Goal: Task Accomplishment & Management: Manage account settings

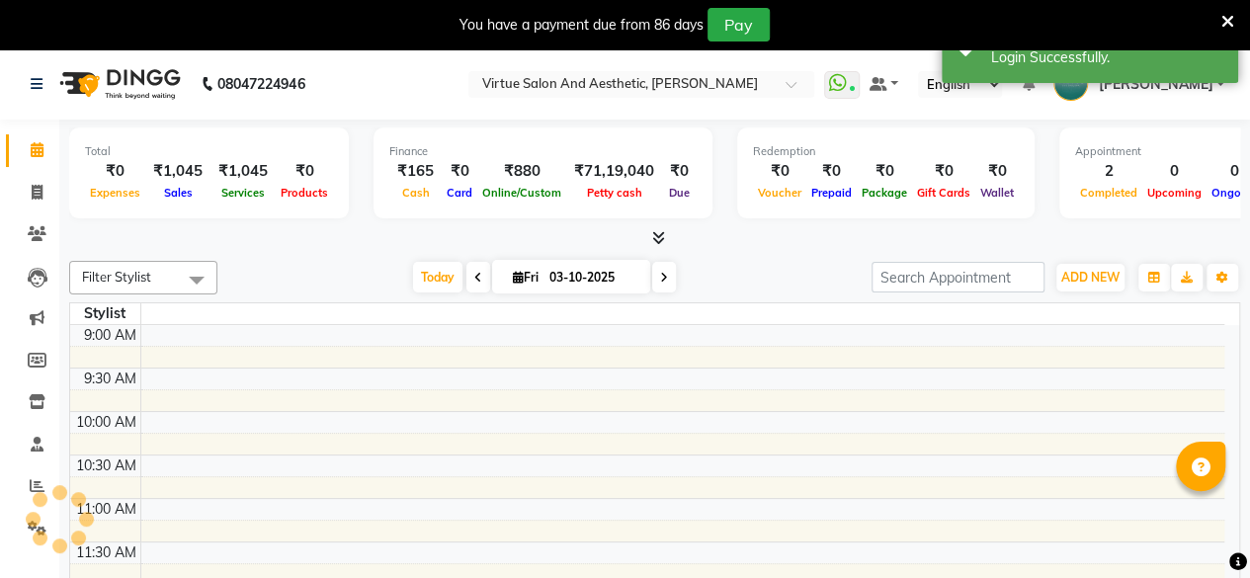
select select "en"
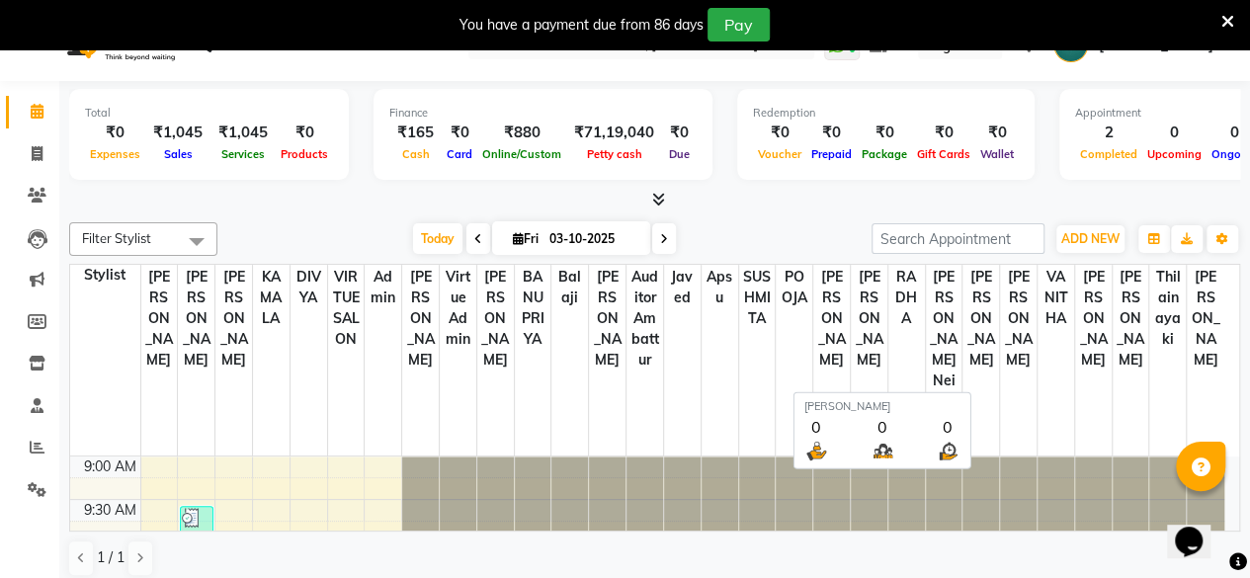
scroll to position [49, 0]
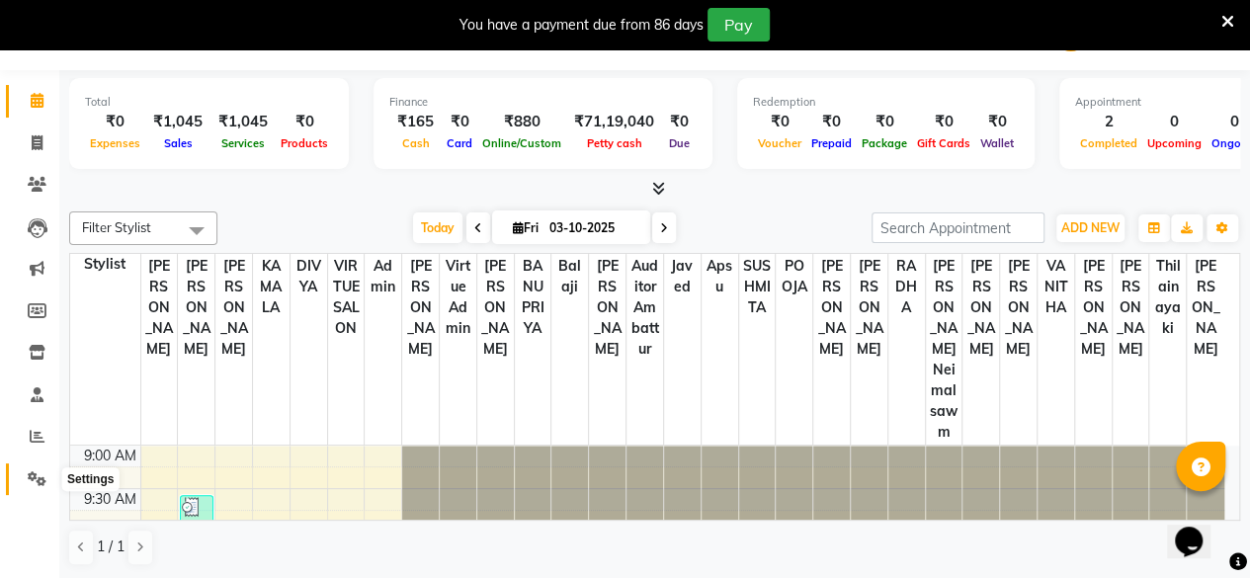
click at [30, 475] on icon at bounding box center [37, 478] width 19 height 15
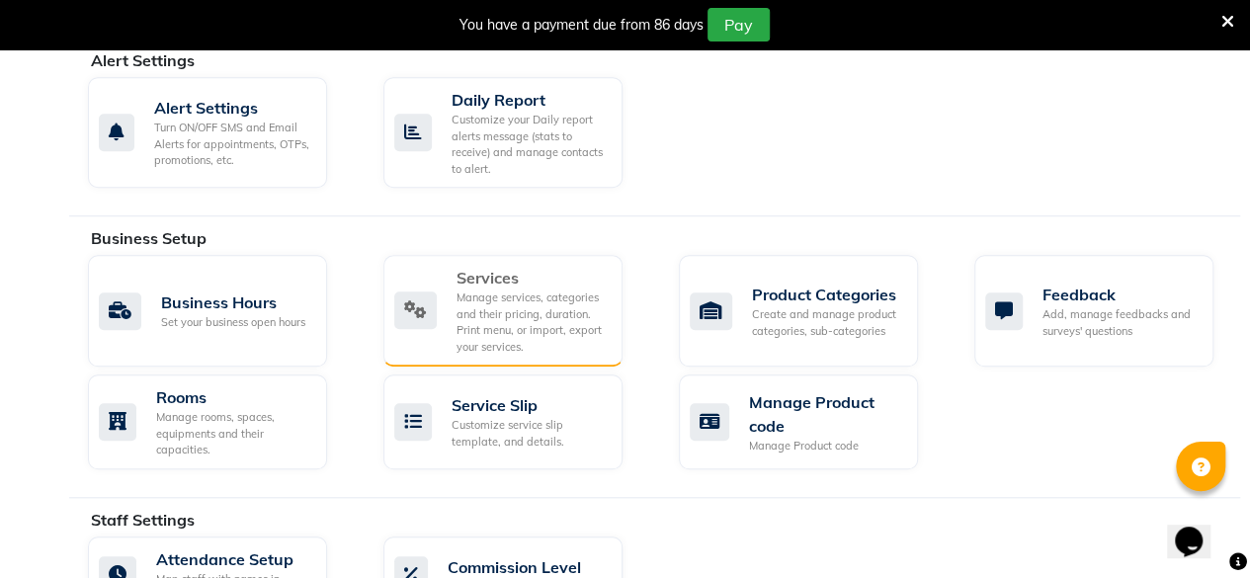
click at [525, 311] on div "Manage services, categories and their pricing, duration. Print menu, or import,…" at bounding box center [532, 322] width 150 height 65
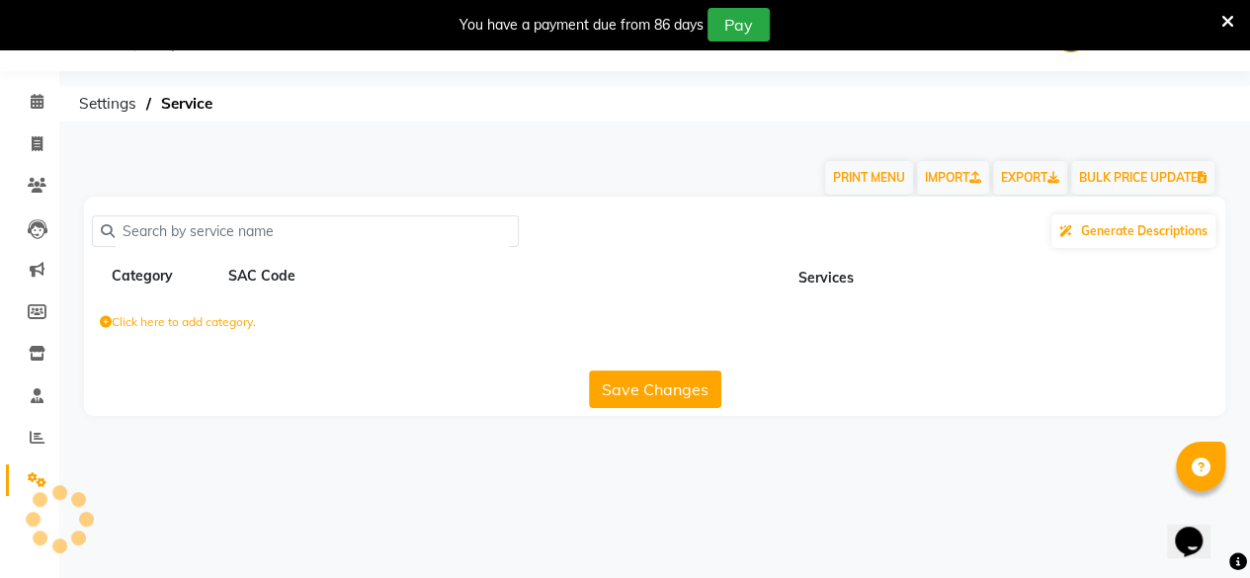
click at [525, 311] on div "Click here to add category." at bounding box center [655, 325] width 1142 height 59
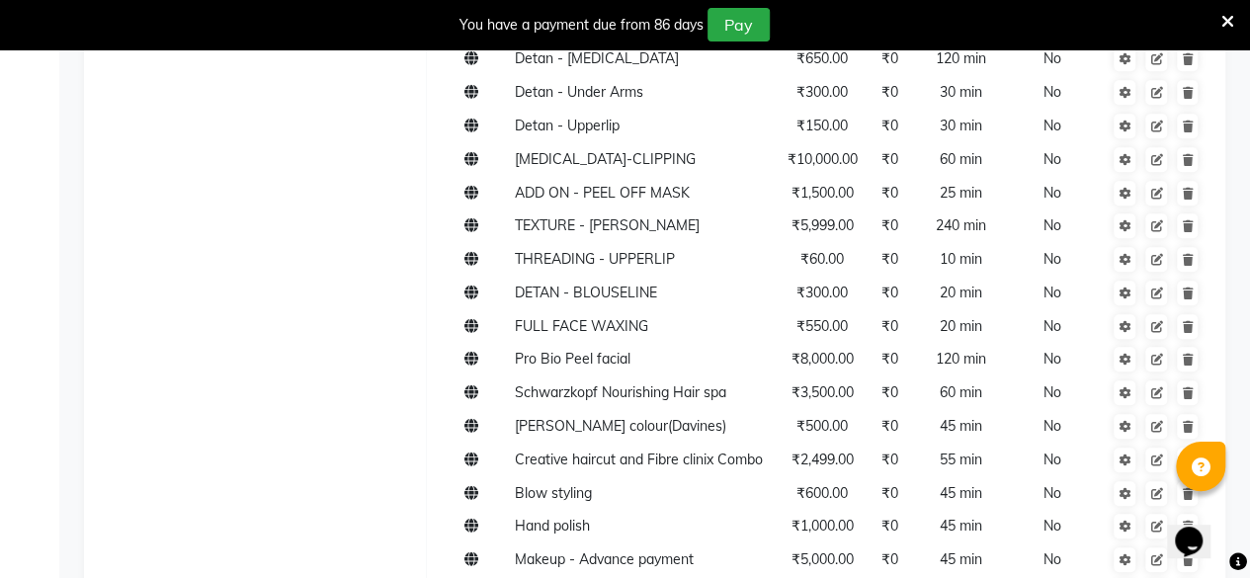
scroll to position [198, 0]
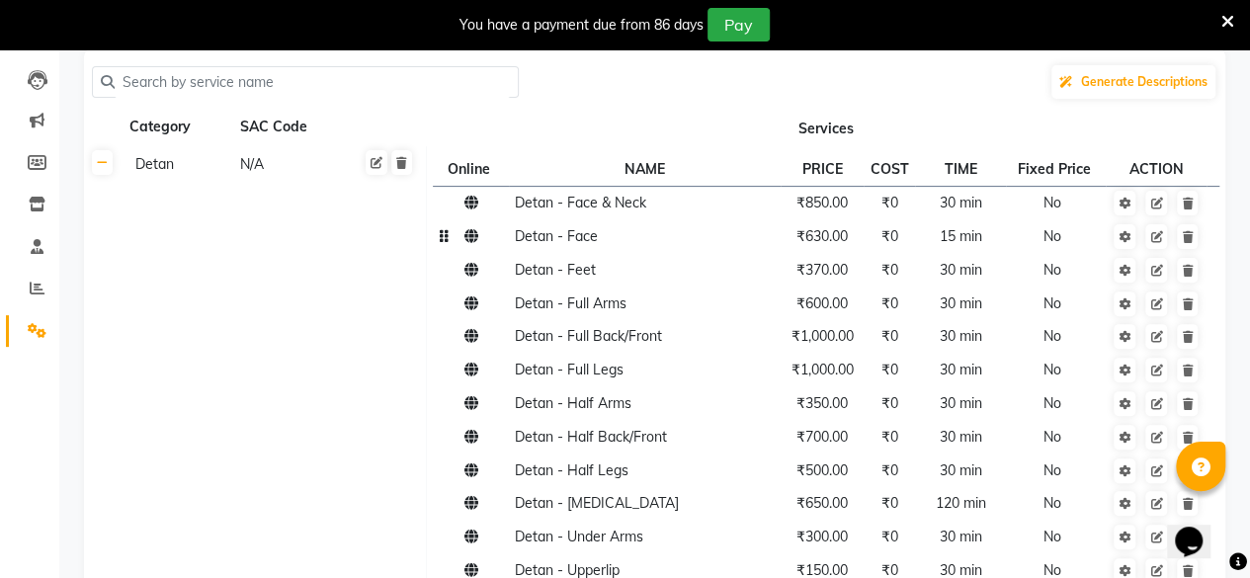
click at [812, 248] on td "₹630.00" at bounding box center [822, 237] width 83 height 34
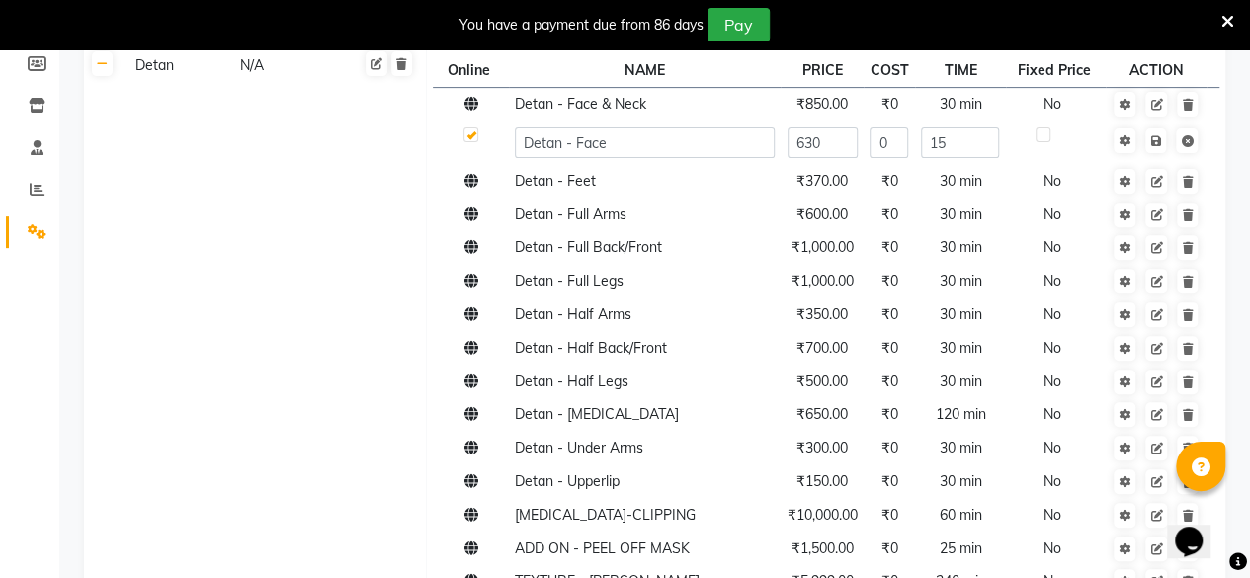
scroll to position [336, 0]
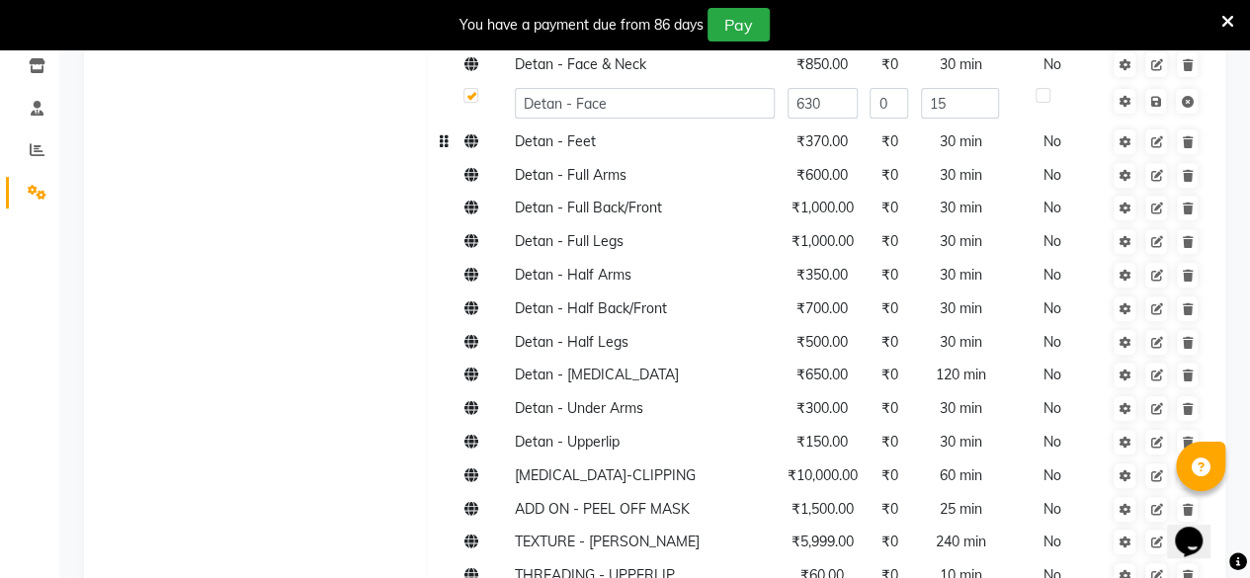
click at [846, 140] on span "₹370.00" at bounding box center [822, 141] width 51 height 18
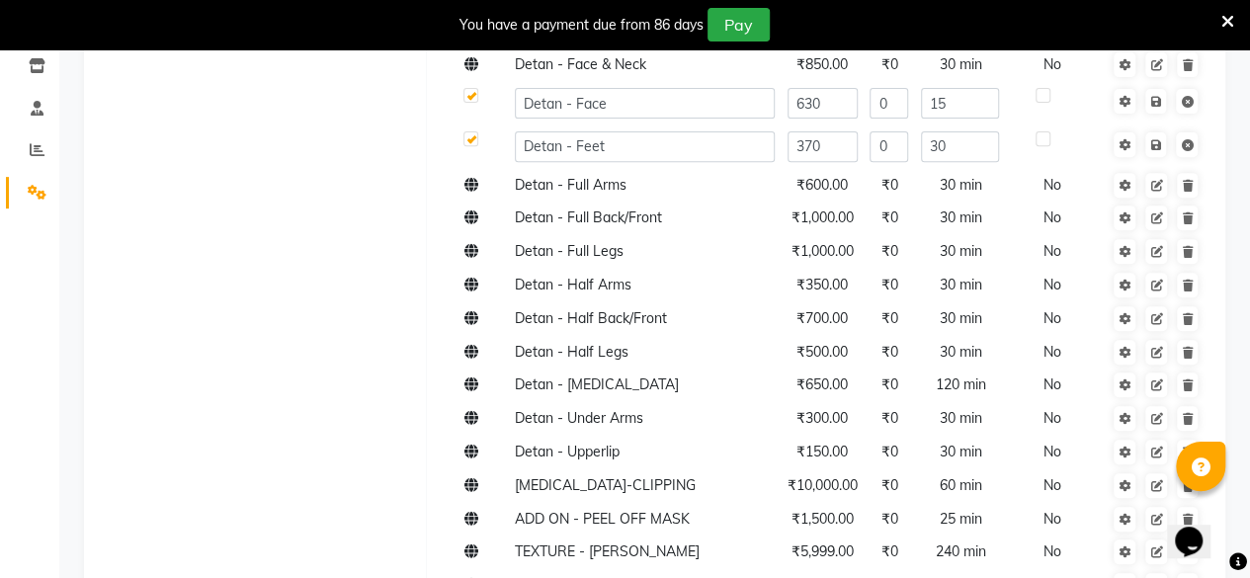
scroll to position [237, 0]
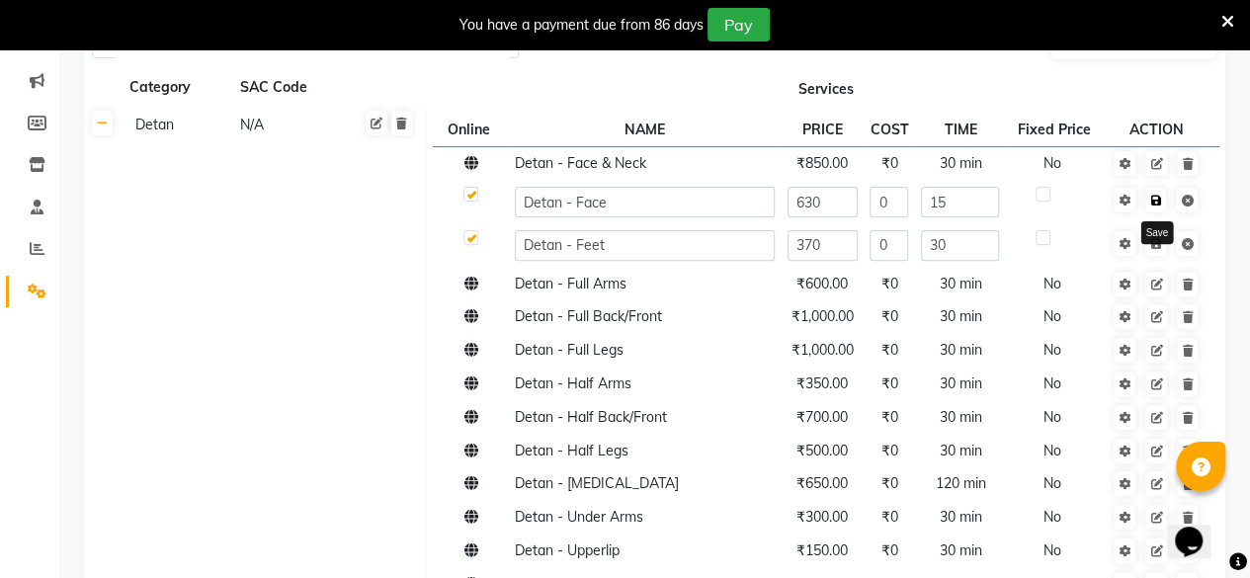
click at [1158, 210] on link at bounding box center [1156, 200] width 21 height 25
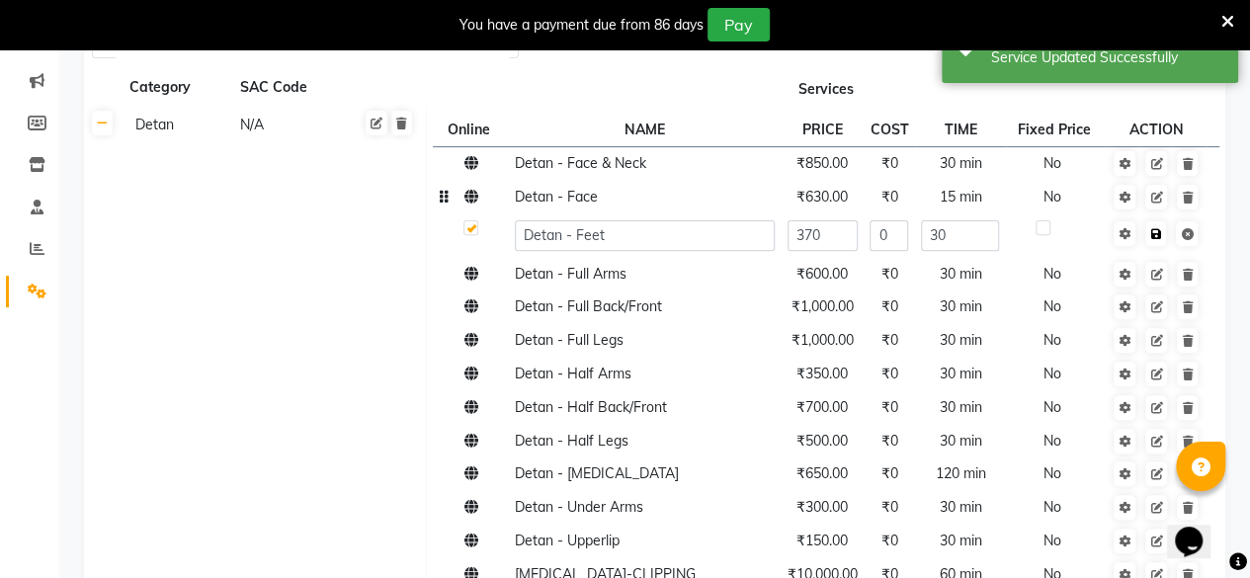
click at [1152, 231] on icon at bounding box center [1156, 234] width 11 height 12
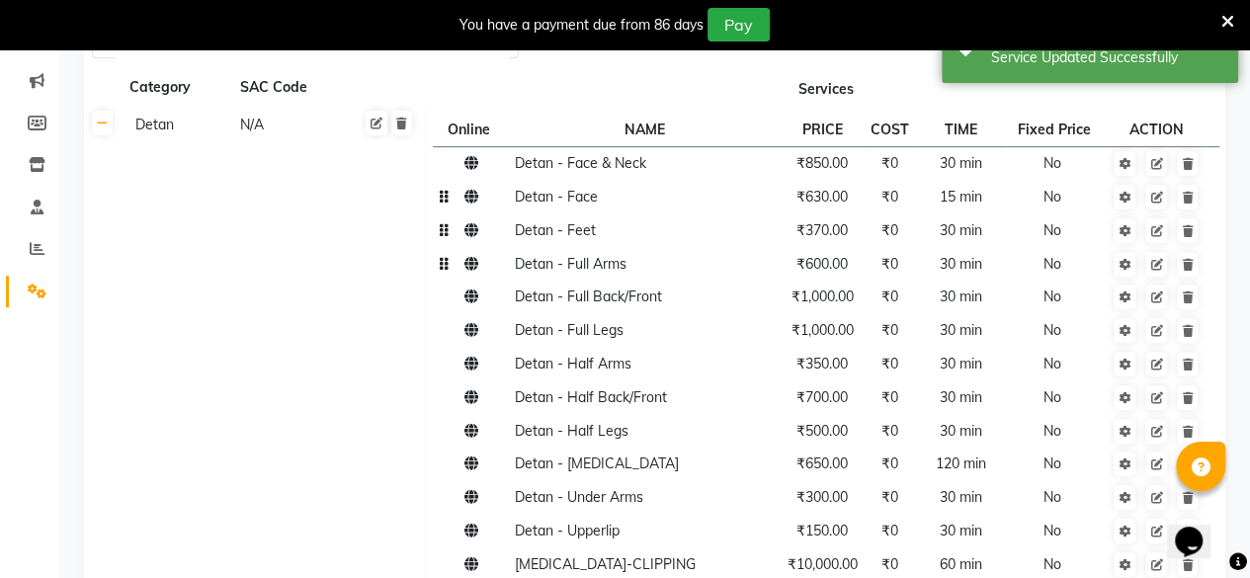
click at [831, 269] on span "₹600.00" at bounding box center [822, 264] width 51 height 18
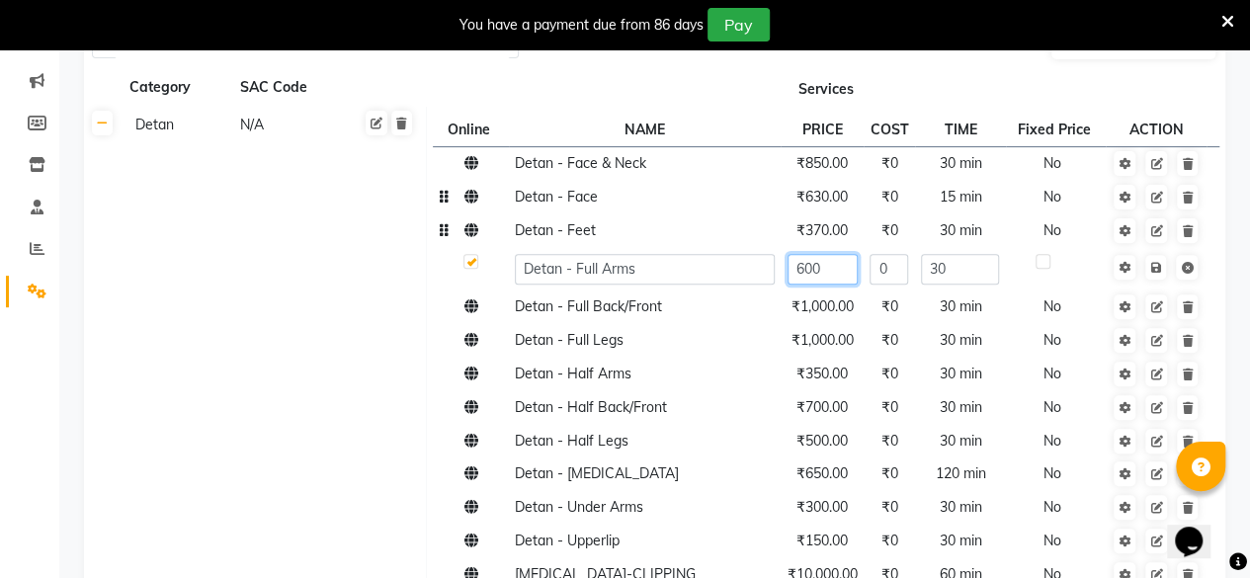
click at [814, 271] on input "600" at bounding box center [823, 269] width 70 height 31
type input "850"
click at [1158, 278] on link at bounding box center [1156, 267] width 21 height 25
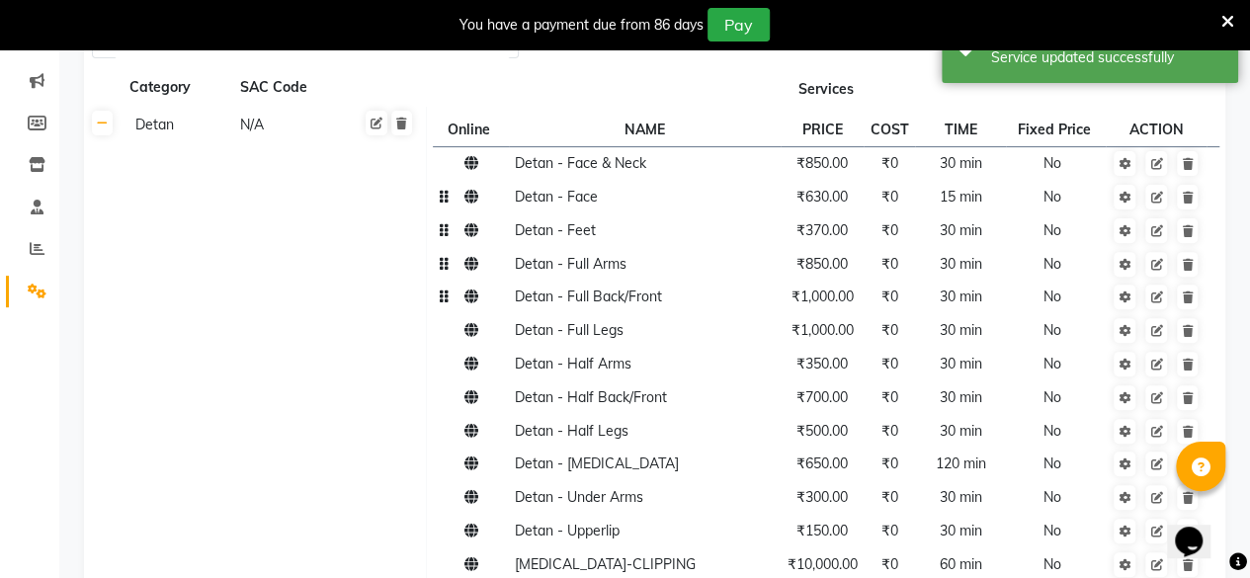
click at [814, 307] on td "₹1,000.00" at bounding box center [822, 298] width 83 height 34
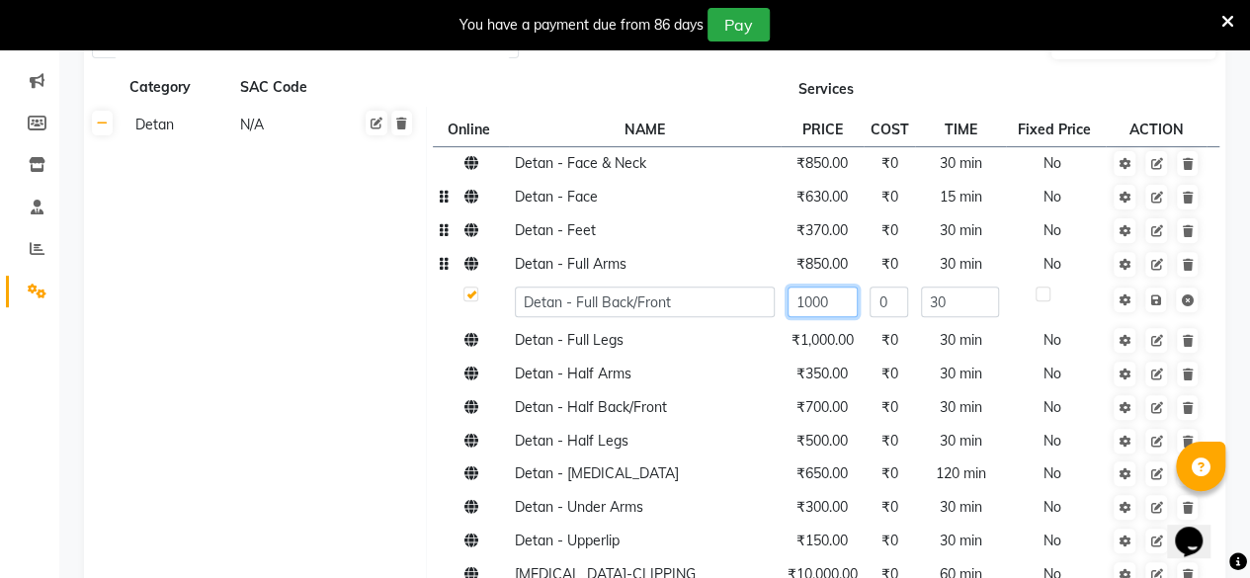
click at [813, 303] on input "1000" at bounding box center [823, 302] width 70 height 31
click at [852, 303] on input "101100" at bounding box center [823, 302] width 70 height 31
type input "1100"
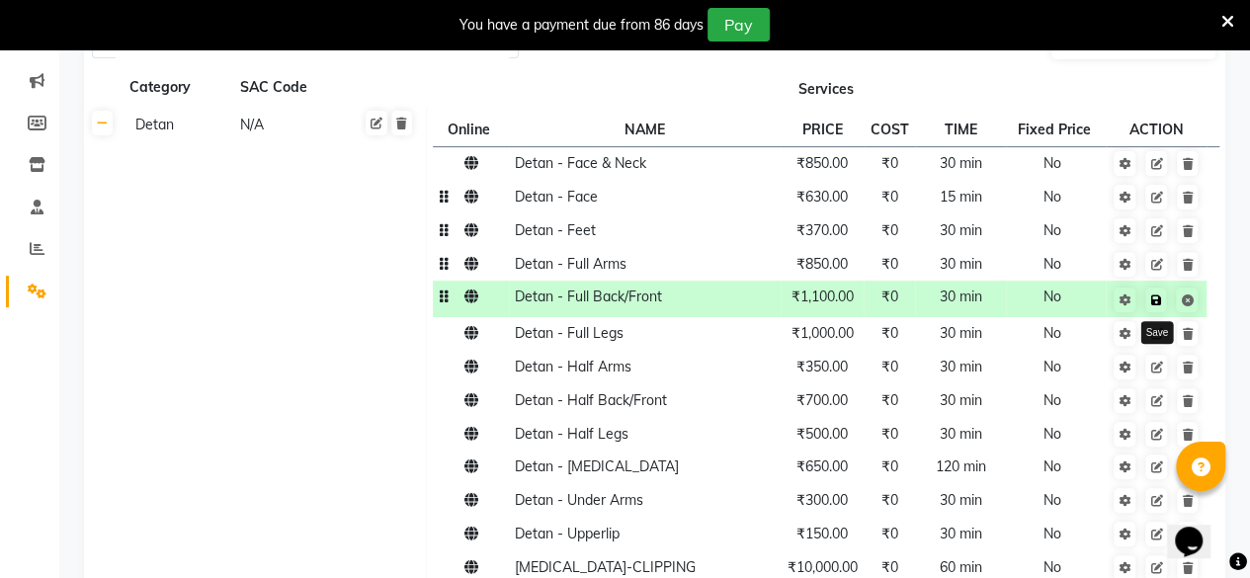
click at [1159, 303] on icon at bounding box center [1156, 301] width 11 height 12
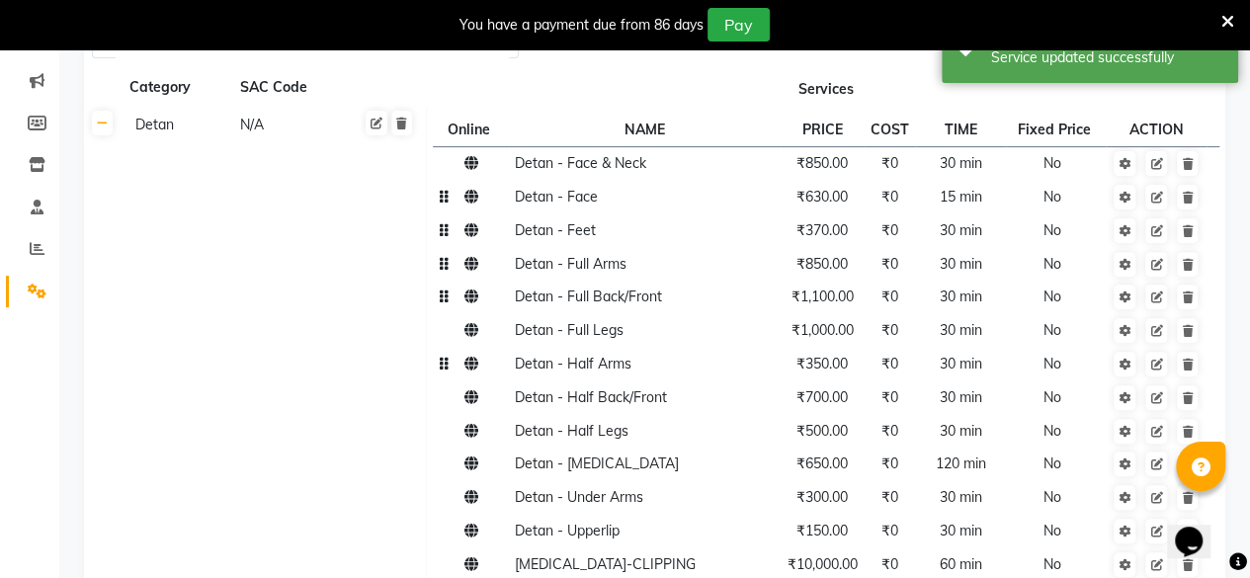
click at [838, 348] on td "₹350.00" at bounding box center [822, 365] width 83 height 34
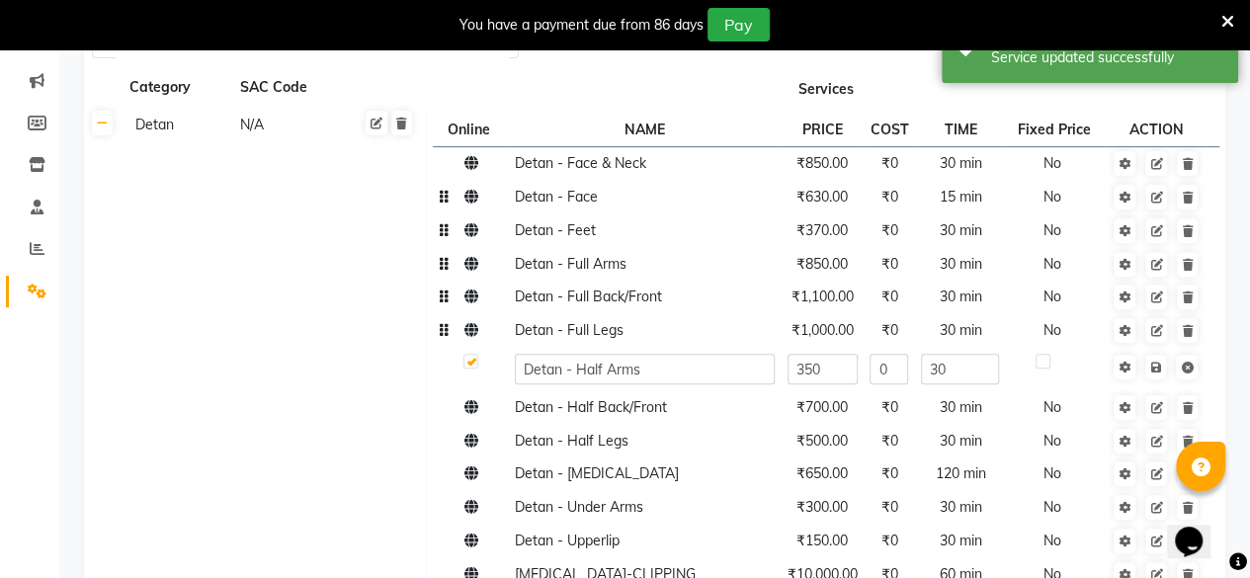
click at [833, 341] on td "₹1,000.00" at bounding box center [822, 331] width 83 height 34
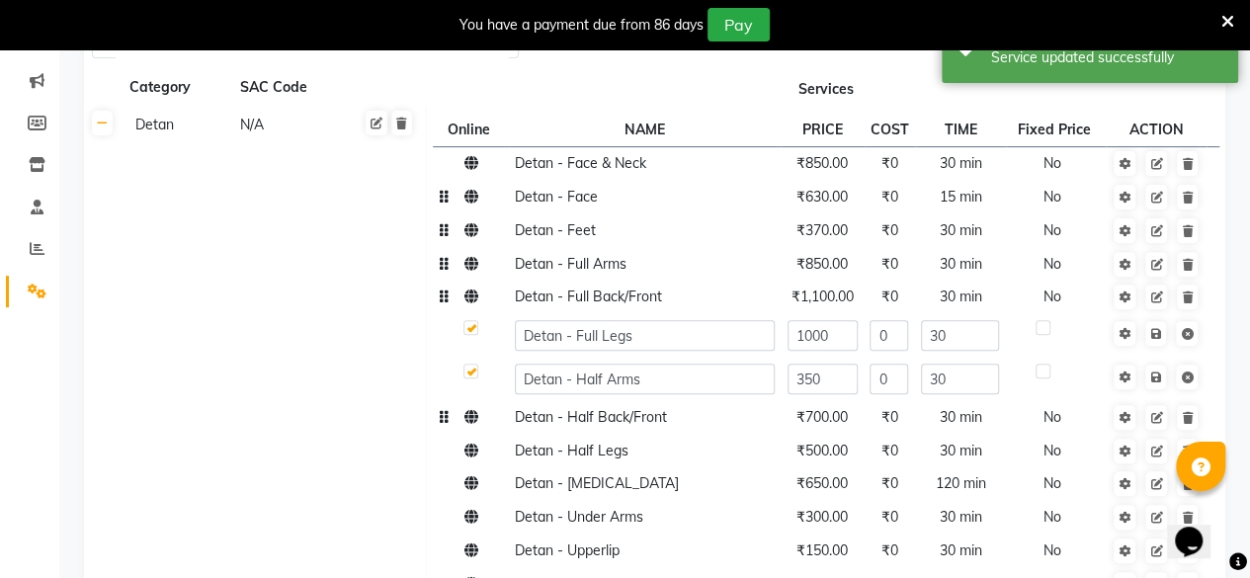
click at [843, 422] on span "₹700.00" at bounding box center [822, 417] width 51 height 18
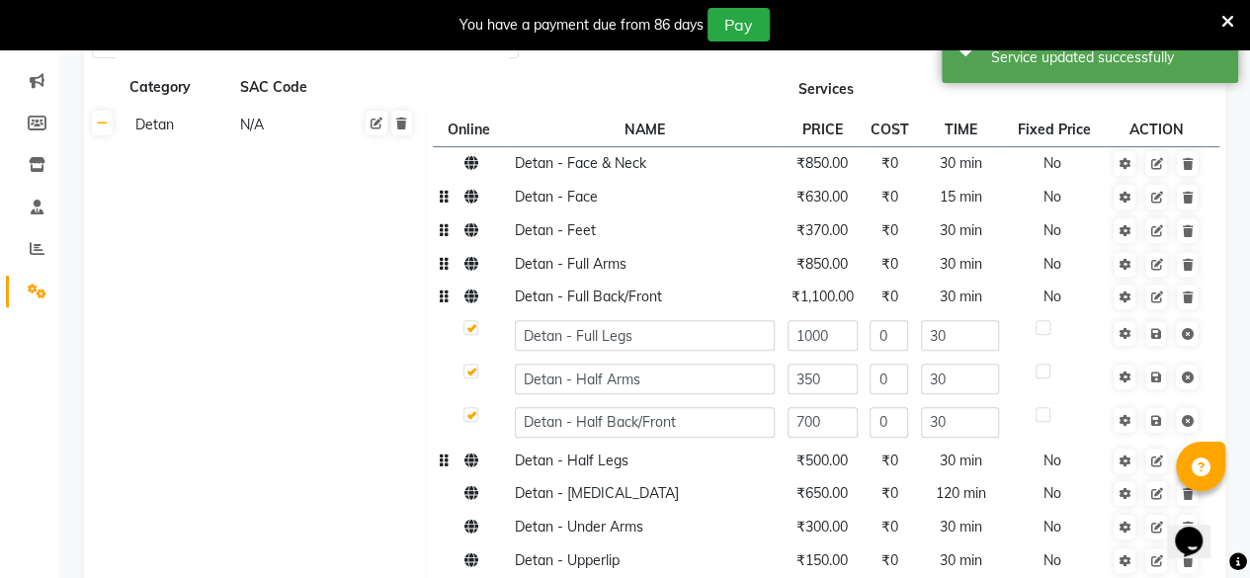
click at [839, 454] on span "₹500.00" at bounding box center [822, 461] width 51 height 18
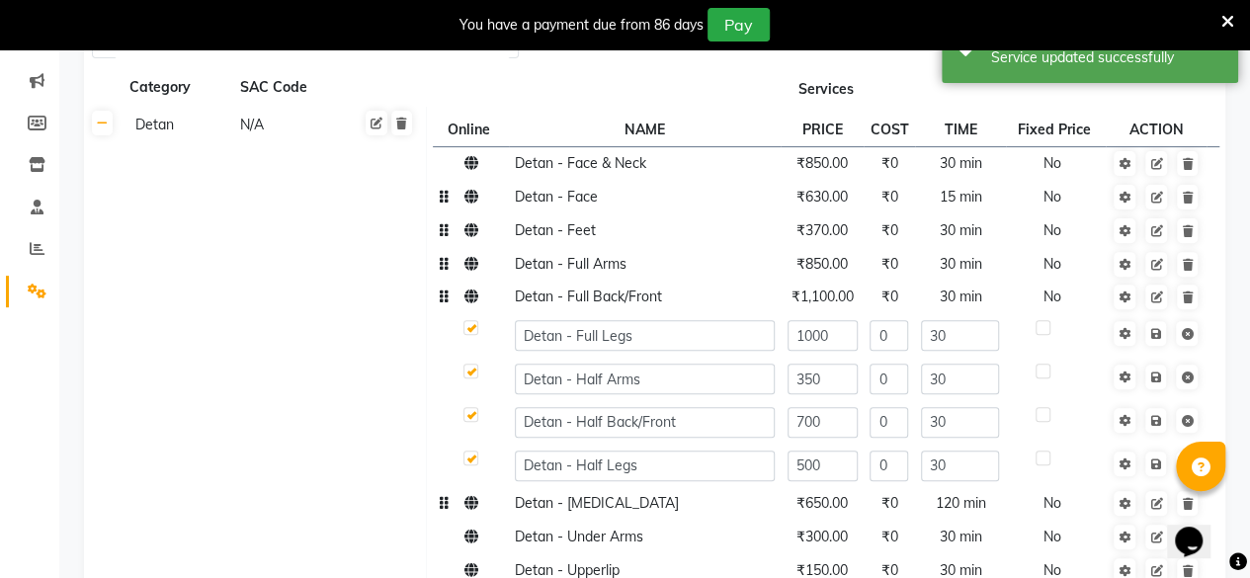
click at [846, 510] on span "₹650.00" at bounding box center [822, 503] width 51 height 18
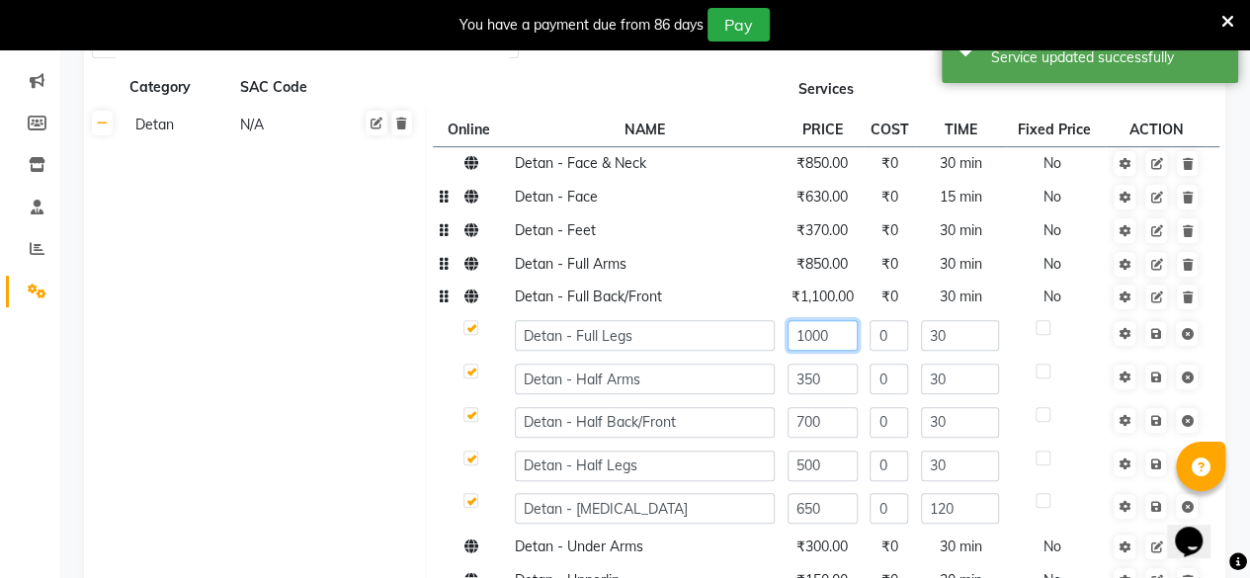
click at [843, 336] on input "1000" at bounding box center [823, 335] width 70 height 31
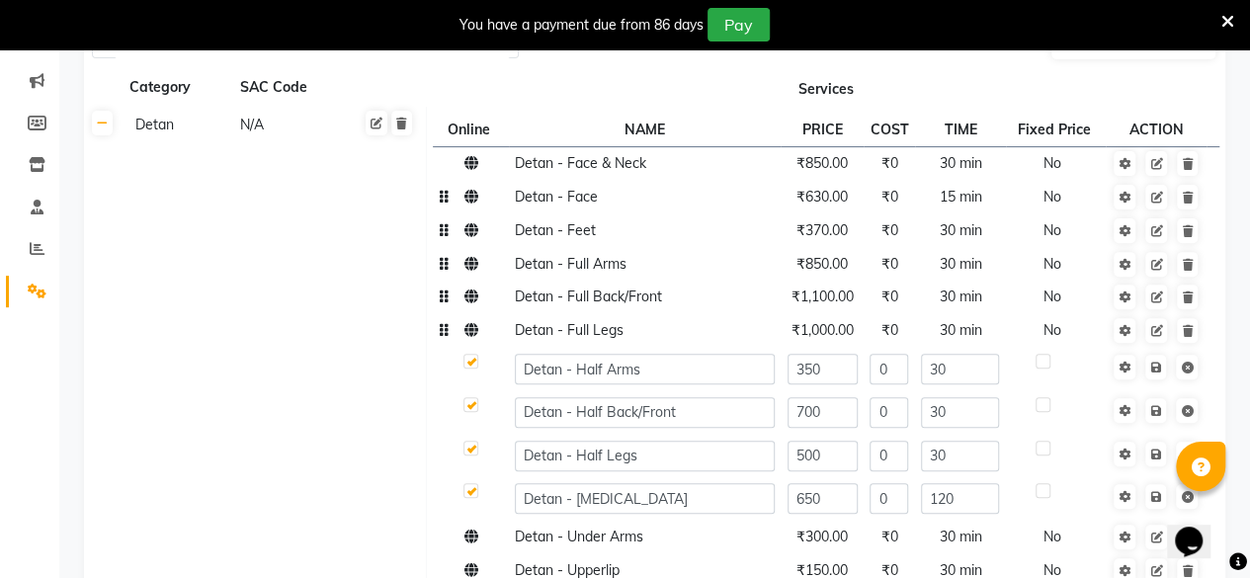
click at [825, 334] on span "₹1,000.00" at bounding box center [823, 330] width 62 height 18
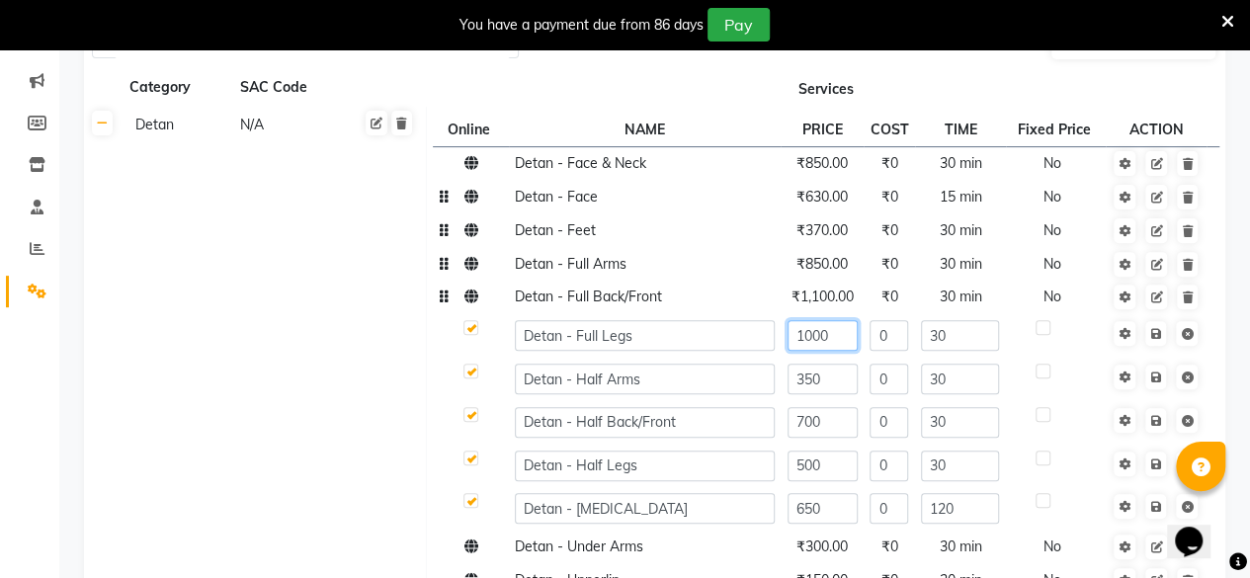
click at [837, 333] on input "1000" at bounding box center [823, 335] width 70 height 31
type input "1600"
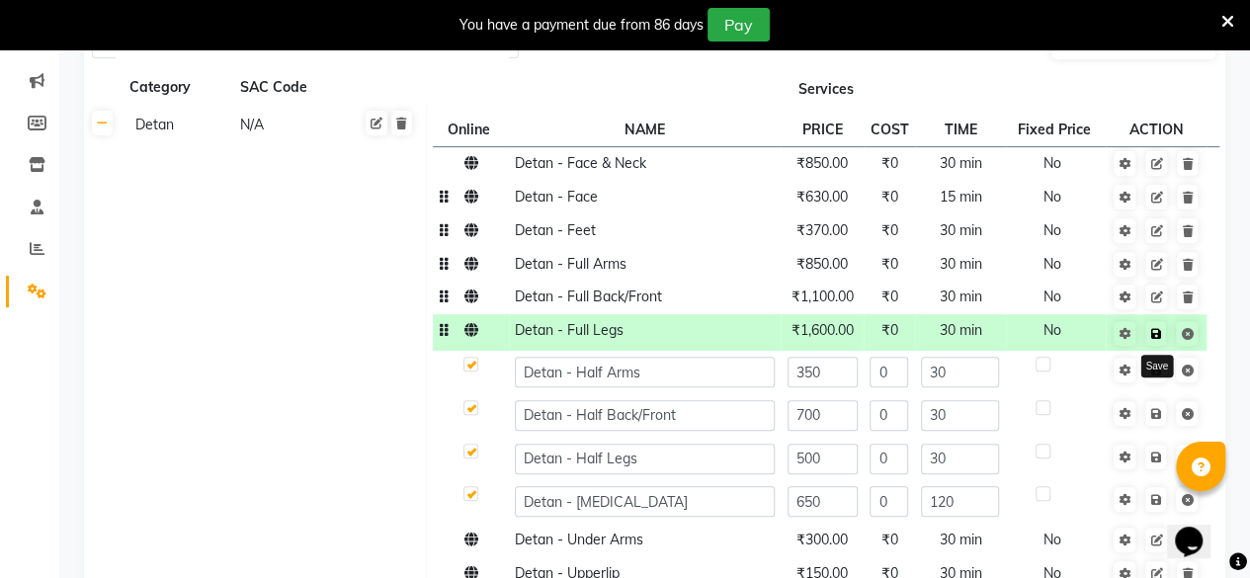
click at [1154, 339] on icon at bounding box center [1156, 334] width 11 height 12
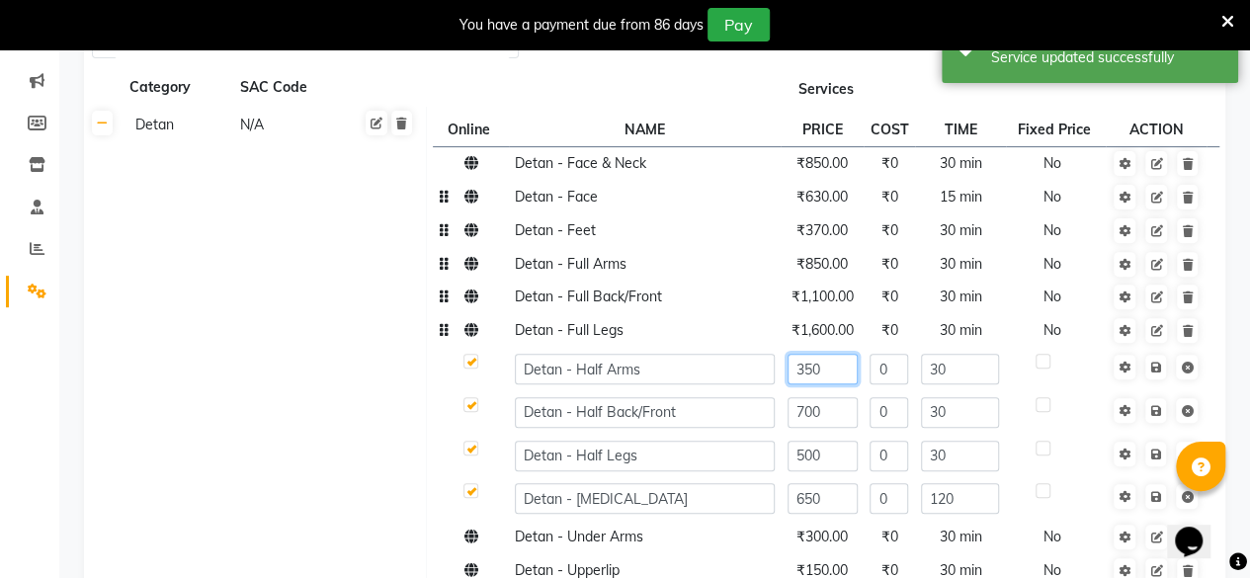
click at [833, 369] on input "350" at bounding box center [823, 369] width 70 height 31
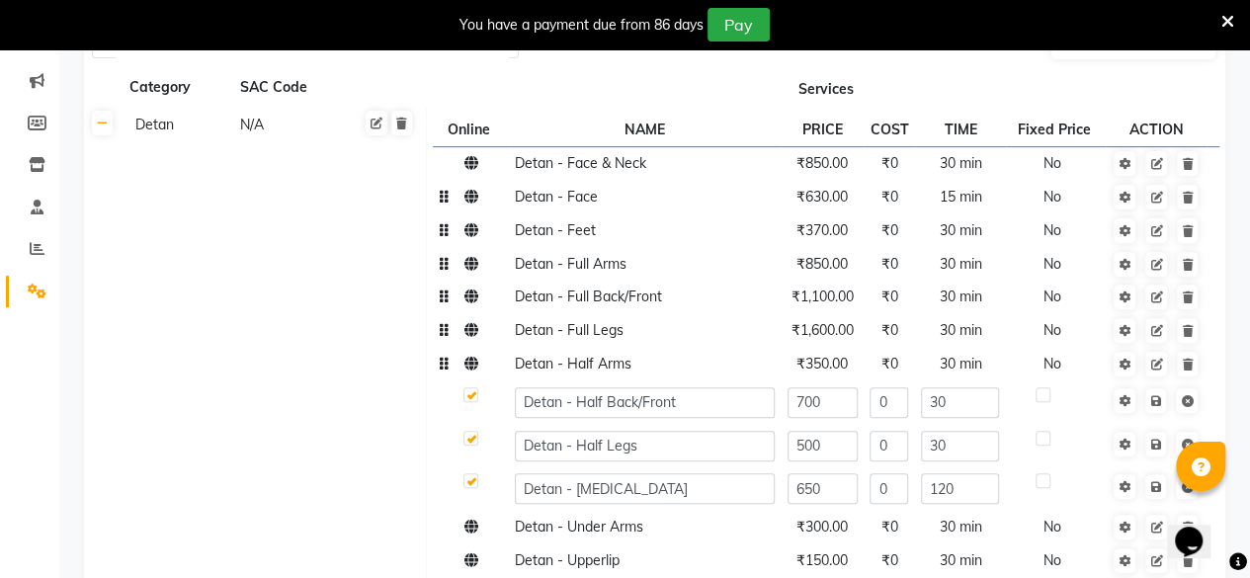
click at [832, 373] on td "₹350.00" at bounding box center [822, 365] width 83 height 34
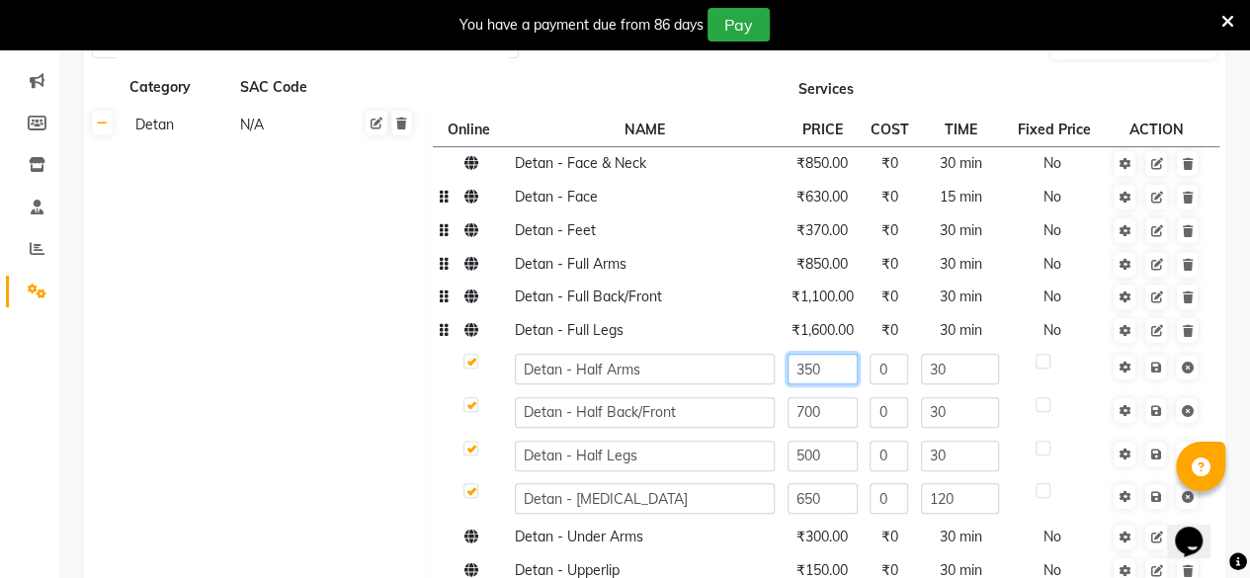
click at [832, 373] on input "350" at bounding box center [823, 369] width 70 height 31
type input "5"
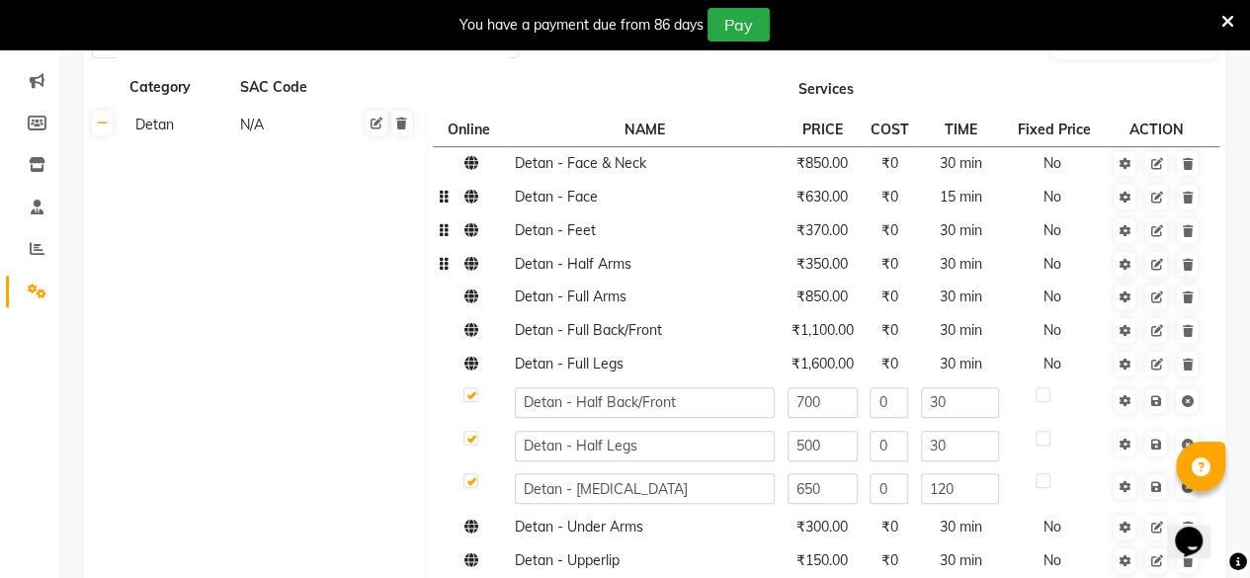
click at [809, 270] on span "₹350.00" at bounding box center [822, 264] width 51 height 18
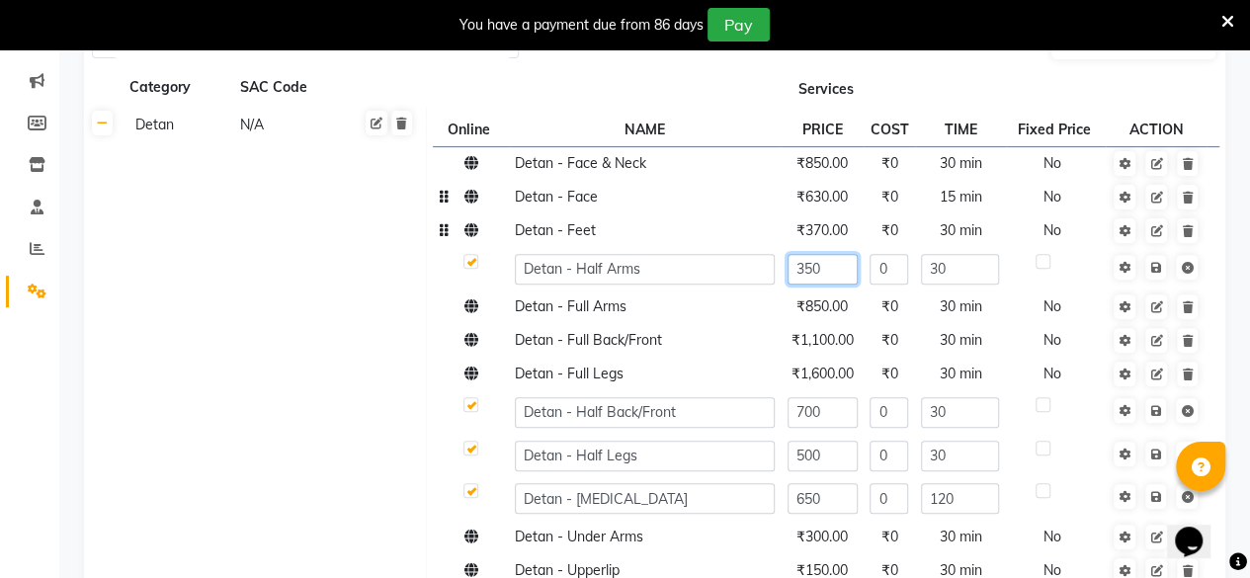
click at [811, 270] on input "350" at bounding box center [823, 269] width 70 height 31
type input "530"
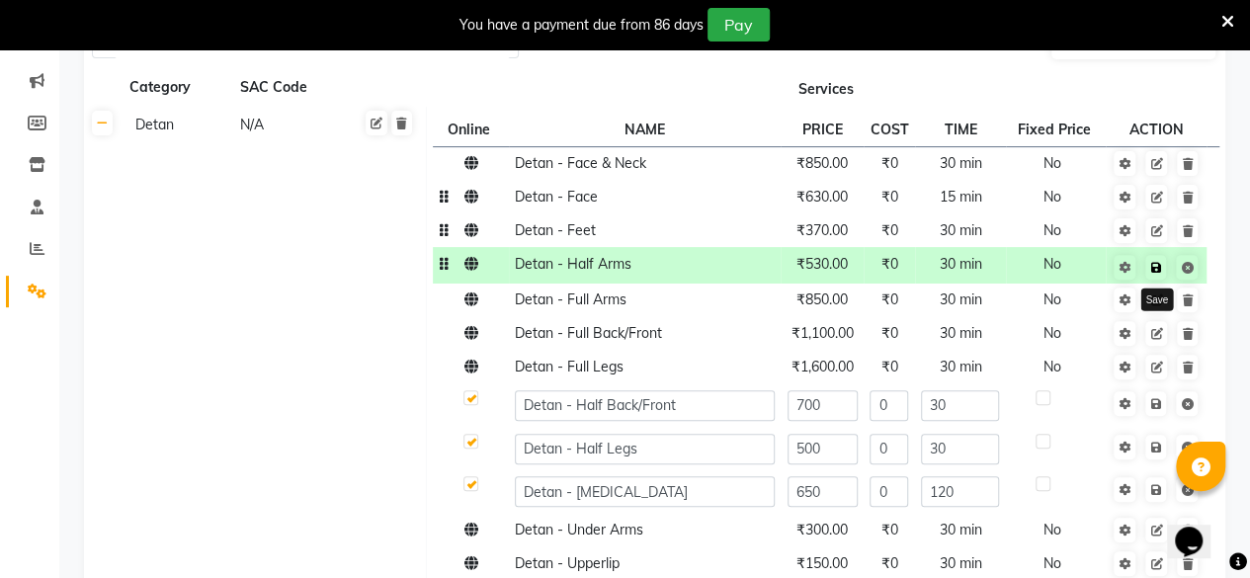
click at [1155, 270] on icon at bounding box center [1156, 268] width 11 height 12
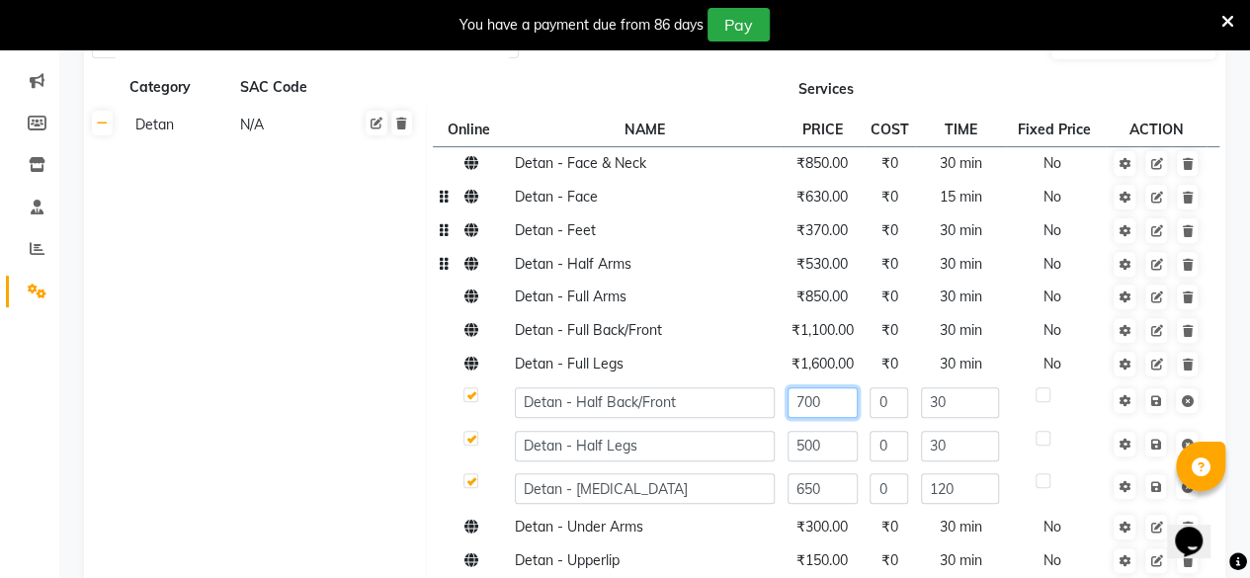
click at [808, 405] on input "700" at bounding box center [823, 402] width 70 height 31
type input "850"
click at [1157, 400] on icon at bounding box center [1156, 401] width 11 height 12
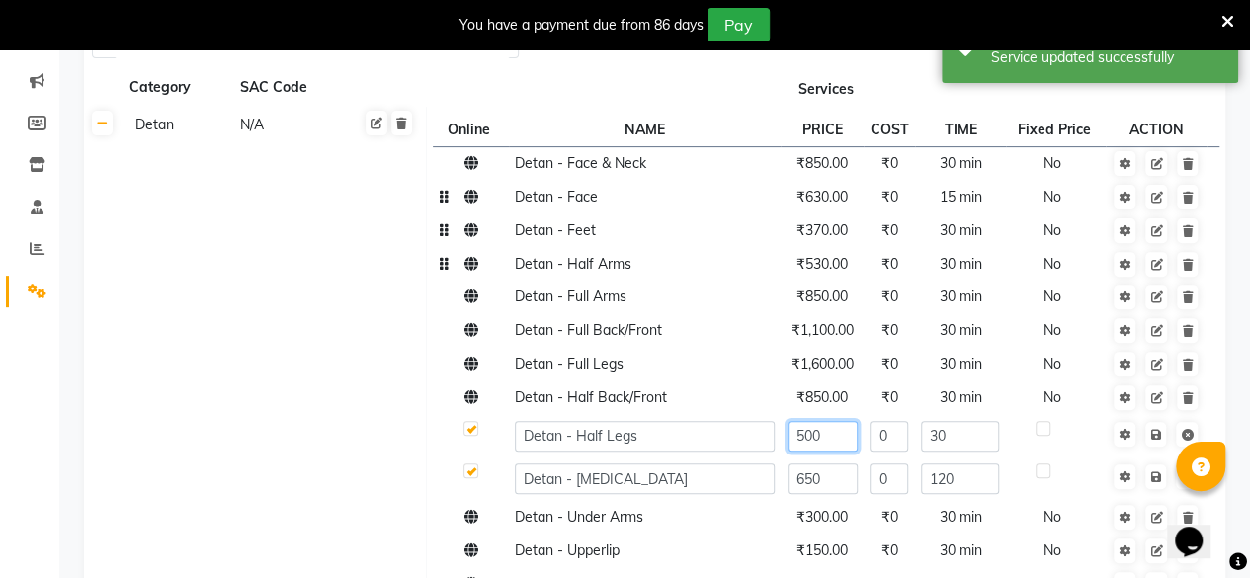
click at [830, 432] on input "500" at bounding box center [823, 436] width 70 height 31
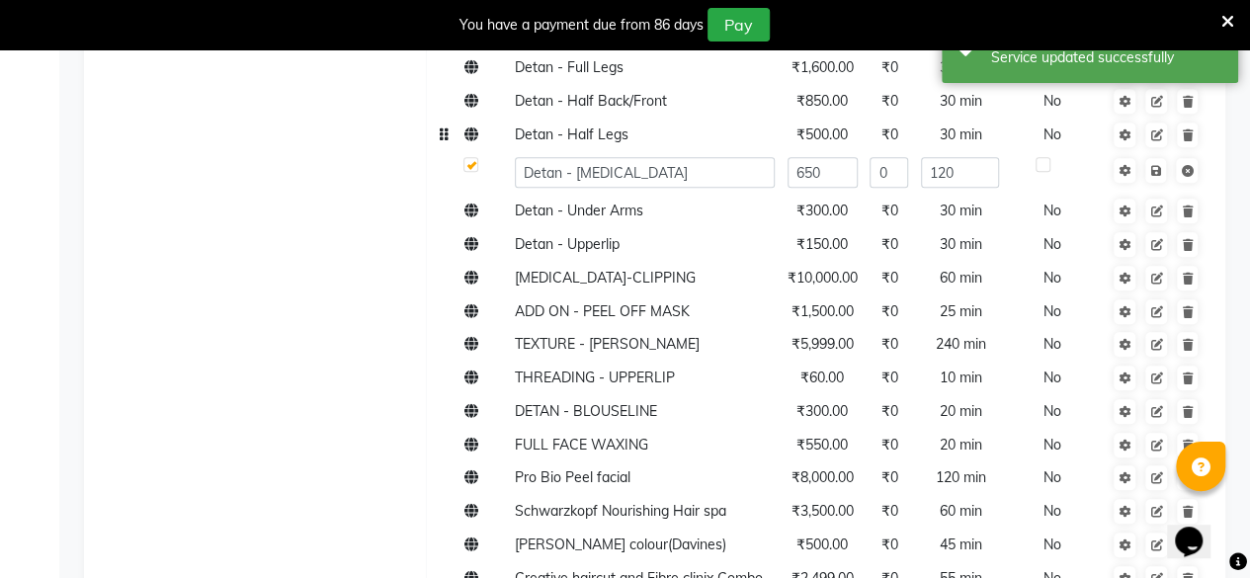
scroll to position [435, 0]
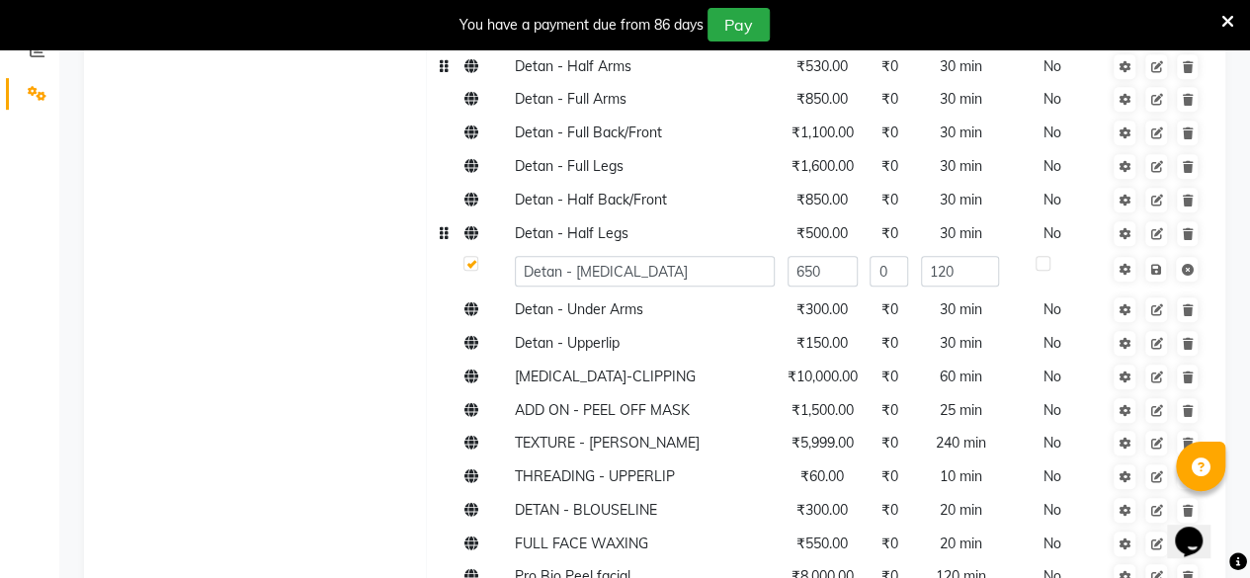
click at [824, 237] on span "₹500.00" at bounding box center [822, 233] width 51 height 18
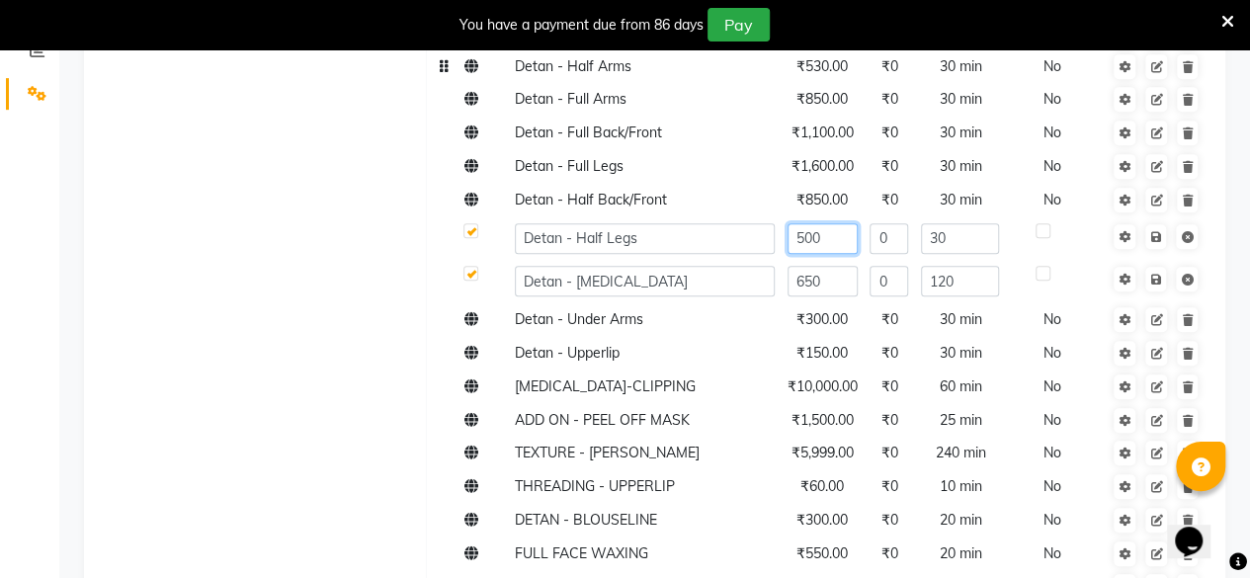
click at [824, 237] on input "500" at bounding box center [823, 238] width 70 height 31
type input "850"
click at [1158, 234] on icon at bounding box center [1156, 237] width 11 height 12
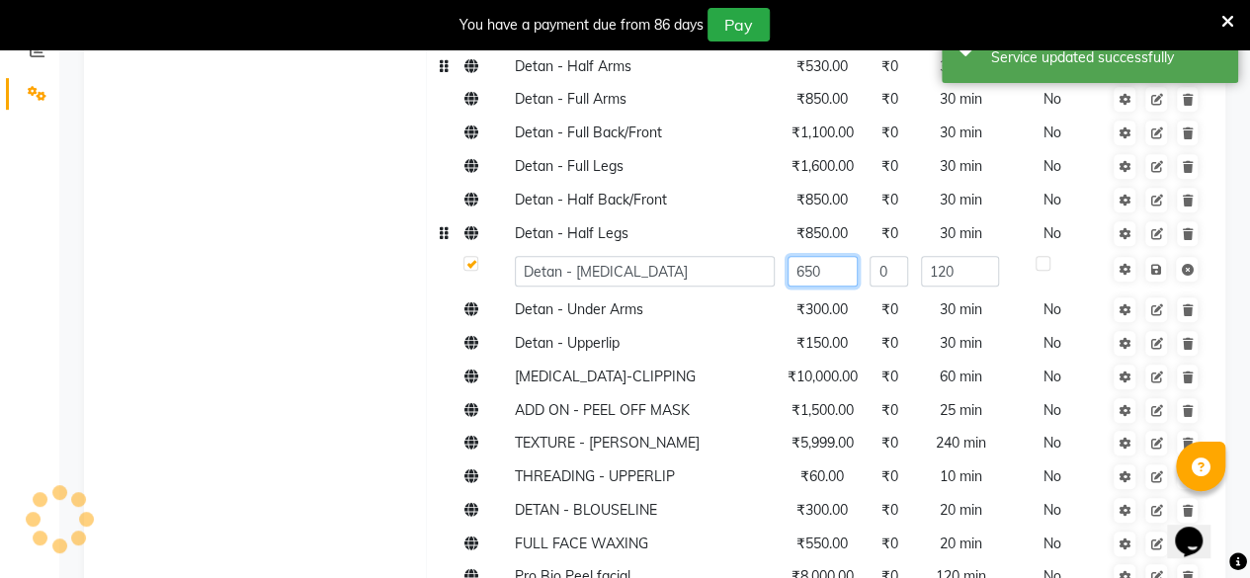
click at [810, 280] on input "650" at bounding box center [823, 271] width 70 height 31
type input "700"
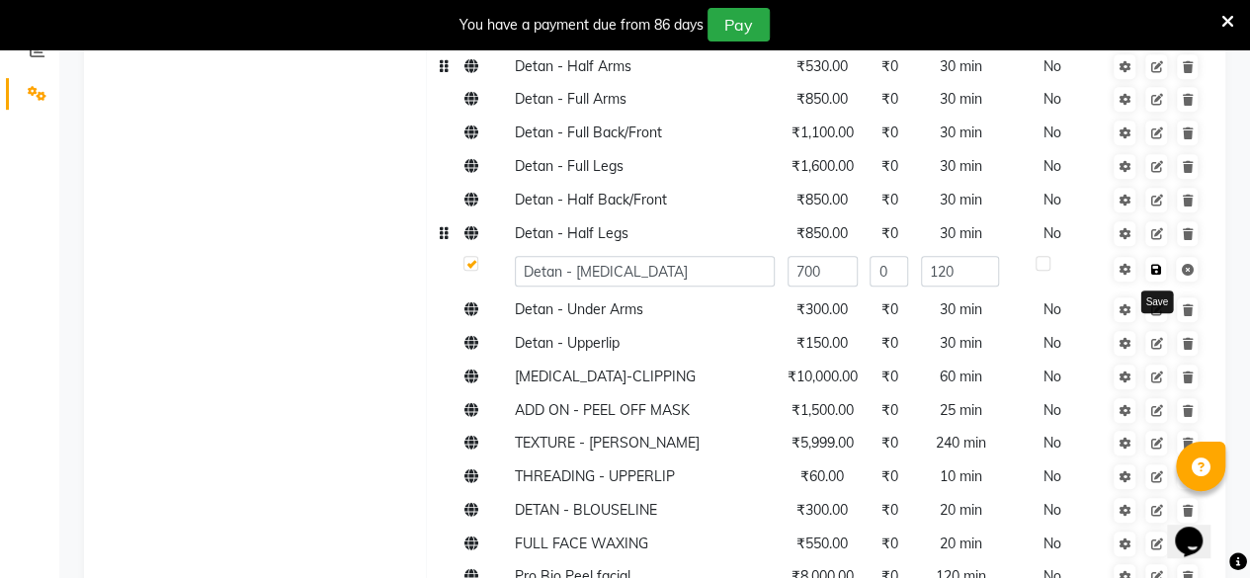
click at [1157, 270] on icon at bounding box center [1156, 270] width 11 height 12
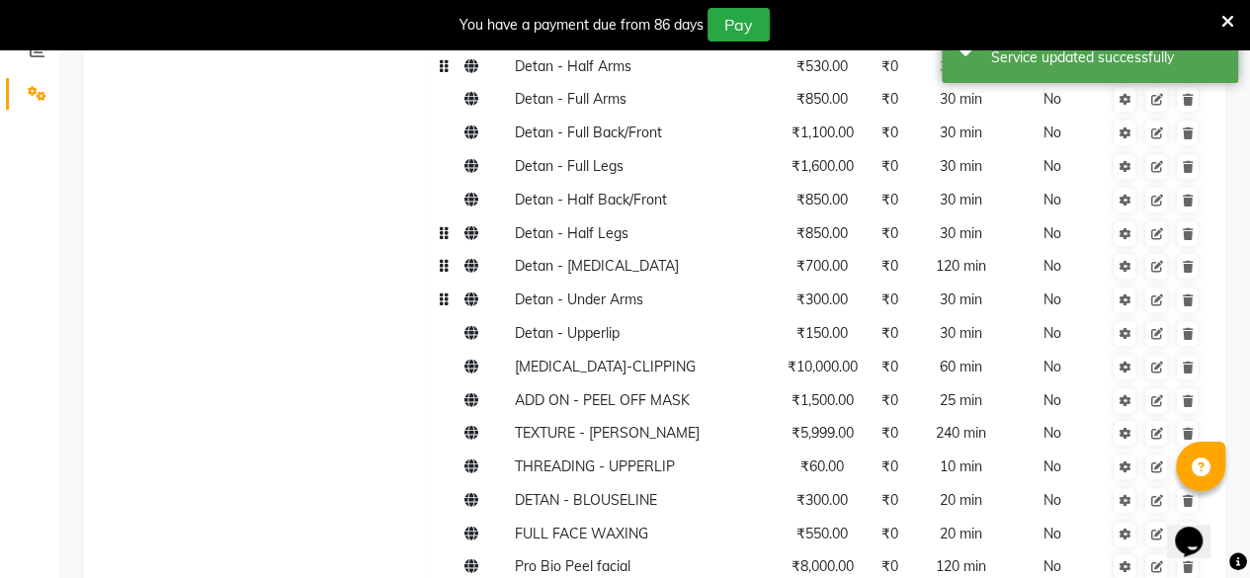
click at [809, 305] on span "₹300.00" at bounding box center [822, 300] width 51 height 18
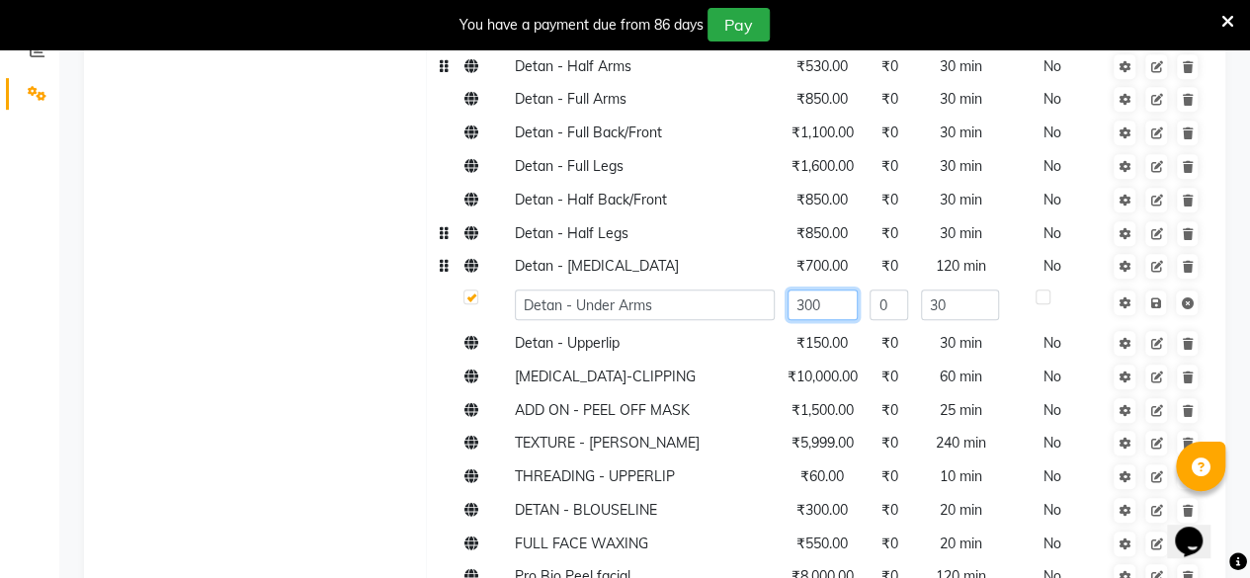
click at [820, 308] on input "300" at bounding box center [823, 305] width 70 height 31
type input "320"
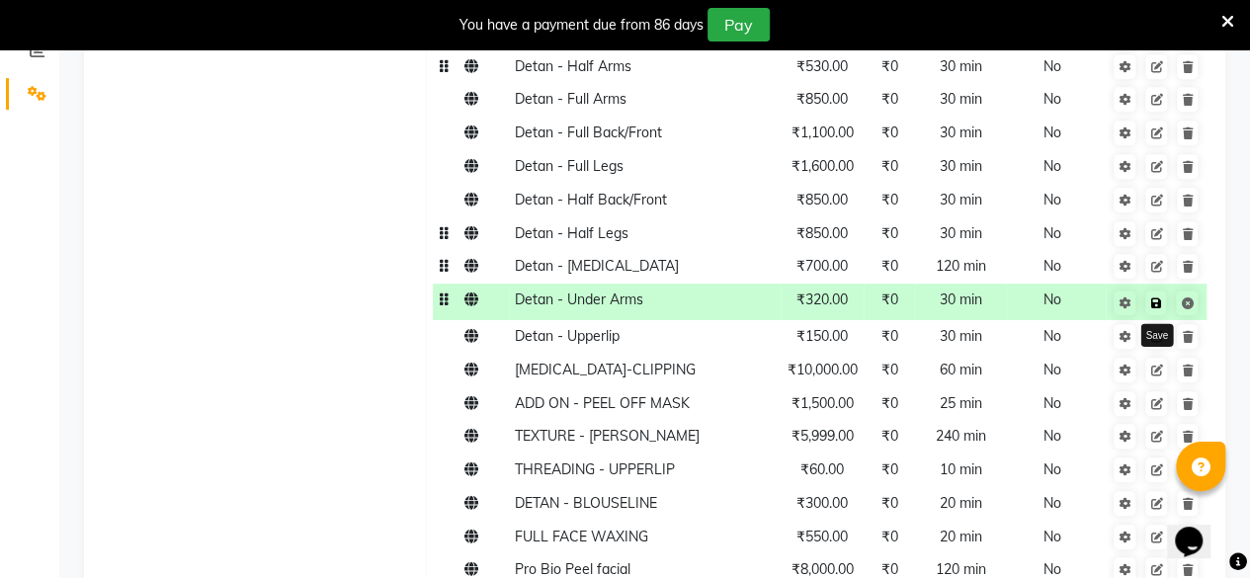
click at [1161, 302] on link at bounding box center [1156, 303] width 21 height 25
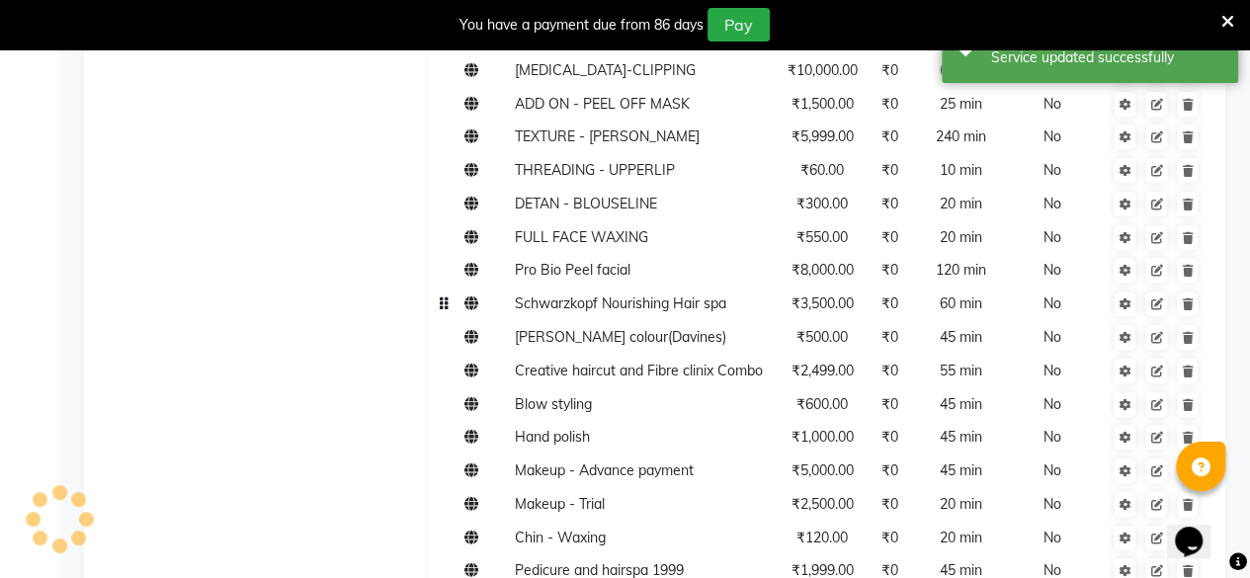
scroll to position [633, 0]
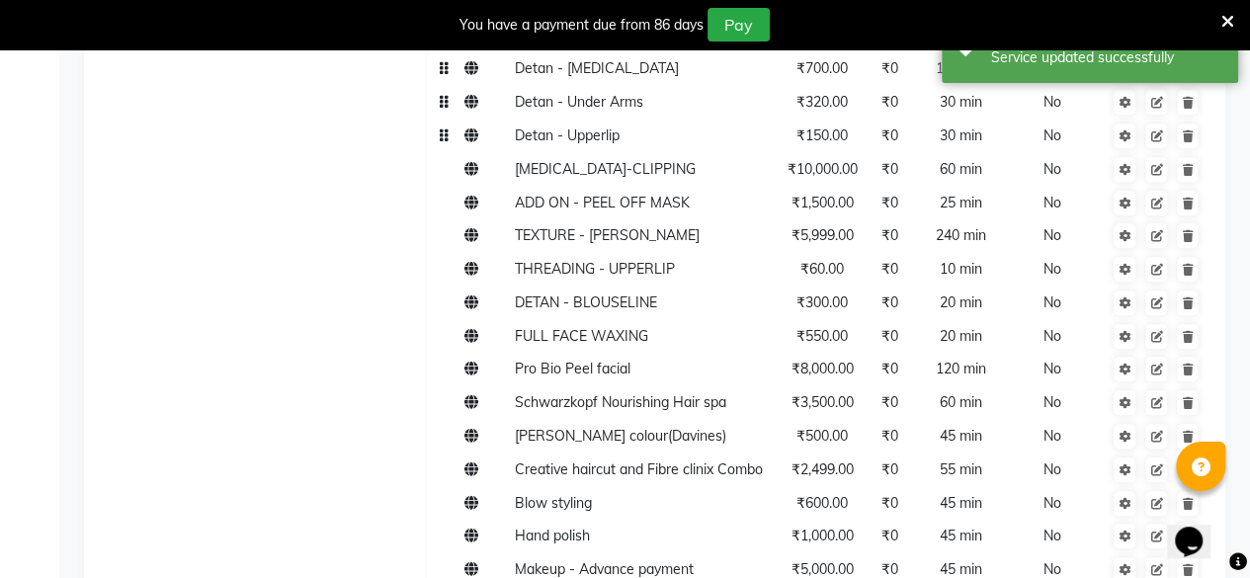
click at [826, 135] on span "₹150.00" at bounding box center [822, 136] width 51 height 18
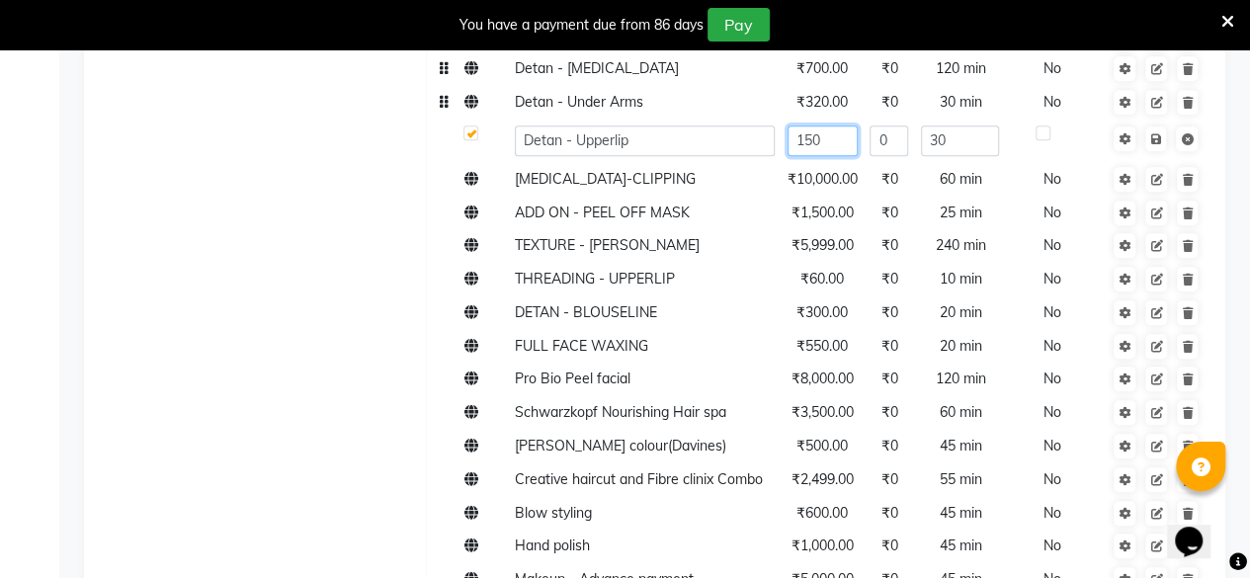
click at [824, 149] on input "150" at bounding box center [823, 141] width 70 height 31
type input "160"
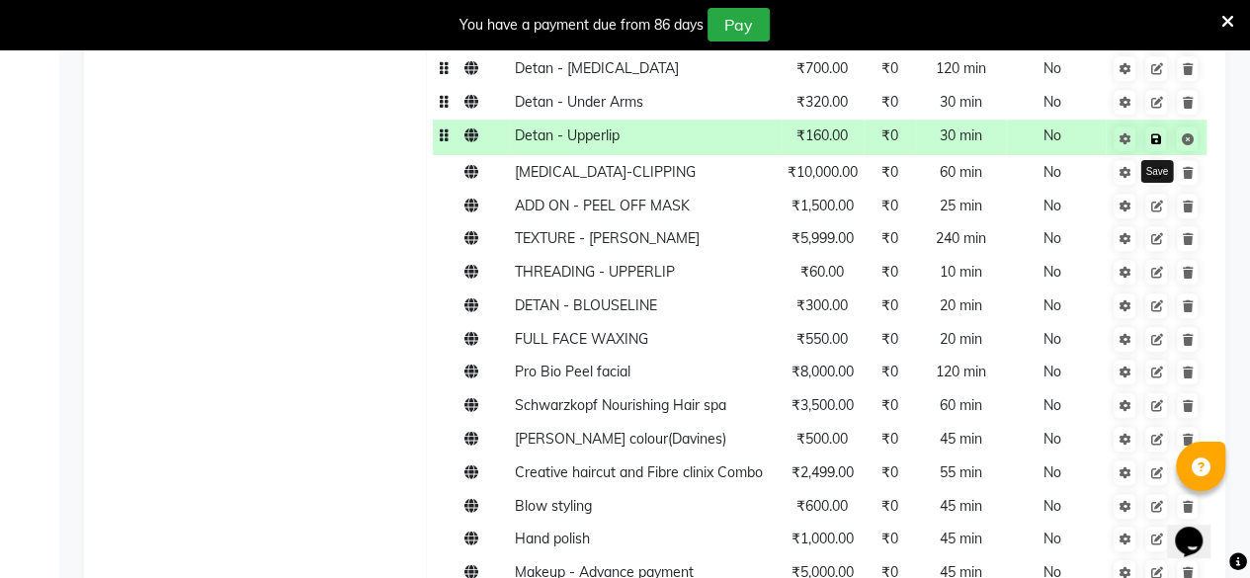
click at [1152, 138] on icon at bounding box center [1156, 139] width 11 height 12
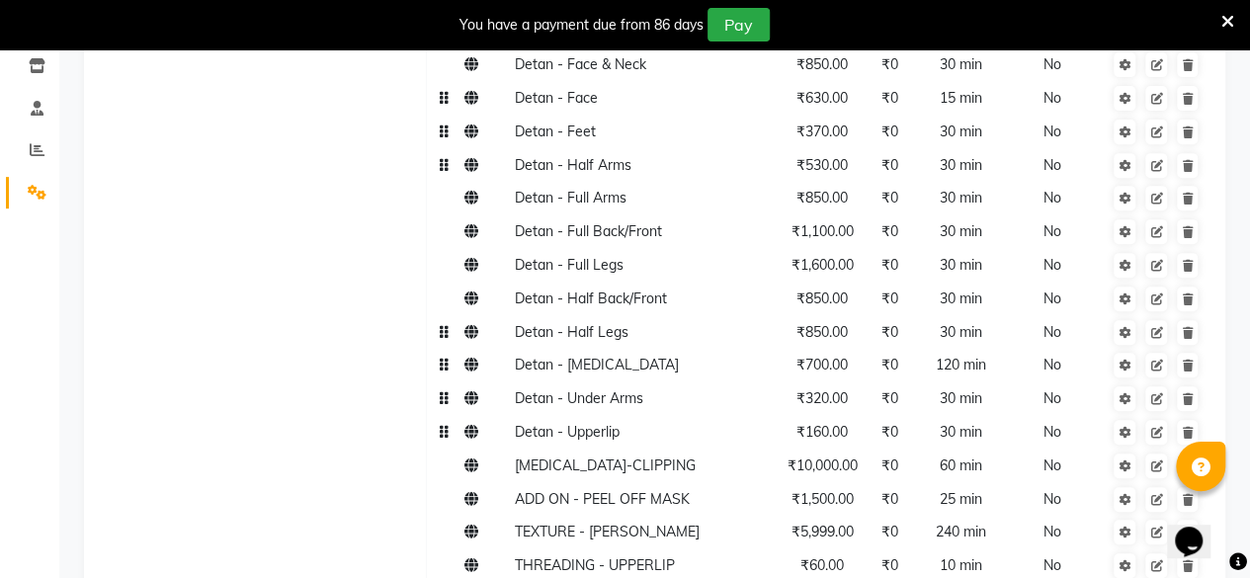
scroll to position [0, 0]
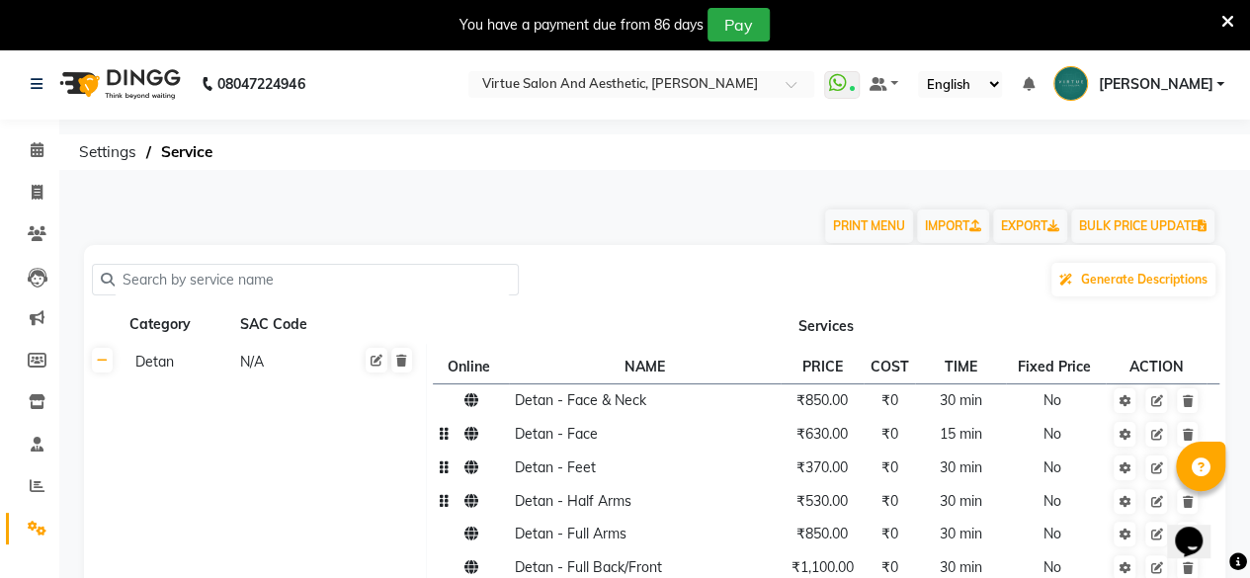
click at [313, 271] on input "text" at bounding box center [312, 280] width 395 height 31
paste input "Full Face"
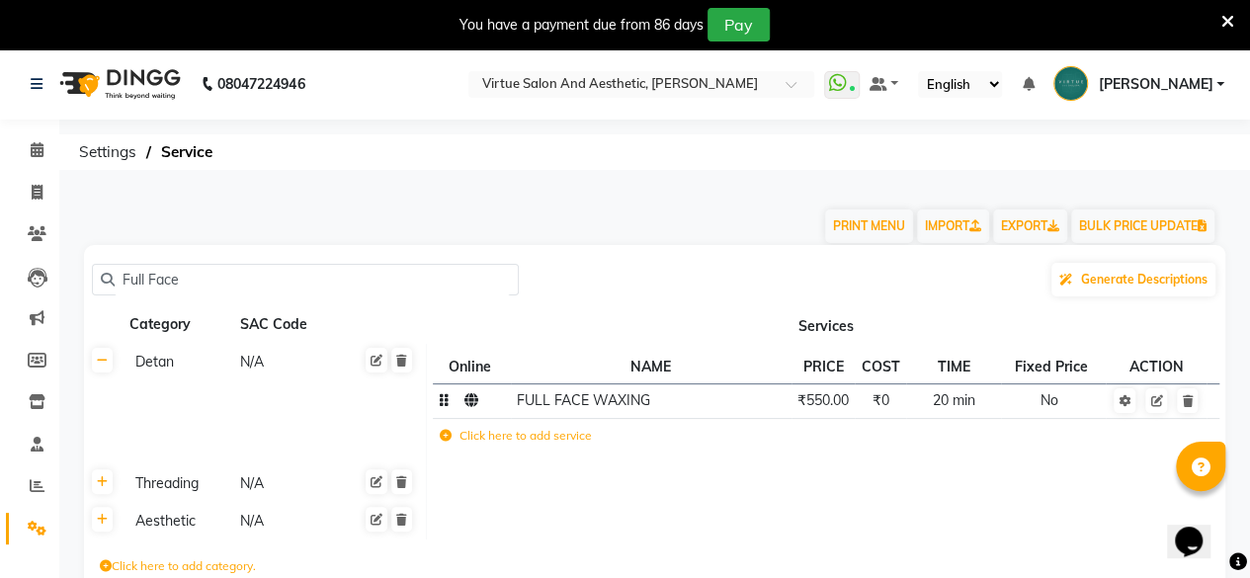
type input "Full Face"
click at [828, 410] on td "₹550.00" at bounding box center [824, 401] width 64 height 35
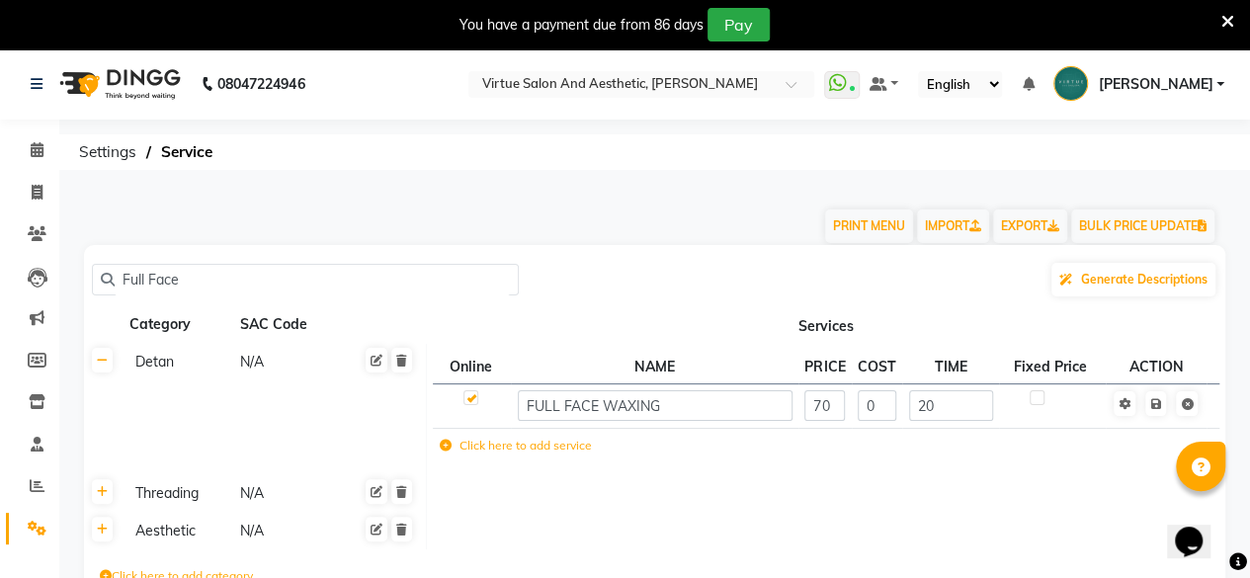
type input "700"
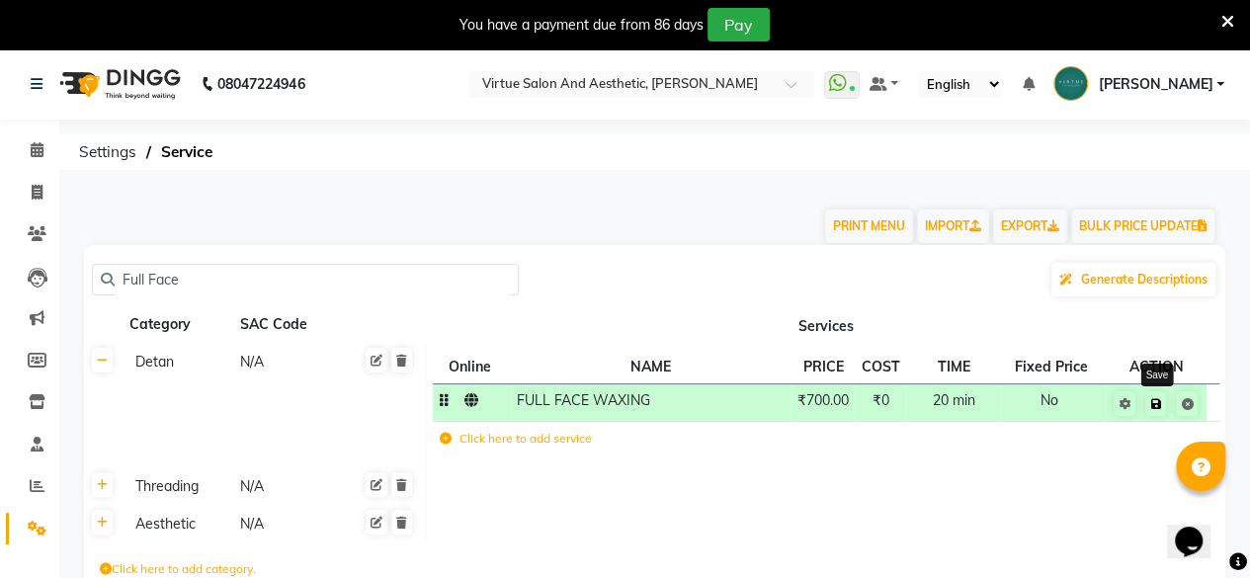
click at [1158, 404] on icon at bounding box center [1156, 404] width 11 height 12
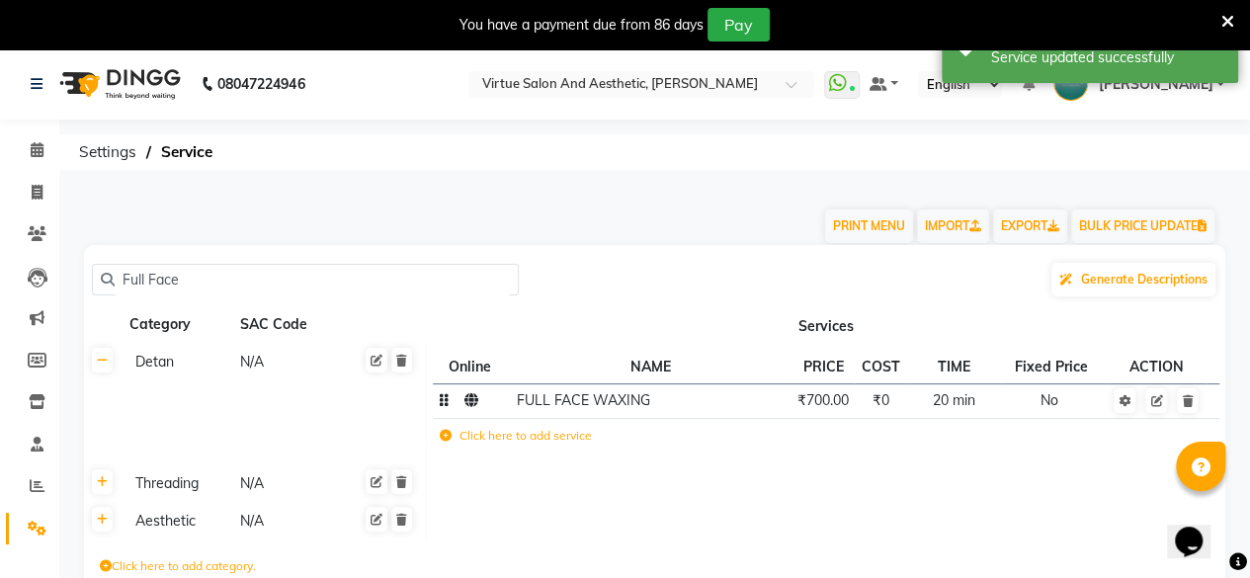
click at [195, 279] on input "Full Face" at bounding box center [312, 280] width 395 height 31
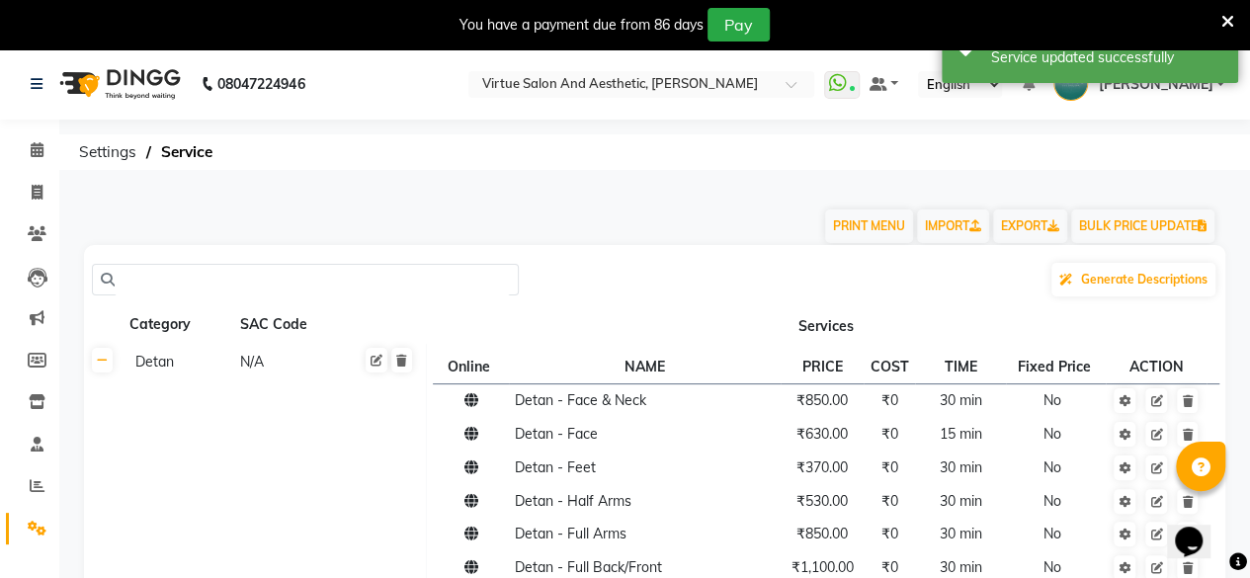
paste input "[PERSON_NAME] Coloring (davines)"
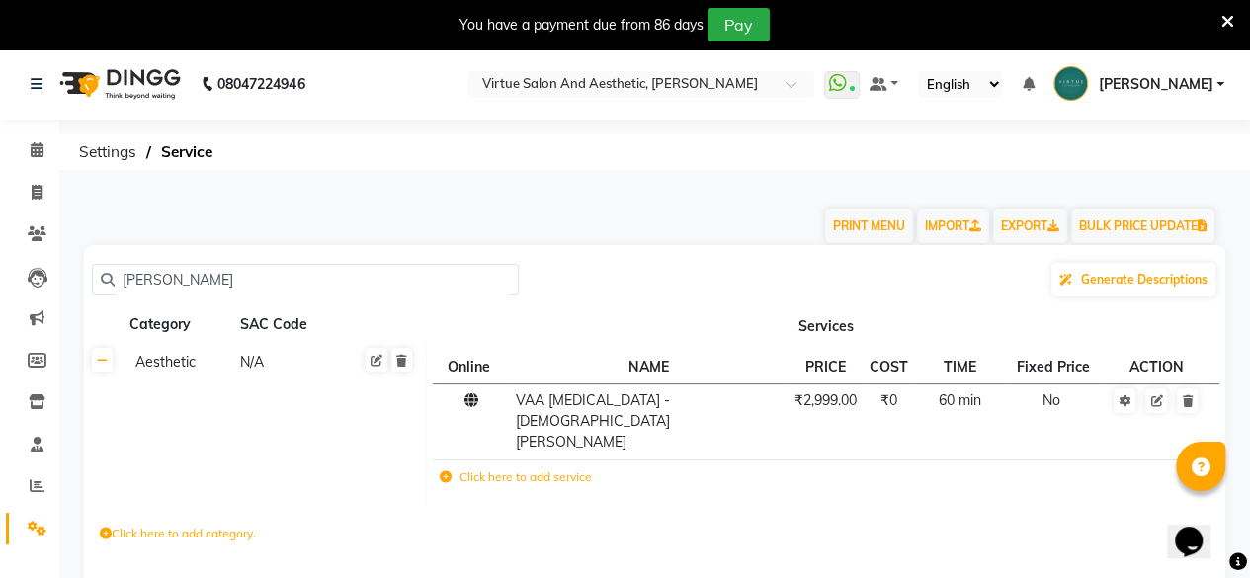
type input "[PERSON_NAME]"
drag, startPoint x: 193, startPoint y: 278, endPoint x: 67, endPoint y: 286, distance: 125.8
click at [67, 286] on main "PRINT MENU IMPORT EXPORT BULK PRICE UPDATE [PERSON_NAME] Generate Descriptions …" at bounding box center [654, 421] width 1191 height 471
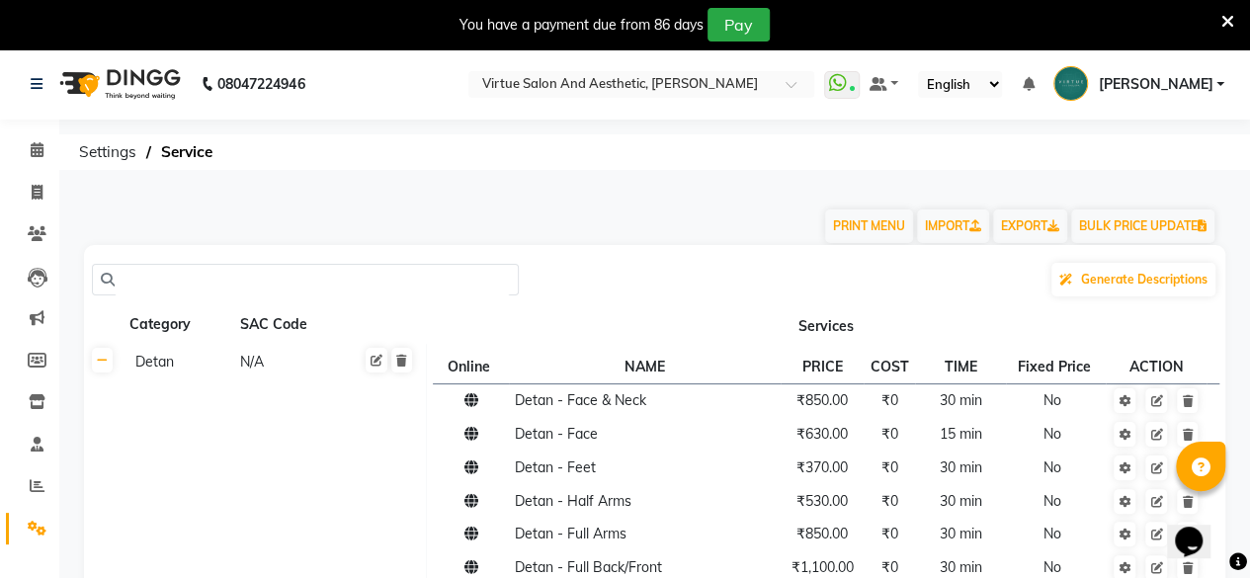
paste input "[PERSON_NAME] Coloring (davines)"
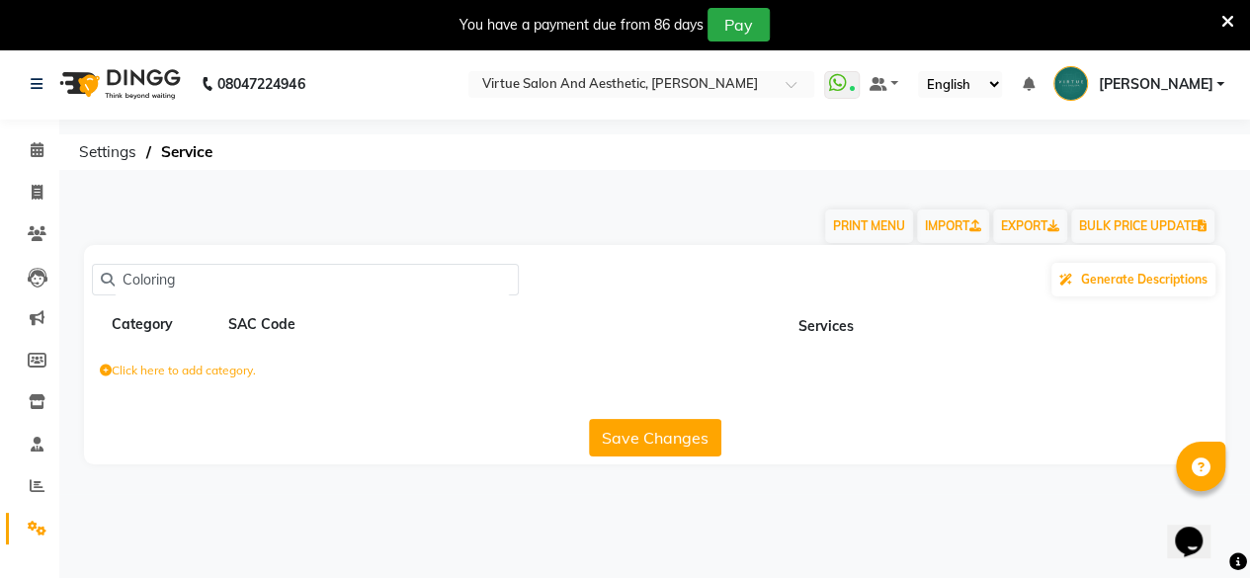
type input "Coloring"
click at [191, 260] on div "Coloring Generate Descriptions Category SAC Code Services Click here to add cat…" at bounding box center [655, 354] width 1142 height 219
click at [179, 278] on input "Coloring" at bounding box center [312, 280] width 395 height 31
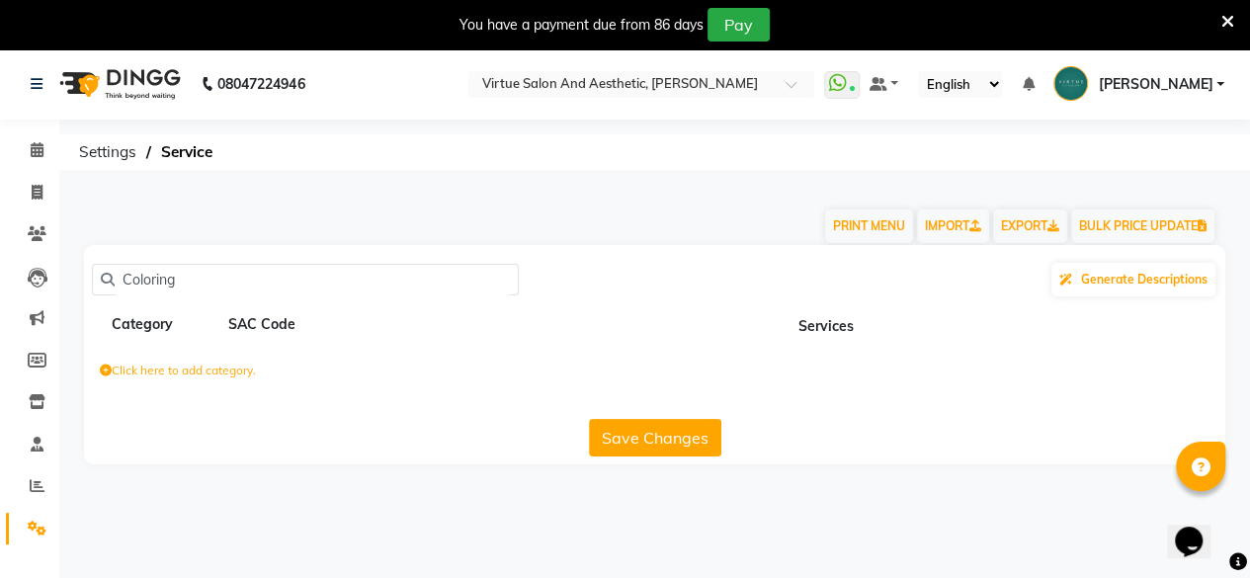
click at [179, 278] on input "Coloring" at bounding box center [312, 280] width 395 height 31
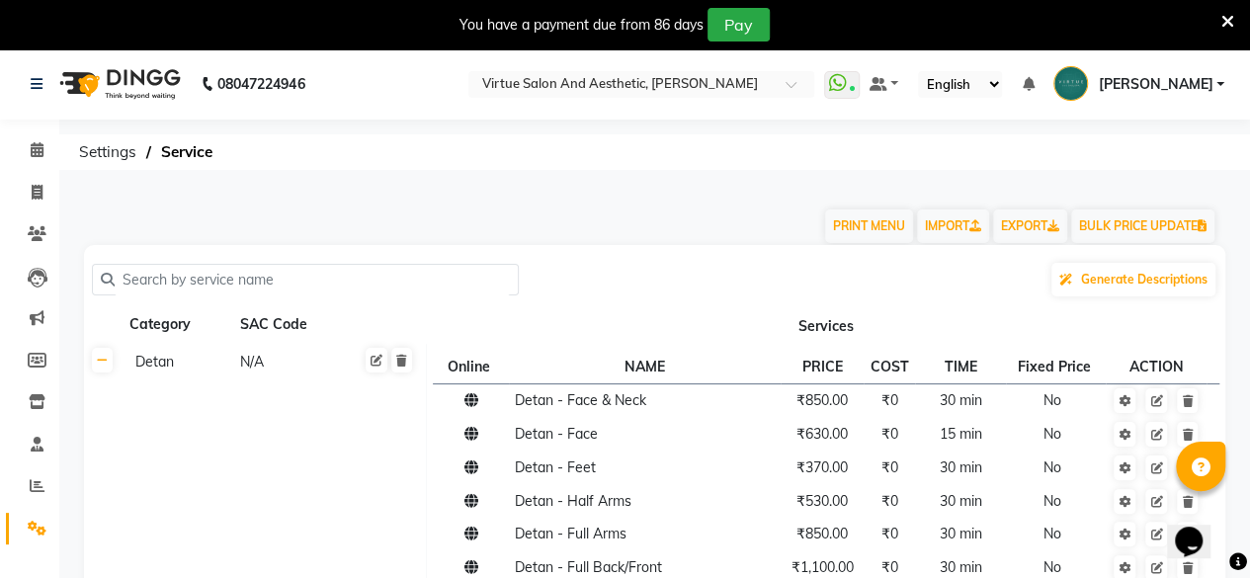
click at [287, 282] on input "text" at bounding box center [312, 280] width 395 height 31
paste input "[PERSON_NAME] Coloring (davines)"
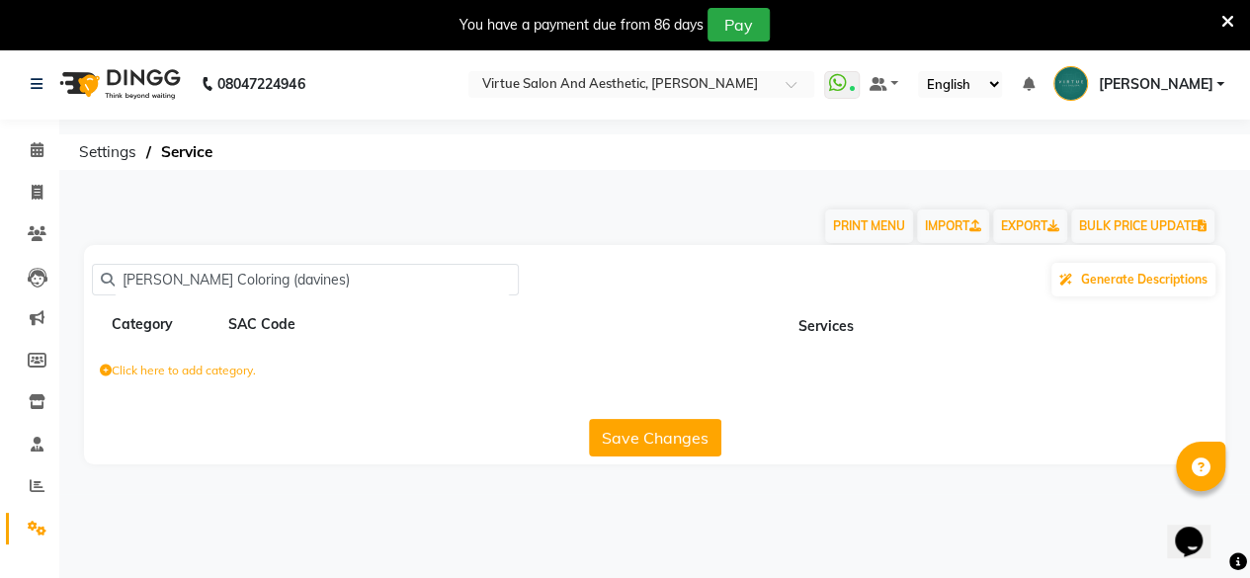
drag, startPoint x: 287, startPoint y: 282, endPoint x: 165, endPoint y: 301, distance: 123.2
click at [166, 301] on div "[PERSON_NAME] Coloring (davines) Generate Descriptions Category SAC Code Servic…" at bounding box center [655, 354] width 1142 height 219
click at [165, 301] on div "[PERSON_NAME] Generate Descriptions Category SAC Code Services Click here to ad…" at bounding box center [655, 354] width 1142 height 219
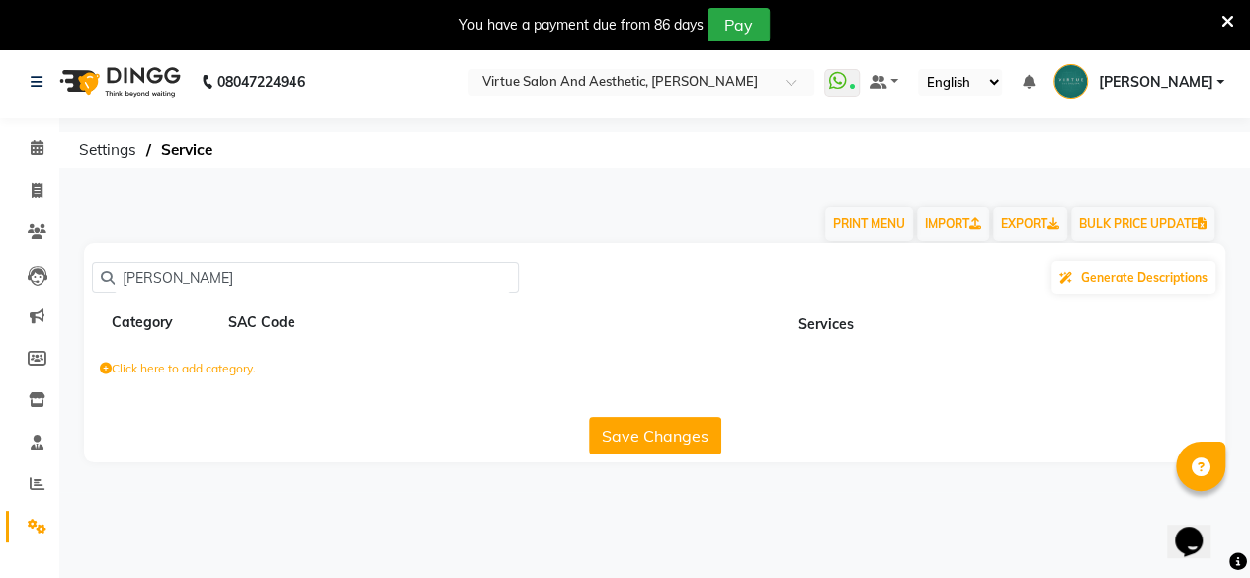
scroll to position [48, 0]
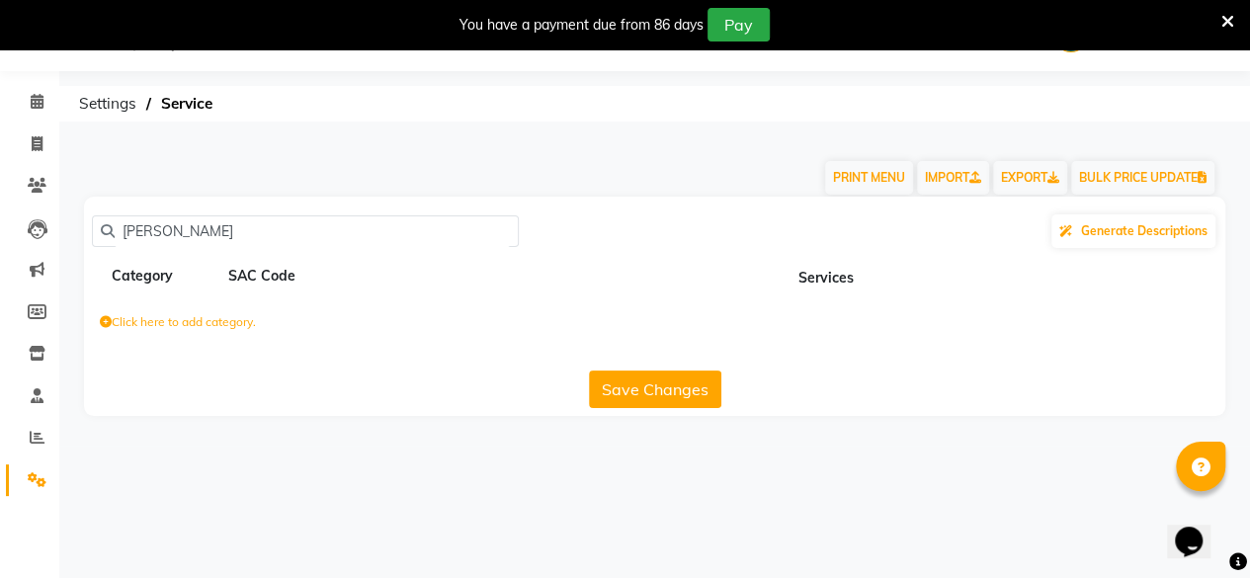
click at [162, 239] on input "[PERSON_NAME]" at bounding box center [312, 231] width 395 height 31
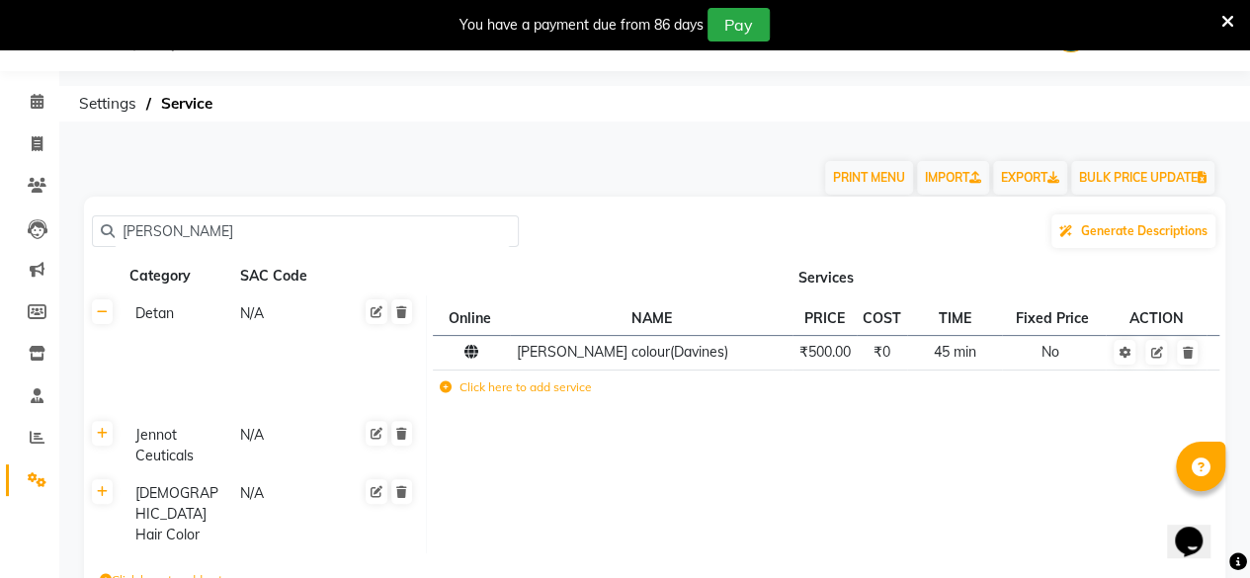
scroll to position [0, 0]
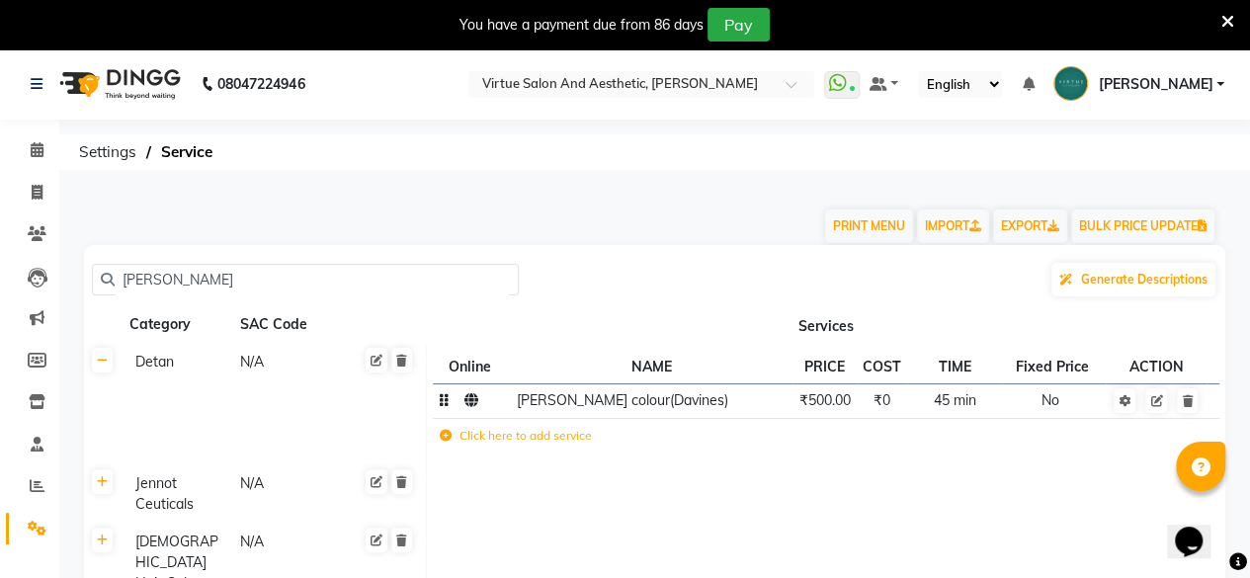
type input "[PERSON_NAME]"
click at [836, 400] on span "₹500.00" at bounding box center [824, 400] width 51 height 18
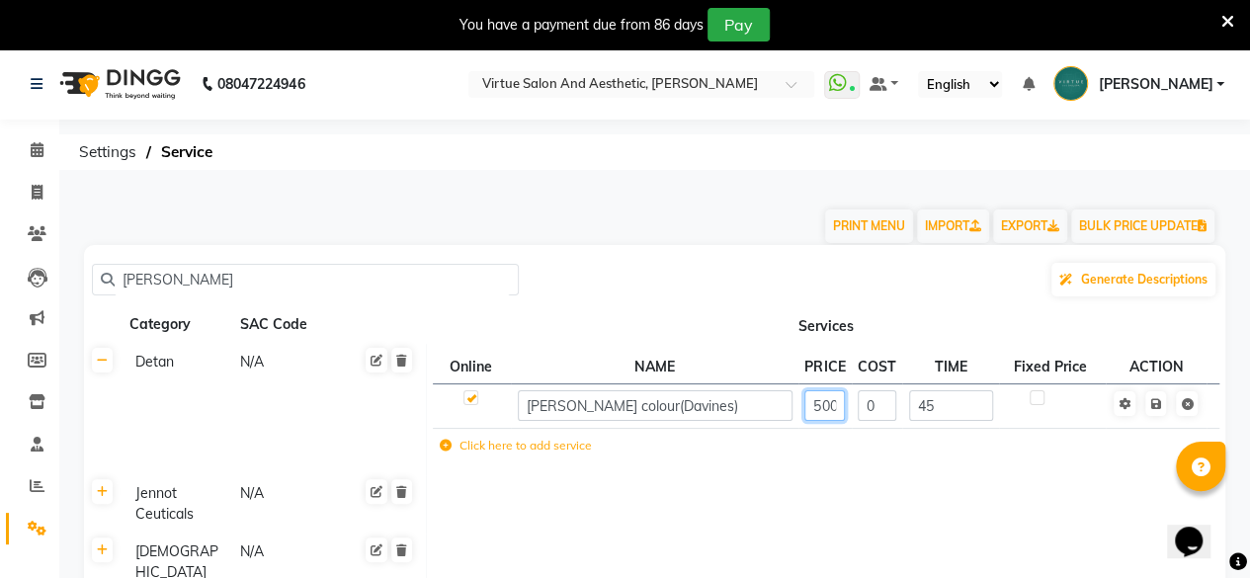
click at [836, 400] on input "500" at bounding box center [825, 405] width 41 height 31
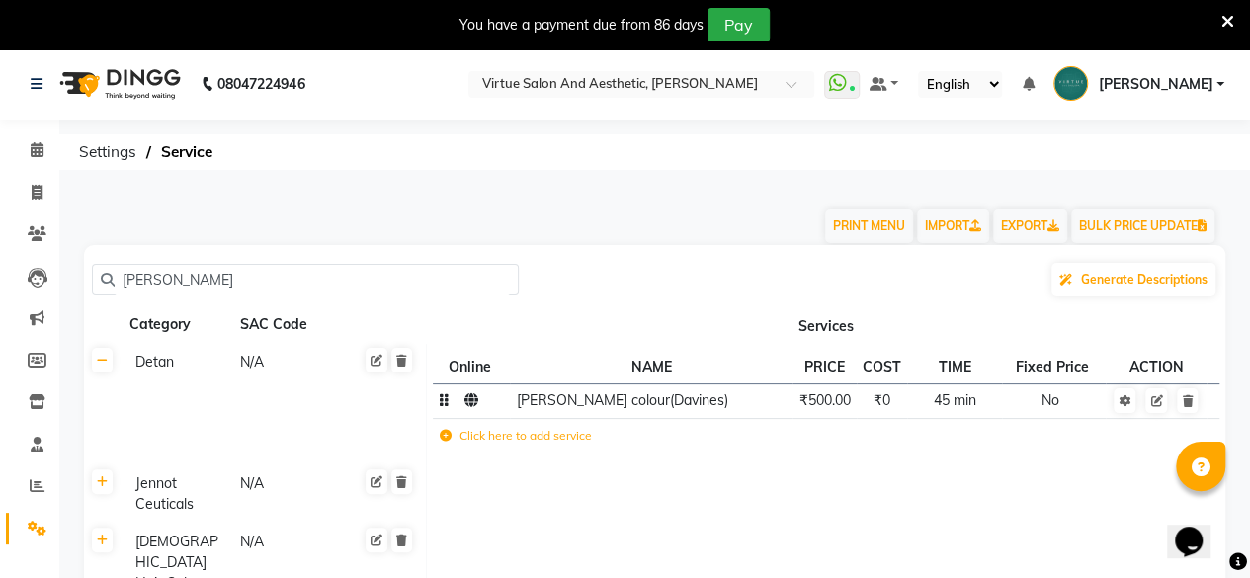
click at [830, 410] on td "₹500.00" at bounding box center [825, 401] width 64 height 35
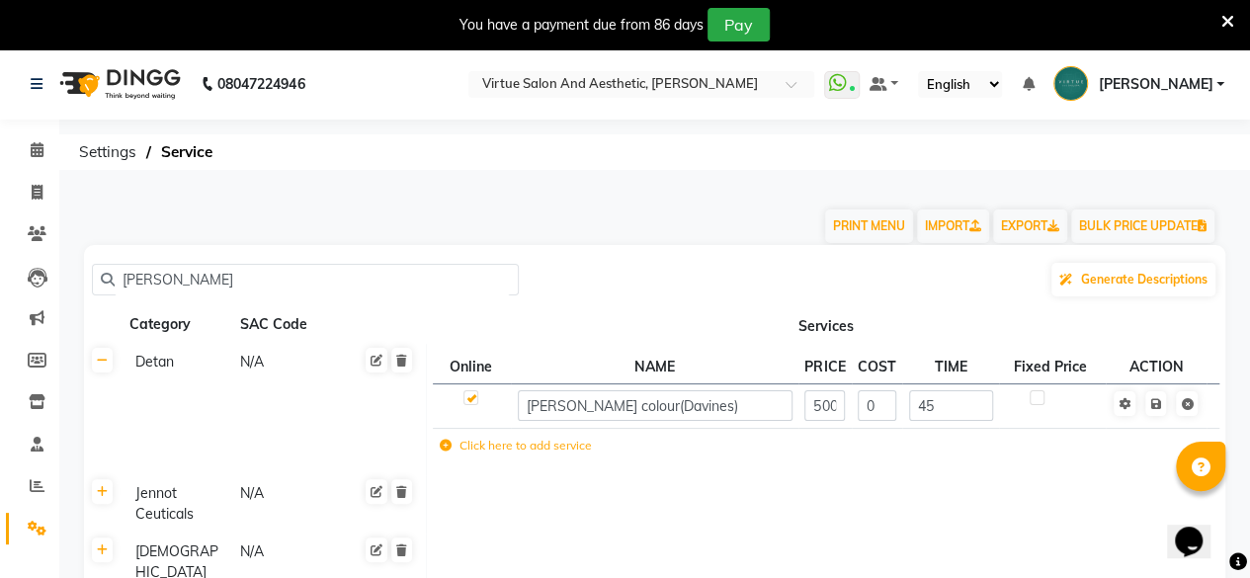
click at [830, 409] on input "500" at bounding box center [825, 405] width 41 height 31
type input "550"
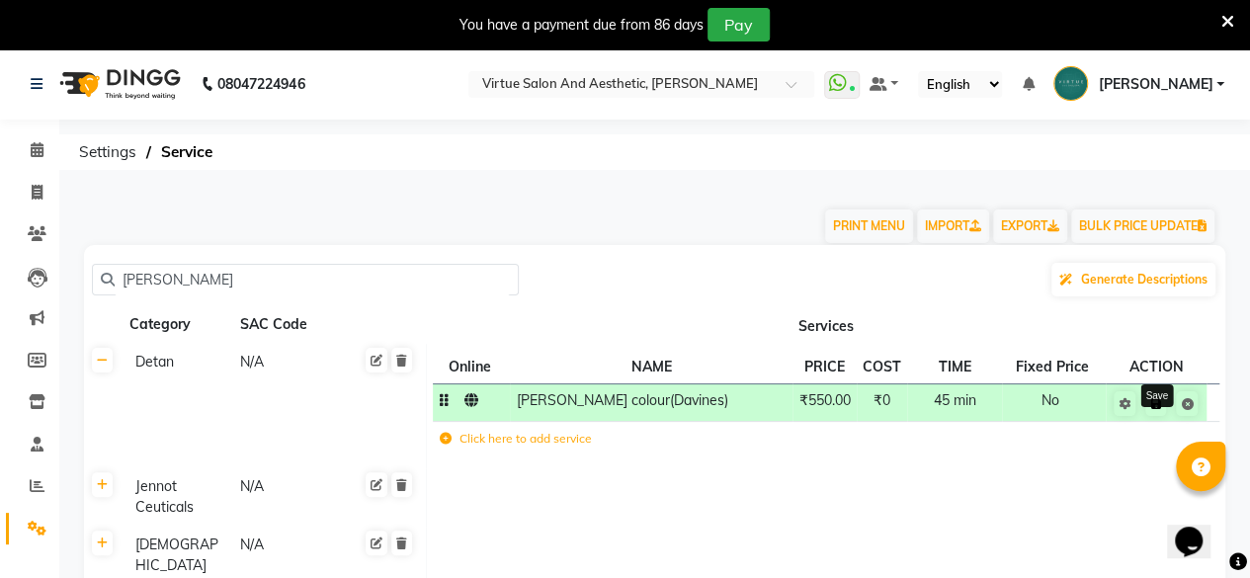
click at [1158, 416] on link at bounding box center [1156, 403] width 21 height 25
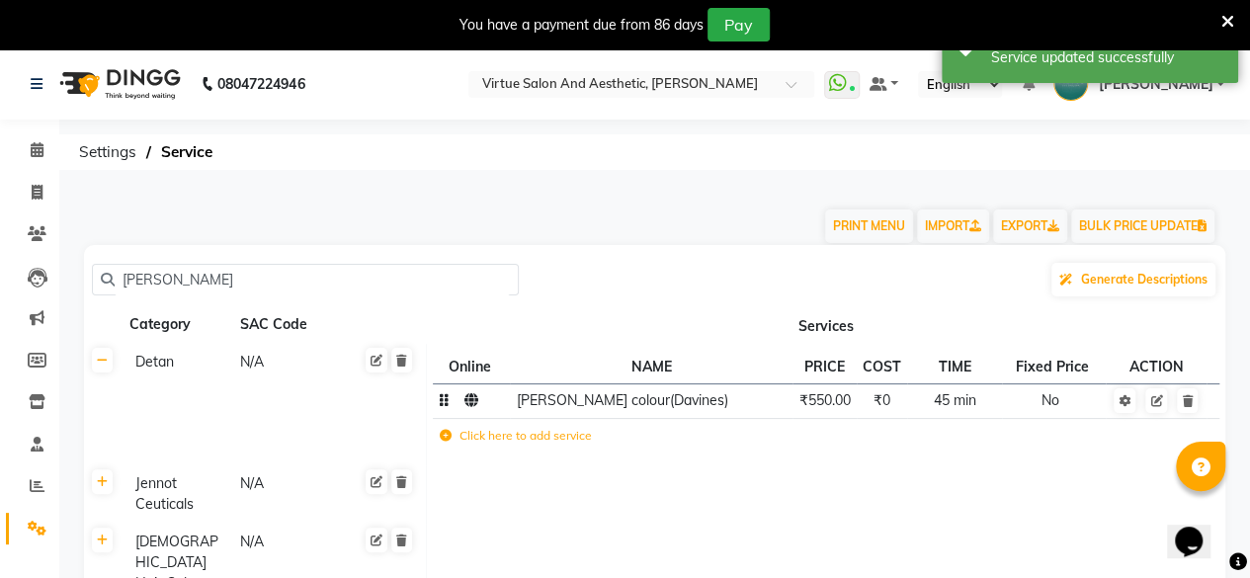
scroll to position [152, 0]
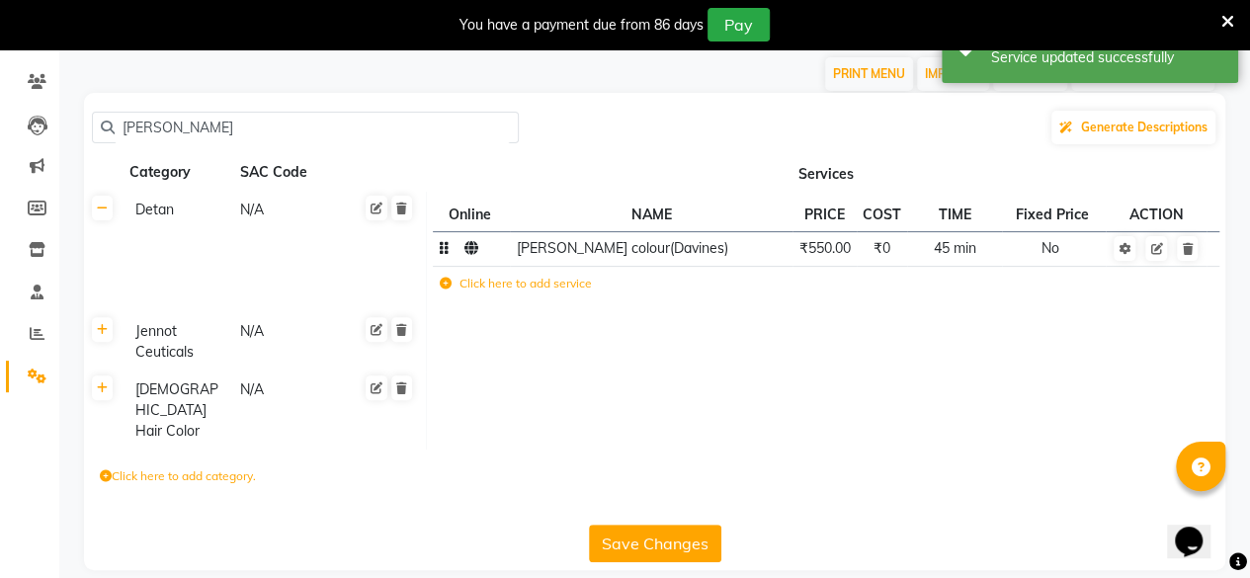
click at [670, 525] on button "Save Changes" at bounding box center [655, 544] width 132 height 38
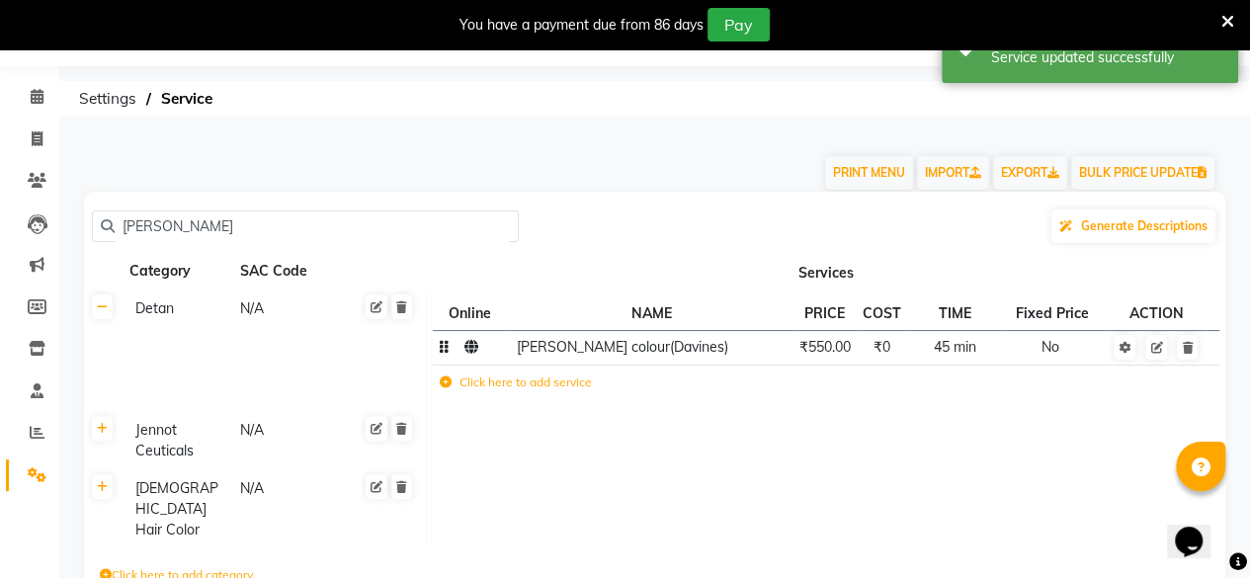
scroll to position [0, 0]
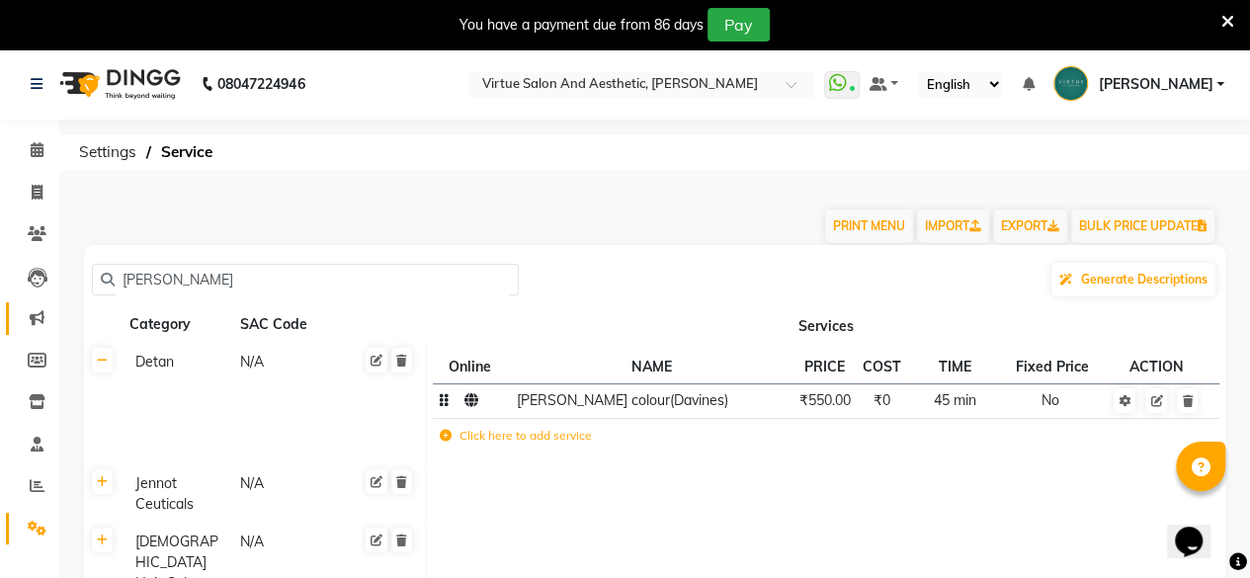
drag, startPoint x: 200, startPoint y: 275, endPoint x: 36, endPoint y: 302, distance: 166.4
click at [36, 302] on app-home "08047224946 Select Location × Virtue Salon And Aesthetic, [PERSON_NAME] WhatsAp…" at bounding box center [625, 400] width 1250 height 704
paste input "Chin"
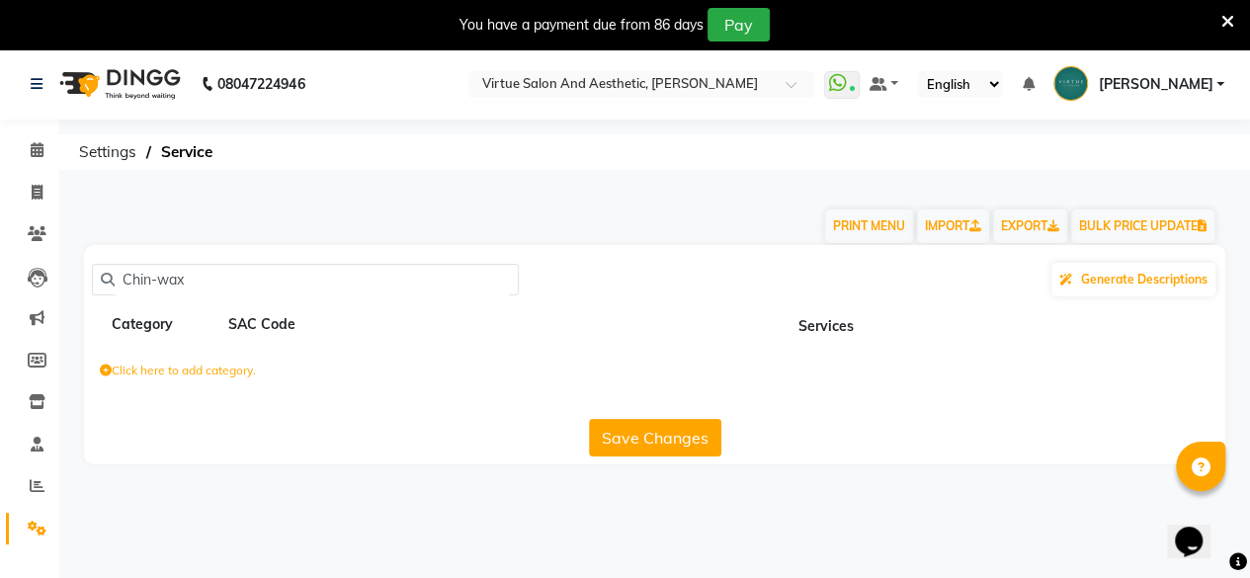
click at [204, 289] on input "Chin-wax" at bounding box center [312, 280] width 395 height 31
type input "C"
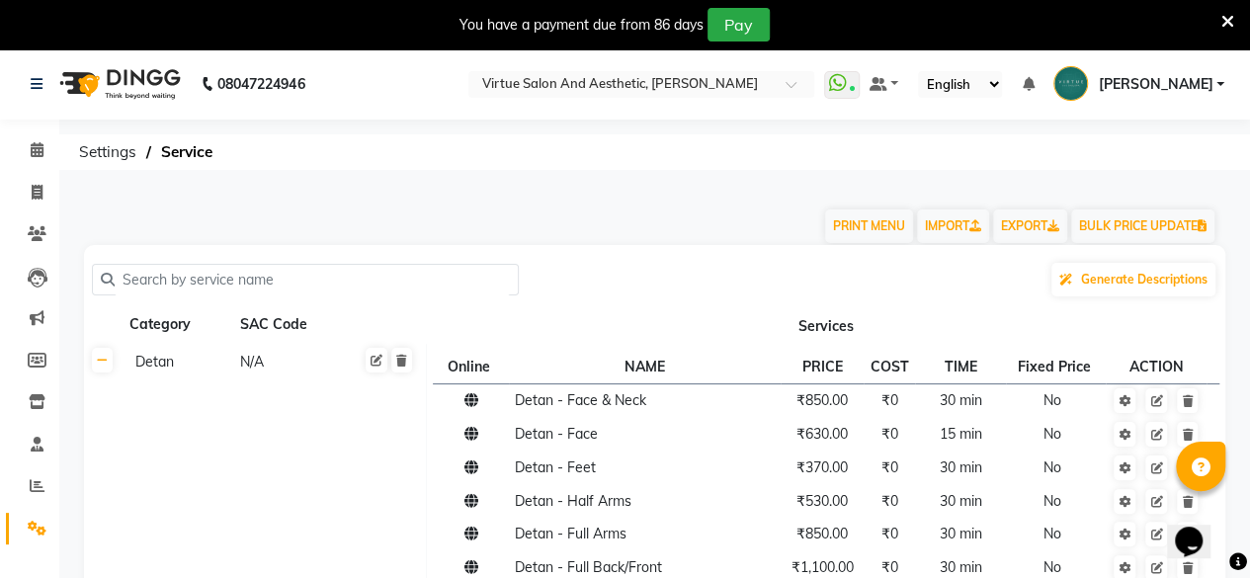
drag, startPoint x: 202, startPoint y: 290, endPoint x: 159, endPoint y: 289, distance: 42.5
click at [159, 289] on input "text" at bounding box center [312, 280] width 395 height 31
paste input "Chin"
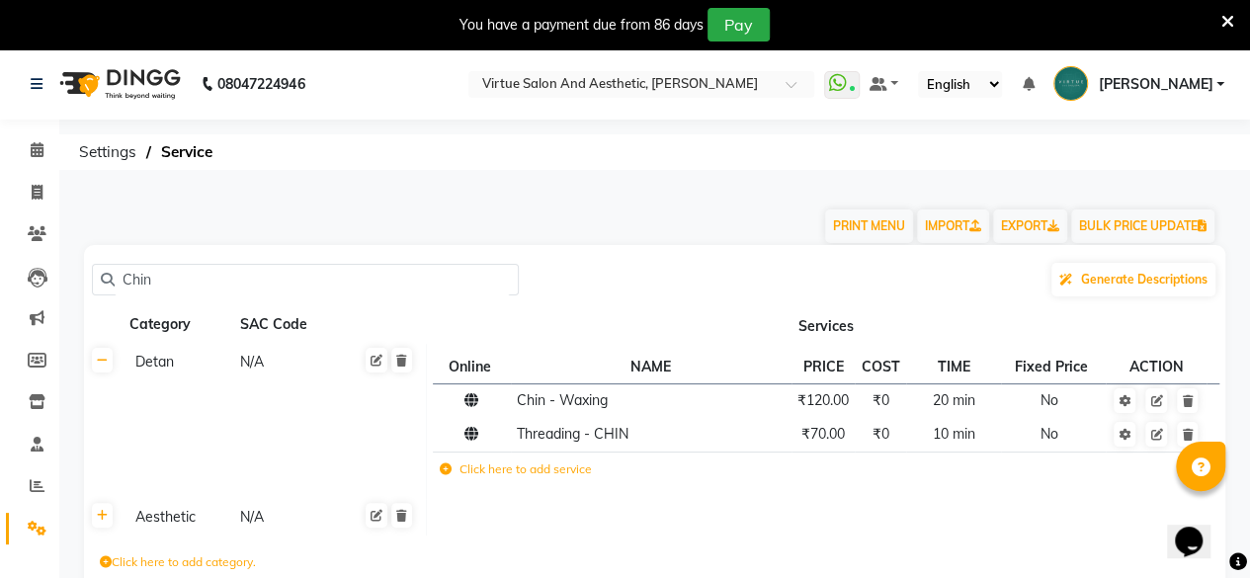
type input "Chin"
click at [849, 405] on span "₹120.00" at bounding box center [823, 400] width 51 height 18
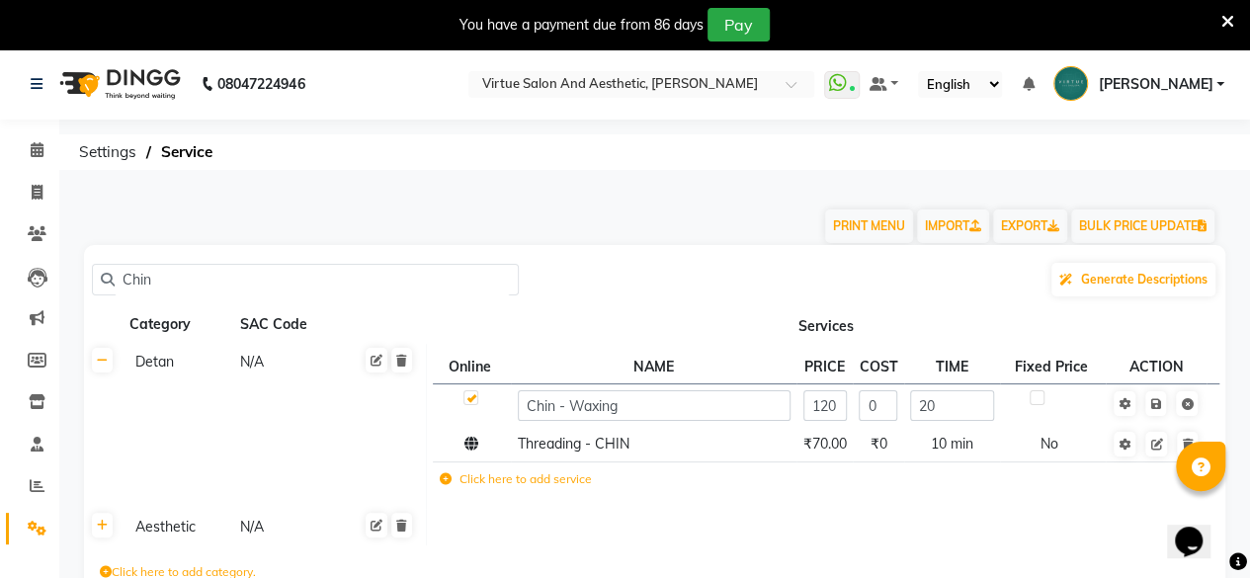
click at [850, 405] on td "120" at bounding box center [825, 405] width 56 height 43
click at [828, 408] on input "120" at bounding box center [825, 405] width 43 height 31
click at [844, 404] on input "120" at bounding box center [825, 405] width 43 height 31
click at [838, 404] on input "120" at bounding box center [825, 405] width 43 height 31
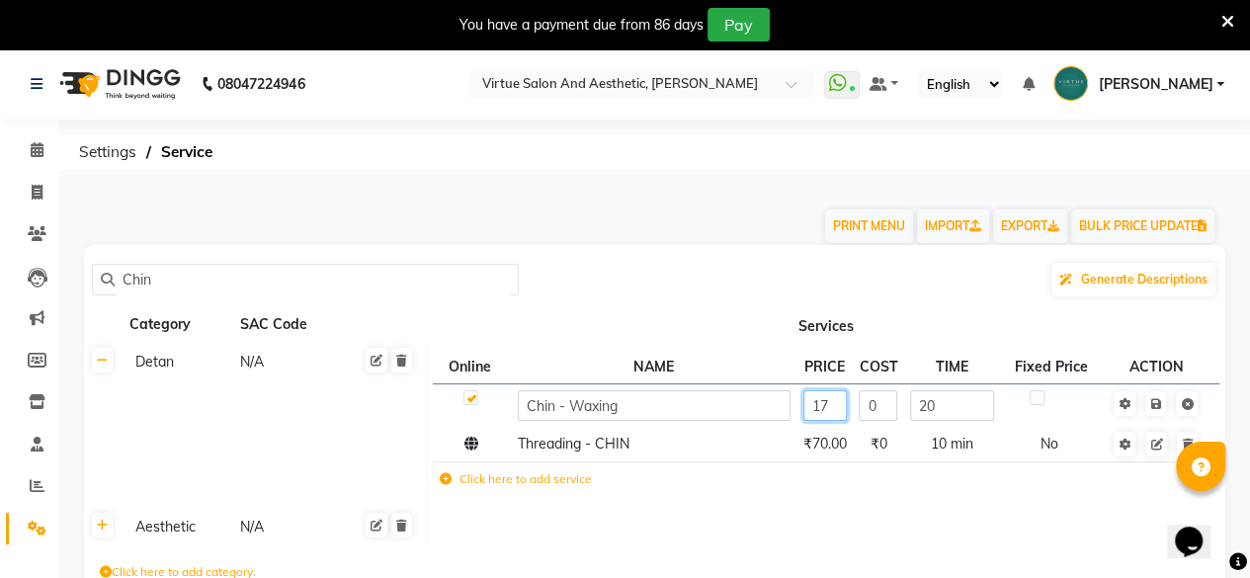
type input "175"
click at [1155, 407] on icon at bounding box center [1156, 404] width 11 height 12
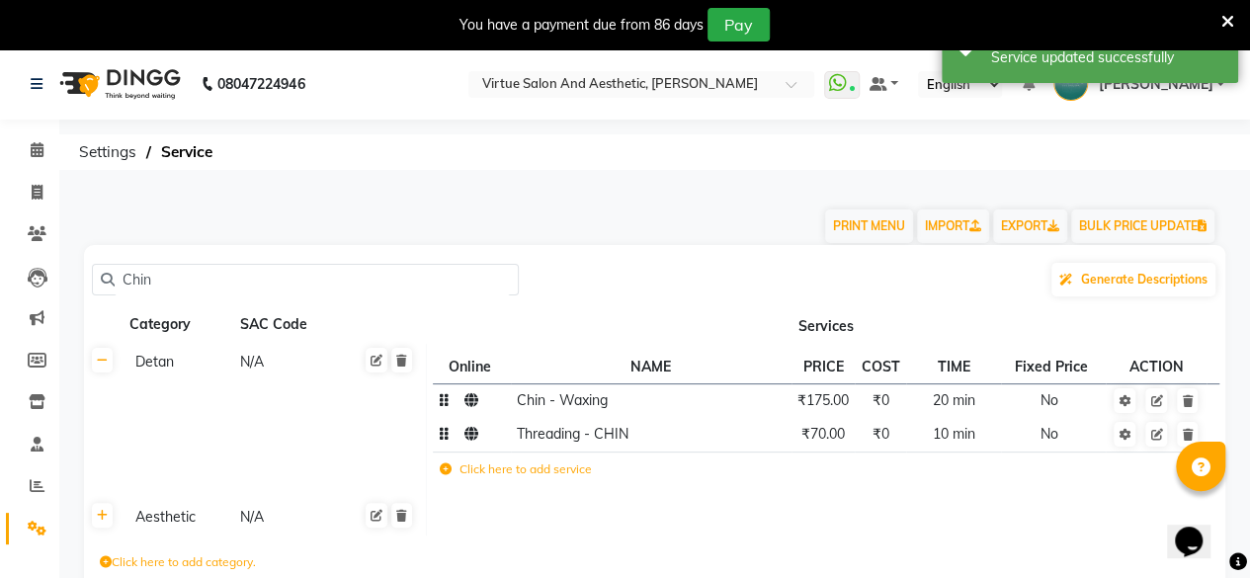
click at [829, 436] on span "₹70.00" at bounding box center [823, 434] width 43 height 18
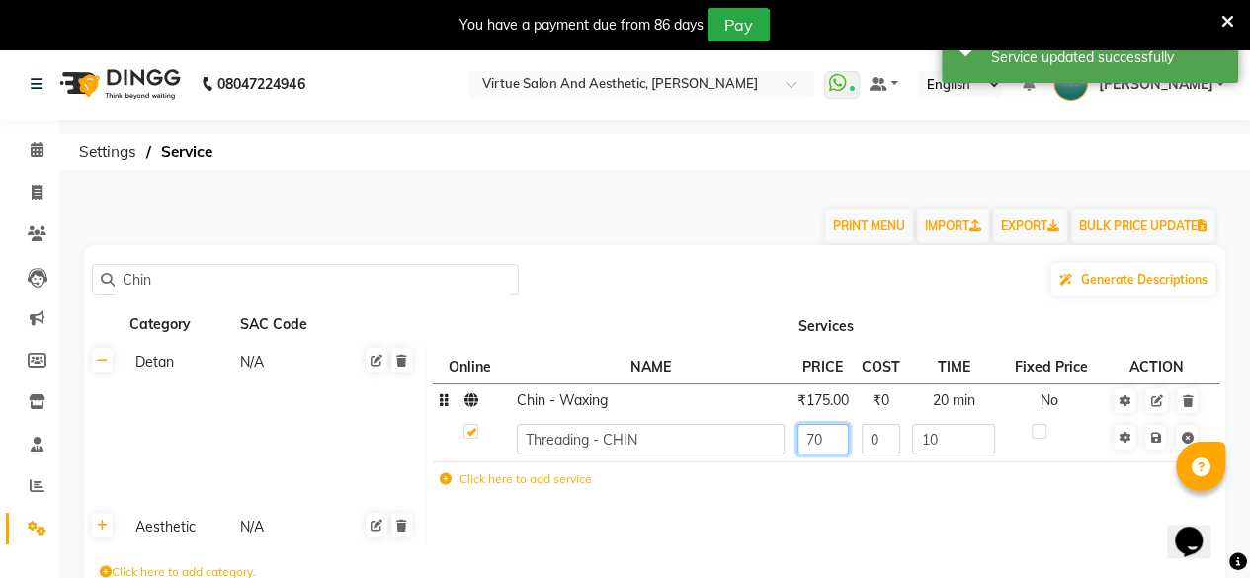
click at [829, 436] on input "70" at bounding box center [823, 439] width 51 height 31
type input "75"
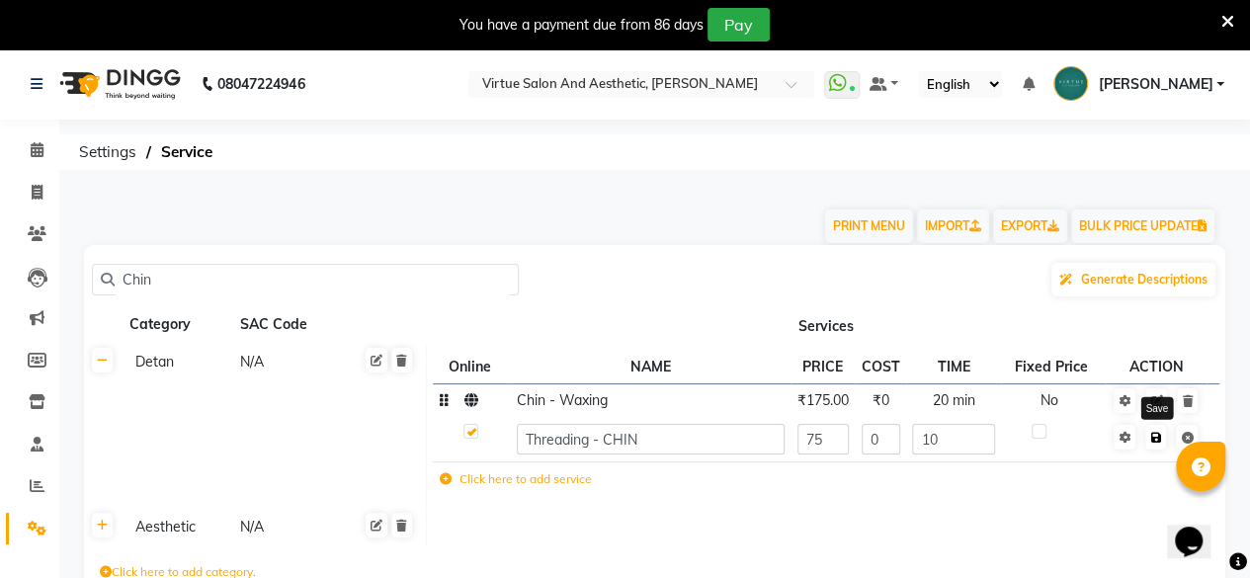
click at [1154, 438] on icon at bounding box center [1156, 438] width 11 height 12
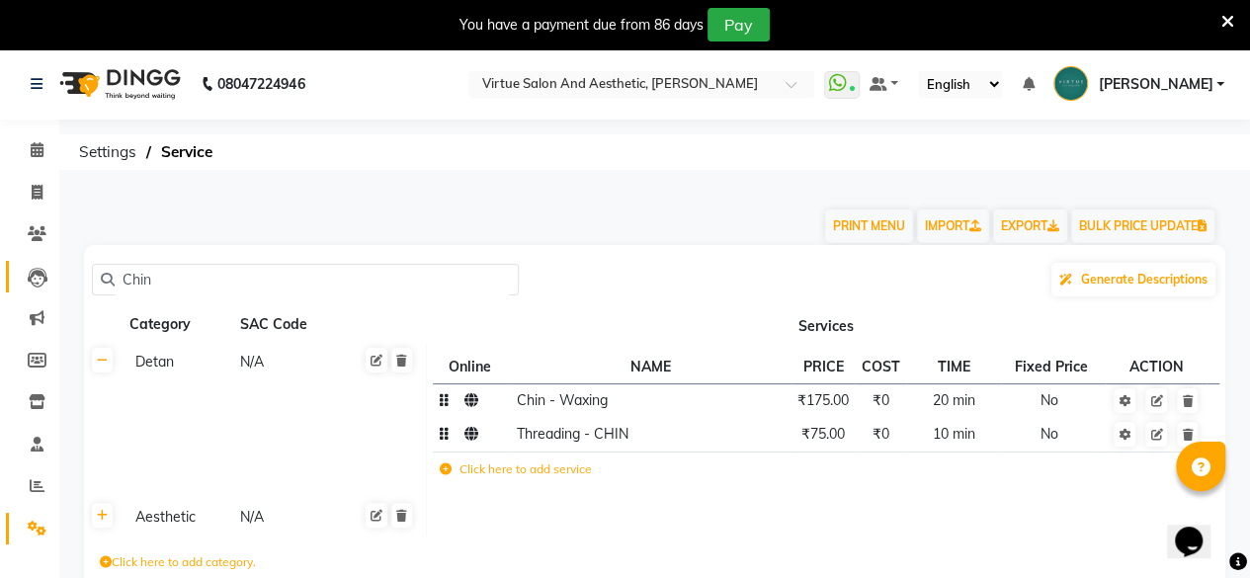
drag, startPoint x: 213, startPoint y: 288, endPoint x: 9, endPoint y: 292, distance: 204.6
click at [8, 291] on app-home "08047224946 Select Location × Virtue Salon And Aesthetic, [PERSON_NAME] WhatsAp…" at bounding box center [625, 367] width 1250 height 638
paste input "DETAN - BLOUSELINE"
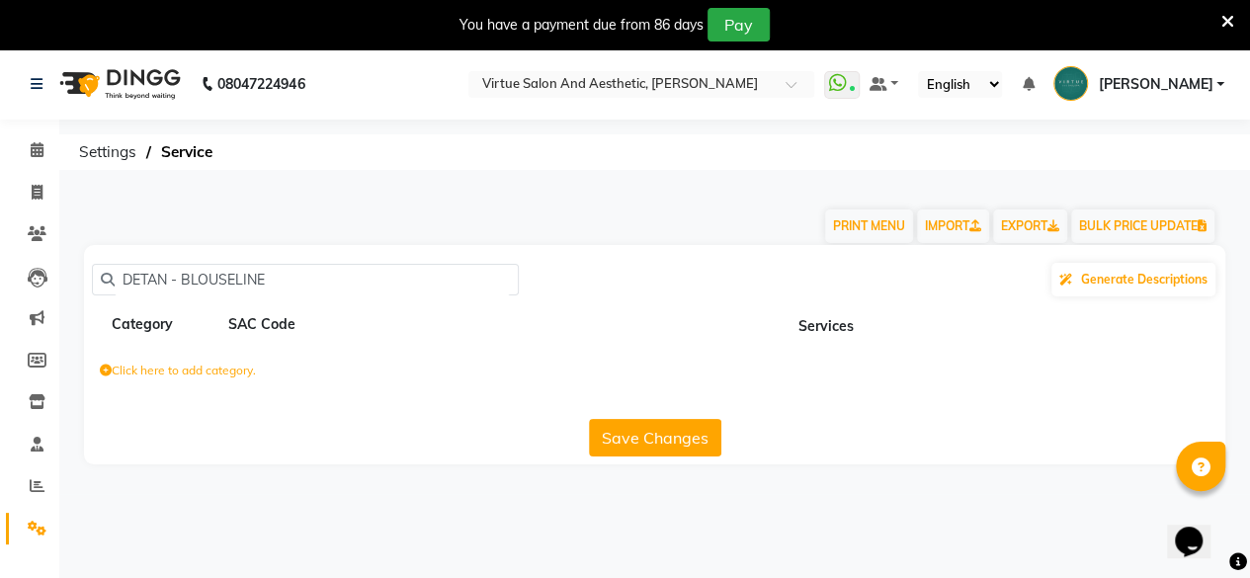
click at [183, 271] on input "DETAN - BLOUSELINE" at bounding box center [312, 280] width 395 height 31
click at [184, 278] on input "DETAN - BLOUSELINE" at bounding box center [312, 280] width 395 height 31
click at [184, 281] on input "DETAN - BLOUSELINE" at bounding box center [312, 280] width 395 height 31
drag, startPoint x: 184, startPoint y: 281, endPoint x: 164, endPoint y: 272, distance: 21.7
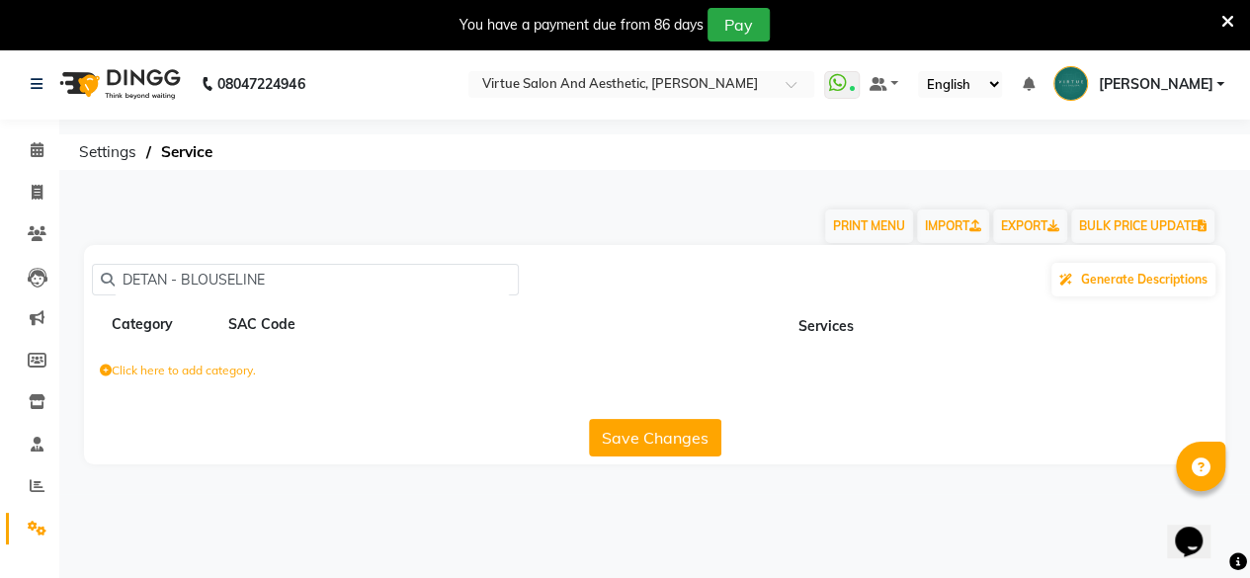
click at [151, 280] on input "DETAN - BLOUSELINE" at bounding box center [312, 280] width 395 height 31
click at [182, 280] on input "DETAN - BLOUSELINE" at bounding box center [312, 280] width 395 height 31
drag, startPoint x: 182, startPoint y: 280, endPoint x: 93, endPoint y: 289, distance: 89.4
click at [93, 289] on div "DETAN - BLOUSELINE" at bounding box center [305, 280] width 427 height 32
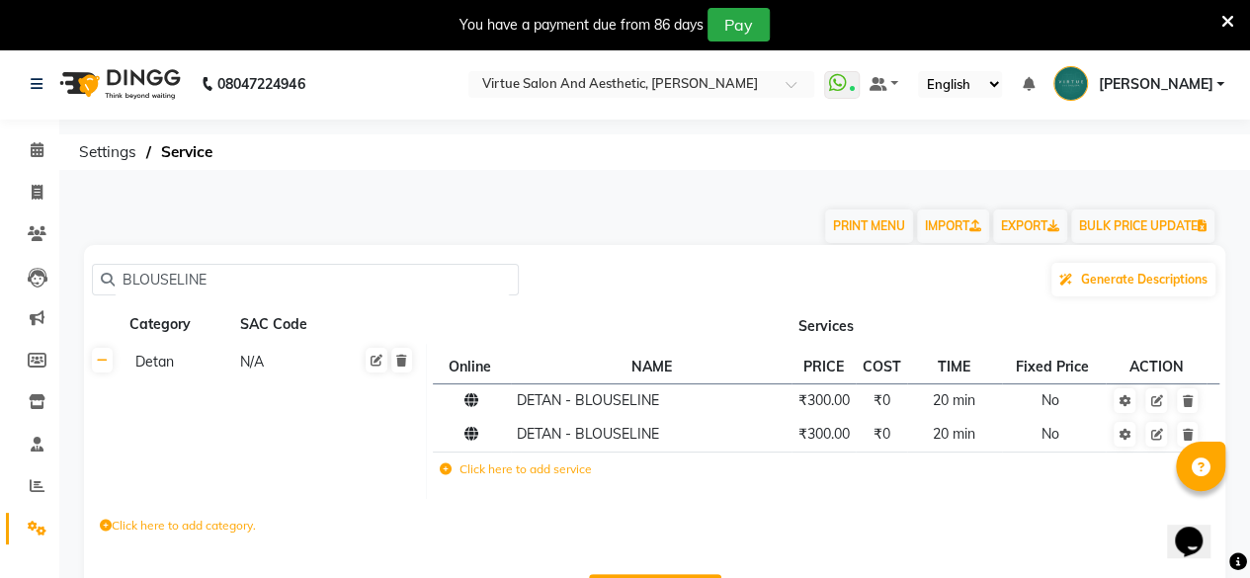
type input "BLOUSELINE"
click at [818, 408] on span "₹300.00" at bounding box center [824, 400] width 51 height 18
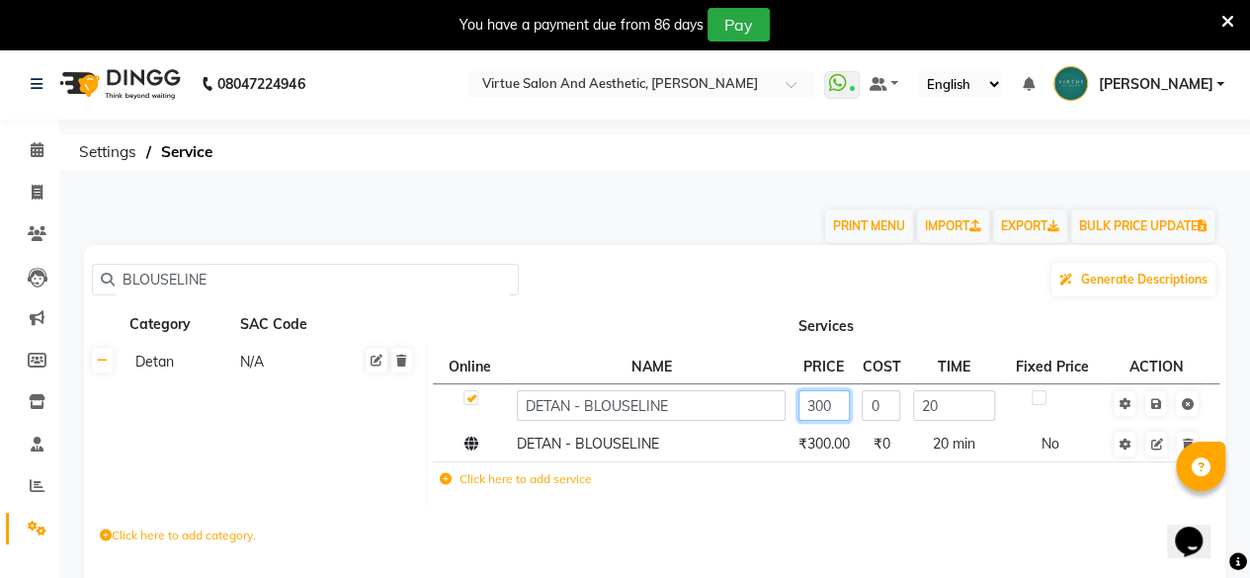
click at [823, 401] on input "300" at bounding box center [824, 405] width 51 height 31
type input "530"
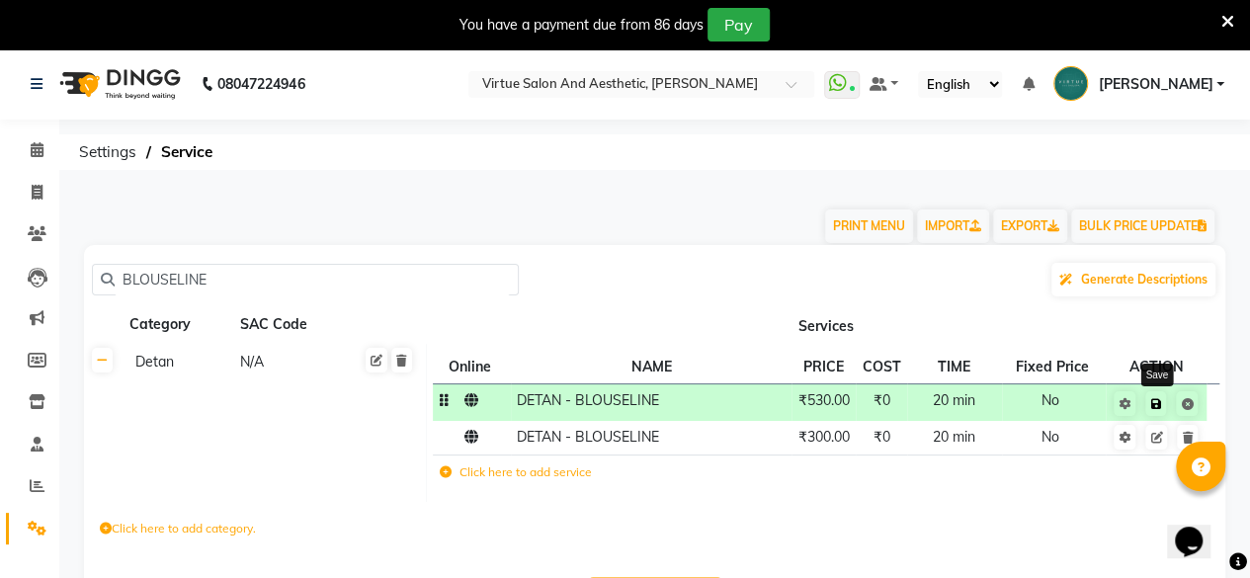
click at [1152, 404] on icon at bounding box center [1156, 404] width 11 height 12
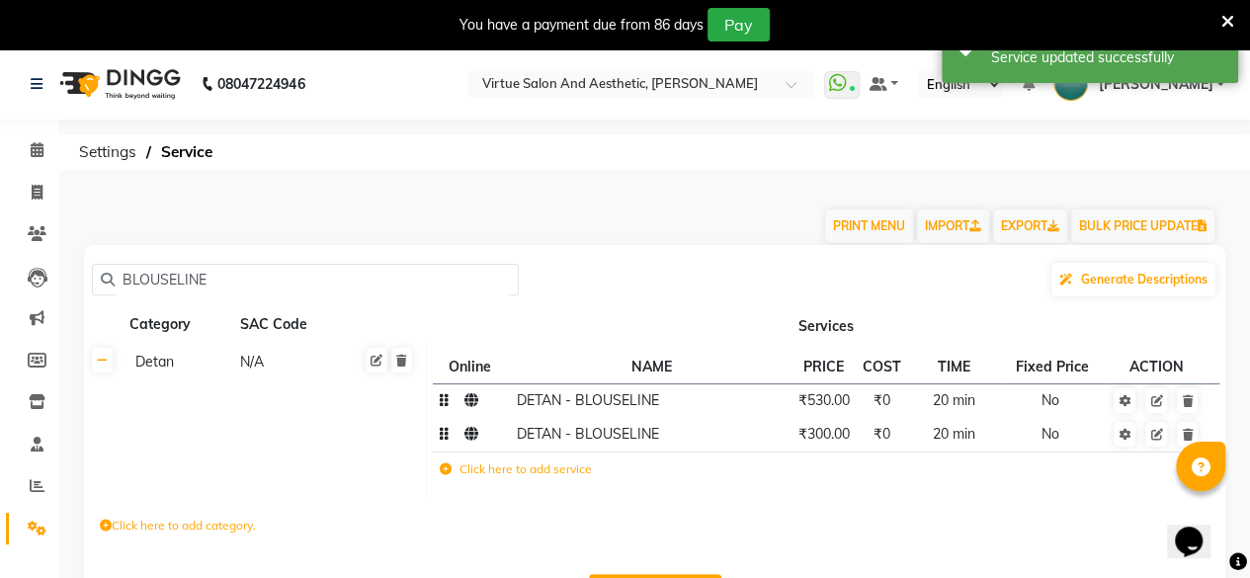
click at [658, 435] on span "DETAN - BLOUSELINE" at bounding box center [588, 434] width 142 height 18
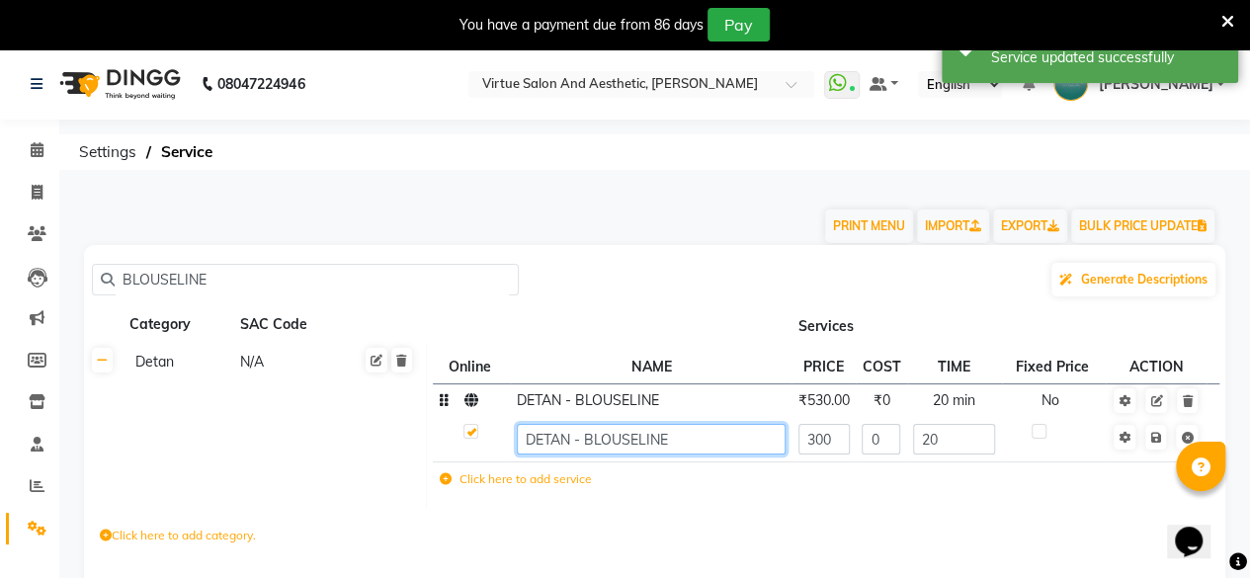
click at [658, 435] on input "DETAN - BLOUSELINE" at bounding box center [651, 439] width 269 height 31
click at [683, 444] on input "DETAN - BLOUSELINE" at bounding box center [651, 439] width 269 height 31
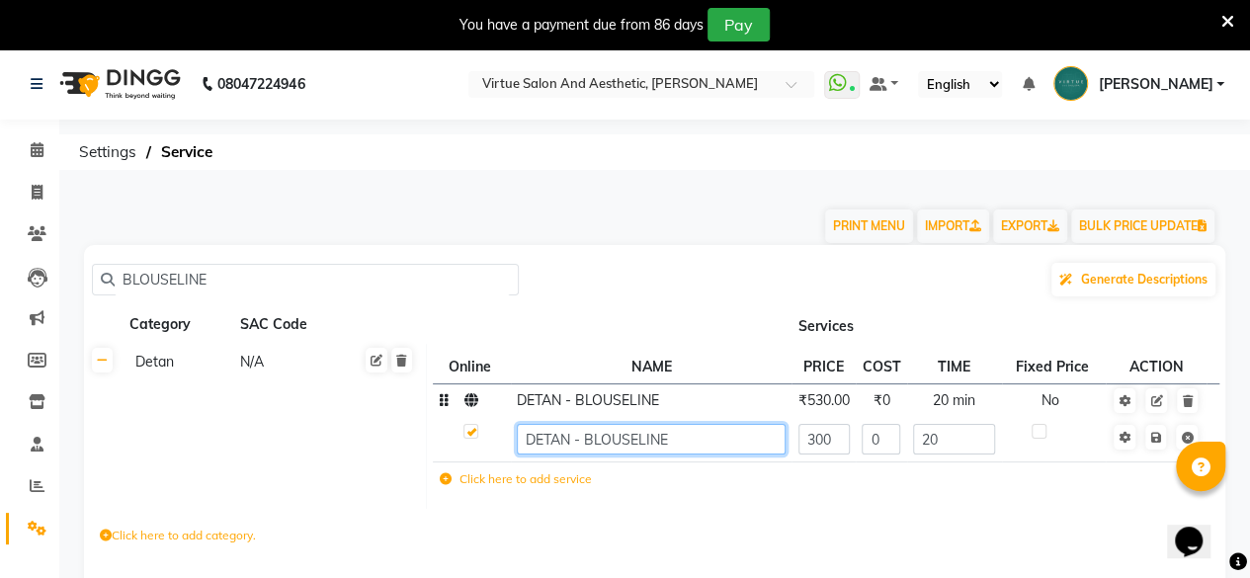
type input "DETAN - BLOUSELINE /"
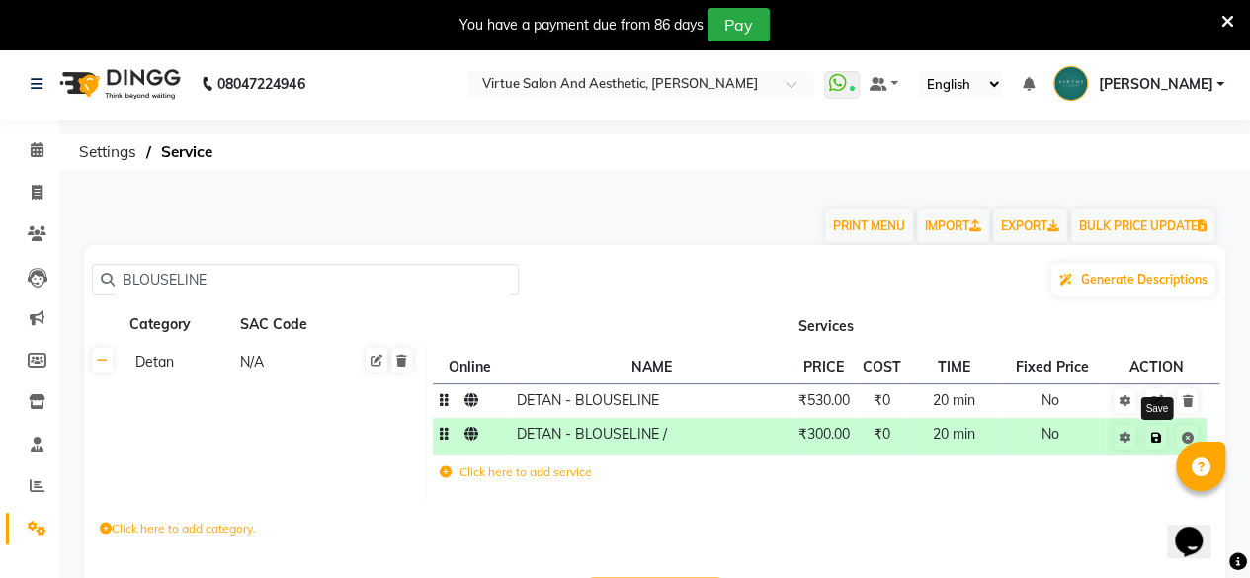
click at [1160, 437] on icon at bounding box center [1156, 438] width 11 height 12
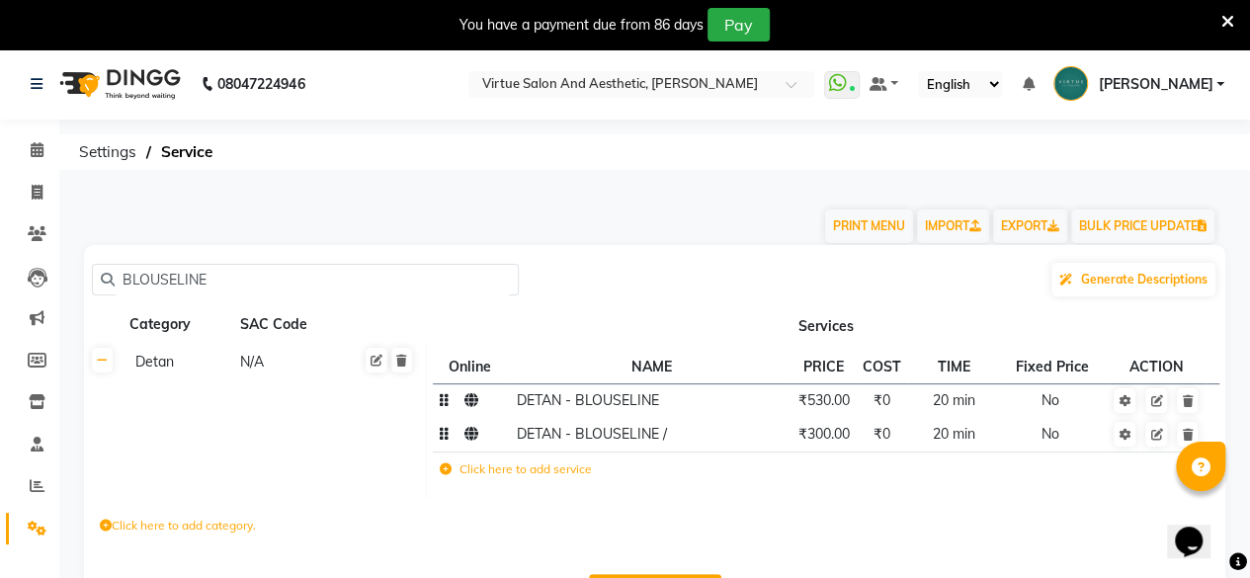
drag, startPoint x: 202, startPoint y: 267, endPoint x: 299, endPoint y: 295, distance: 100.7
click at [49, 290] on app-home "08047224946 Select Location × Virtue Salon And Aesthetic, [PERSON_NAME] WhatsAp…" at bounding box center [625, 348] width 1250 height 601
drag, startPoint x: 287, startPoint y: 276, endPoint x: 0, endPoint y: 293, distance: 287.1
click at [0, 293] on app-home "08047224946 Select Location × Virtue Salon And Aesthetic, [PERSON_NAME] WhatsAp…" at bounding box center [625, 348] width 1250 height 601
paste input "Forehead"
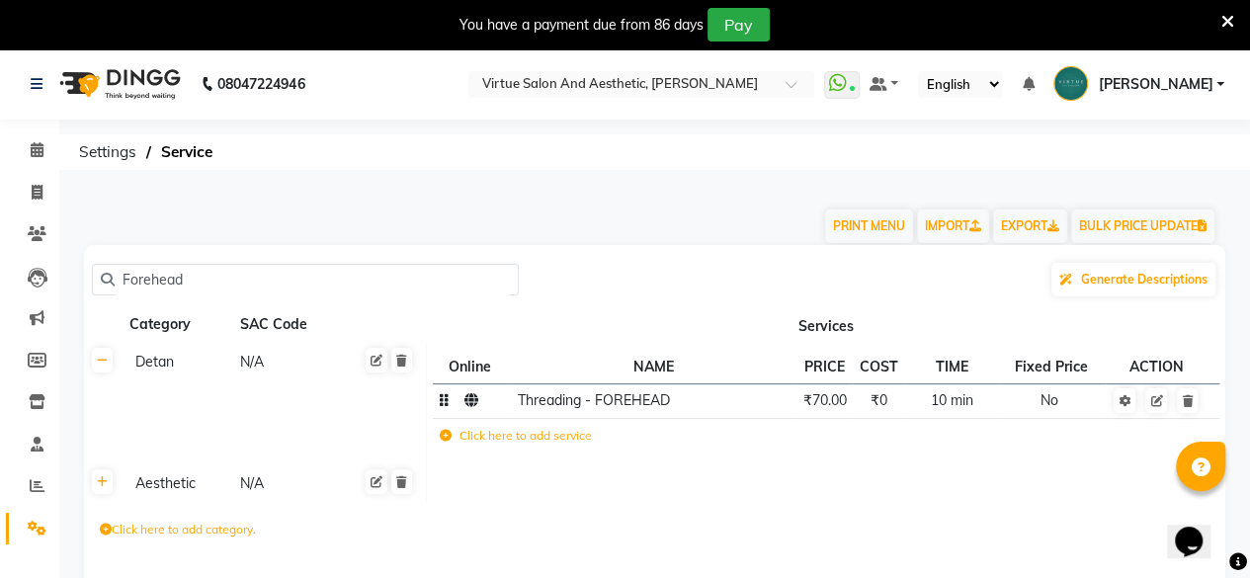
type input "Forehead"
click at [835, 408] on span "₹70.00" at bounding box center [825, 400] width 43 height 18
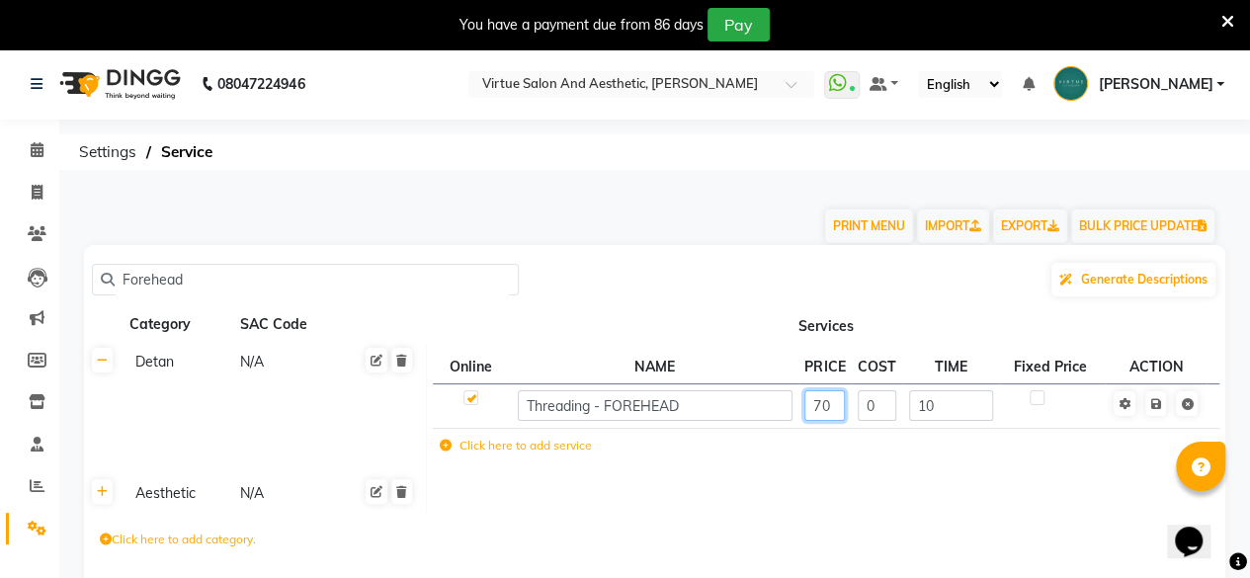
click at [828, 410] on input "70" at bounding box center [825, 405] width 41 height 31
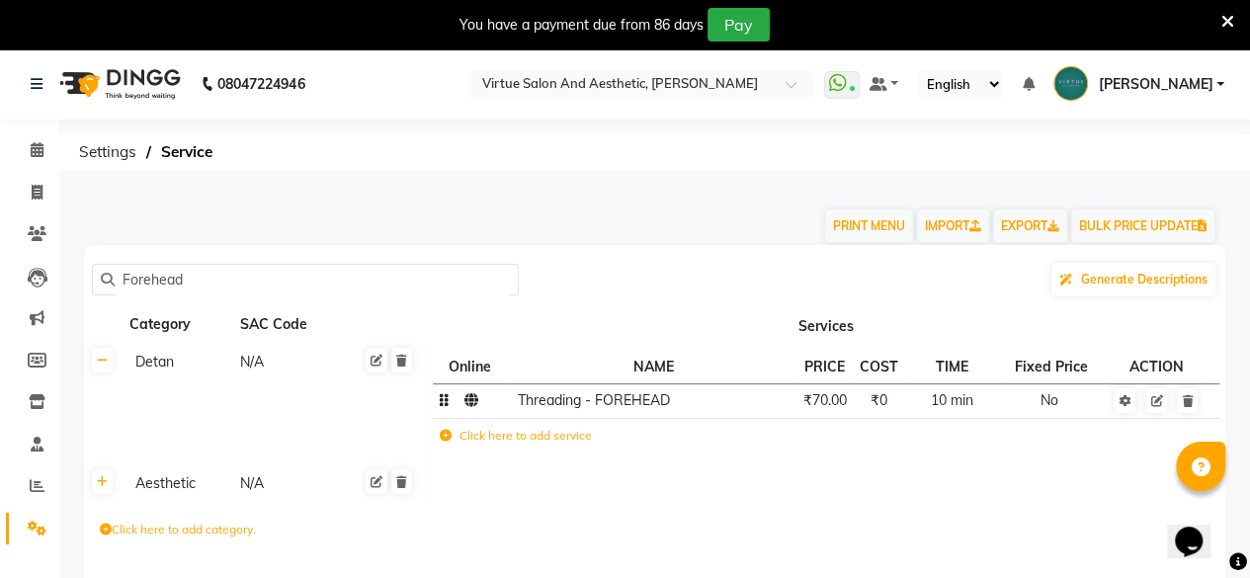
click at [823, 406] on span "₹70.00" at bounding box center [825, 400] width 43 height 18
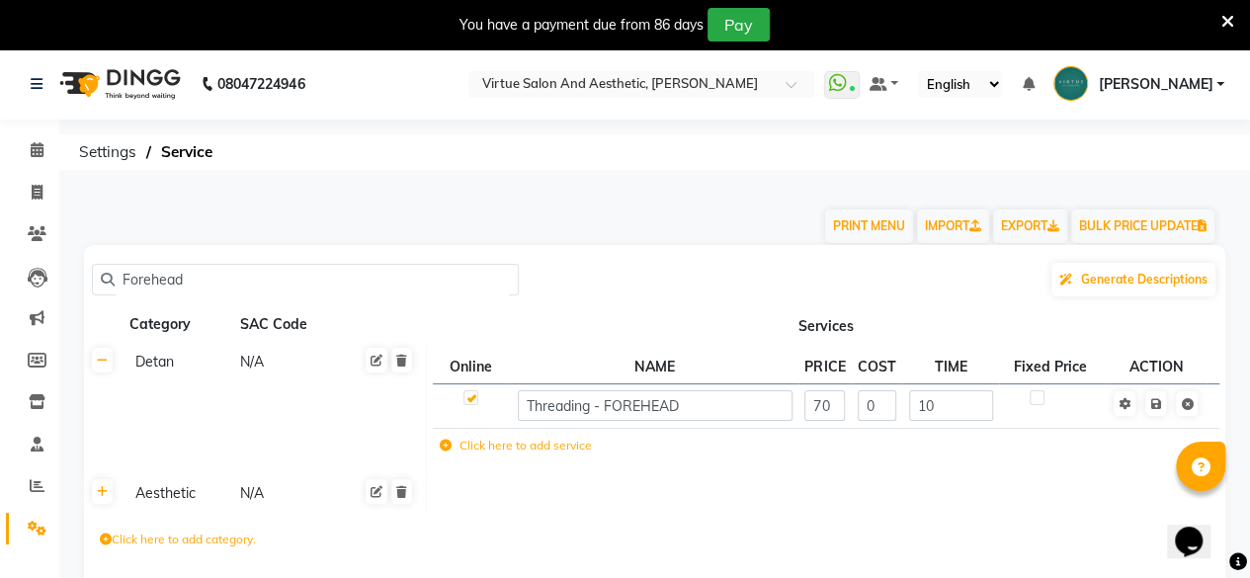
click at [823, 406] on input "70" at bounding box center [825, 405] width 41 height 31
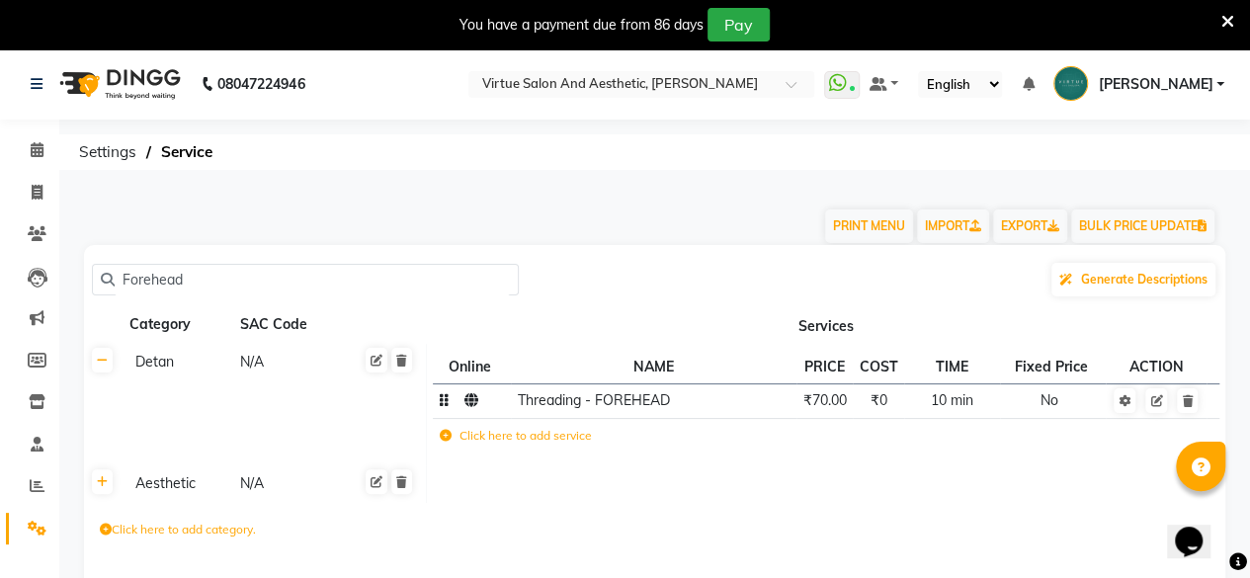
click at [830, 402] on span "₹70.00" at bounding box center [825, 400] width 43 height 18
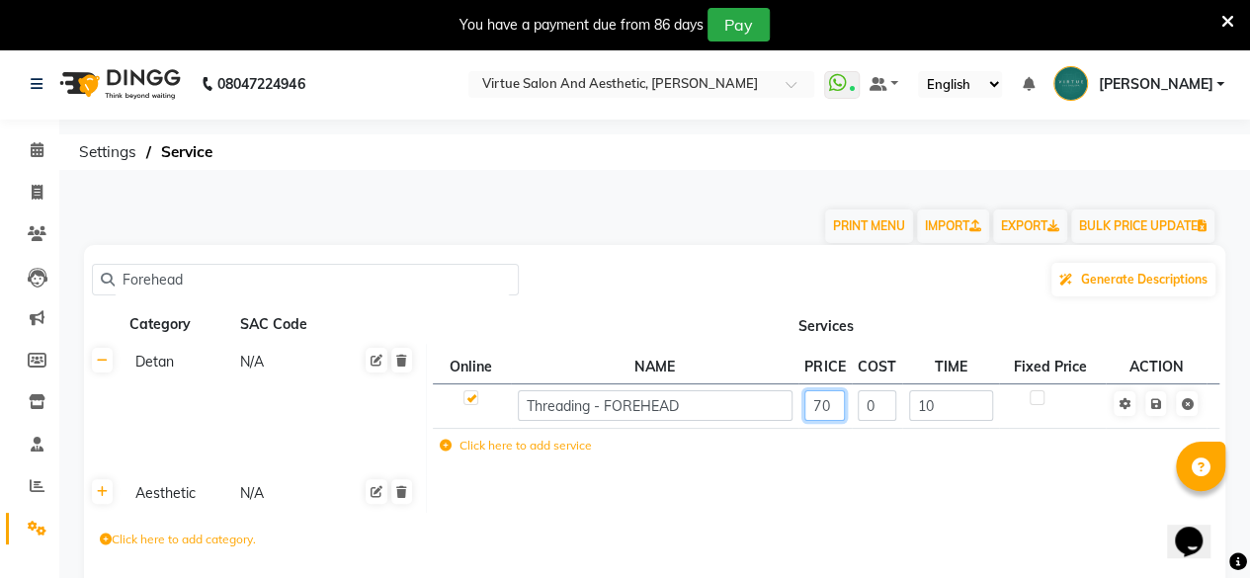
click at [830, 402] on input "70" at bounding box center [825, 405] width 41 height 31
type input "75"
click at [1158, 414] on link at bounding box center [1156, 403] width 21 height 25
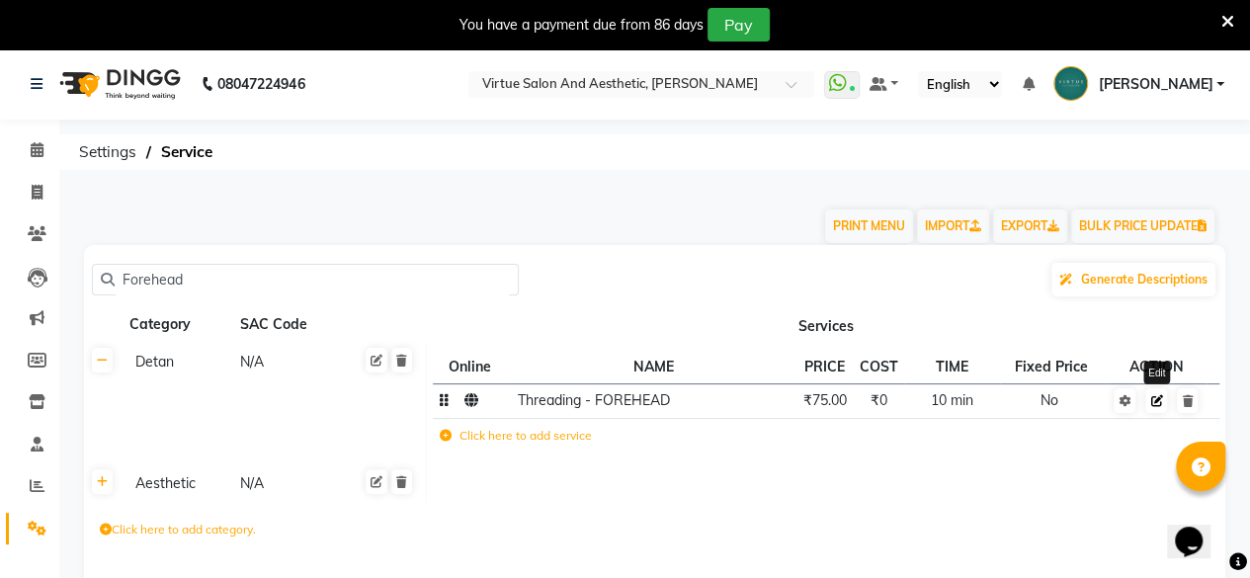
click at [1154, 397] on icon at bounding box center [1157, 401] width 12 height 12
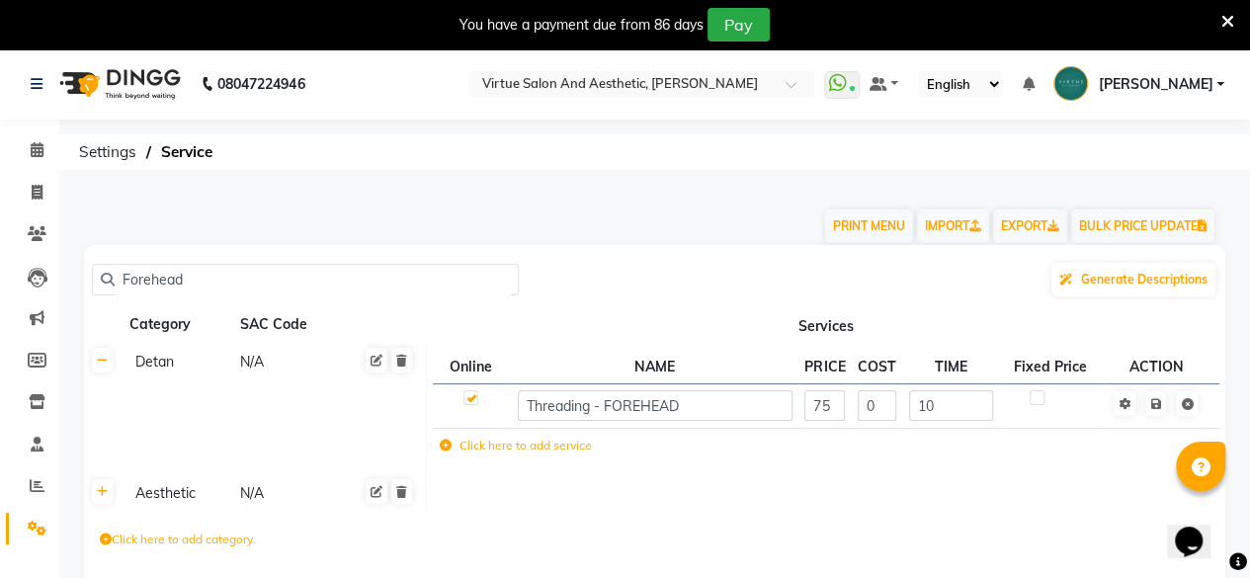
drag, startPoint x: 160, startPoint y: 278, endPoint x: 0, endPoint y: 329, distance: 168.2
click at [0, 329] on app-home "08047224946 Select Location × Virtue Salon And Aesthetic, [PERSON_NAME] WhatsAp…" at bounding box center [625, 355] width 1250 height 615
paste input "Sides"
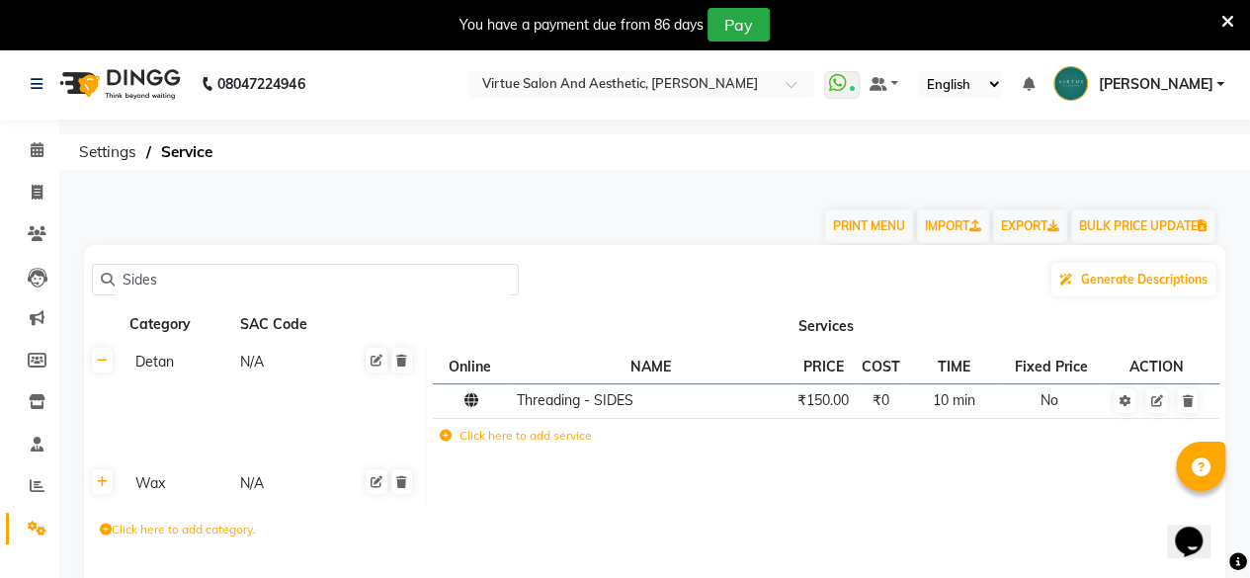
type input "Sides"
click at [822, 404] on span "₹150.00" at bounding box center [823, 400] width 51 height 18
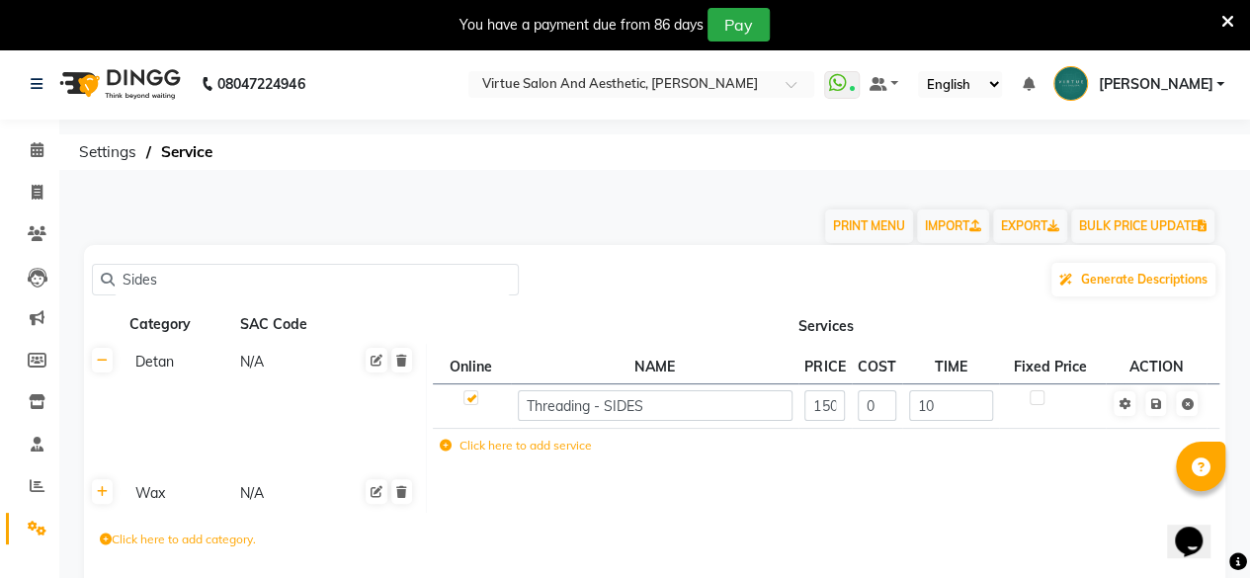
click at [822, 404] on input "150" at bounding box center [825, 405] width 41 height 31
type input "185"
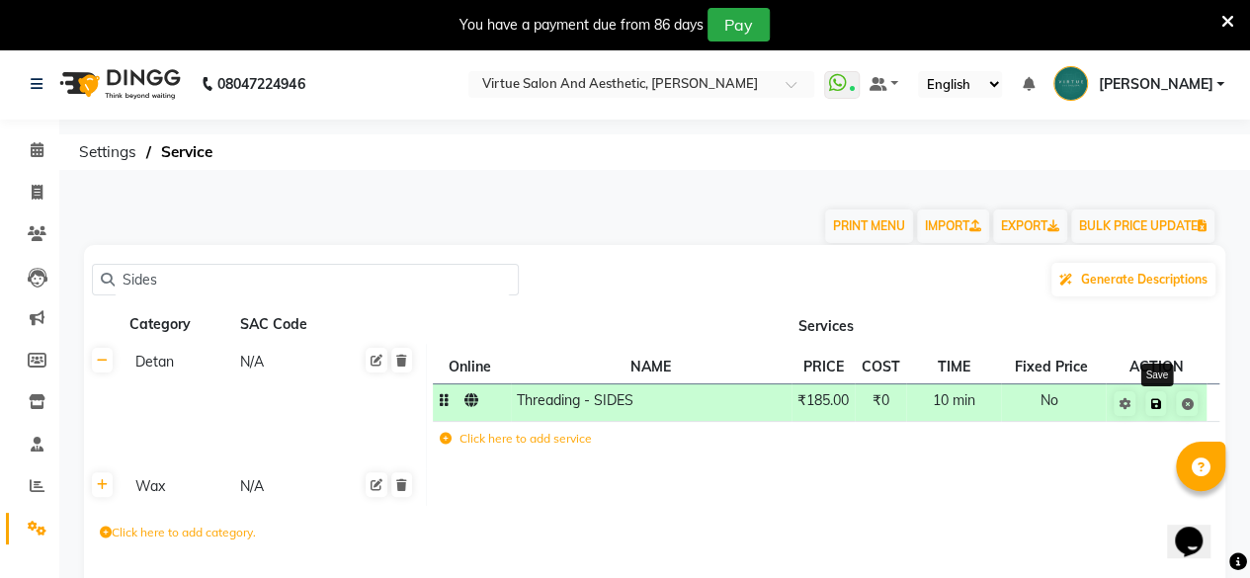
click at [1152, 403] on icon at bounding box center [1156, 404] width 11 height 12
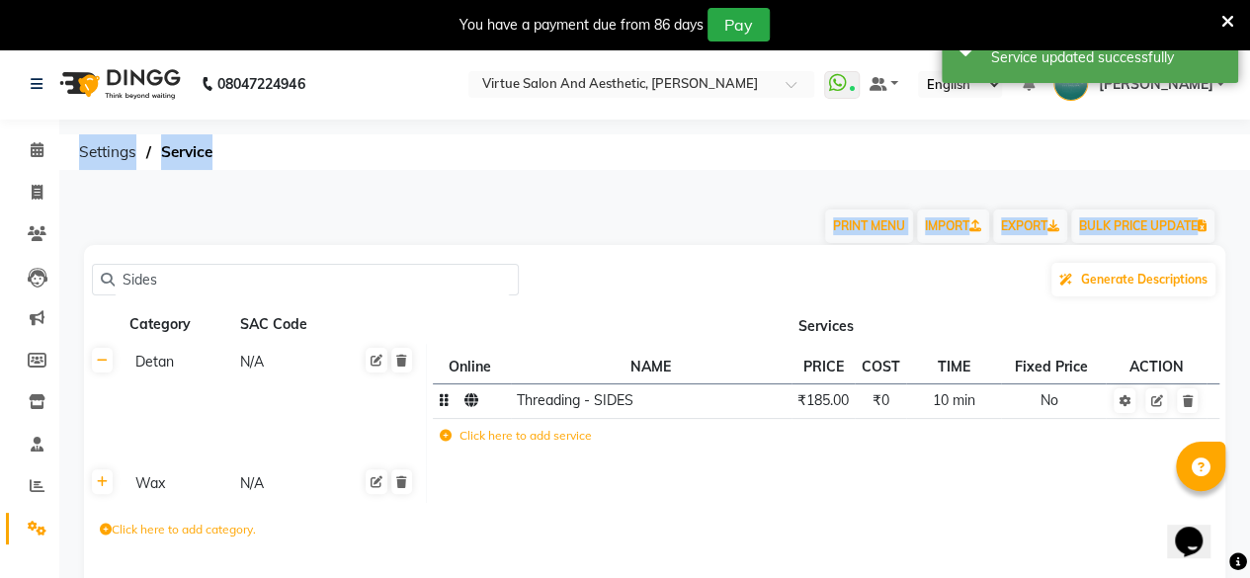
drag, startPoint x: 250, startPoint y: 301, endPoint x: 0, endPoint y: 318, distance: 250.6
click at [0, 318] on app-home "08047224946 Select Location × Virtue Salon And Aesthetic, [PERSON_NAME] WhatsAp…" at bounding box center [625, 350] width 1250 height 605
click at [238, 295] on input "Sides" at bounding box center [312, 280] width 395 height 31
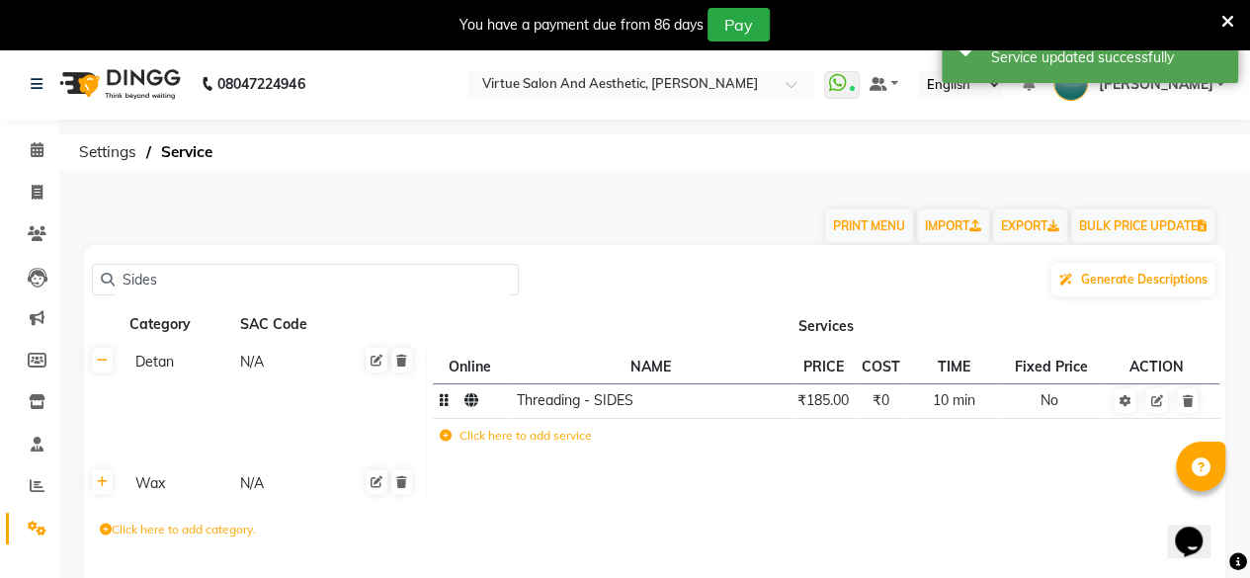
click at [238, 295] on input "Sides" at bounding box center [312, 280] width 395 height 31
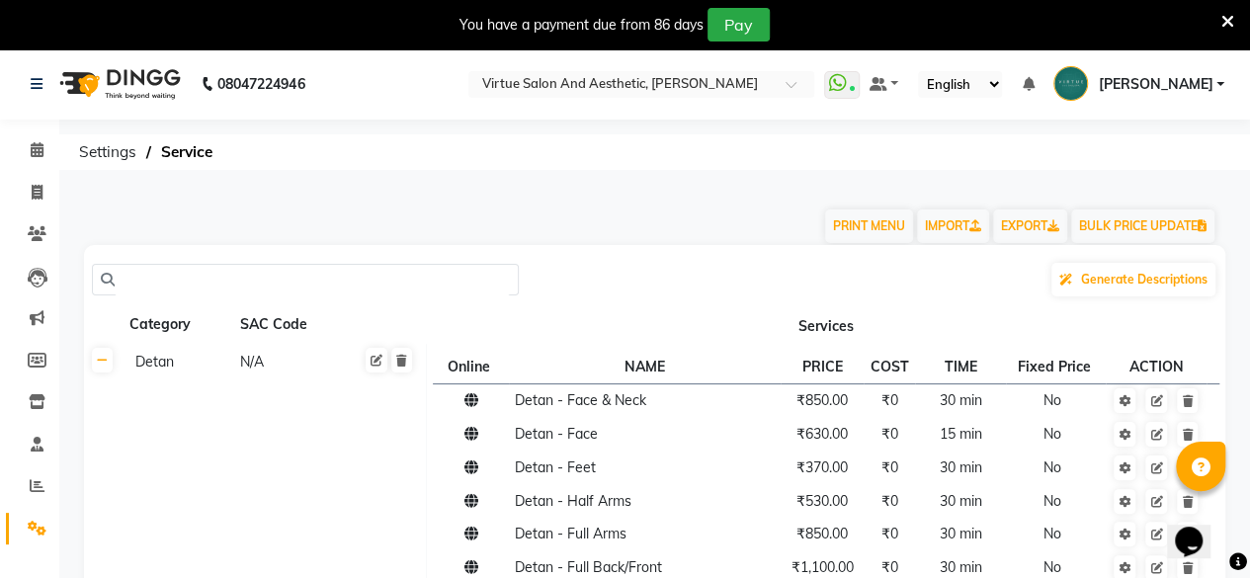
paste input "TIMELESS PRODIGY"
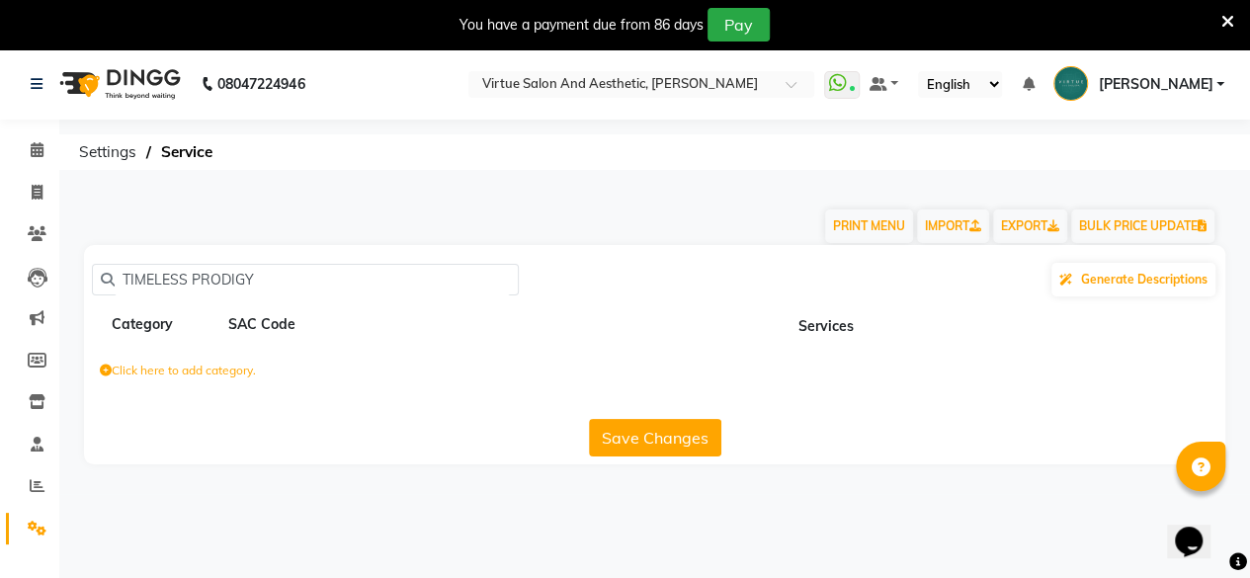
type input "TIMELESS PRODIGY"
drag, startPoint x: 287, startPoint y: 297, endPoint x: 133, endPoint y: 327, distance: 156.2
click at [133, 327] on div "TIMELESS PRODIGY Generate Descriptions Category SAC Code Services Click here to…" at bounding box center [655, 354] width 1142 height 219
click at [133, 327] on div "Category" at bounding box center [164, 324] width 109 height 25
drag, startPoint x: 297, startPoint y: 284, endPoint x: 8, endPoint y: 337, distance: 293.5
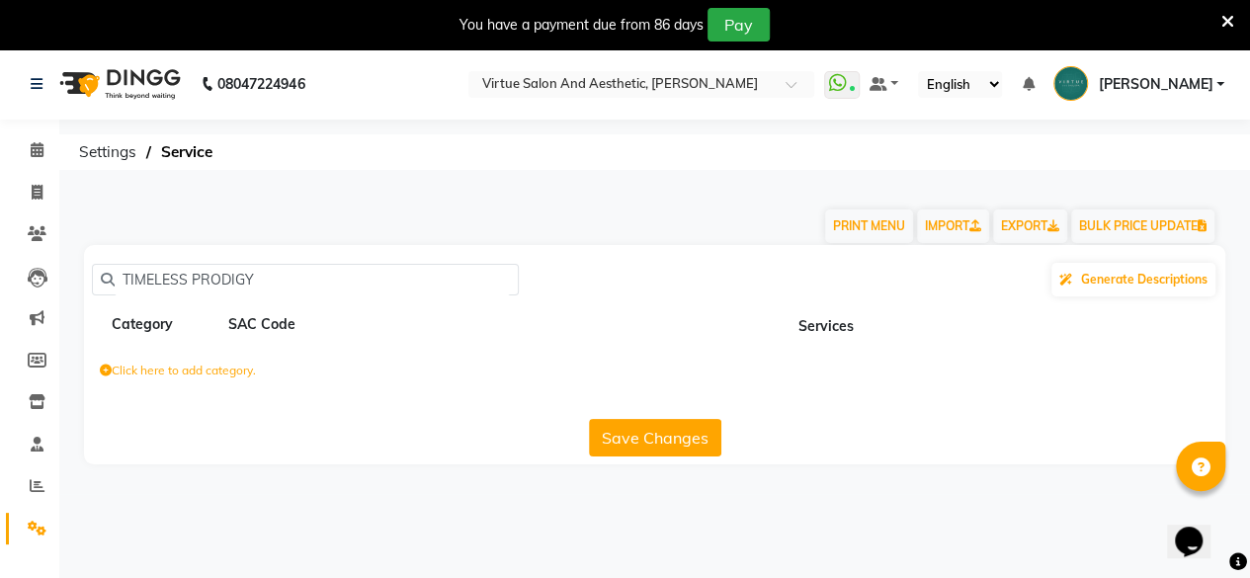
click at [8, 337] on app-home "08047224946 Select Location × Virtue Salon And Aesthetic, [PERSON_NAME] WhatsAp…" at bounding box center [625, 271] width 1250 height 446
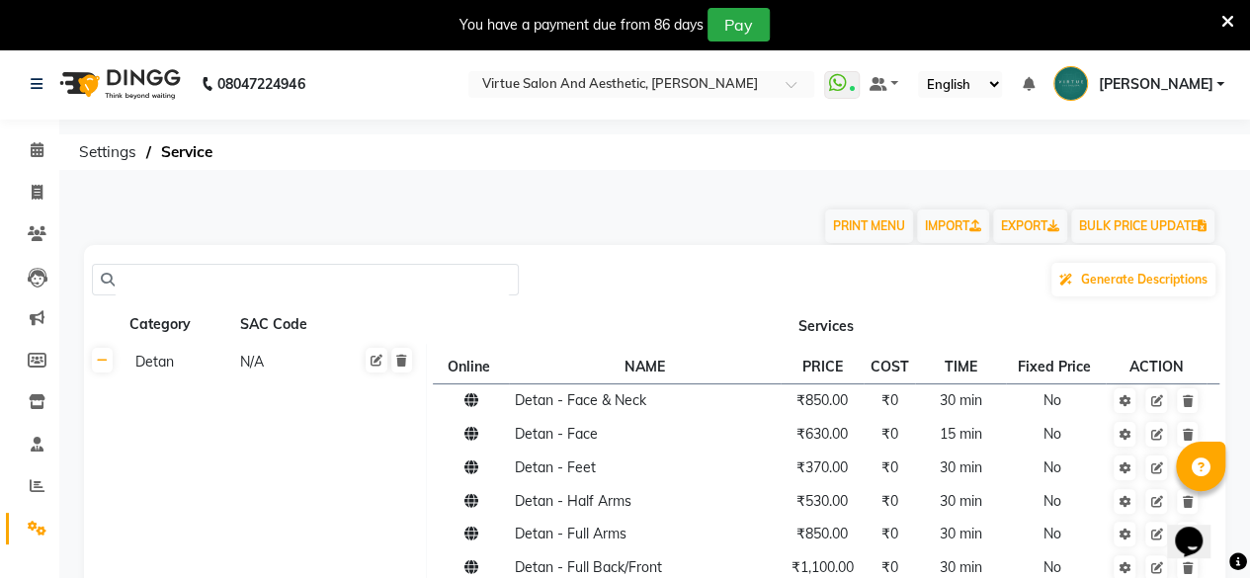
paste input "Aquatherm Line"
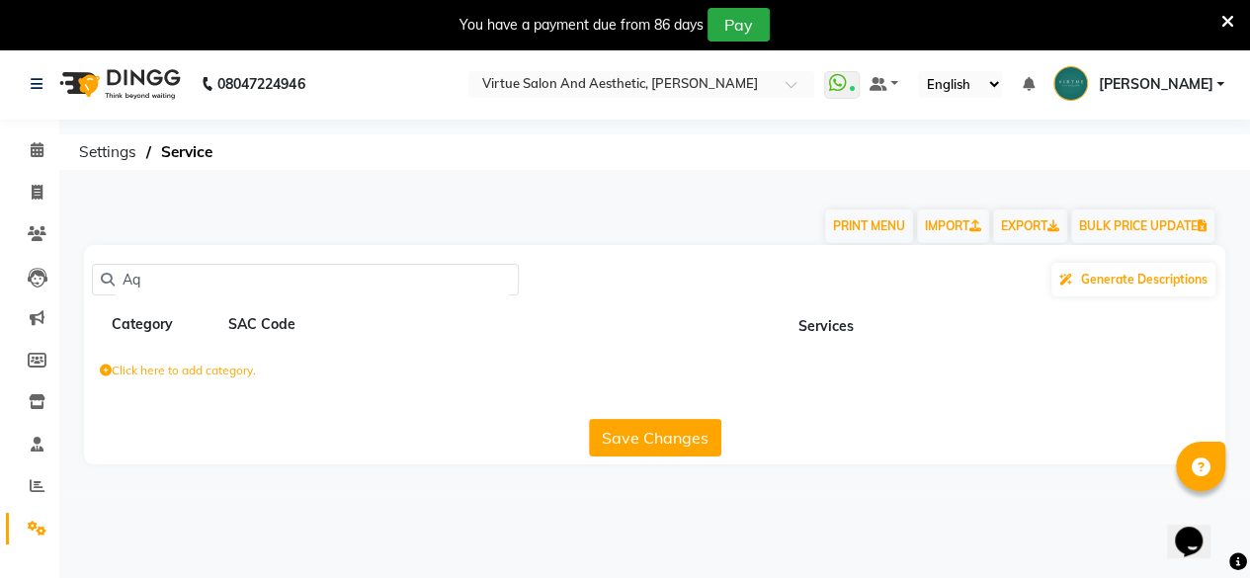
type input "A"
paste input "Aquatherm Line"
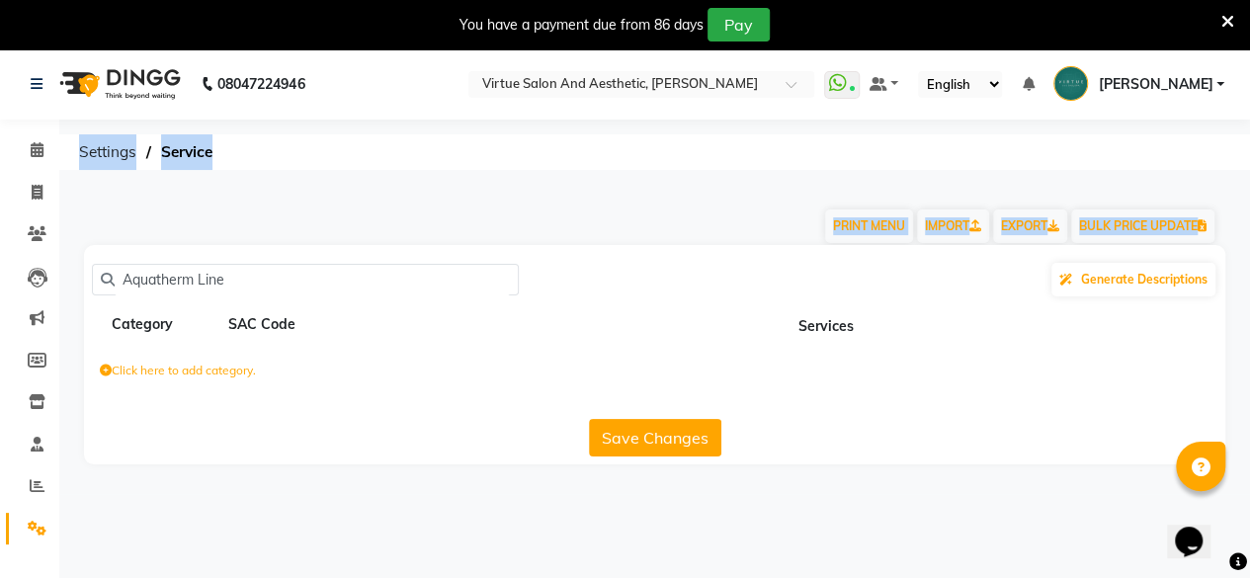
drag, startPoint x: 3, startPoint y: 357, endPoint x: 149, endPoint y: 274, distance: 168.2
click at [123, 276] on app-home "08047224946 Select Location × Virtue Salon And Aesthetic, [PERSON_NAME] WhatsAp…" at bounding box center [625, 271] width 1250 height 446
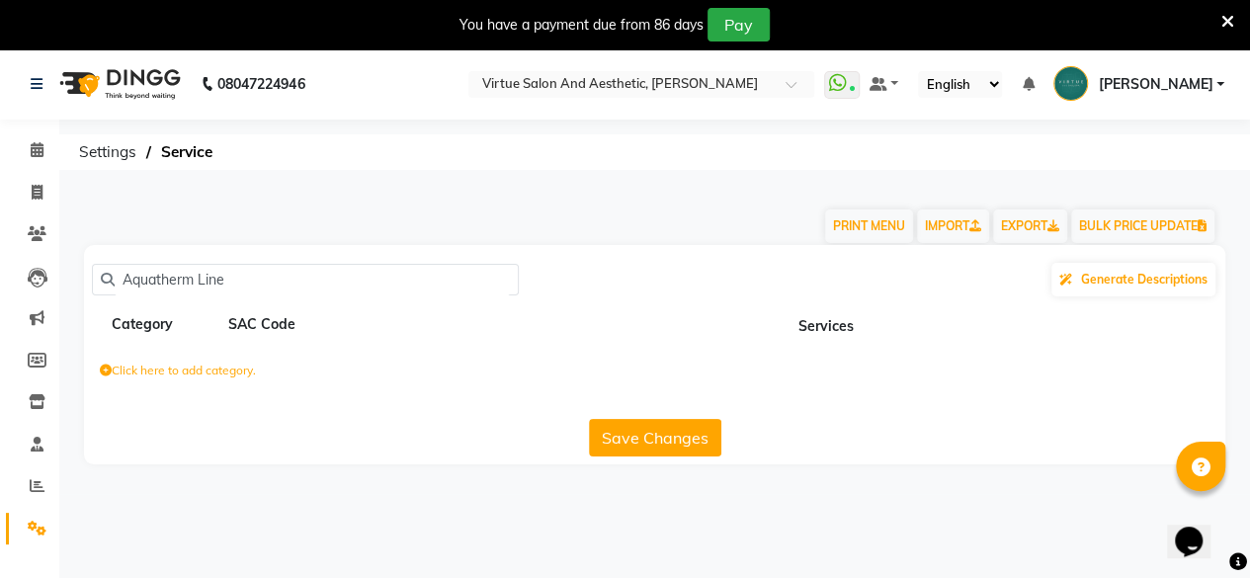
click at [285, 254] on div "Aquatherm Line Generate Descriptions Category SAC Code Services Click here to a…" at bounding box center [655, 354] width 1142 height 219
drag, startPoint x: 256, startPoint y: 280, endPoint x: 200, endPoint y: 285, distance: 56.6
click at [200, 285] on input "Aquatherm Line" at bounding box center [312, 280] width 395 height 31
drag, startPoint x: 199, startPoint y: 284, endPoint x: 188, endPoint y: 280, distance: 11.6
click at [188, 280] on input "Aquatherm" at bounding box center [312, 280] width 395 height 31
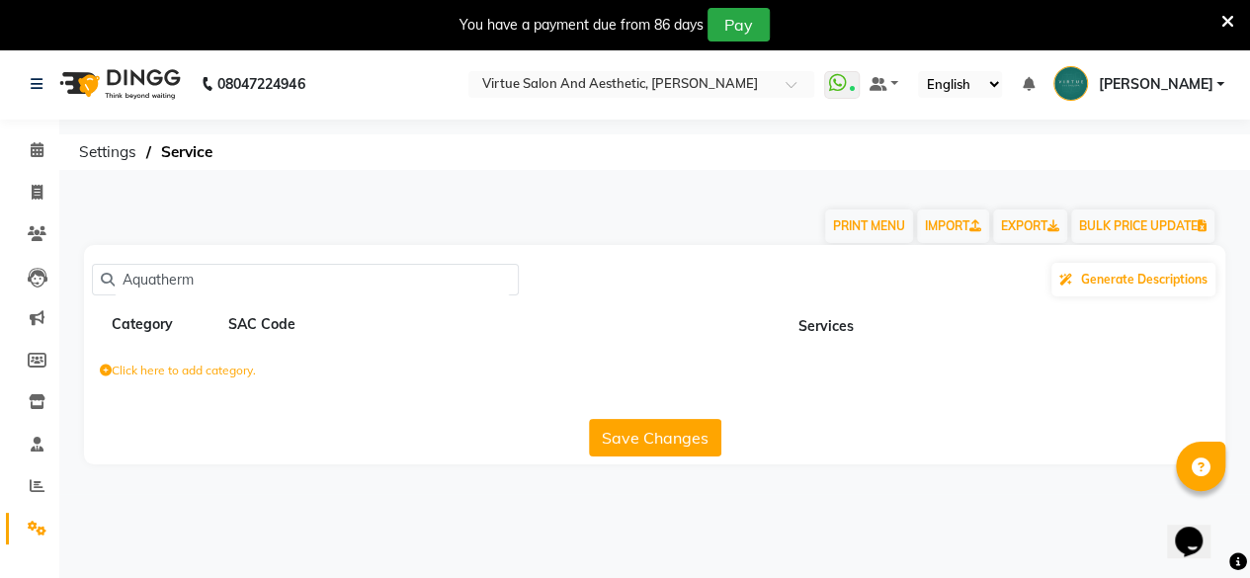
drag, startPoint x: 202, startPoint y: 277, endPoint x: 188, endPoint y: 282, distance: 14.7
click at [189, 282] on input "Aquatherm" at bounding box center [312, 280] width 395 height 31
click at [188, 282] on input "Aquatherm" at bounding box center [312, 280] width 395 height 31
click at [206, 286] on input "Aquatherm" at bounding box center [312, 280] width 395 height 31
drag, startPoint x: 187, startPoint y: 284, endPoint x: 205, endPoint y: 341, distance: 60.0
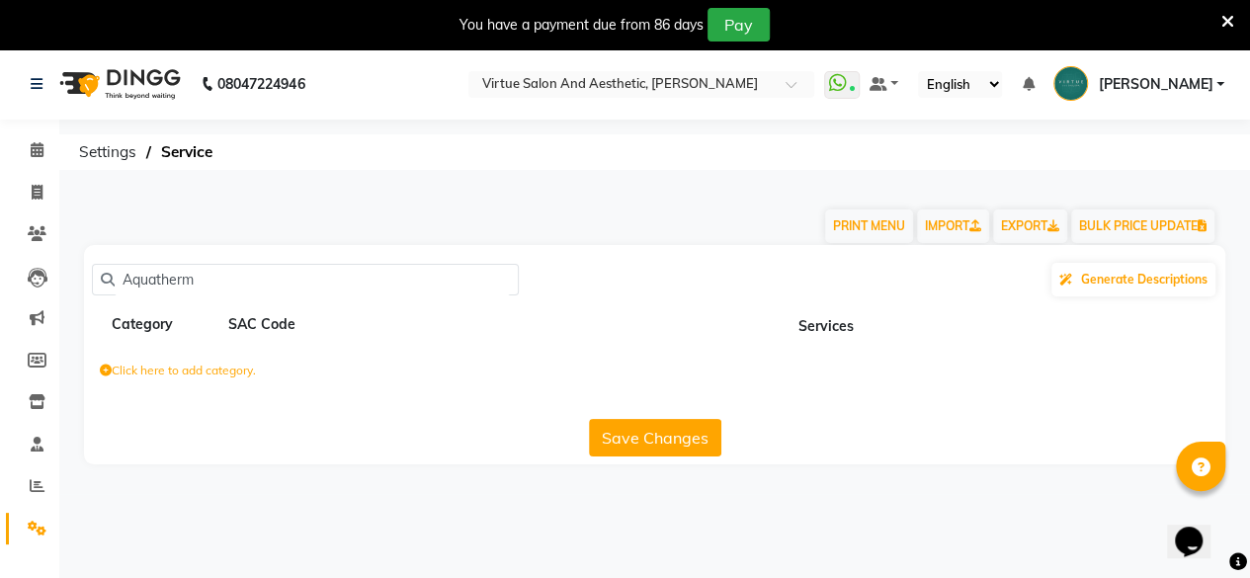
click at [205, 341] on div "Aquatherm Generate Descriptions Category SAC Code Services Click here to add ca…" at bounding box center [655, 354] width 1142 height 219
click at [190, 290] on input "Aquatherm" at bounding box center [312, 280] width 395 height 31
type input "Aquatherm"
drag, startPoint x: 194, startPoint y: 301, endPoint x: 600, endPoint y: 340, distance: 408.1
click at [601, 341] on div "Aquatherm Generate Descriptions Category SAC Code Services Click here to add ca…" at bounding box center [655, 354] width 1142 height 219
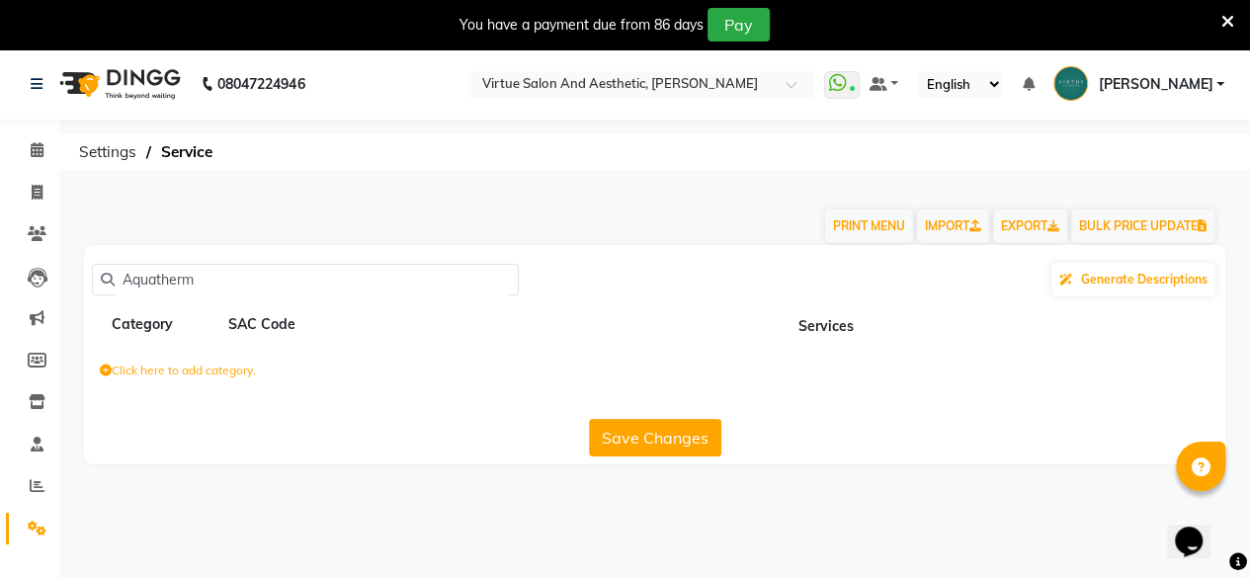
click at [401, 333] on div "Category SAC Code" at bounding box center [265, 324] width 310 height 25
drag, startPoint x: 225, startPoint y: 276, endPoint x: 0, endPoint y: 219, distance: 232.3
click at [0, 219] on app-home "08047224946 Select Location × Virtue Salon And Aesthetic, [PERSON_NAME] WhatsAp…" at bounding box center [625, 271] width 1250 height 446
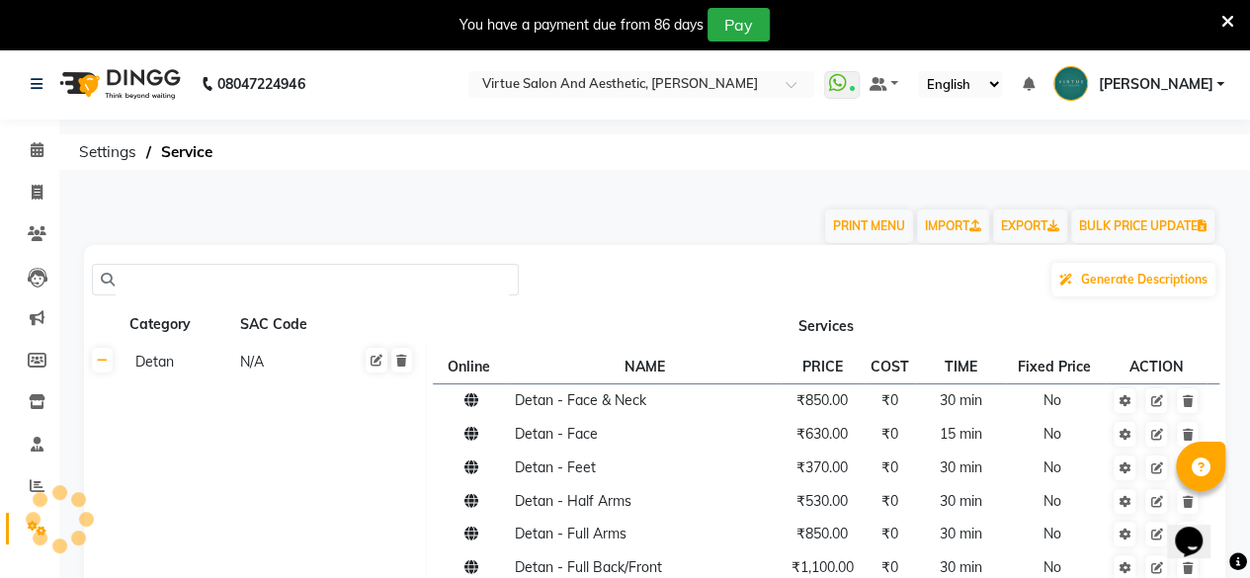
paste input "Aquathem Sensitive Recovery"
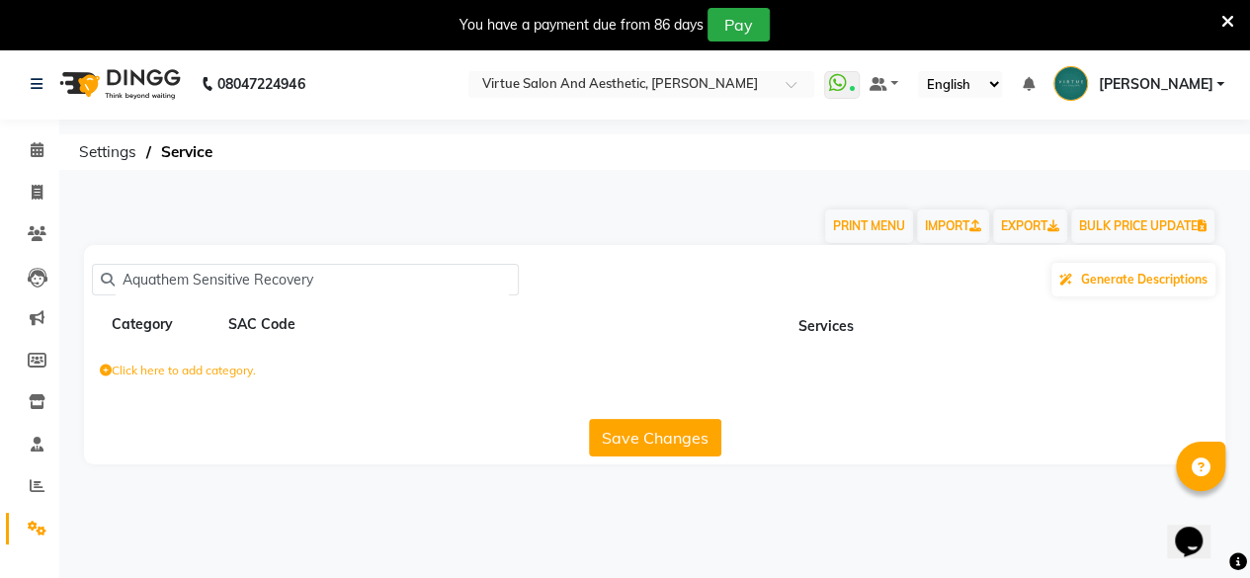
drag, startPoint x: 310, startPoint y: 263, endPoint x: 316, endPoint y: 288, distance: 25.4
click at [316, 288] on div "Aquathem Sensitive Recovery Generate Descriptions" at bounding box center [655, 280] width 1126 height 38
click at [317, 273] on input "Aquathem Sensitive Recovery" at bounding box center [312, 280] width 395 height 31
type input "A"
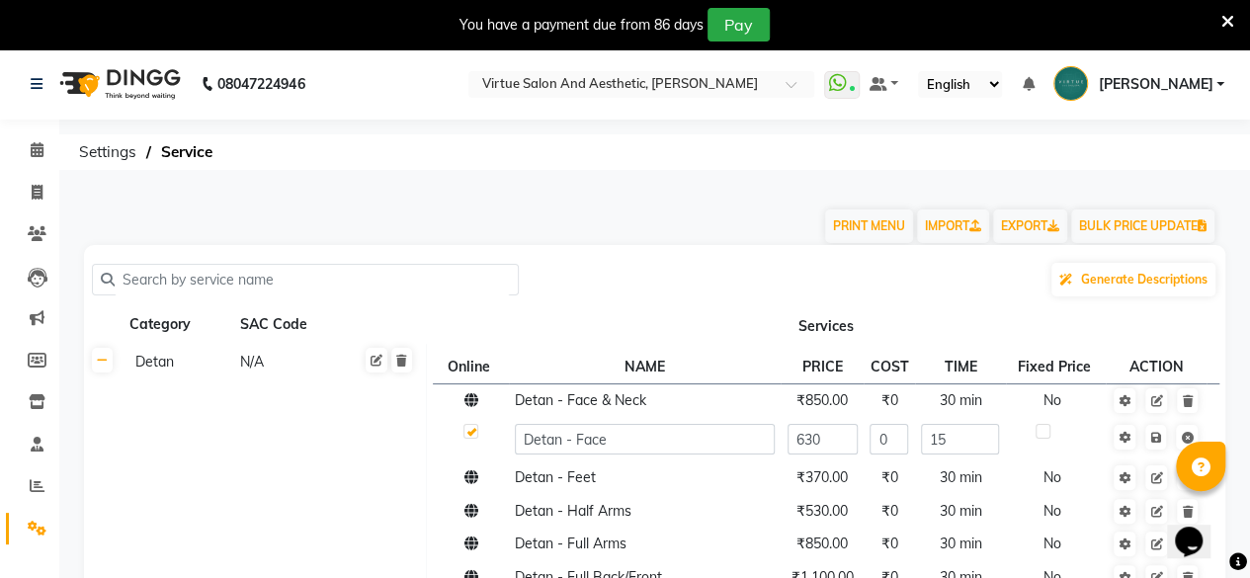
click at [204, 278] on input "text" at bounding box center [312, 280] width 395 height 31
paste input "Aquathem Sensitive Recovery"
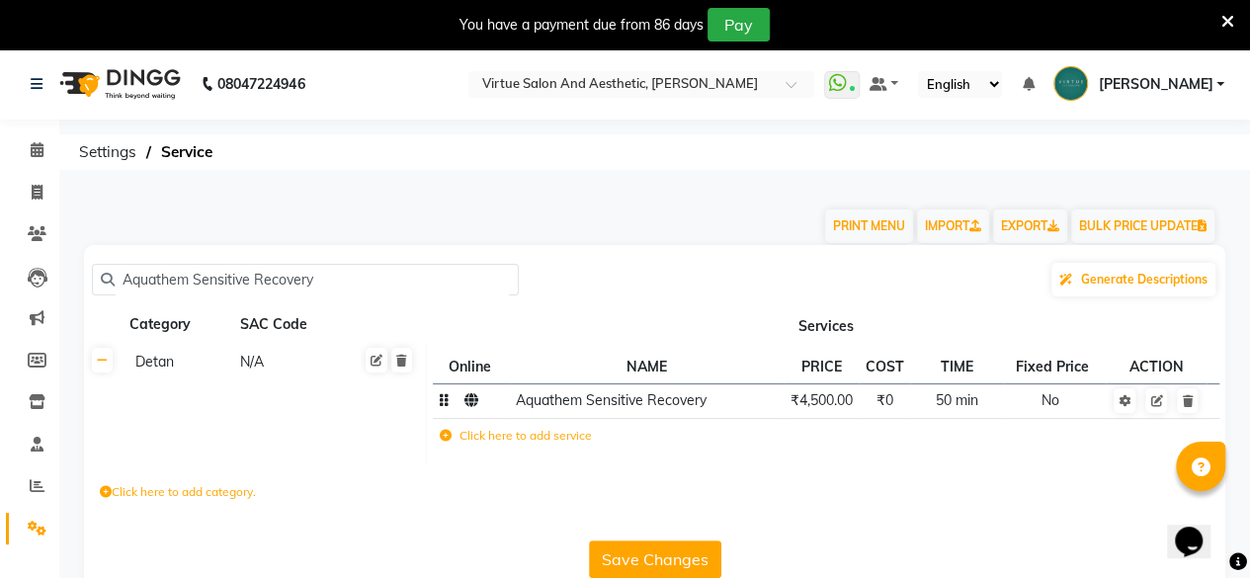
type input "Aquathem Sensitive Recovery"
click at [833, 407] on span "₹4,500.00" at bounding box center [822, 400] width 62 height 18
click at [823, 412] on td "₹4,500.00" at bounding box center [821, 401] width 75 height 35
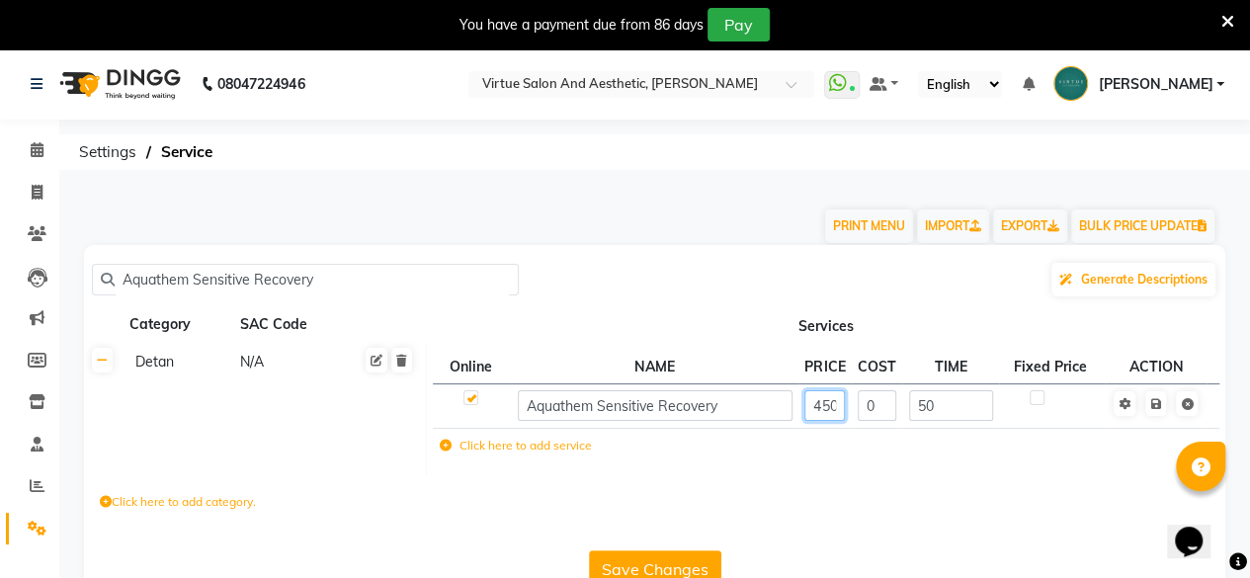
click at [823, 412] on input "4500" at bounding box center [825, 405] width 41 height 31
type input "5300"
click at [1157, 408] on icon at bounding box center [1156, 404] width 11 height 12
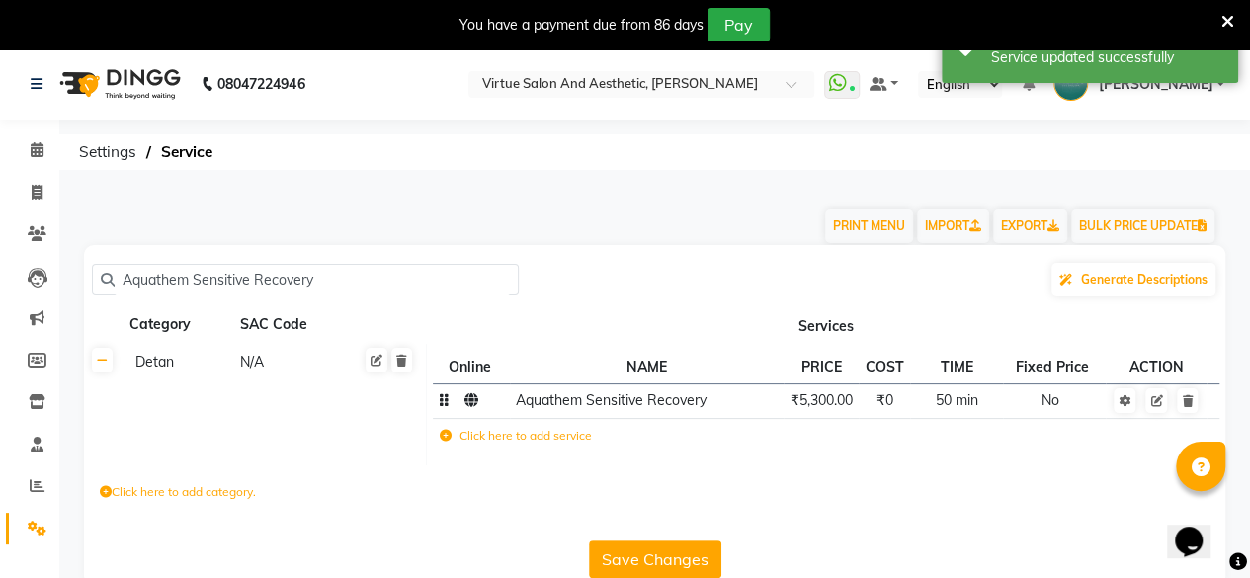
click at [619, 554] on button "Save Changes" at bounding box center [655, 560] width 132 height 38
click at [618, 552] on button "Save Changes" at bounding box center [655, 560] width 132 height 38
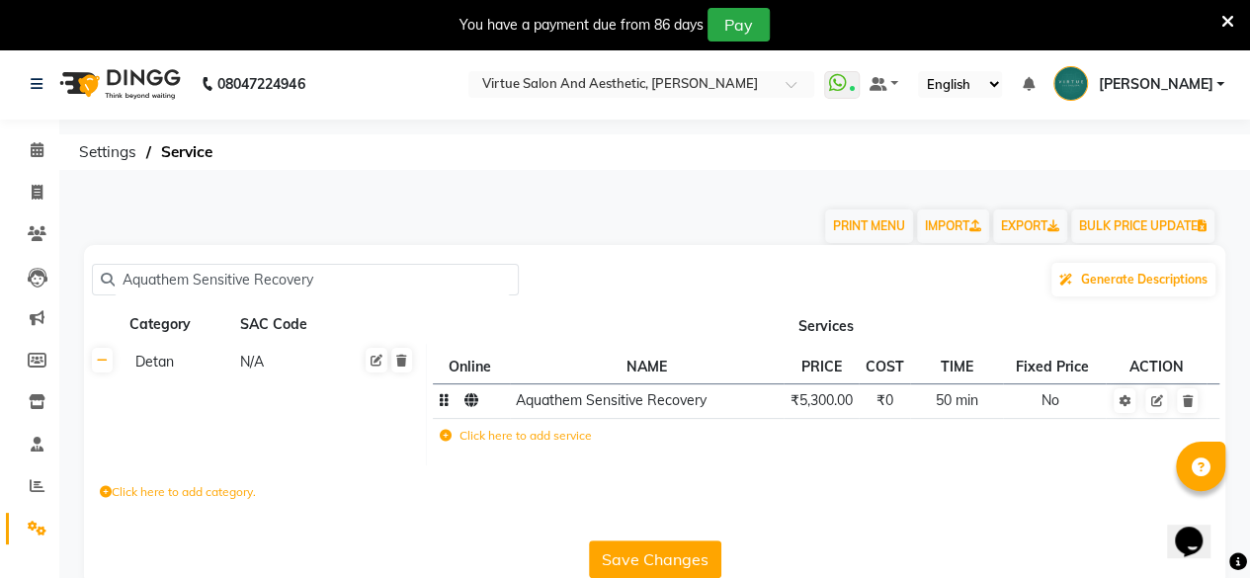
click at [263, 265] on input "Aquathem Sensitive Recovery" at bounding box center [312, 280] width 395 height 31
paste input "Detan- Full Body"
type input "Aquathem Sensitive RDetan- Full Bodyecovery"
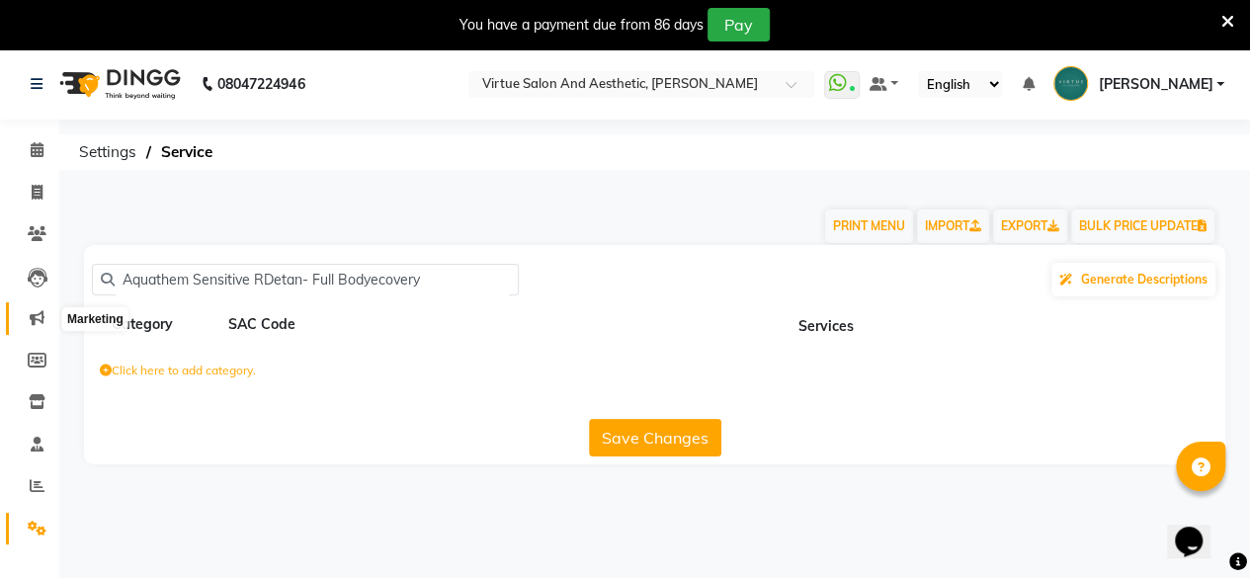
drag, startPoint x: 458, startPoint y: 271, endPoint x: 42, endPoint y: 325, distance: 419.7
click at [42, 325] on app-home "08047224946 Select Location × Virtue Salon And Aesthetic, [PERSON_NAME] WhatsAp…" at bounding box center [625, 271] width 1250 height 446
paste input "Detan- Full Body"
drag, startPoint x: 177, startPoint y: 277, endPoint x: 49, endPoint y: 324, distance: 136.0
click at [49, 324] on app-home "08047224946 Select Location × Virtue Salon And Aesthetic, [PERSON_NAME] WhatsAp…" at bounding box center [625, 271] width 1250 height 446
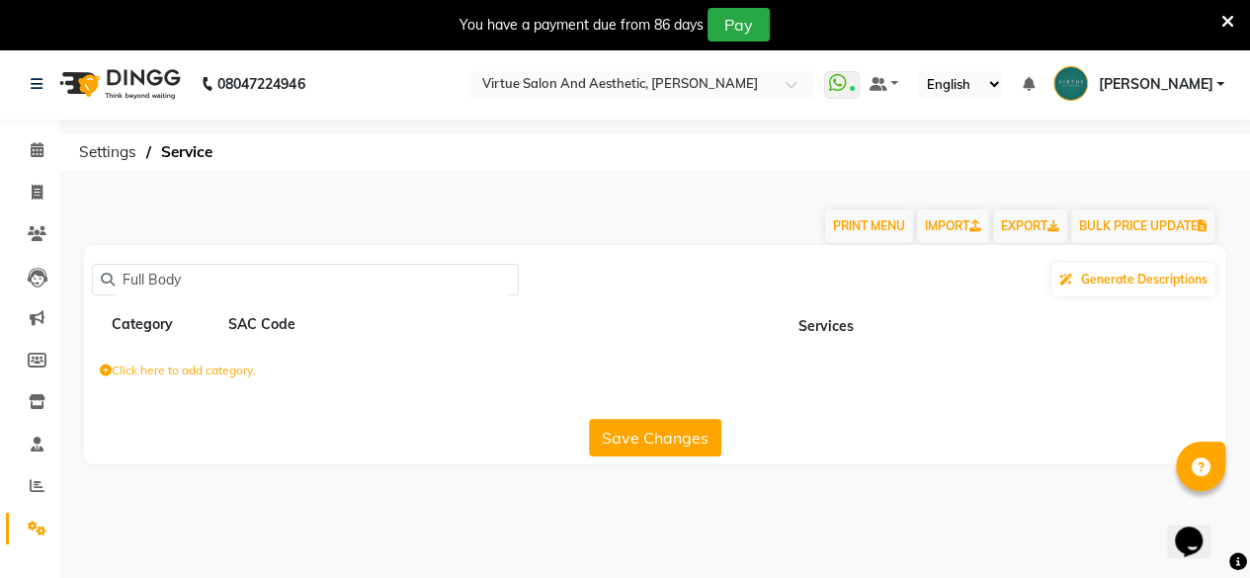
click at [202, 288] on input "Full Body" at bounding box center [312, 280] width 395 height 31
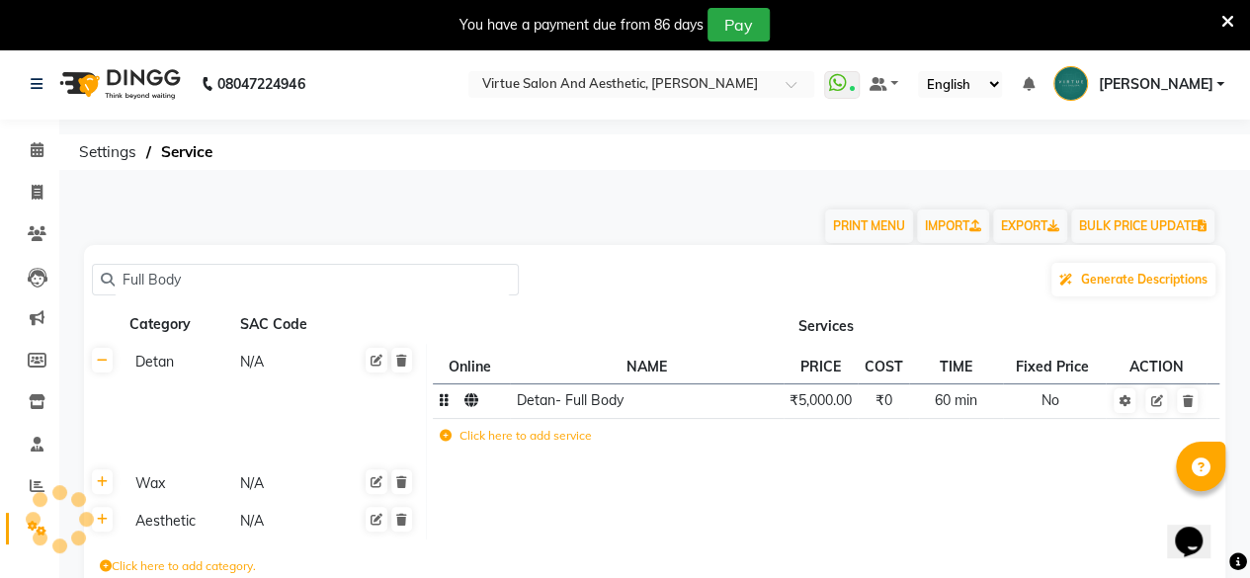
type input "Full Body"
click at [833, 394] on span "₹5,000.00" at bounding box center [821, 400] width 62 height 18
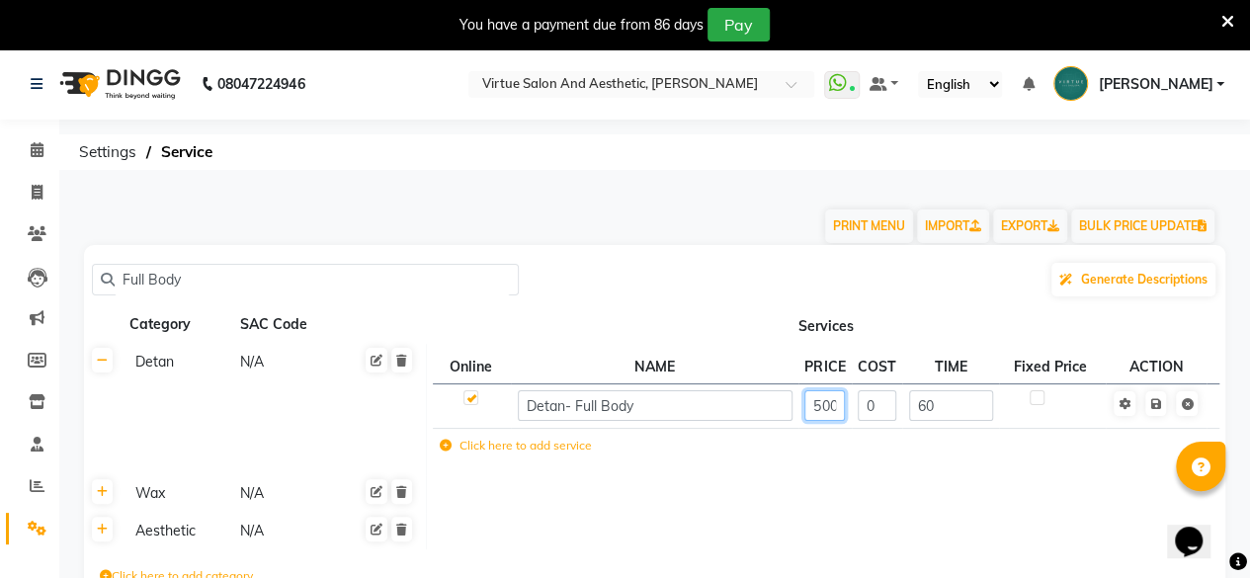
click at [830, 413] on input "5000" at bounding box center [825, 405] width 41 height 31
type input "5500"
click at [1158, 403] on icon at bounding box center [1156, 404] width 11 height 12
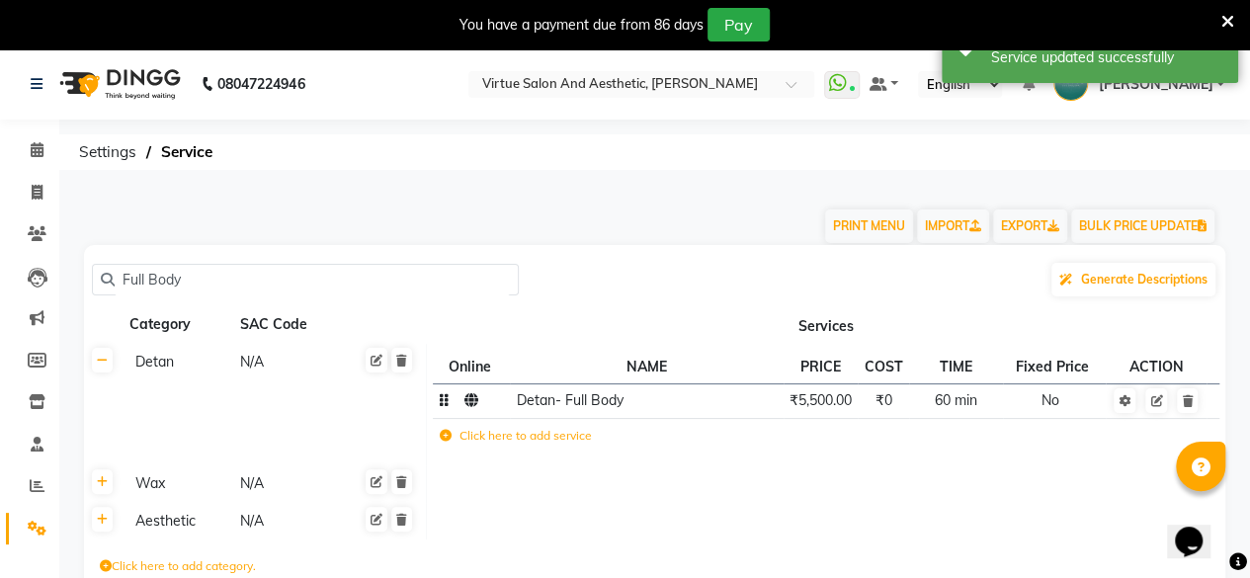
scroll to position [111, 0]
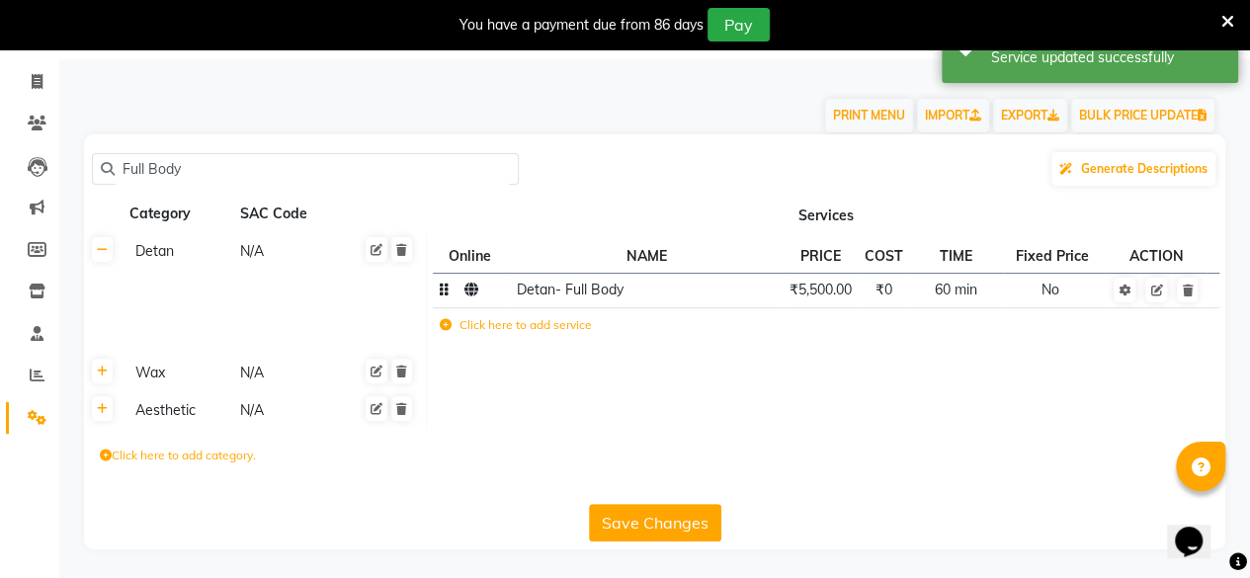
click at [675, 504] on button "Save Changes" at bounding box center [655, 523] width 132 height 38
click at [694, 511] on button "Save Changes" at bounding box center [655, 523] width 132 height 38
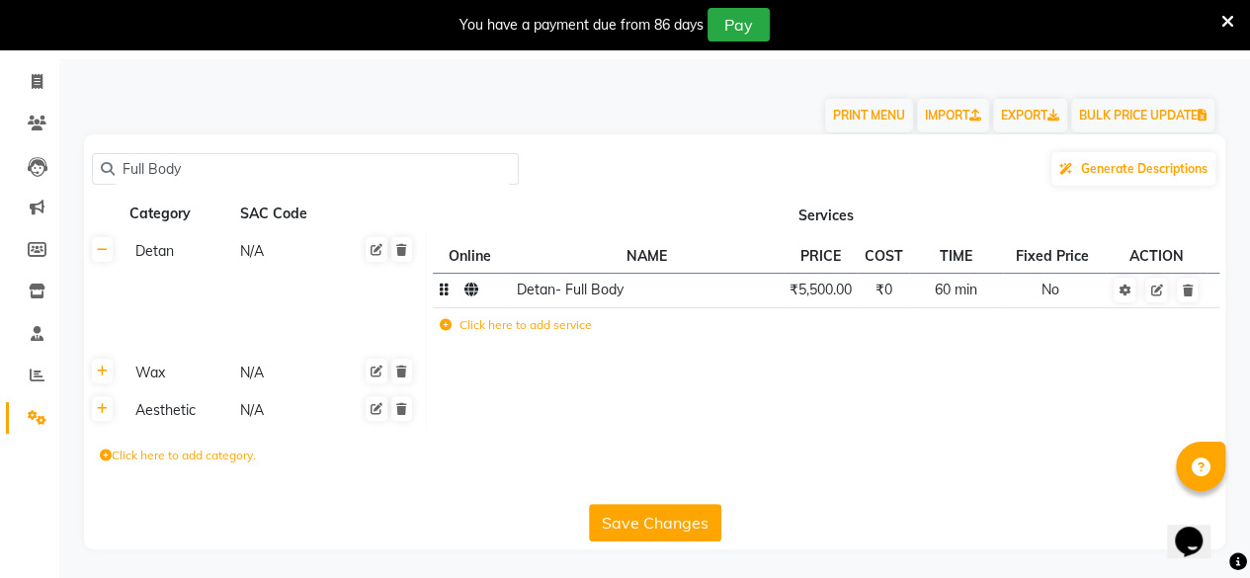
click at [684, 520] on button "Save Changes" at bounding box center [655, 523] width 132 height 38
drag, startPoint x: 12, startPoint y: 218, endPoint x: 0, endPoint y: 269, distance: 51.8
click at [0, 269] on app-home "08047224946 Select Location × Virtue Salon And Aesthetic, [PERSON_NAME] WhatsAp…" at bounding box center [625, 258] width 1250 height 641
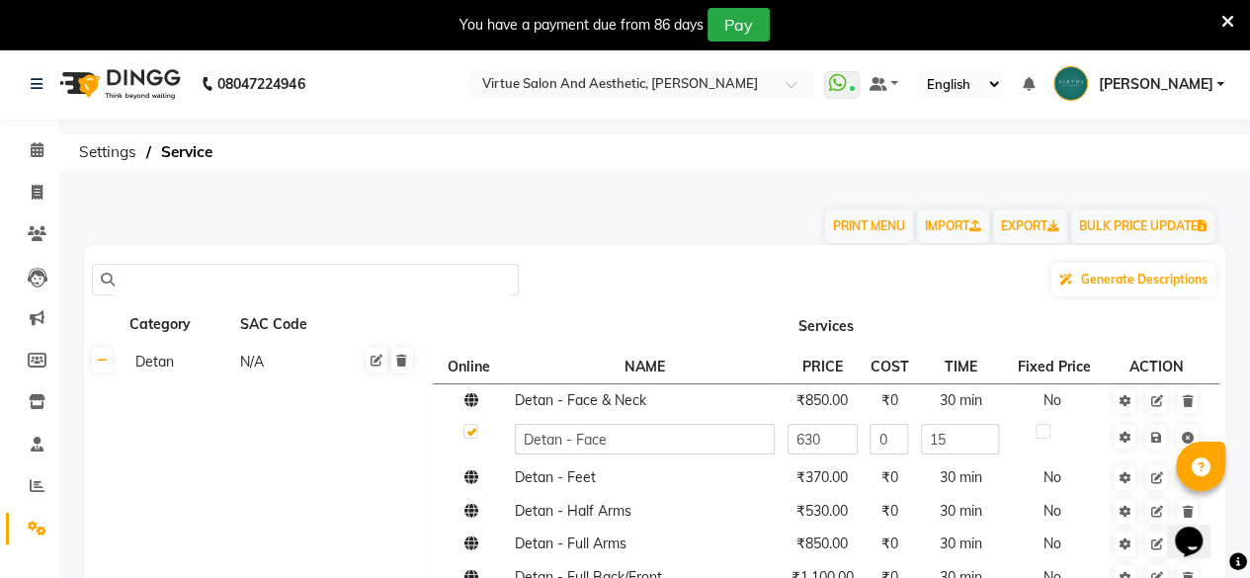
paste input "Colour Service - Root Touch Up ([DEMOGRAPHIC_DATA])"
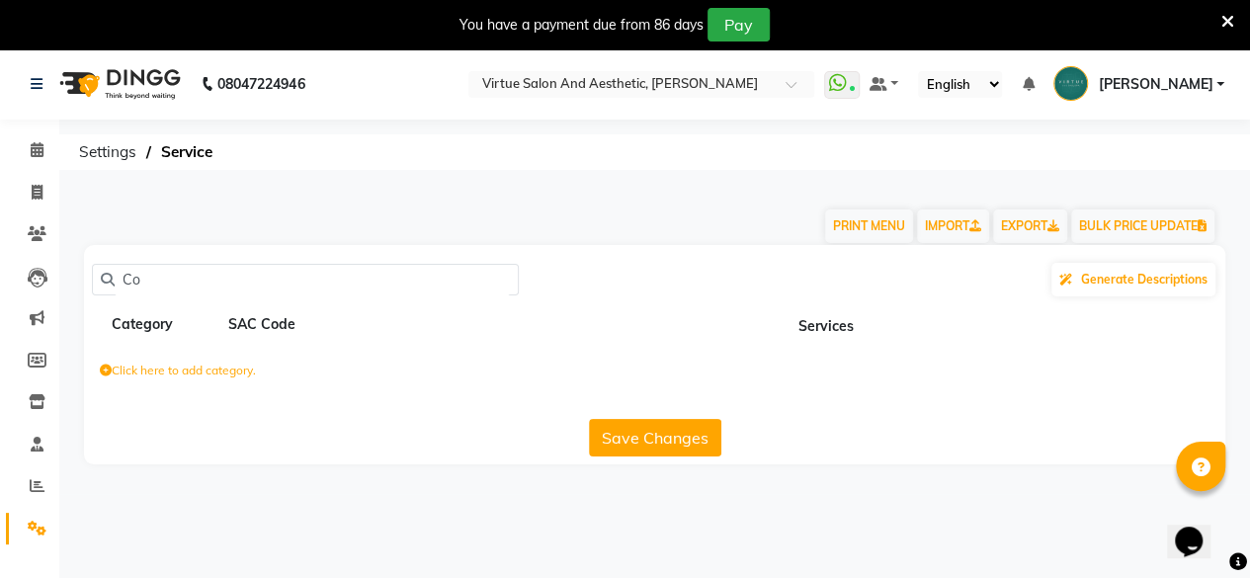
type input "C"
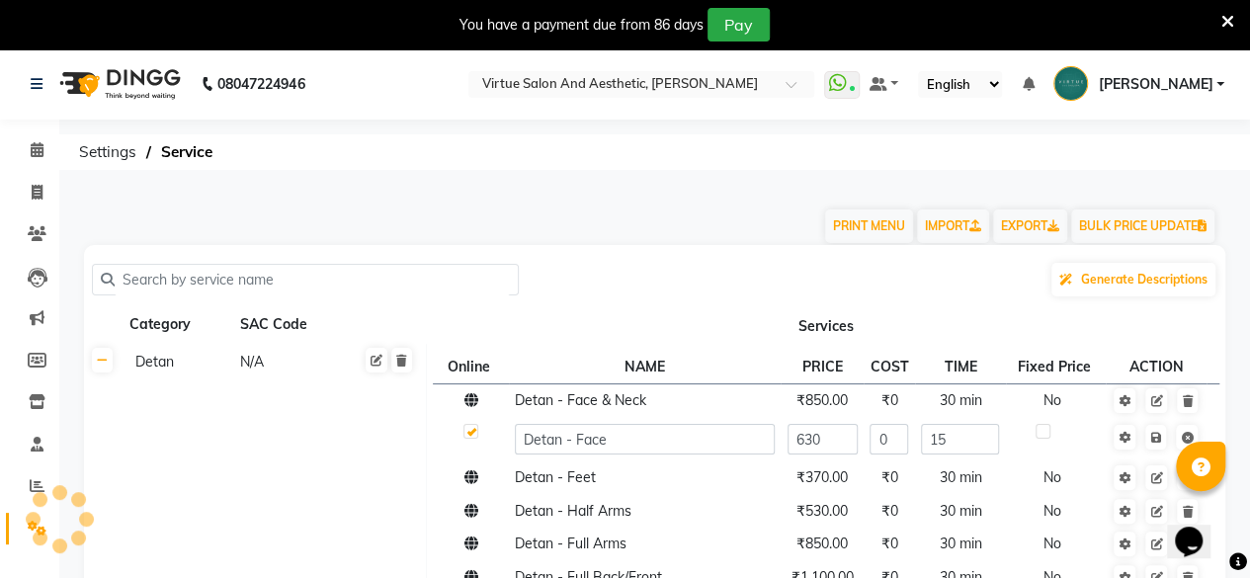
drag, startPoint x: 340, startPoint y: 276, endPoint x: 217, endPoint y: 264, distance: 123.1
click at [219, 261] on div "Generate Descriptions" at bounding box center [655, 280] width 1126 height 38
paste input "Just My Roots (onwards)"
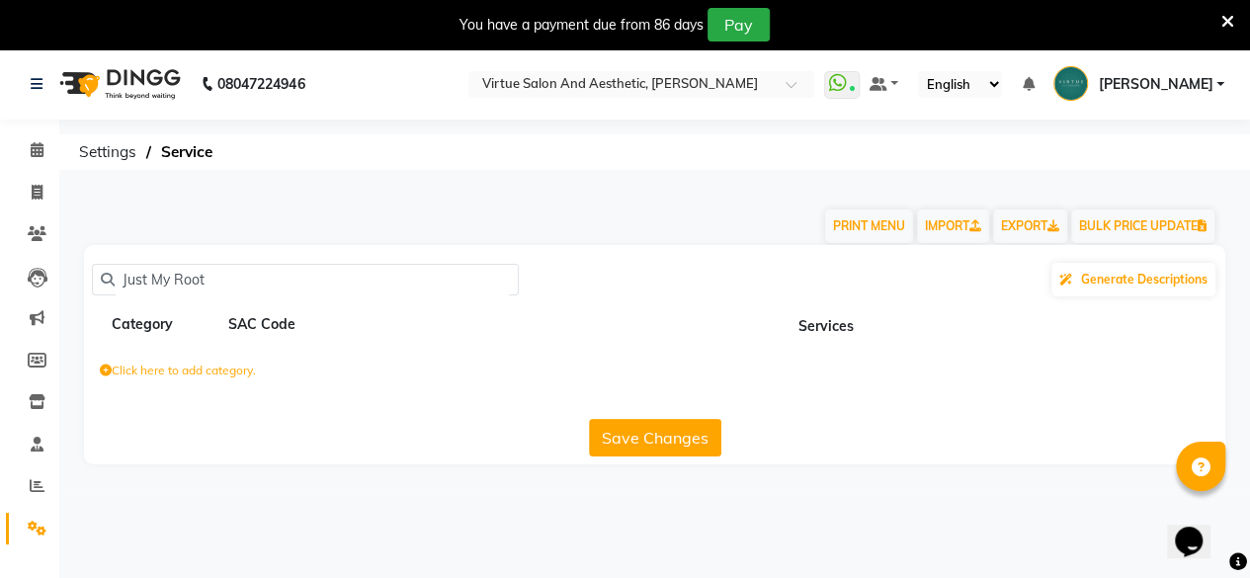
click at [659, 442] on button "Save Changes" at bounding box center [655, 438] width 132 height 38
drag, startPoint x: 259, startPoint y: 262, endPoint x: 164, endPoint y: 288, distance: 98.3
click at [161, 289] on div "Just My Root Generate Descriptions" at bounding box center [655, 280] width 1126 height 38
click at [207, 265] on input "Just My Root" at bounding box center [312, 280] width 395 height 31
type input "J"
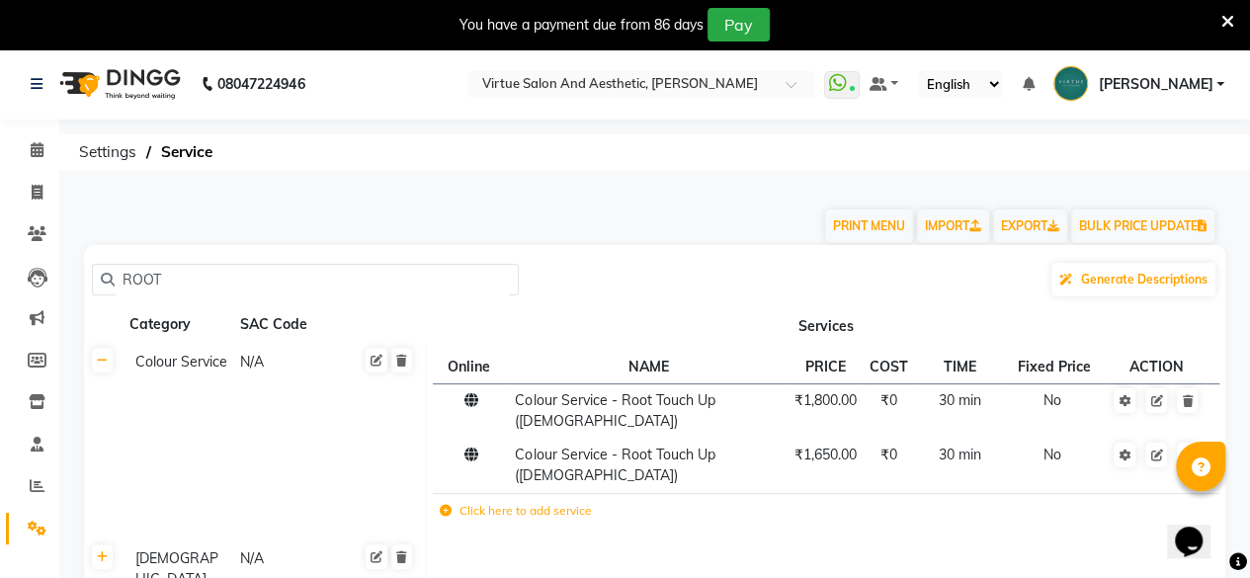
type input "ROOT"
click at [821, 541] on td at bounding box center [827, 580] width 800 height 79
click at [819, 402] on span "₹1,800.00" at bounding box center [826, 400] width 62 height 18
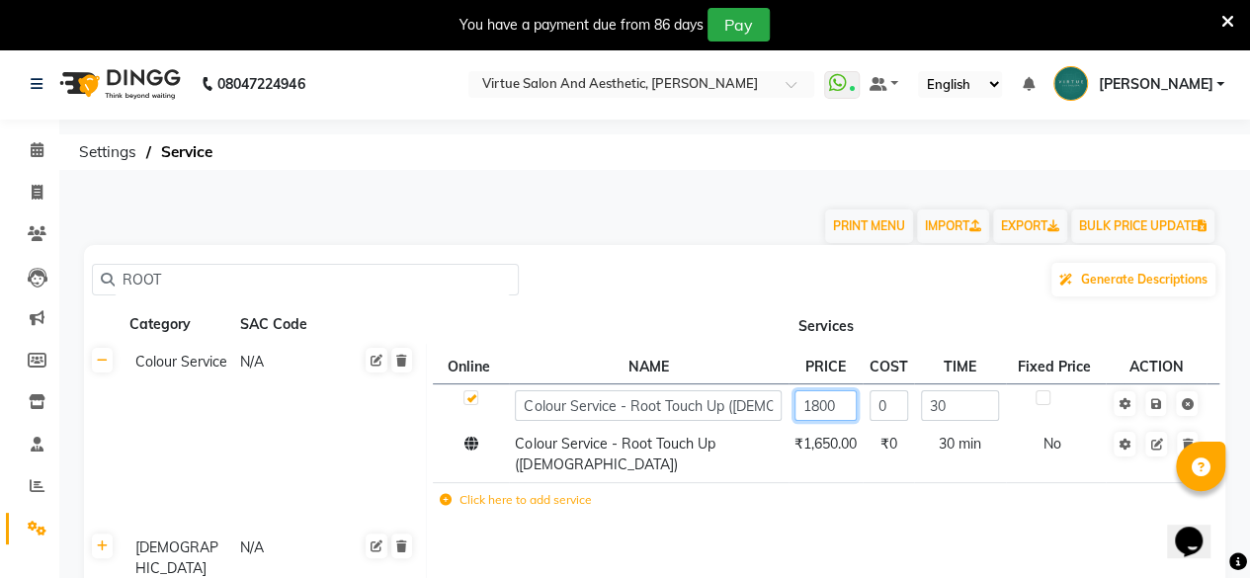
click at [845, 408] on input "1800" at bounding box center [826, 405] width 62 height 31
type input "2200"
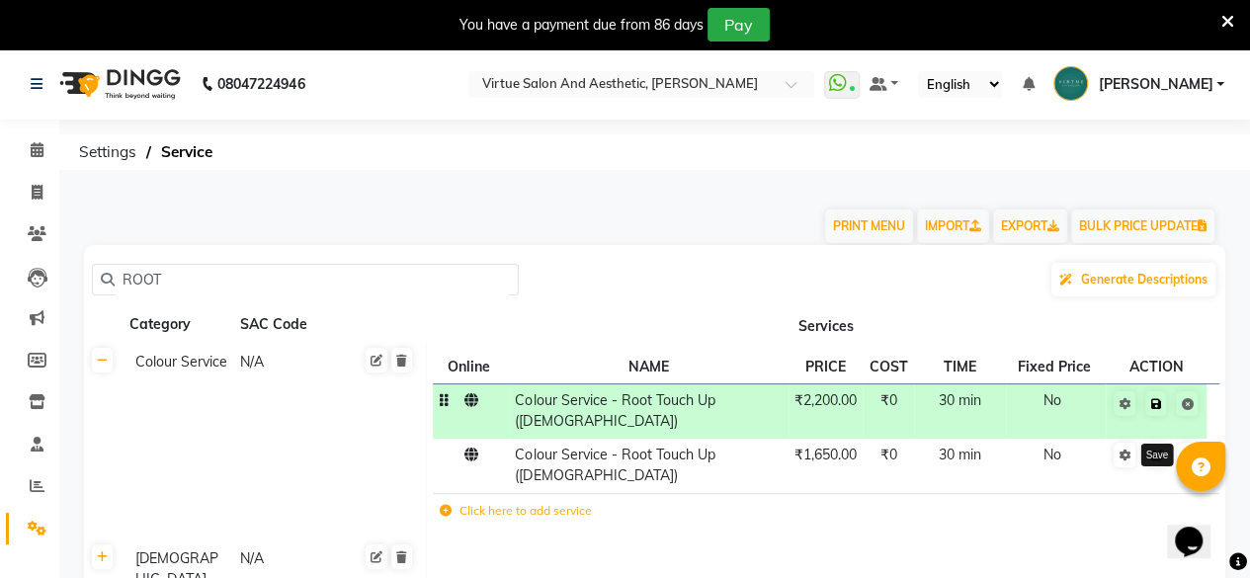
click at [1160, 404] on icon at bounding box center [1156, 404] width 11 height 12
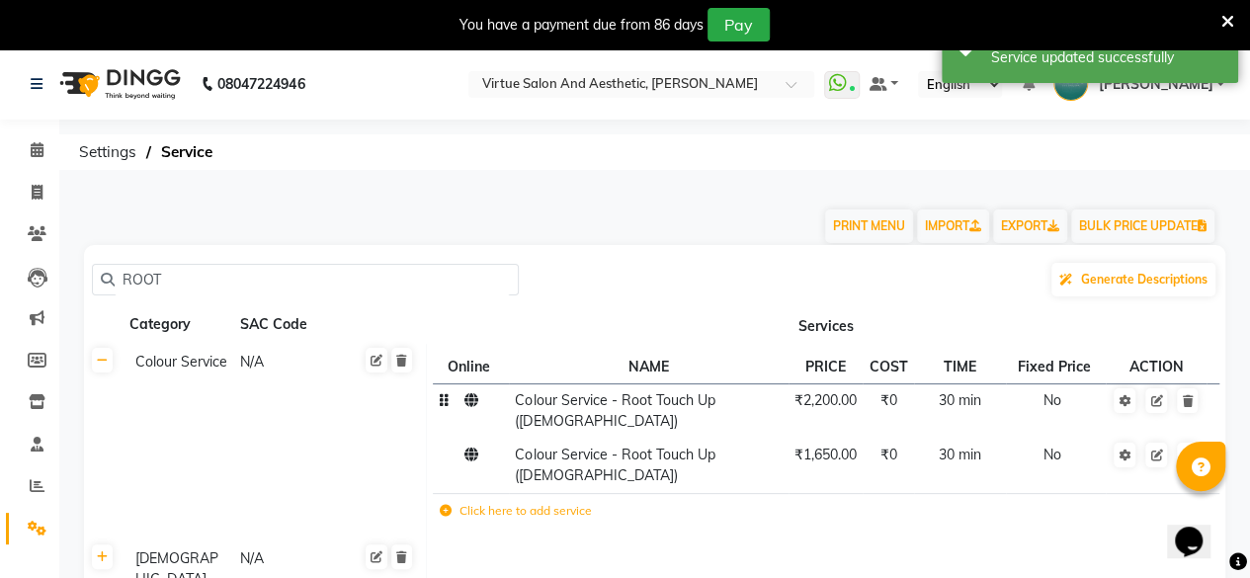
scroll to position [186, 0]
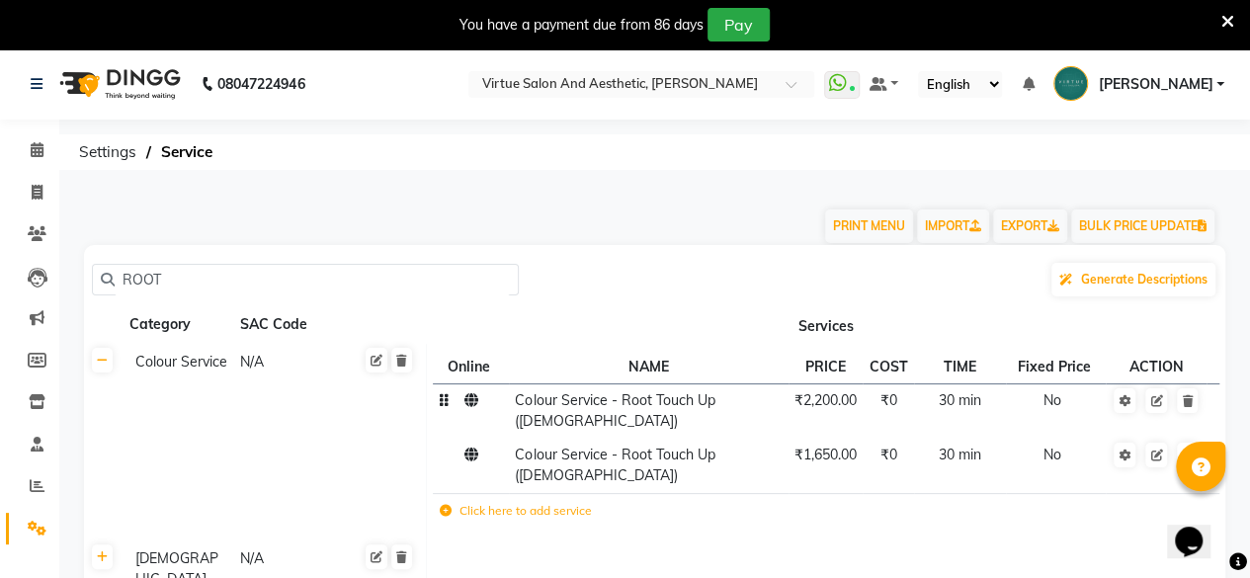
drag, startPoint x: 397, startPoint y: 298, endPoint x: 61, endPoint y: 277, distance: 336.7
click at [61, 277] on main "PRINT MENU IMPORT EXPORT BULK PRICE UPDATE ROOT Generate Descriptions Category …" at bounding box center [654, 517] width 1191 height 662
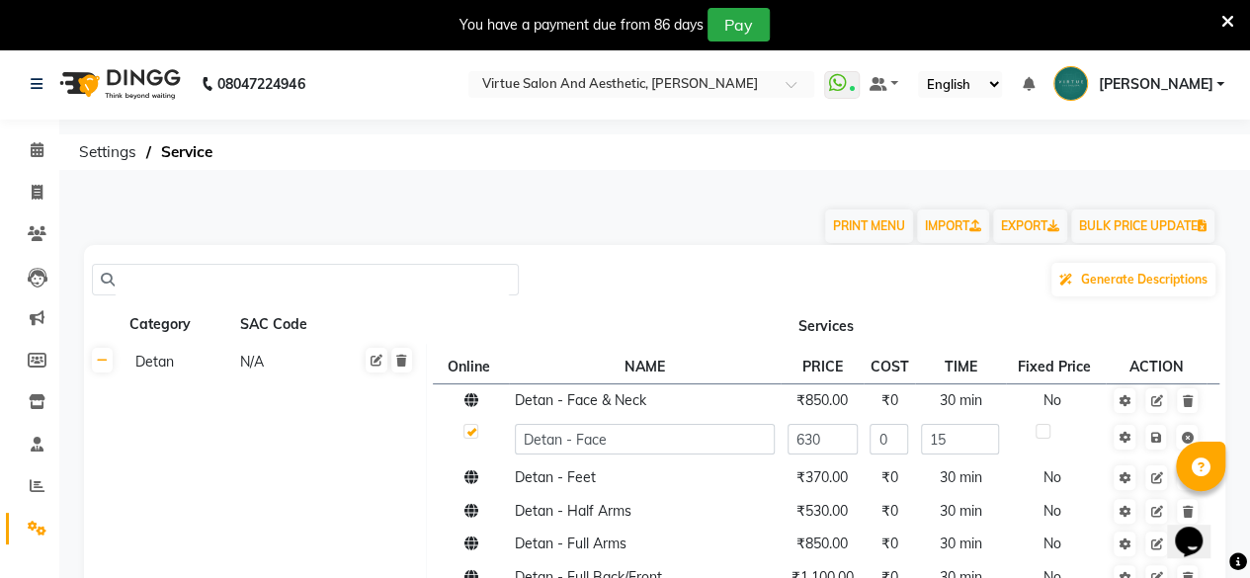
paste input "Executive Shave"
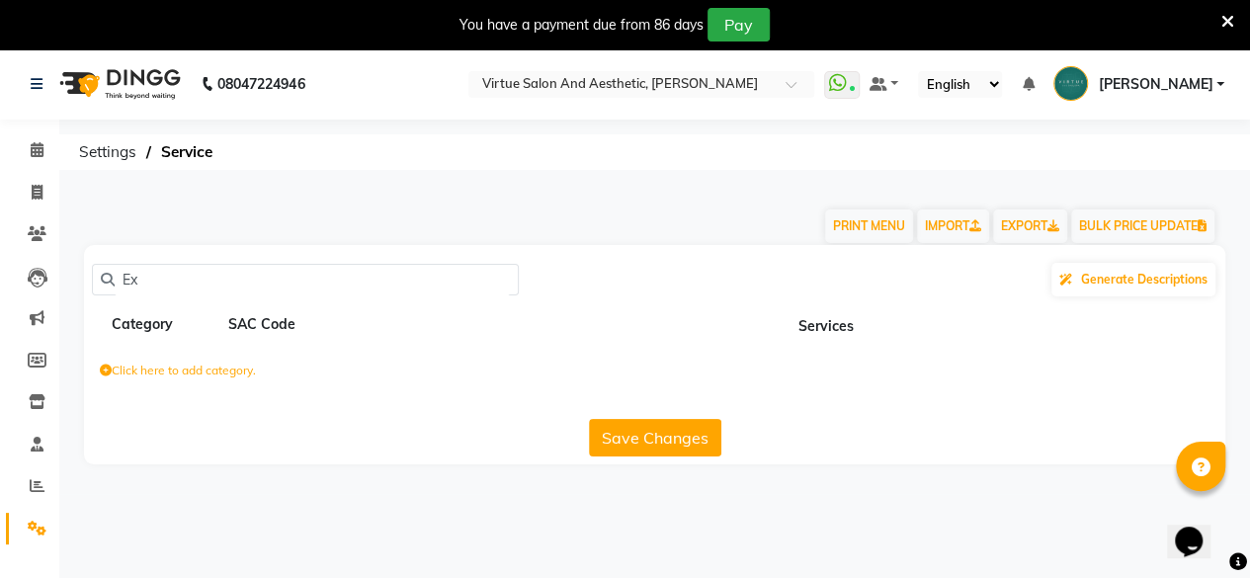
type input "E"
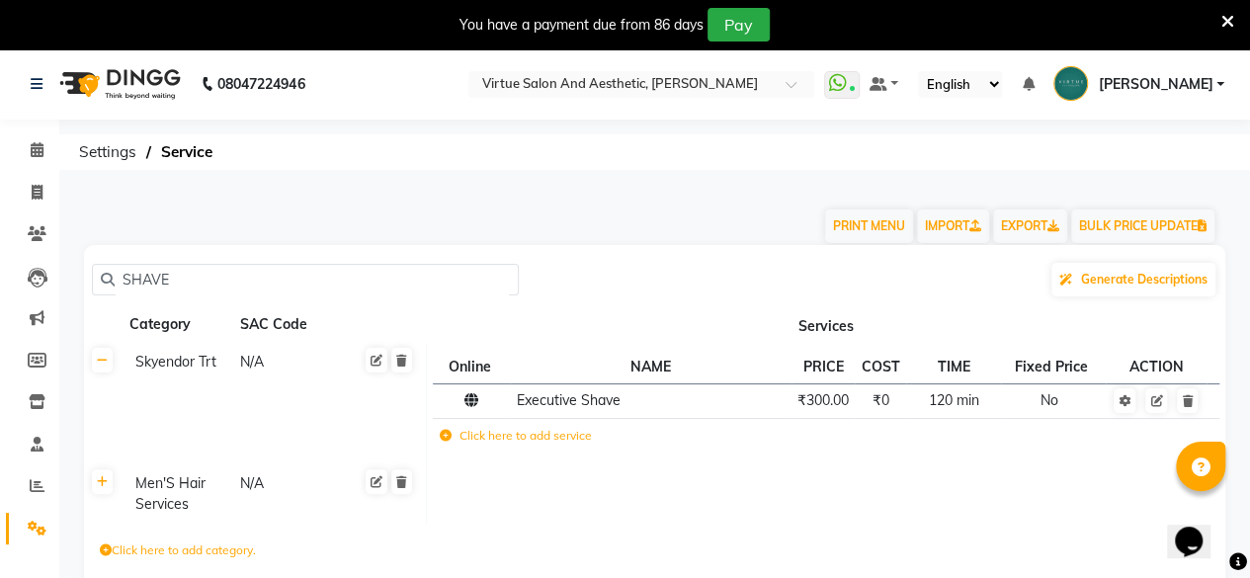
type input "SHAVE"
click at [820, 406] on span "₹300.00" at bounding box center [823, 400] width 51 height 18
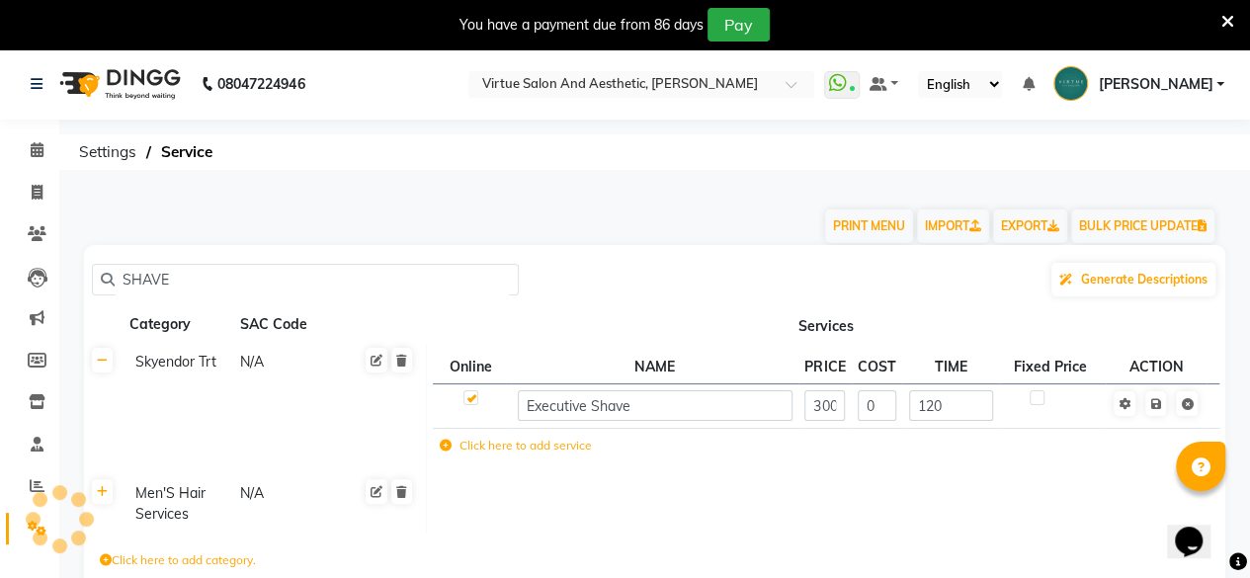
click at [825, 406] on input "300" at bounding box center [825, 405] width 41 height 31
type input "330"
click at [1153, 398] on icon at bounding box center [1156, 404] width 11 height 12
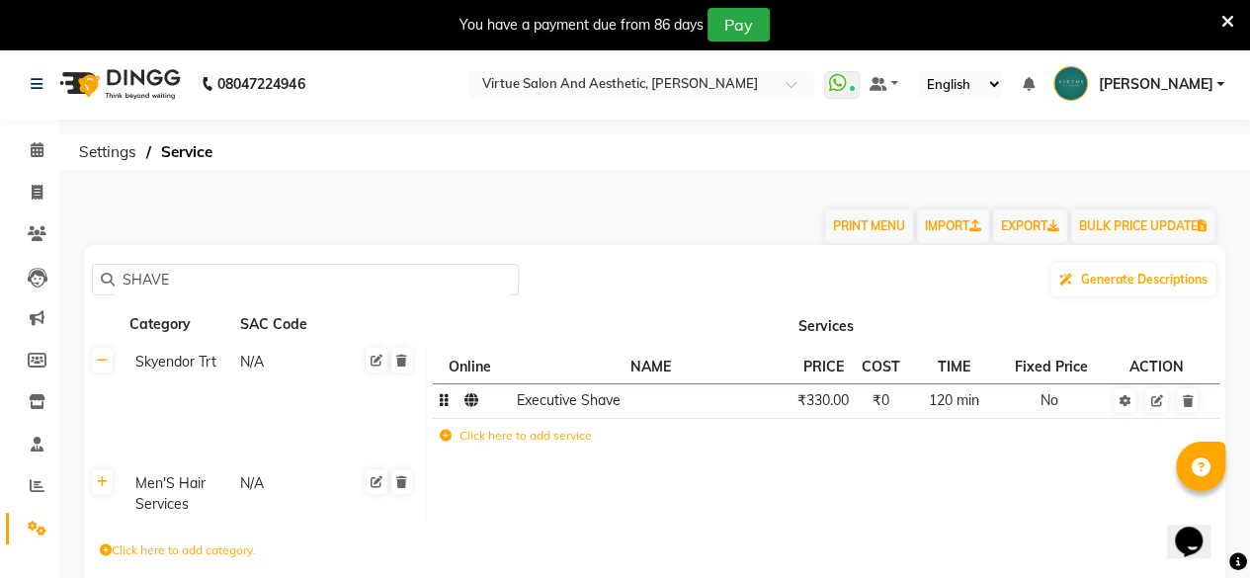
scroll to position [94, 0]
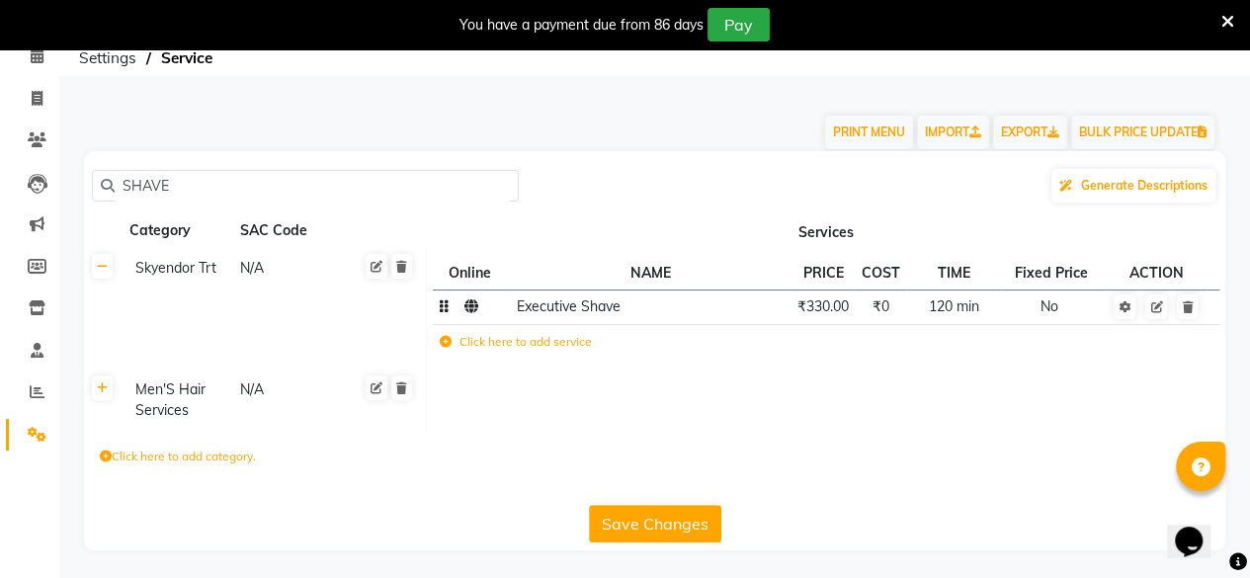
click at [645, 517] on button "Save Changes" at bounding box center [655, 524] width 132 height 38
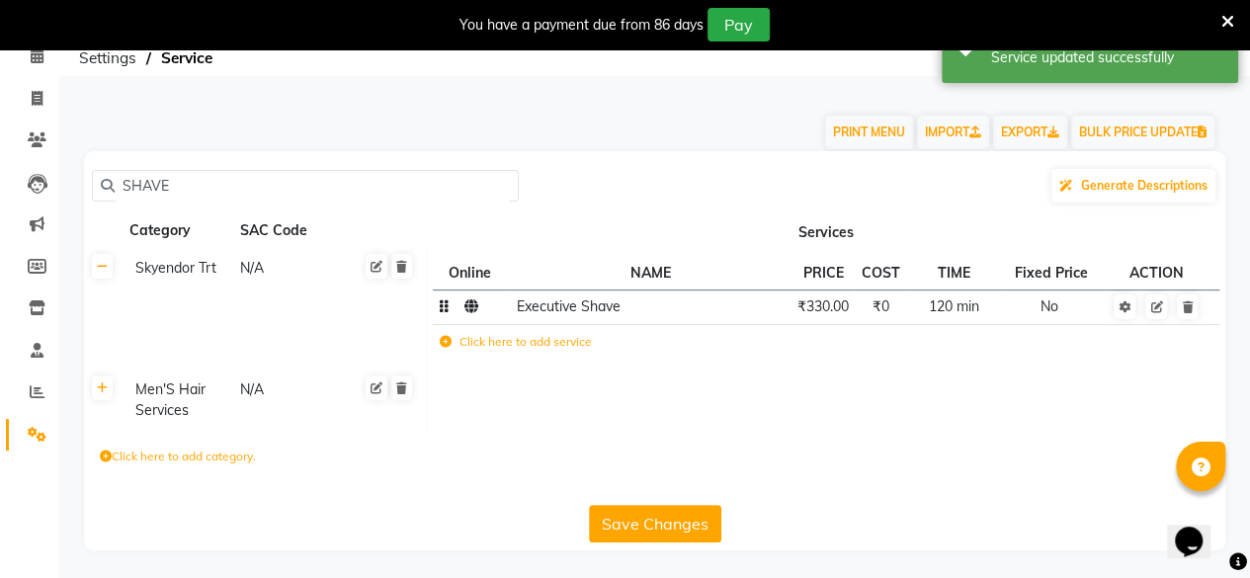
click at [645, 517] on button "Save Changes" at bounding box center [655, 524] width 132 height 38
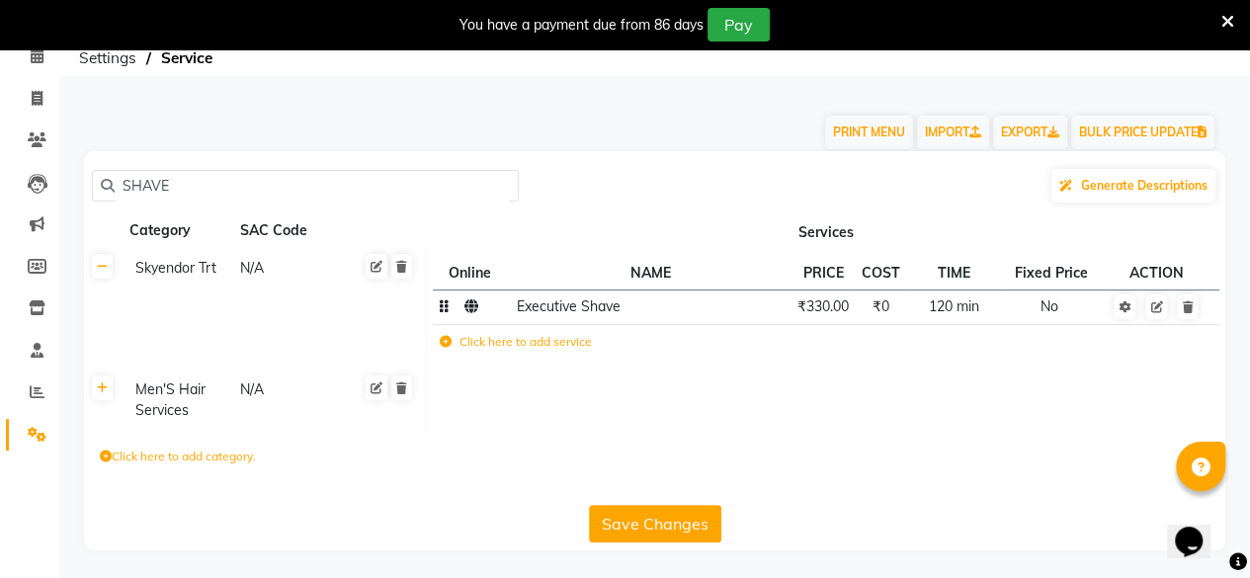
drag, startPoint x: 225, startPoint y: 177, endPoint x: 123, endPoint y: 203, distance: 106.0
click at [123, 203] on div "SHAVE Generate Descriptions" at bounding box center [655, 186] width 1126 height 38
paste input "Look Pure Clean-up"
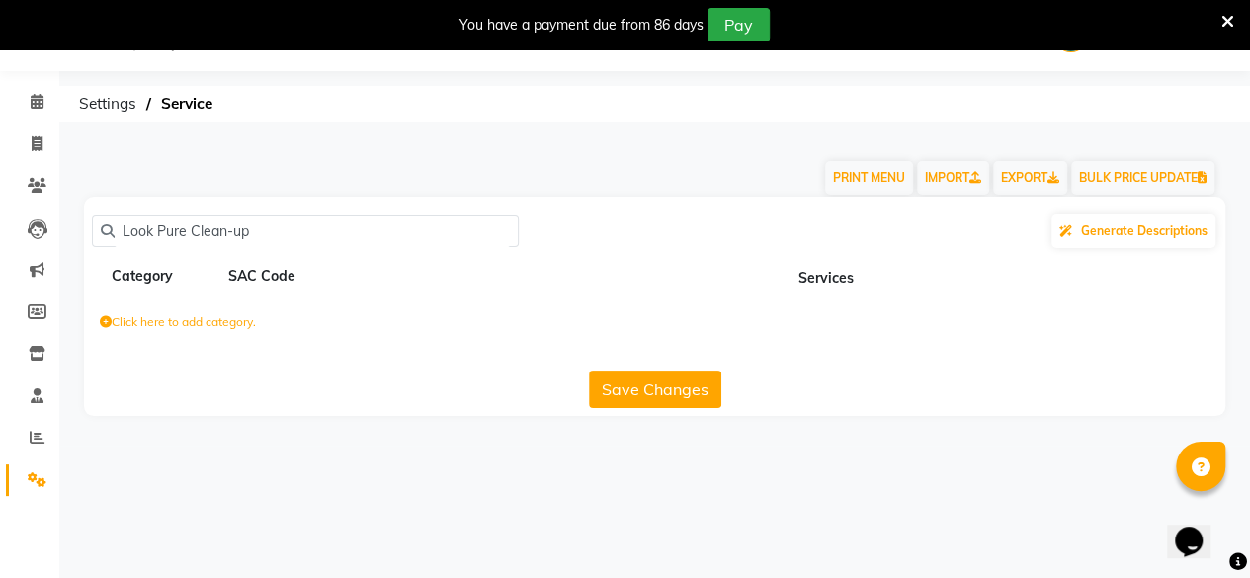
scroll to position [48, 0]
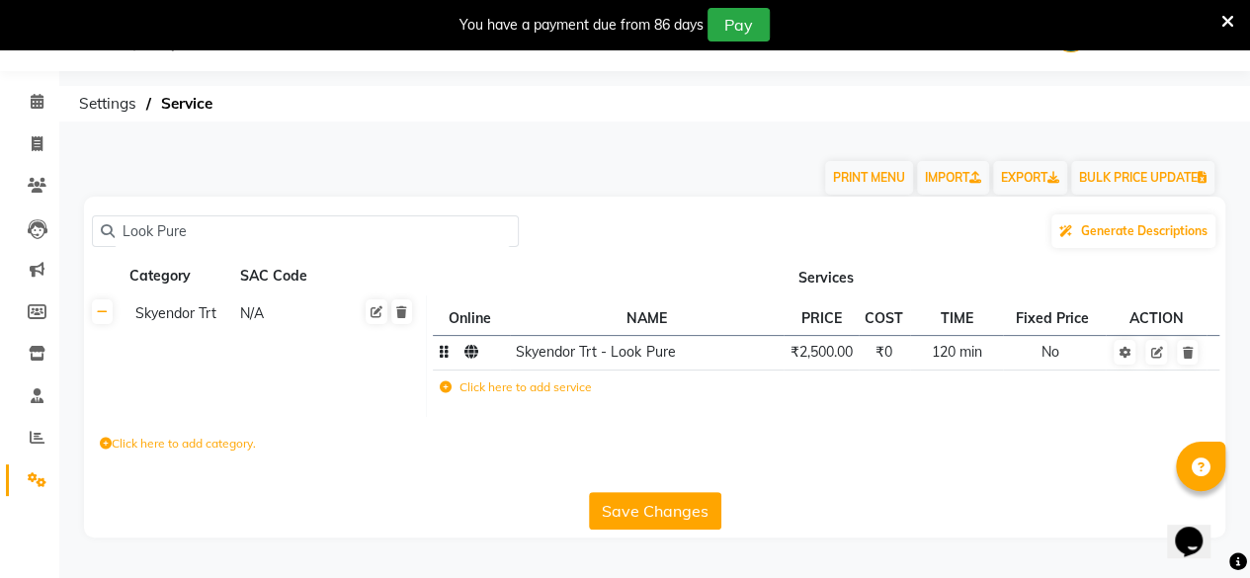
type input "Look Pure"
click at [837, 361] on td "₹2,500.00" at bounding box center [821, 352] width 75 height 35
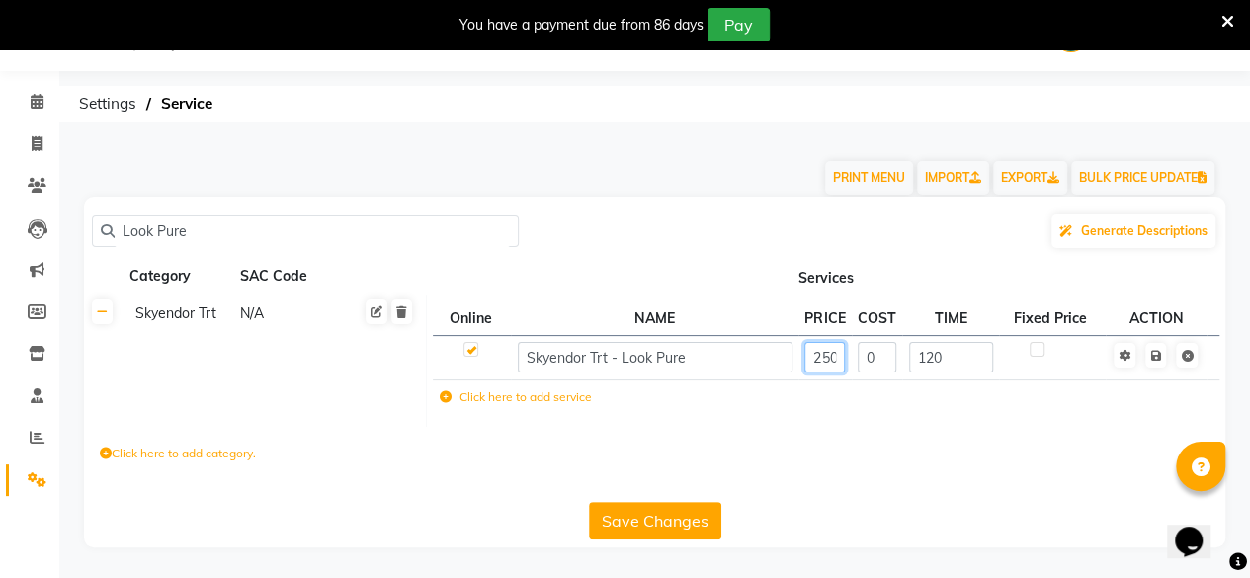
click at [830, 365] on input "2500" at bounding box center [825, 357] width 41 height 31
type input "2800"
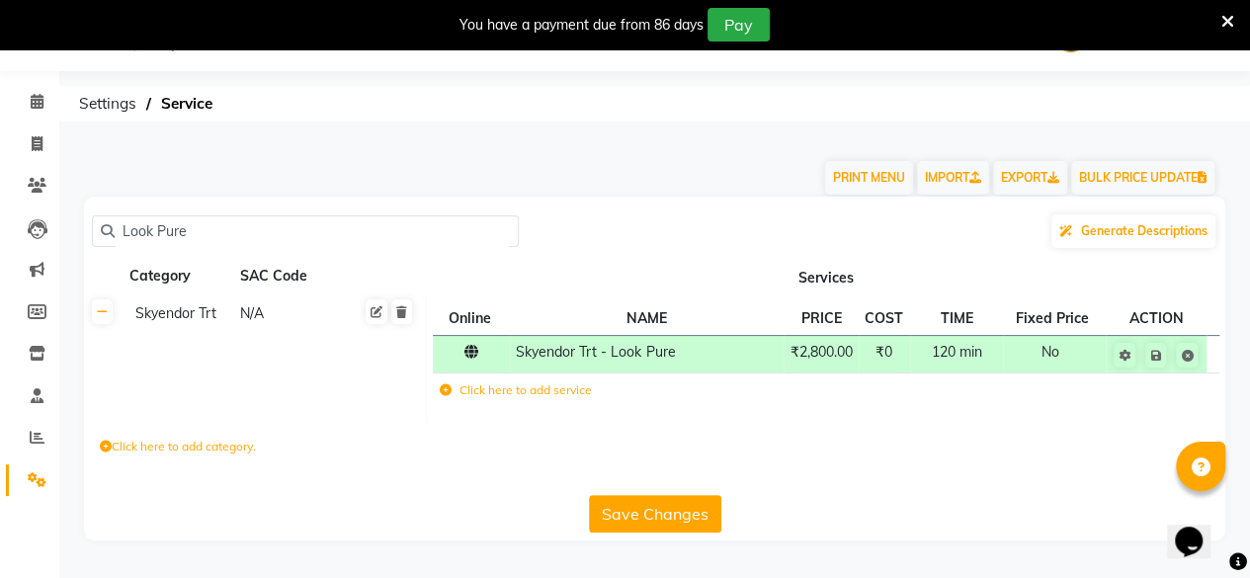
click at [673, 504] on button "Save Changes" at bounding box center [655, 514] width 132 height 38
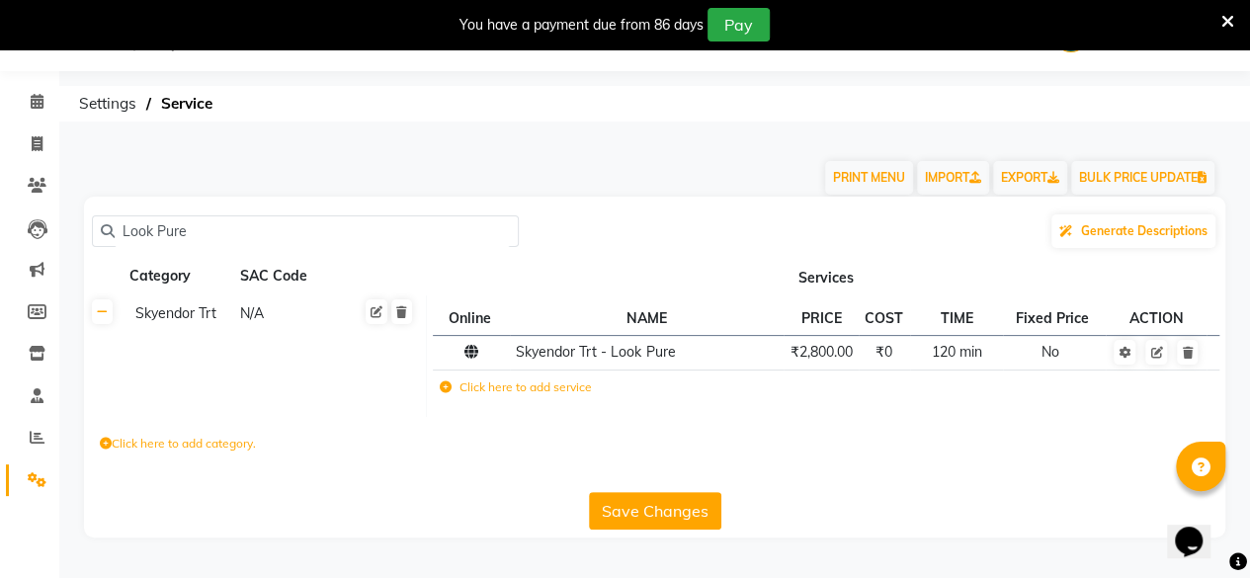
click at [654, 501] on button "Save Changes" at bounding box center [655, 511] width 132 height 38
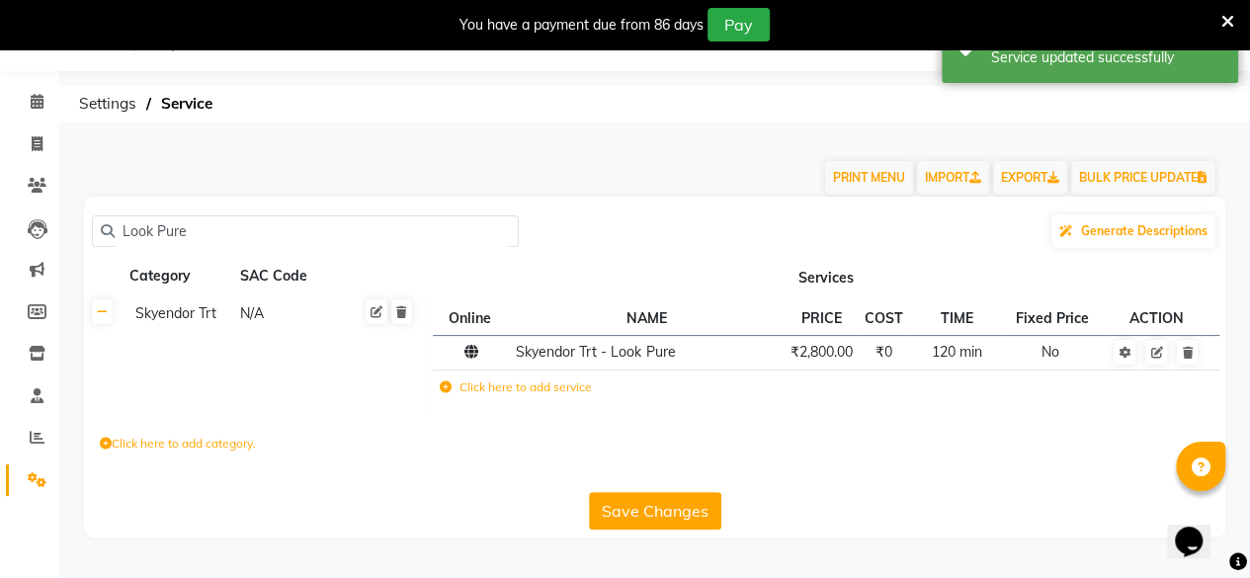
drag, startPoint x: 204, startPoint y: 227, endPoint x: 91, endPoint y: 243, distance: 113.8
click at [91, 243] on div "Look Pure Generate Descriptions Category SAC Code Services Skyendor Trt N/A Onl…" at bounding box center [655, 367] width 1142 height 341
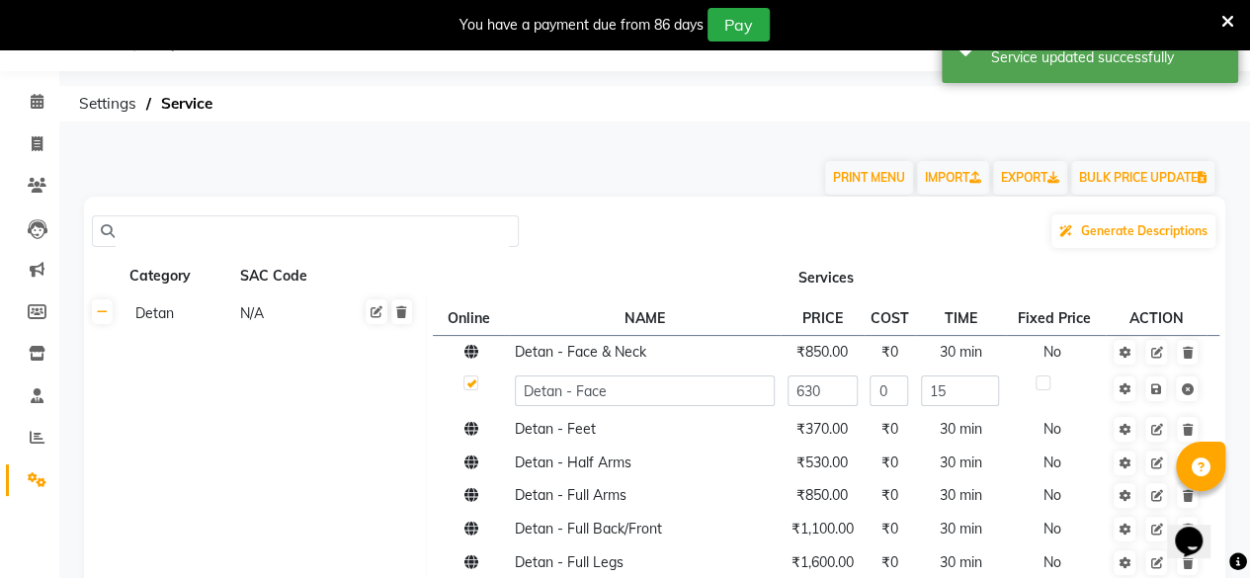
paste input "Double Dimensional Skin Cleansing"
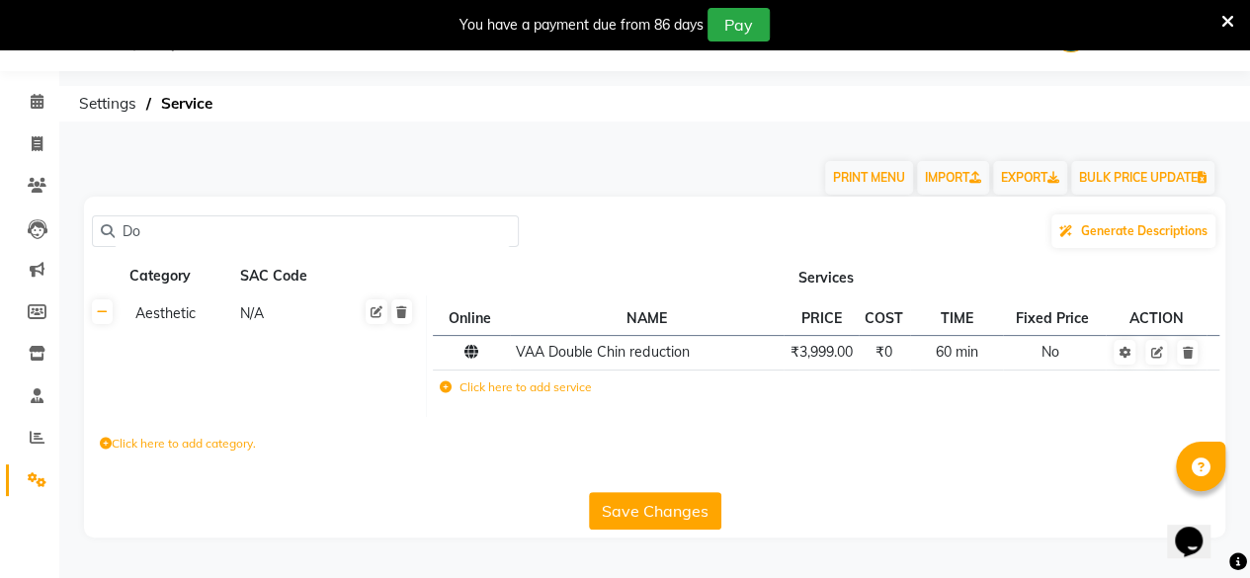
type input "D"
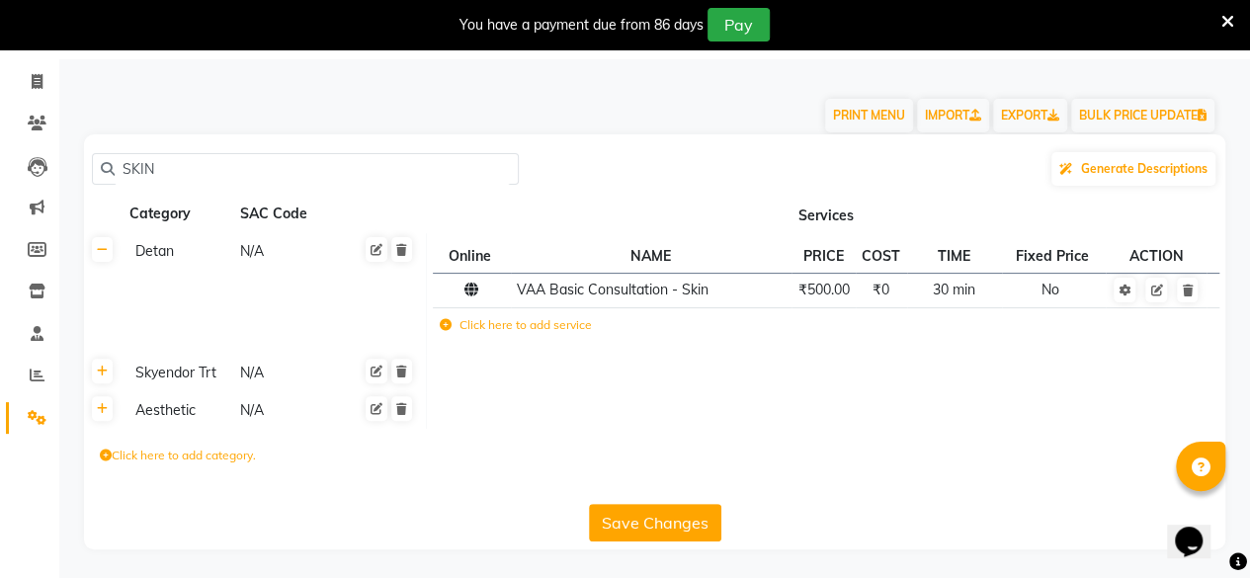
scroll to position [0, 0]
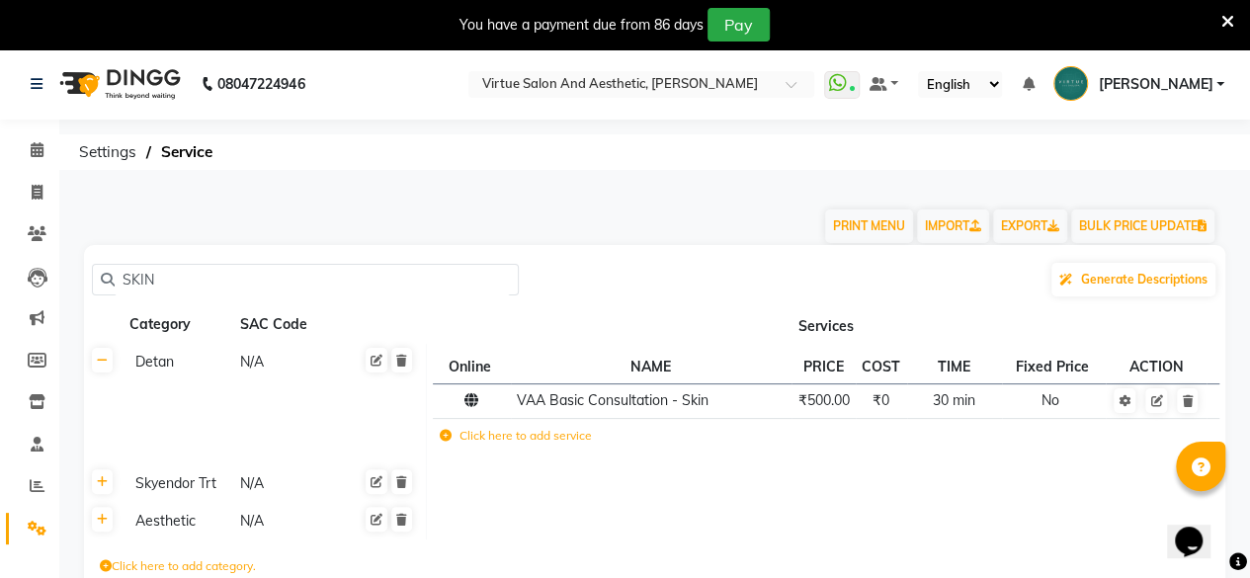
type input "SKIN"
drag, startPoint x: 192, startPoint y: 269, endPoint x: 61, endPoint y: 302, distance: 134.7
click at [61, 302] on main "PRINT MENU IMPORT EXPORT BULK PRICE UPDATE SKIN Generate Descriptions Category …" at bounding box center [654, 438] width 1191 height 504
paste input "Double Dimensional Skin Cleansing"
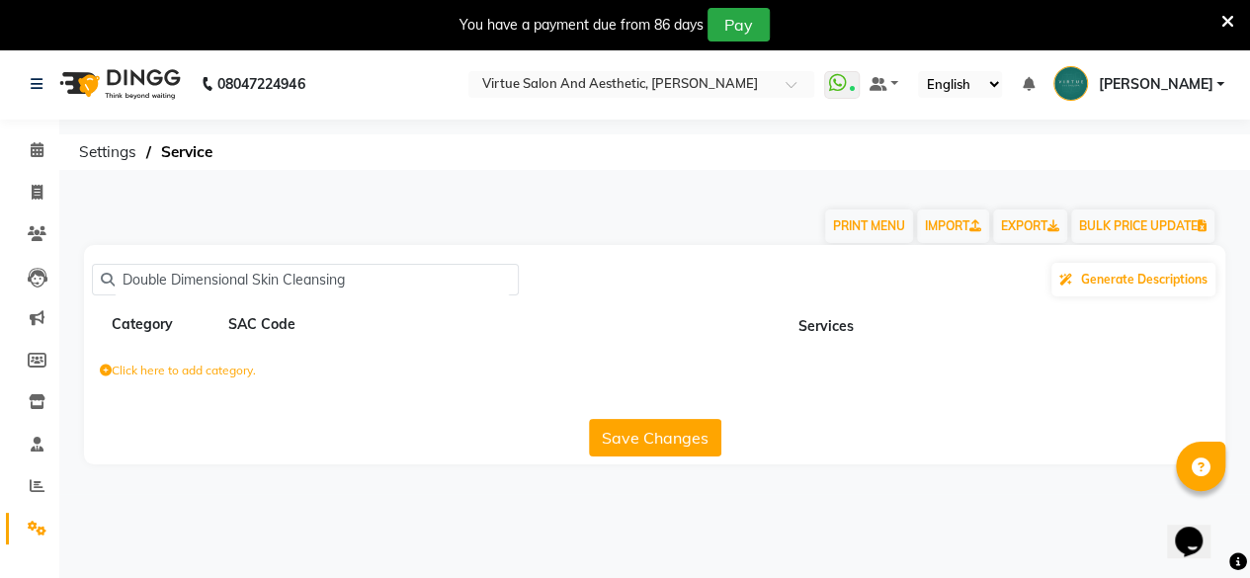
drag, startPoint x: 173, startPoint y: 282, endPoint x: 75, endPoint y: 310, distance: 102.0
click at [75, 310] on div "Double Dimensional Skin Cleansing Generate Descriptions Category SAC Code Servi…" at bounding box center [654, 354] width 1171 height 219
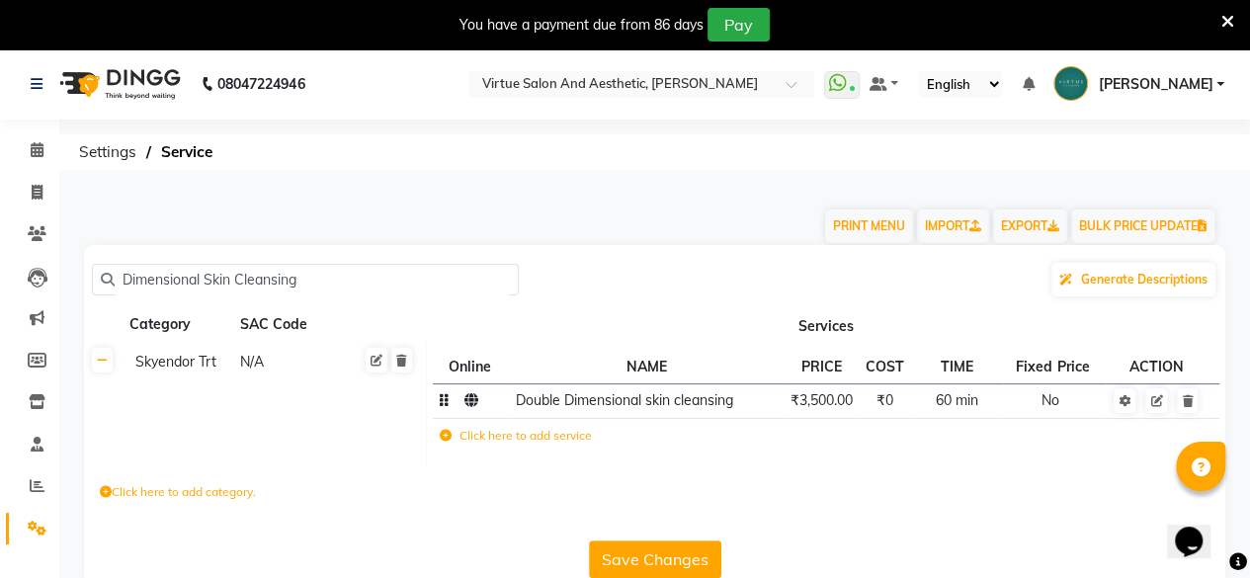
type input "Dimensional Skin Cleansing"
click at [837, 404] on span "₹3,500.00" at bounding box center [822, 400] width 62 height 18
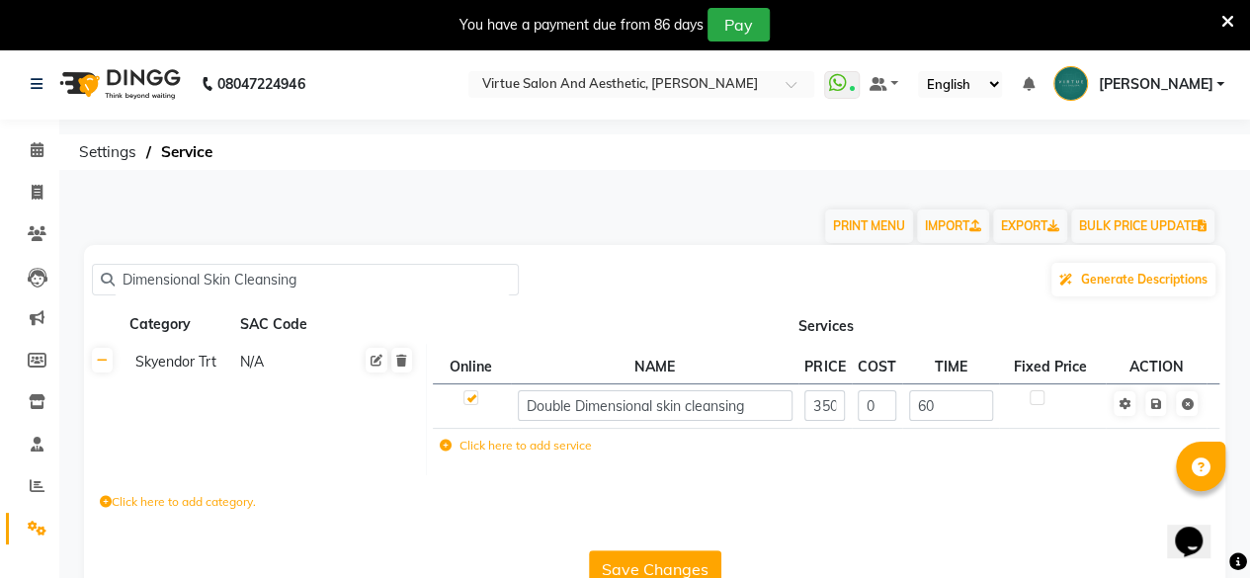
click at [751, 444] on td "Click here to add service" at bounding box center [667, 448] width 469 height 41
click at [834, 404] on input "3500" at bounding box center [825, 405] width 41 height 31
type input "4100"
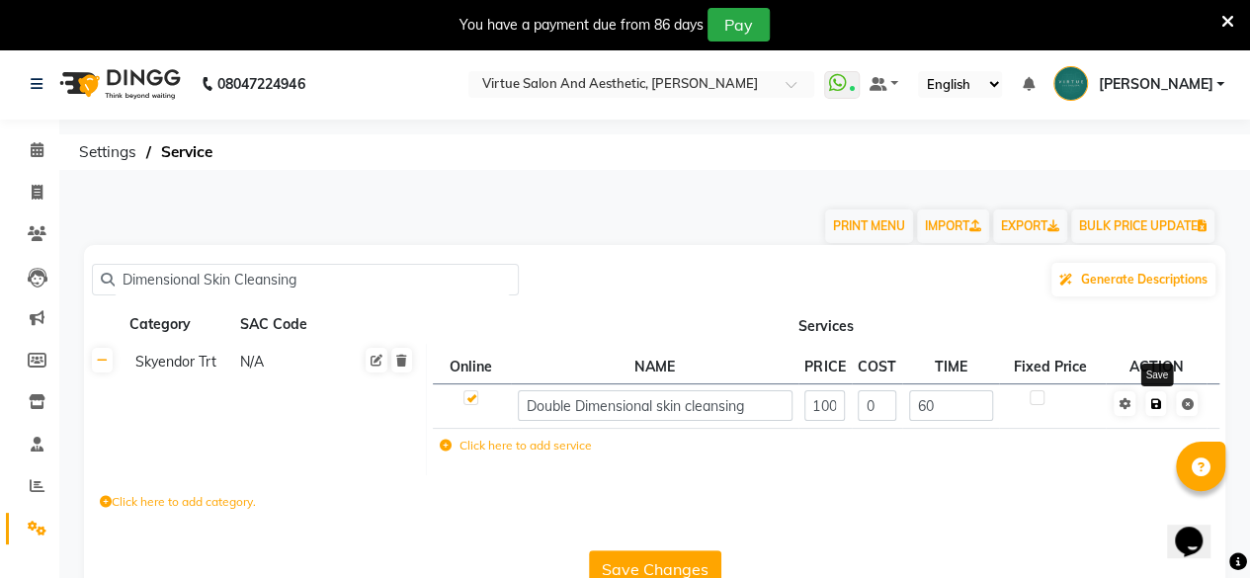
click at [1156, 402] on icon at bounding box center [1156, 404] width 11 height 12
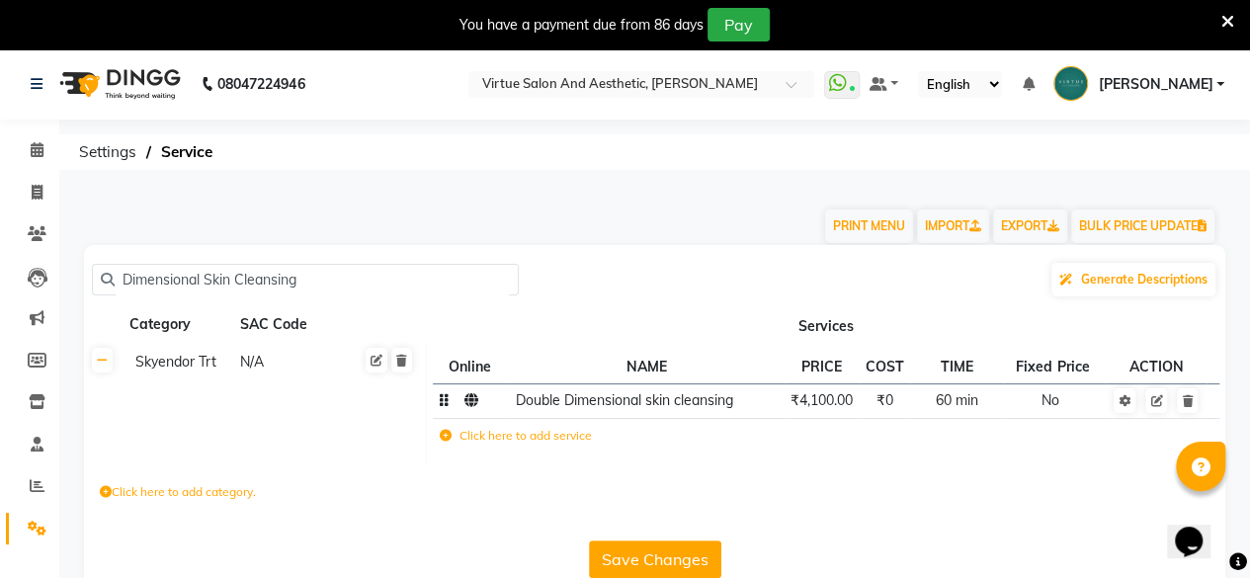
drag, startPoint x: 334, startPoint y: 264, endPoint x: 0, endPoint y: 226, distance: 336.2
click at [0, 226] on app-home "08047224946 Select Location × Virtue Salon And Aesthetic, [PERSON_NAME] WhatsAp…" at bounding box center [625, 331] width 1250 height 567
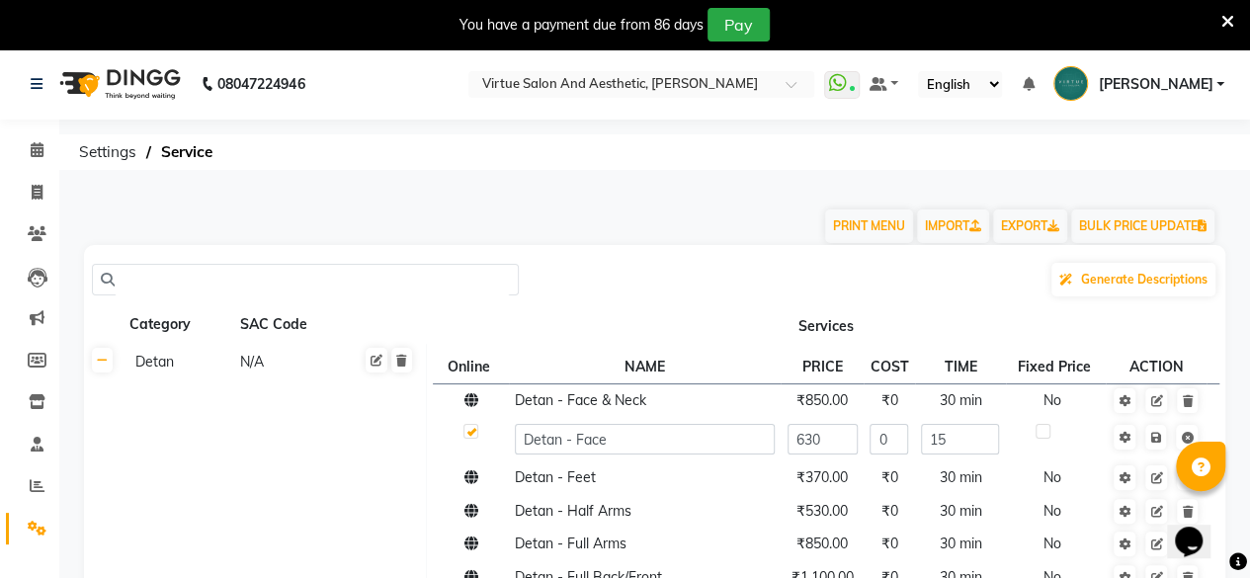
paste input "Clear Balance Line"
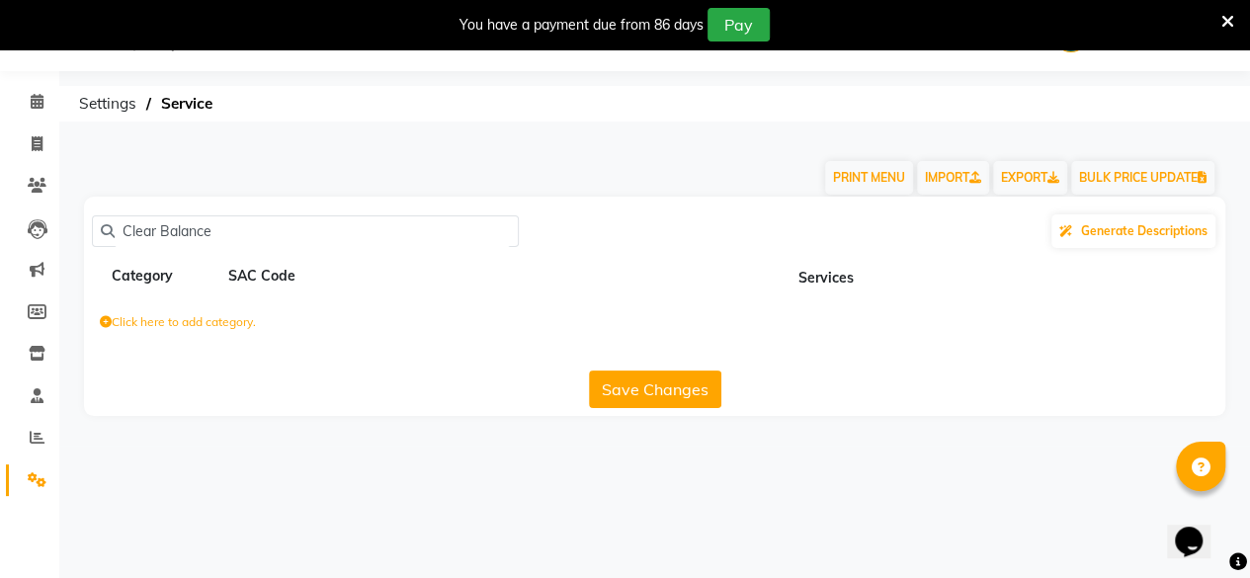
scroll to position [0, 0]
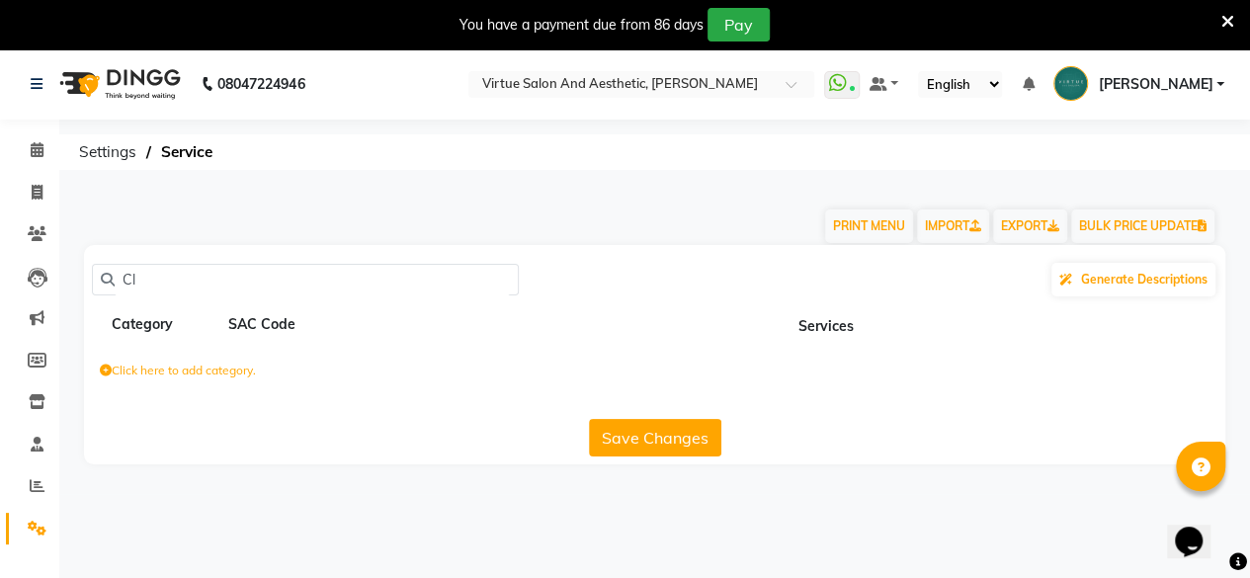
type input "C"
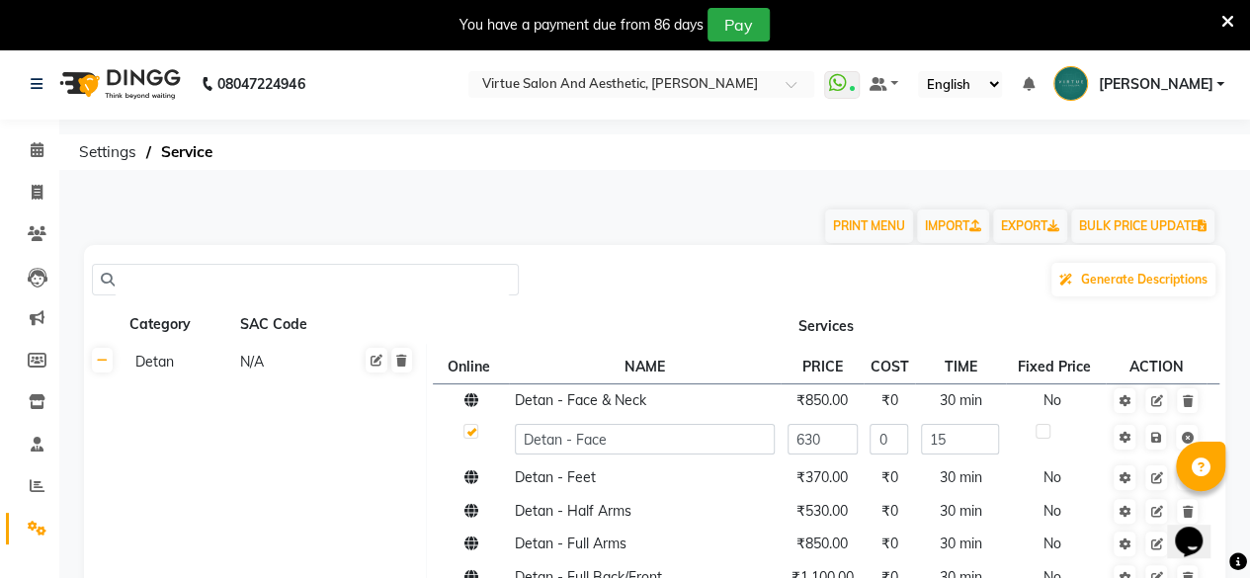
paste input "Clear Balance Line"
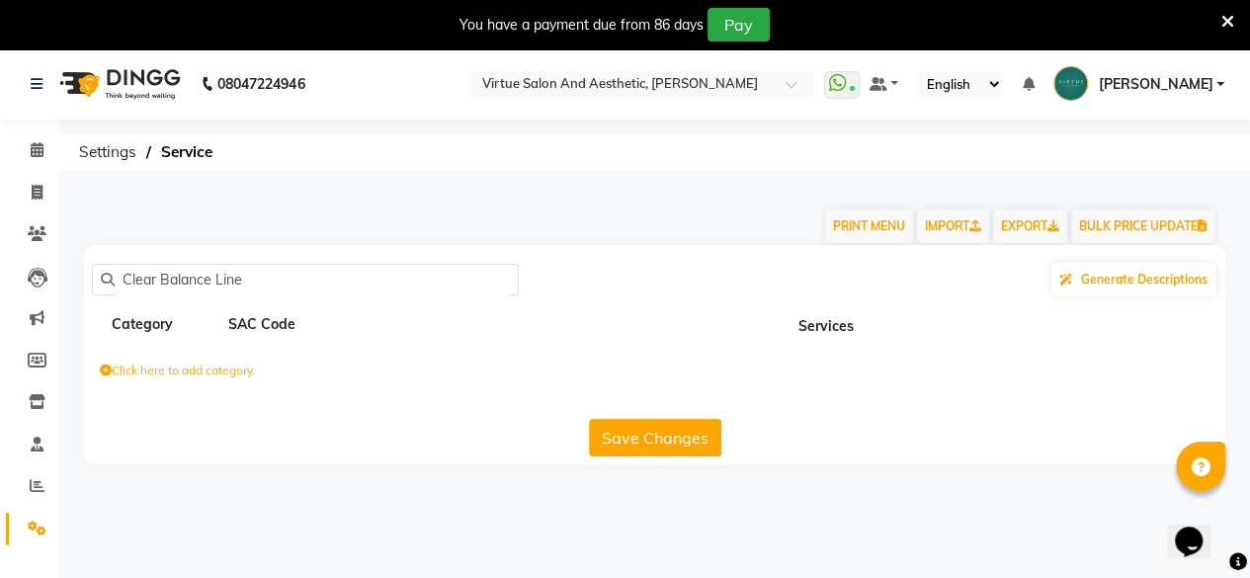
click at [637, 422] on button "Save Changes" at bounding box center [655, 438] width 132 height 38
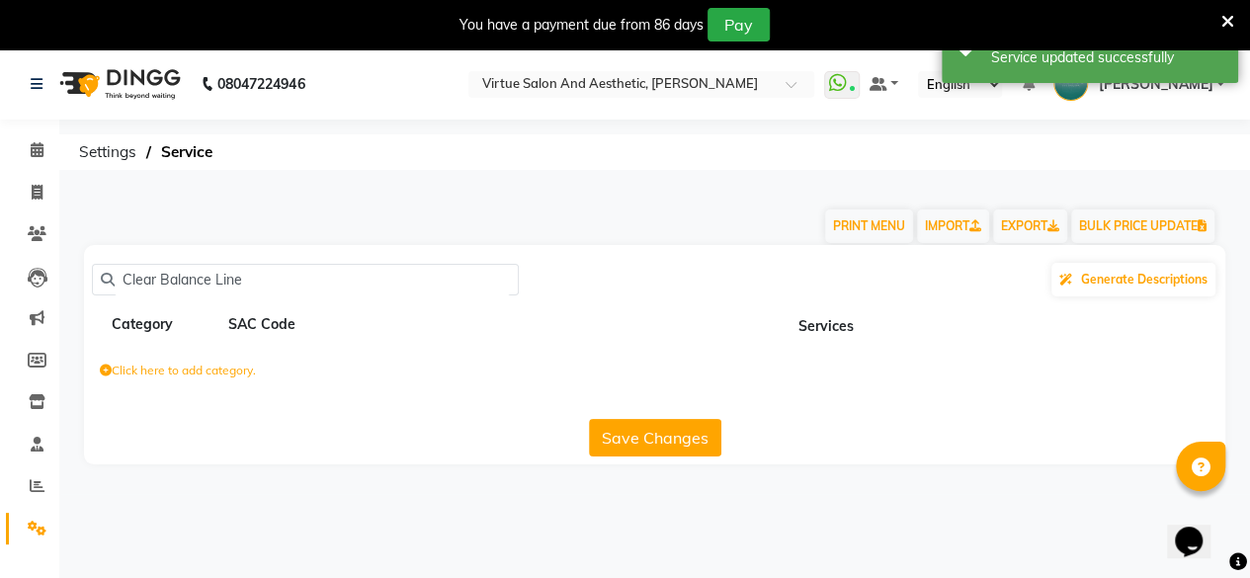
drag, startPoint x: 252, startPoint y: 279, endPoint x: 220, endPoint y: 299, distance: 37.3
click at [220, 299] on div "Clear Balance Line Generate Descriptions Category SAC Code Services Click here …" at bounding box center [655, 354] width 1142 height 219
click at [218, 282] on input "Clear Balance" at bounding box center [312, 280] width 395 height 31
click at [215, 269] on input "Clear Balance" at bounding box center [312, 280] width 395 height 31
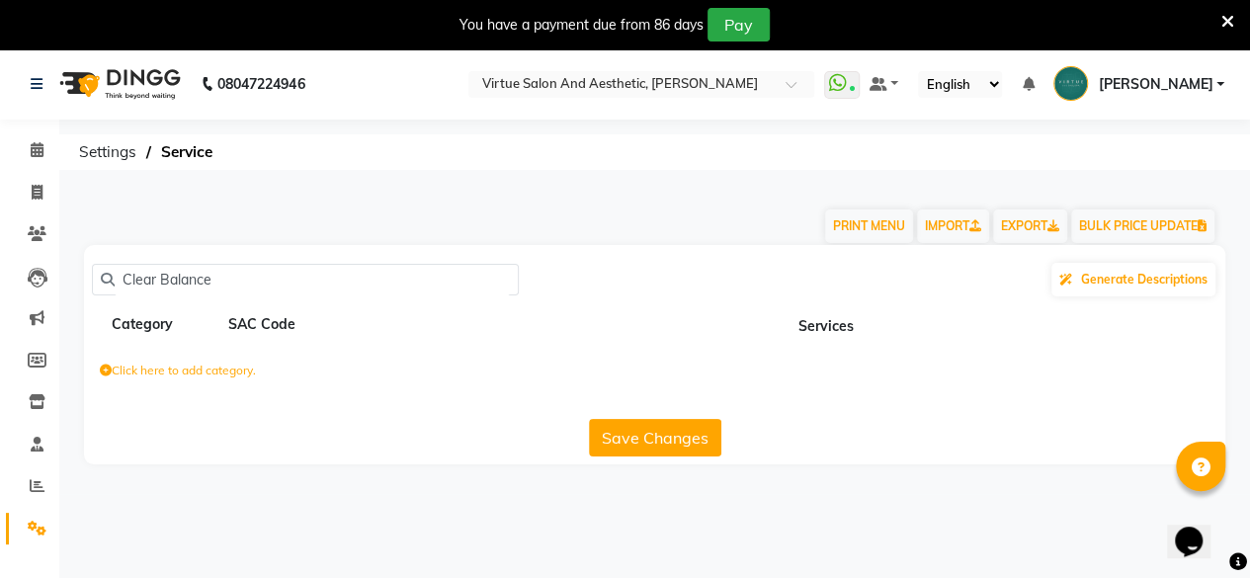
drag, startPoint x: 210, startPoint y: 285, endPoint x: 158, endPoint y: 296, distance: 52.5
click at [158, 296] on div "Clear Balance Generate Descriptions" at bounding box center [655, 280] width 1126 height 38
drag, startPoint x: 174, startPoint y: 290, endPoint x: 164, endPoint y: 296, distance: 11.5
click at [164, 296] on div "Clear e Generate Descriptions" at bounding box center [655, 280] width 1126 height 38
click at [164, 296] on div "Clear Generate Descriptions" at bounding box center [655, 280] width 1126 height 38
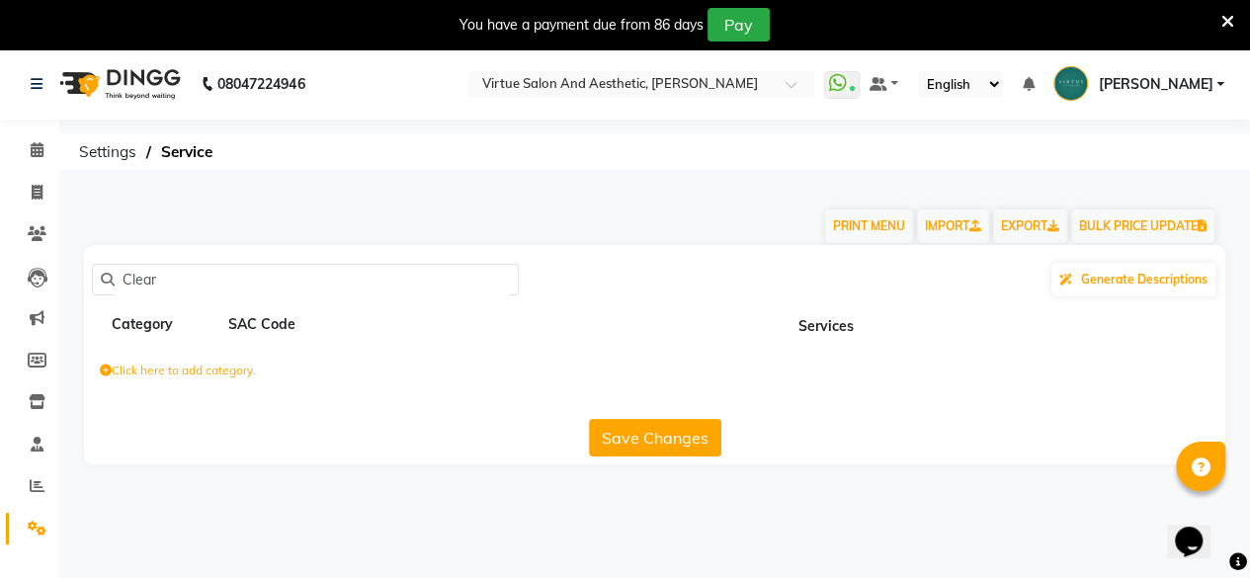
click at [156, 278] on input "Clear" at bounding box center [312, 280] width 395 height 31
click at [156, 282] on input "Clear" at bounding box center [312, 280] width 395 height 31
click at [157, 286] on input "Clear" at bounding box center [312, 280] width 395 height 31
type input "C"
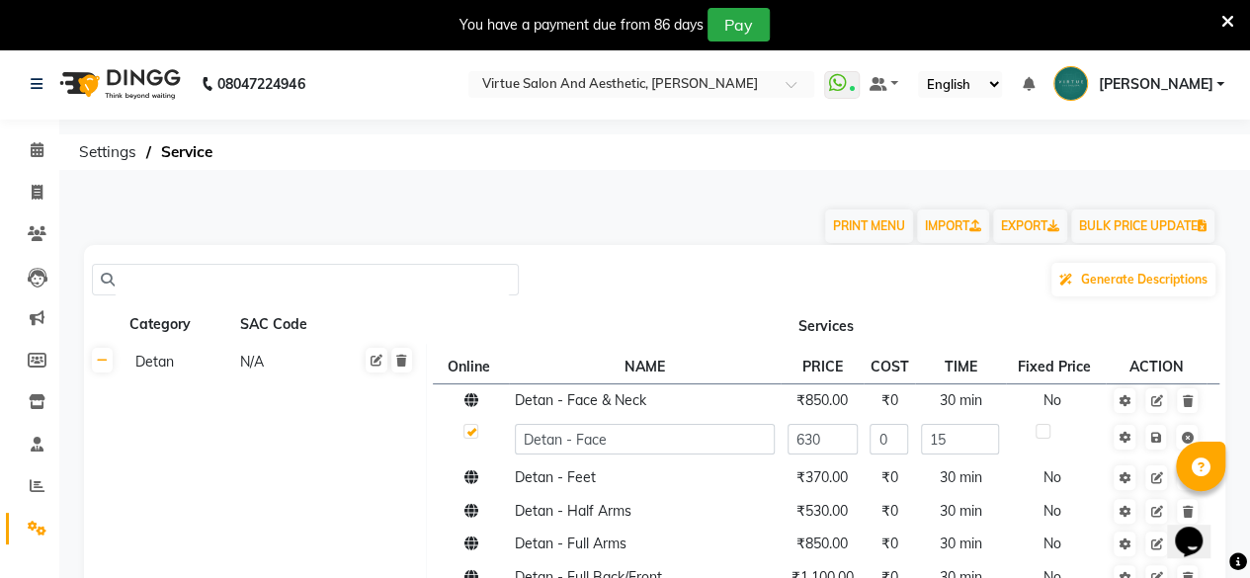
click at [247, 262] on div "Generate Descriptions" at bounding box center [655, 280] width 1126 height 38
click at [135, 269] on input "text" at bounding box center [312, 280] width 395 height 31
paste input "Clear Balance line"
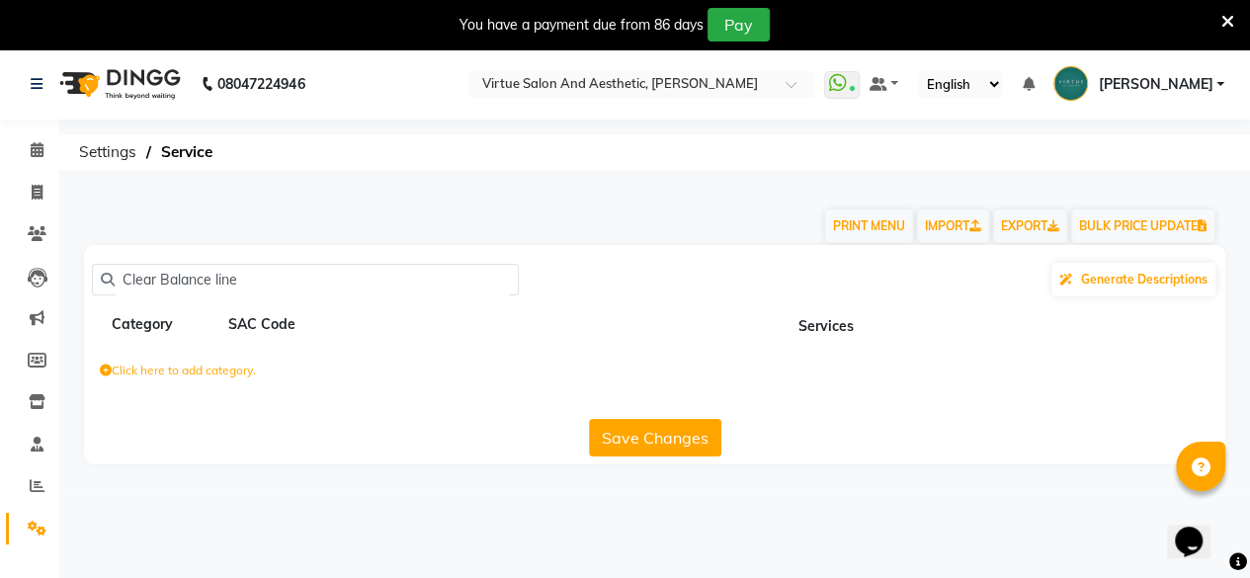
drag, startPoint x: 165, startPoint y: 280, endPoint x: 75, endPoint y: 328, distance: 102.2
click at [75, 328] on div "Clear Balance line Generate Descriptions Category SAC Code Services Click here …" at bounding box center [654, 354] width 1171 height 219
drag, startPoint x: 129, startPoint y: 280, endPoint x: 67, endPoint y: 308, distance: 68.6
click at [67, 308] on main "PRINT MENU IMPORT EXPORT BULK PRICE UPDATE r Balance line Generate Descriptions…" at bounding box center [654, 340] width 1191 height 308
click at [215, 275] on input "Balance line" at bounding box center [312, 280] width 395 height 31
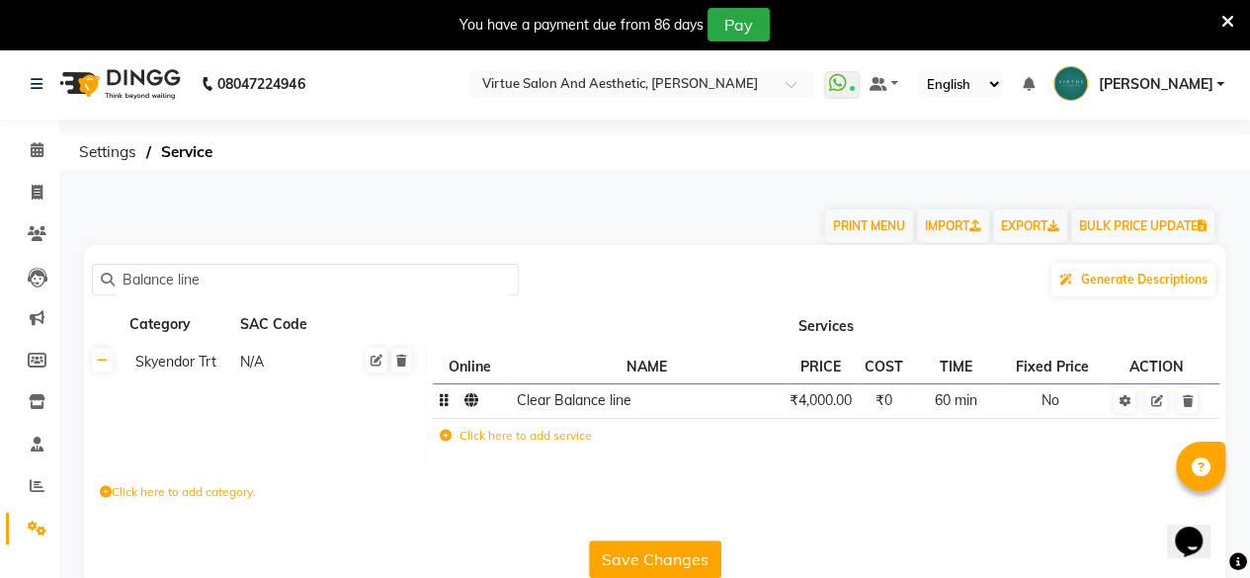
type input "Balance line"
click at [831, 392] on span "₹4,000.00" at bounding box center [821, 400] width 62 height 18
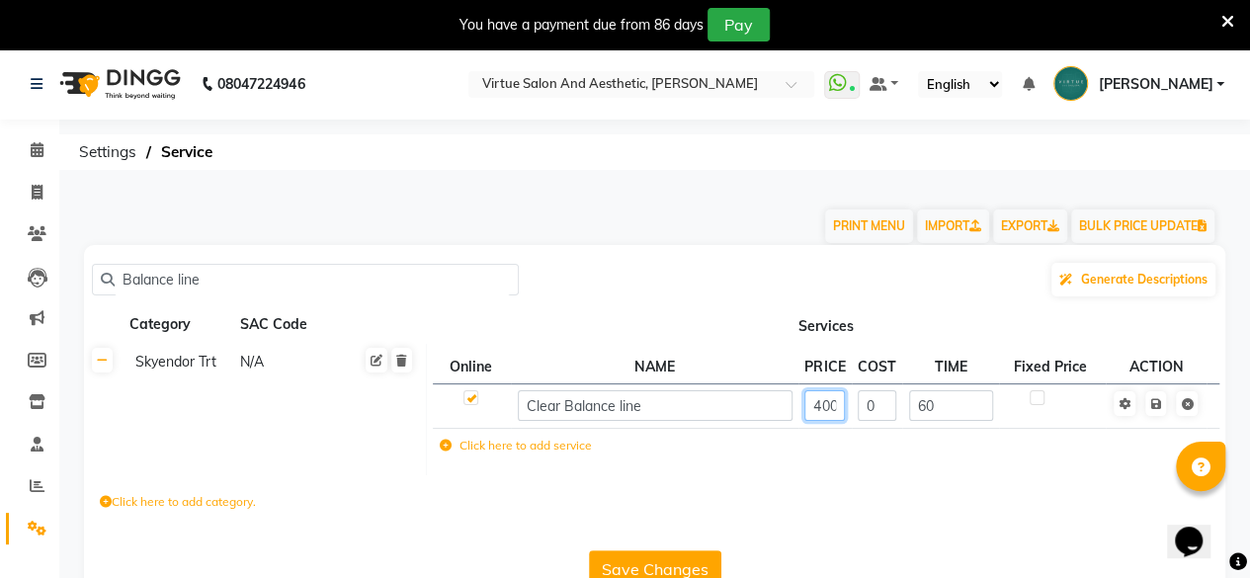
click at [831, 405] on input "4000" at bounding box center [825, 405] width 41 height 31
type input "4700"
click at [1158, 416] on link at bounding box center [1156, 403] width 21 height 25
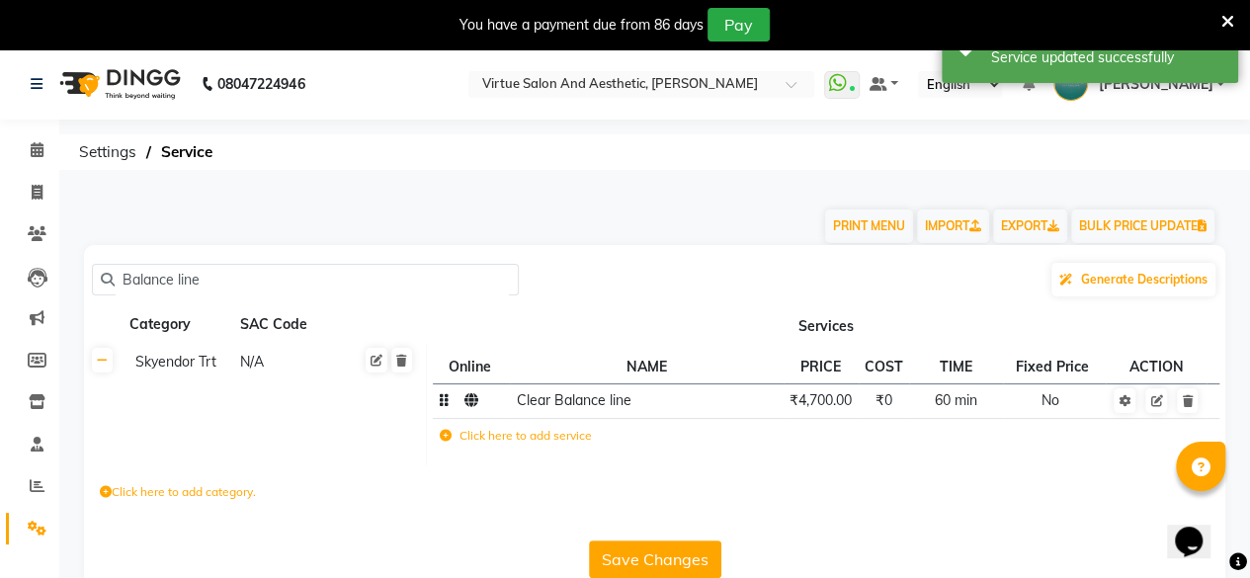
click at [711, 566] on button "Save Changes" at bounding box center [655, 560] width 132 height 38
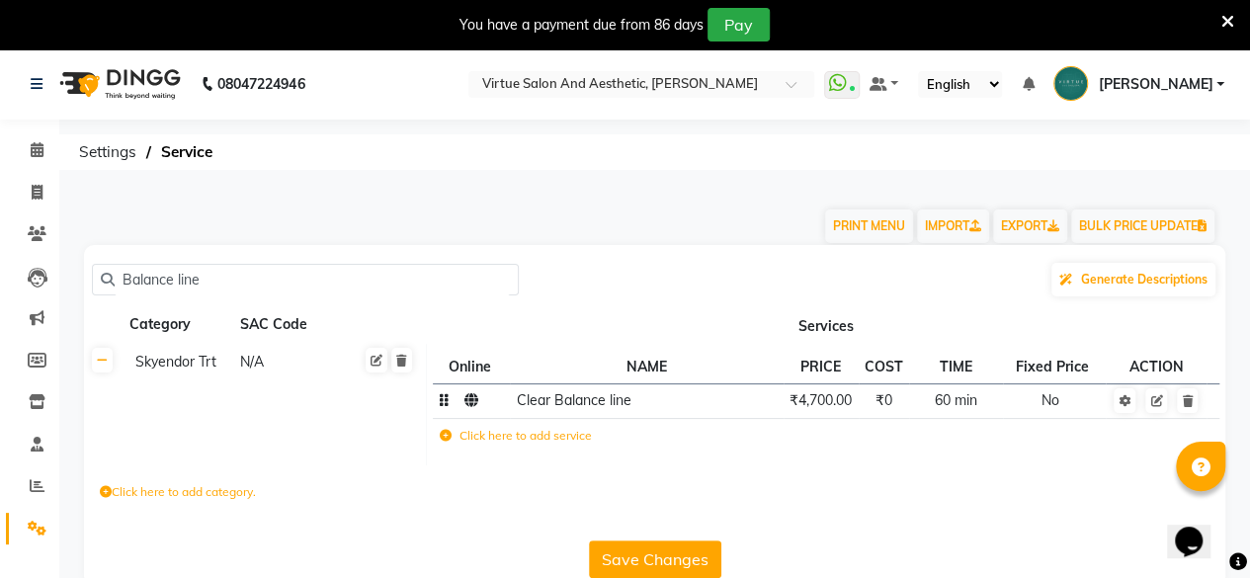
drag, startPoint x: 205, startPoint y: 278, endPoint x: 0, endPoint y: 340, distance: 213.9
click at [0, 340] on app-home "08047224946 Select Location × Virtue Salon And Aesthetic, [PERSON_NAME] WhatsAp…" at bounding box center [625, 331] width 1250 height 567
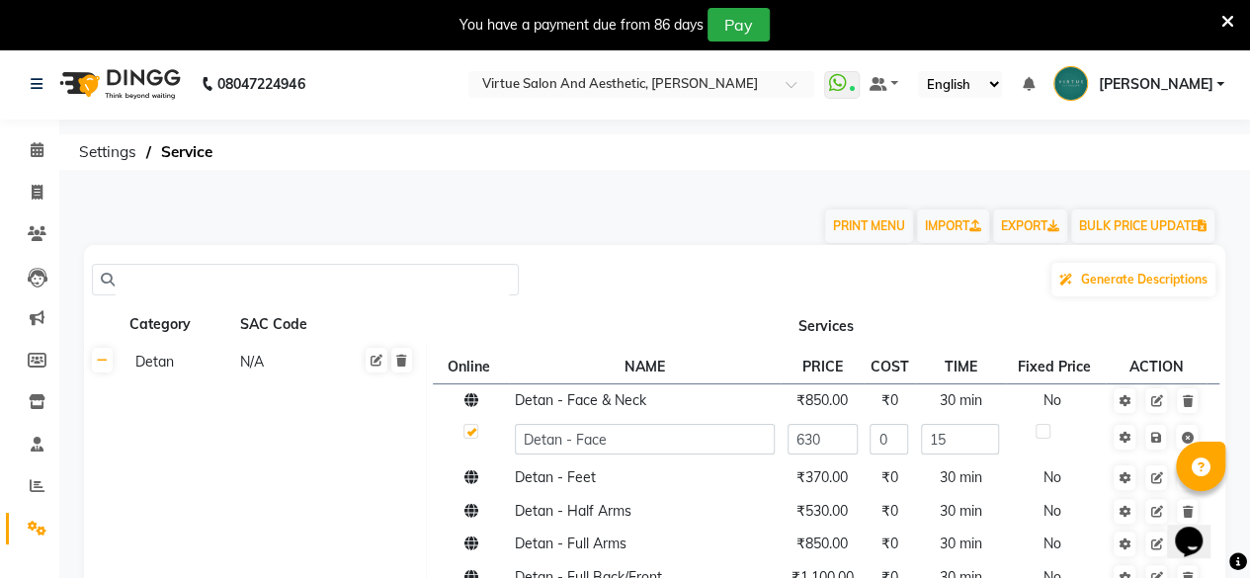
paste input "Power [MEDICAL_DATA] Line"
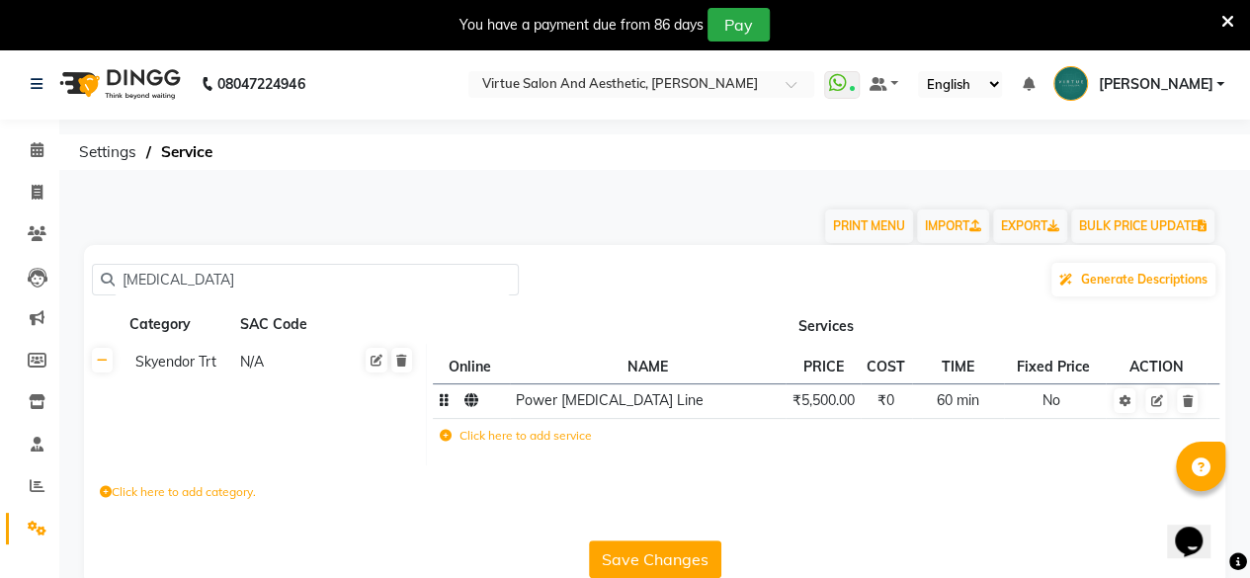
type input "[MEDICAL_DATA]"
click at [830, 409] on td "₹5,500.00" at bounding box center [823, 401] width 75 height 35
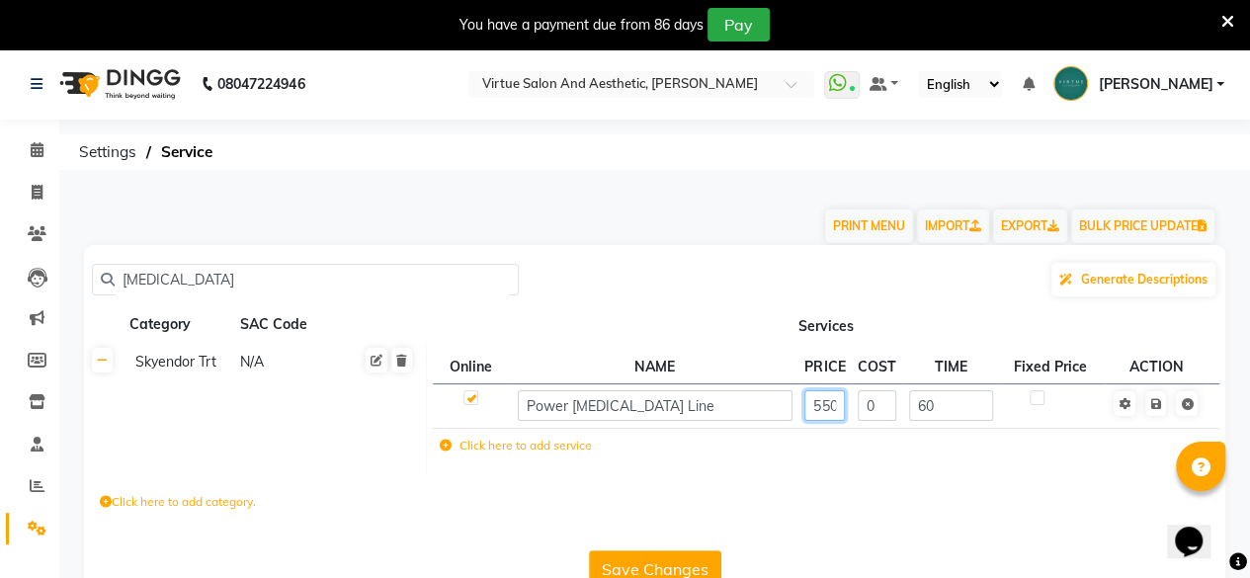
click at [834, 415] on input "5500" at bounding box center [825, 405] width 41 height 31
type input "6499"
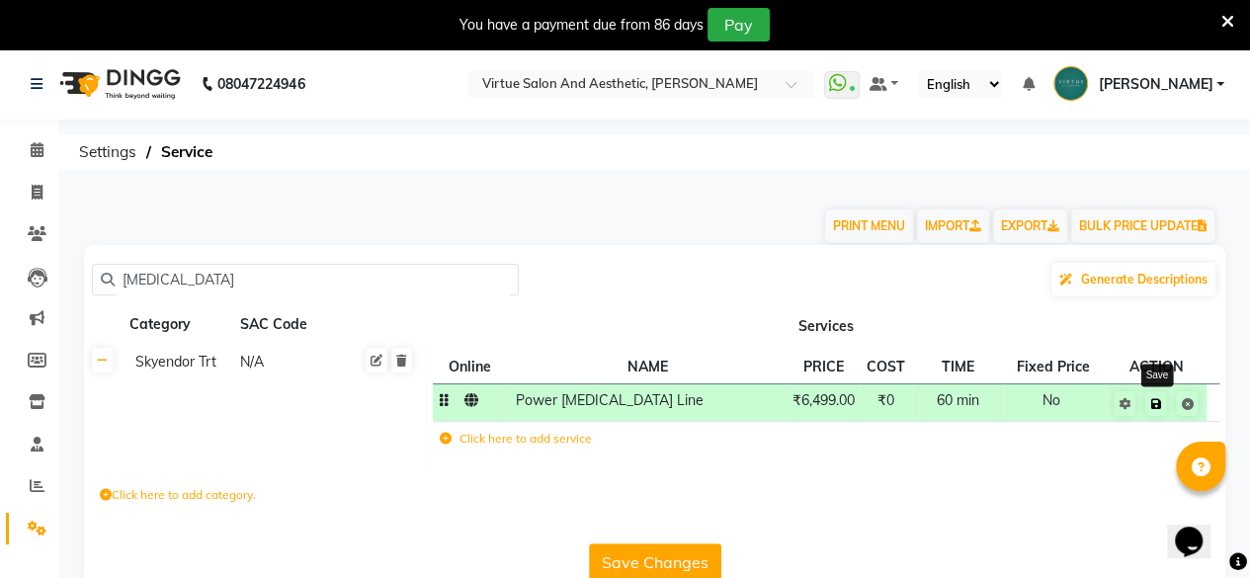
click at [1163, 408] on link at bounding box center [1156, 403] width 21 height 25
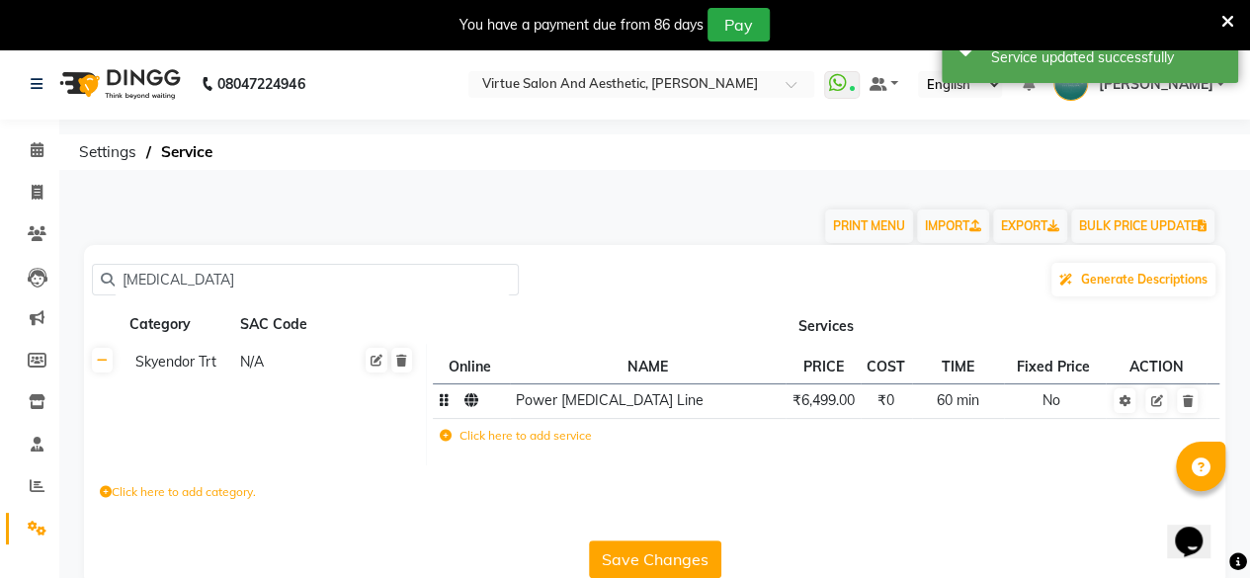
click at [629, 557] on button "Save Changes" at bounding box center [655, 560] width 132 height 38
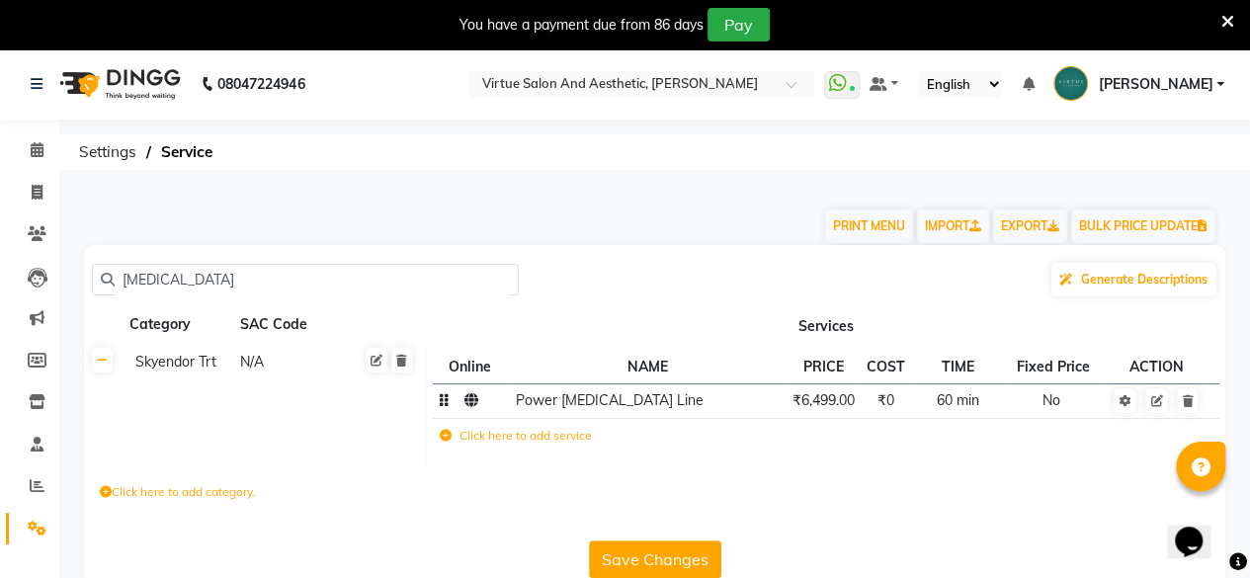
drag, startPoint x: 223, startPoint y: 281, endPoint x: 0, endPoint y: 301, distance: 224.3
click at [0, 301] on app-home "08047224946 Select Location × Virtue Salon And Aesthetic, [PERSON_NAME] WhatsAp…" at bounding box center [625, 331] width 1250 height 567
paste input "Power Hyaluronic Line"
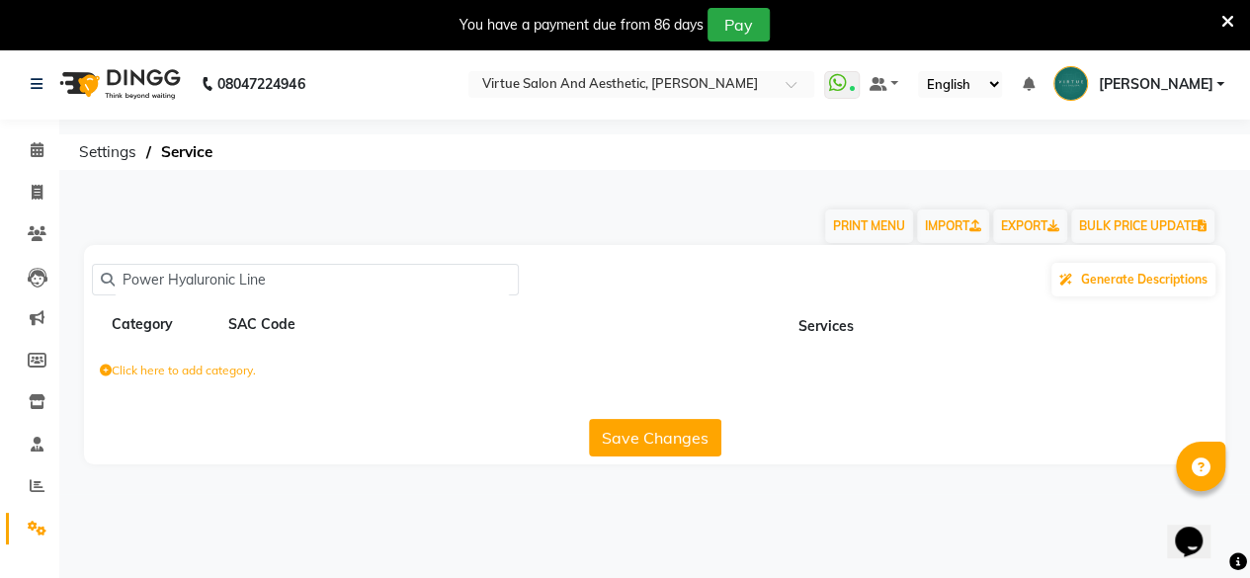
drag, startPoint x: 279, startPoint y: 267, endPoint x: 235, endPoint y: 303, distance: 56.8
click at [235, 303] on div "Power Hyaluronic Line Generate Descriptions Category SAC Code Services Click he…" at bounding box center [655, 354] width 1142 height 219
drag, startPoint x: 165, startPoint y: 280, endPoint x: 49, endPoint y: 331, distance: 126.6
click at [49, 331] on app-home "08047224946 Select Location × Virtue Salon And Aesthetic, [PERSON_NAME] WhatsAp…" at bounding box center [625, 271] width 1250 height 446
click at [130, 278] on input "Hyaluronic" at bounding box center [312, 280] width 395 height 31
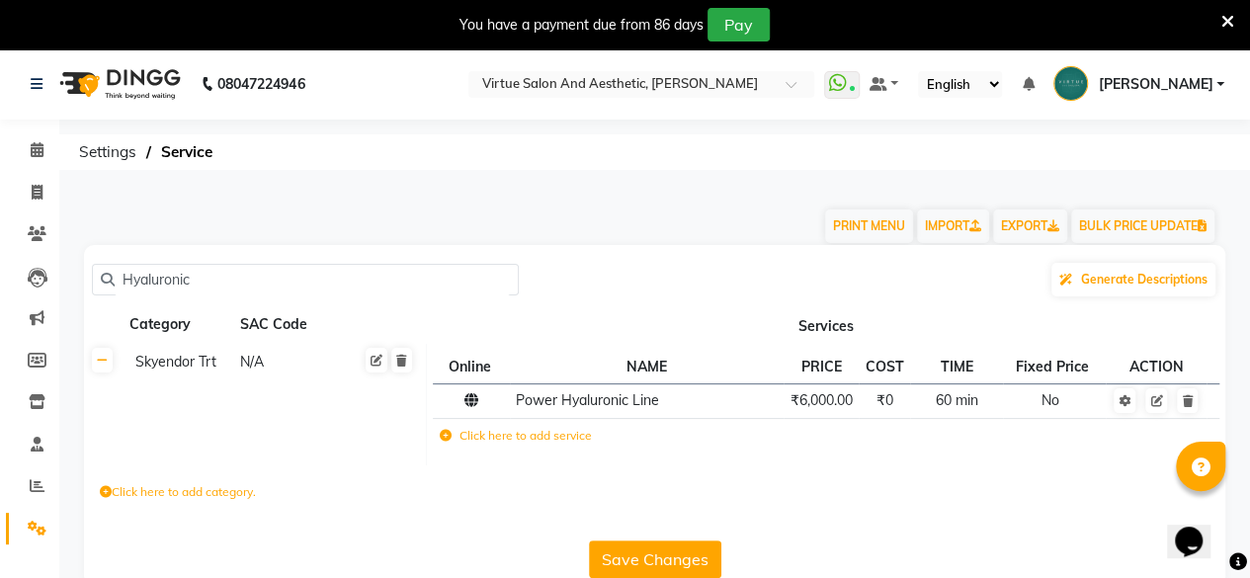
click at [182, 290] on input "Hyaluronic" at bounding box center [312, 280] width 395 height 31
type input "Hyaluronic"
click at [830, 414] on td "₹6,000.00" at bounding box center [821, 401] width 75 height 35
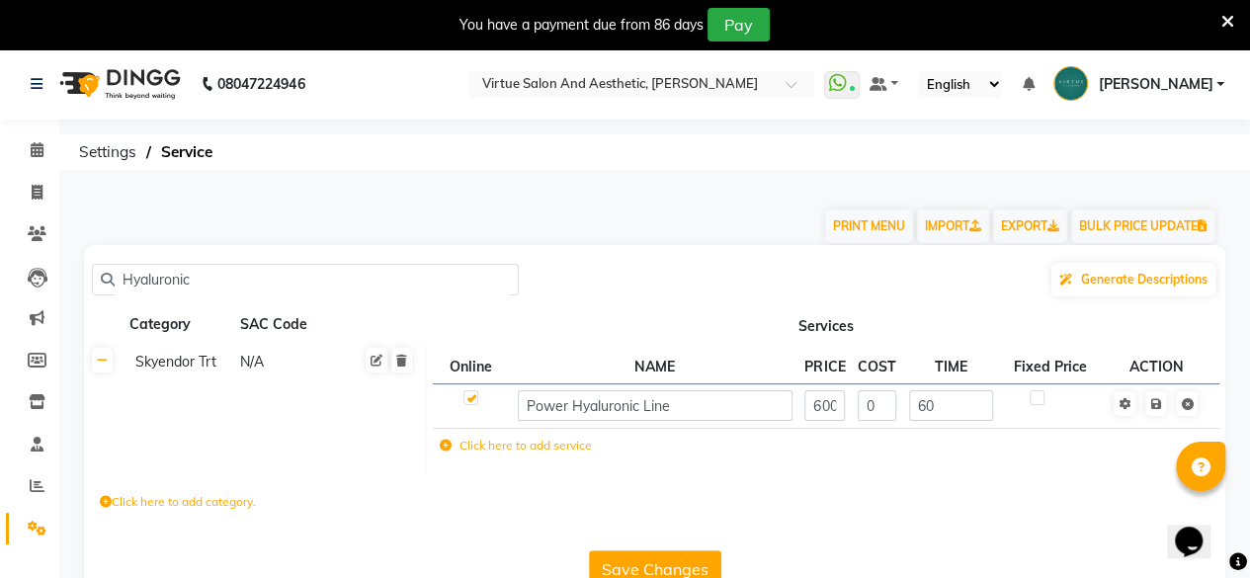
click at [830, 414] on input "6000" at bounding box center [825, 405] width 41 height 31
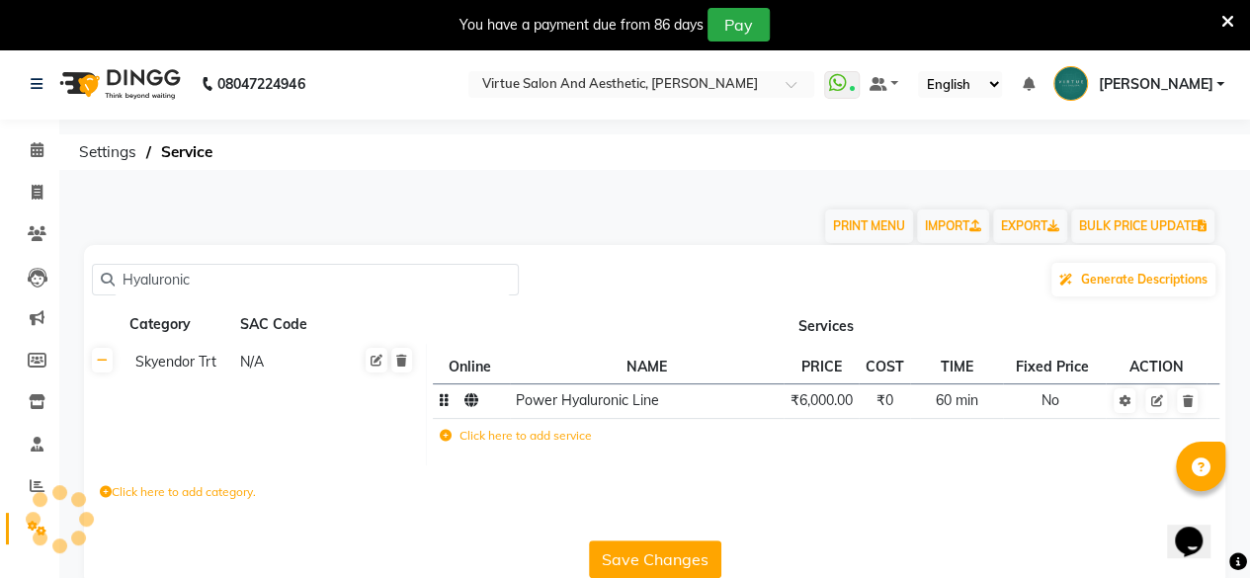
click at [830, 413] on td "₹6,000.00" at bounding box center [821, 401] width 75 height 35
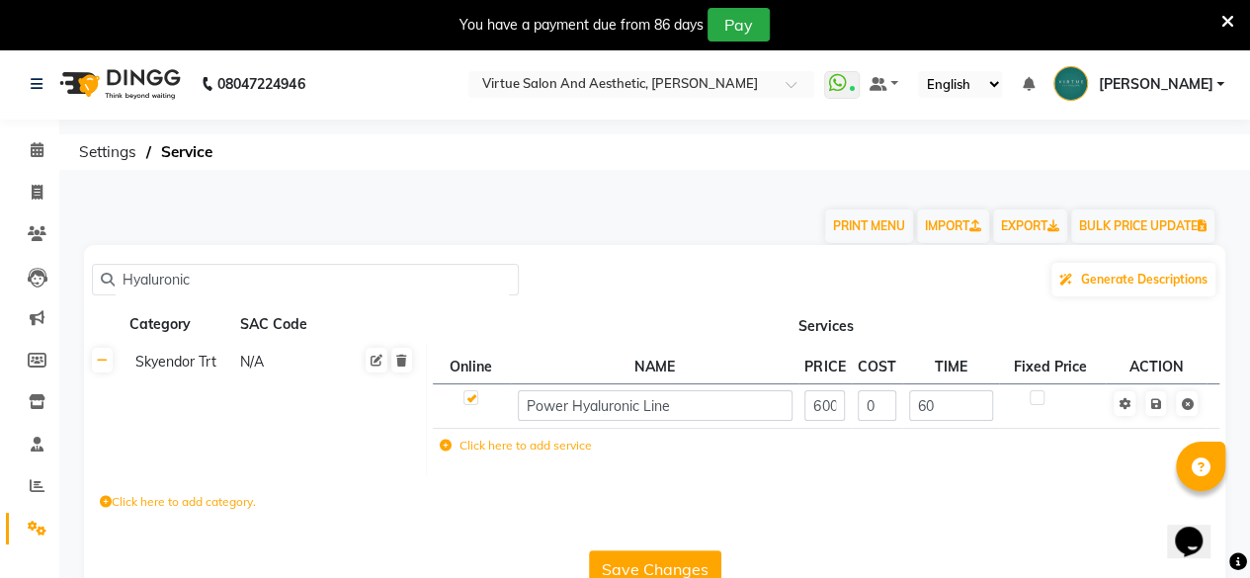
click at [830, 413] on input "6000" at bounding box center [825, 405] width 41 height 31
click at [821, 398] on input "6000" at bounding box center [825, 405] width 41 height 31
type input "6999"
click at [1160, 403] on icon at bounding box center [1156, 404] width 11 height 12
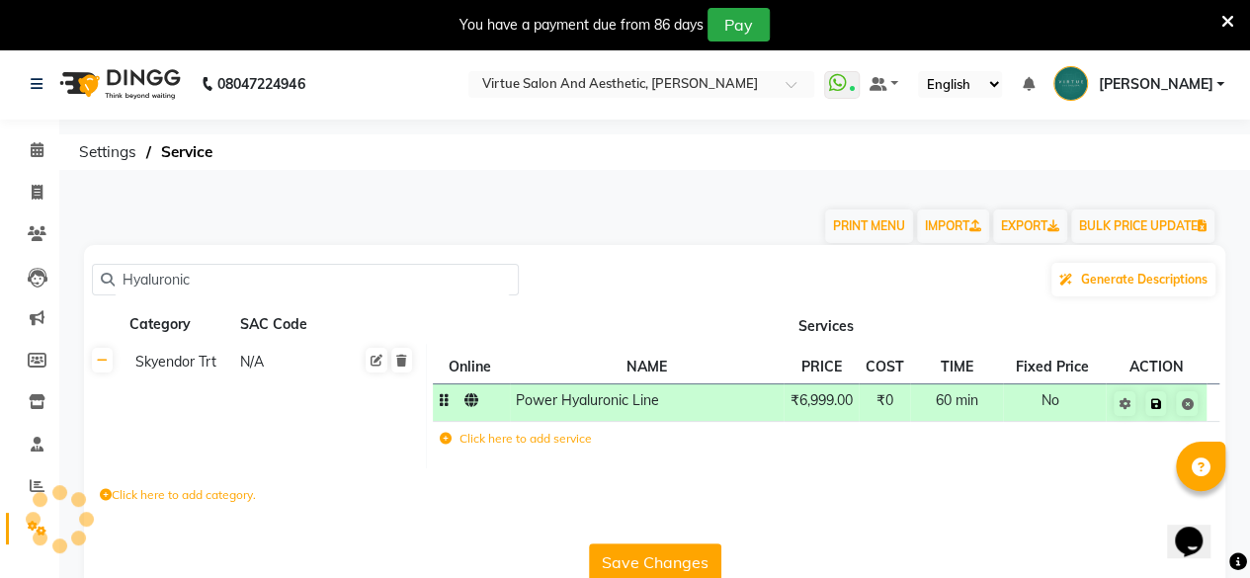
click at [1158, 403] on icon at bounding box center [1156, 404] width 11 height 12
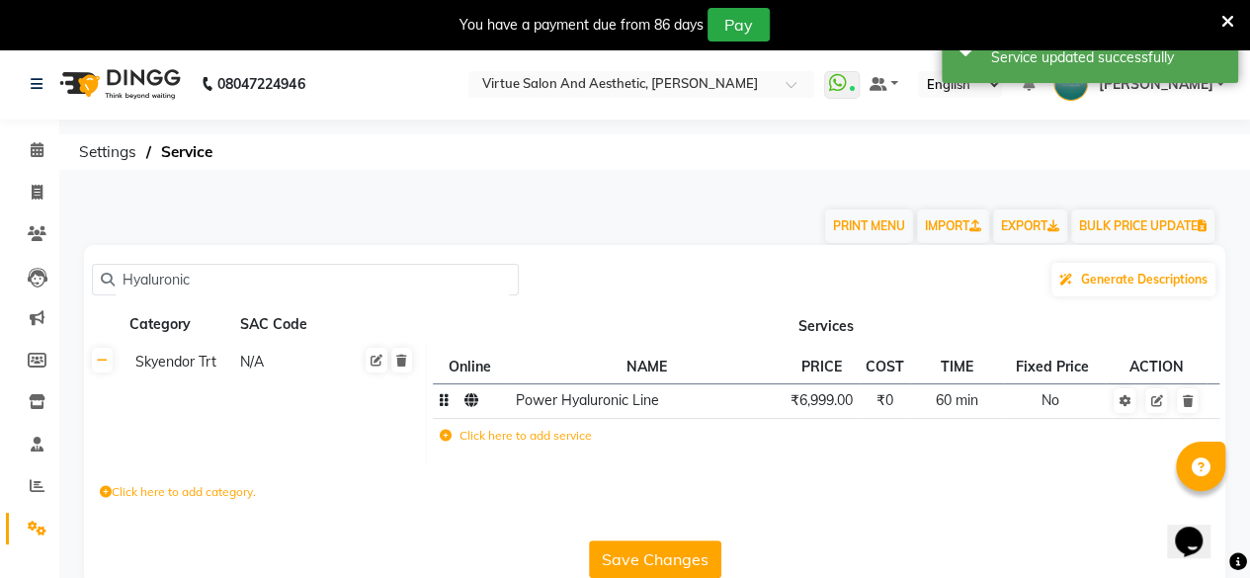
click at [647, 556] on button "Save Changes" at bounding box center [655, 560] width 132 height 38
click at [648, 547] on button "Save Changes" at bounding box center [655, 560] width 132 height 38
click at [196, 325] on div "Category" at bounding box center [179, 324] width 103 height 25
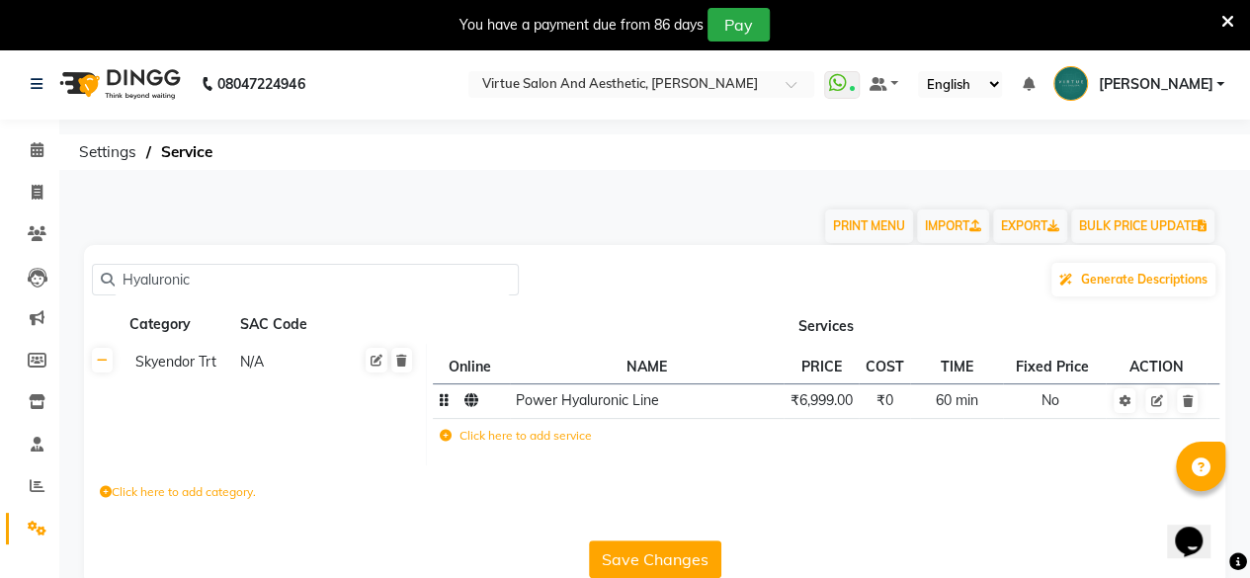
click at [196, 283] on input "Hyaluronic" at bounding box center [312, 280] width 395 height 31
drag, startPoint x: 119, startPoint y: 284, endPoint x: 210, endPoint y: 263, distance: 93.3
click at [210, 263] on div "Hyaluronic Generate Descriptions" at bounding box center [655, 280] width 1126 height 38
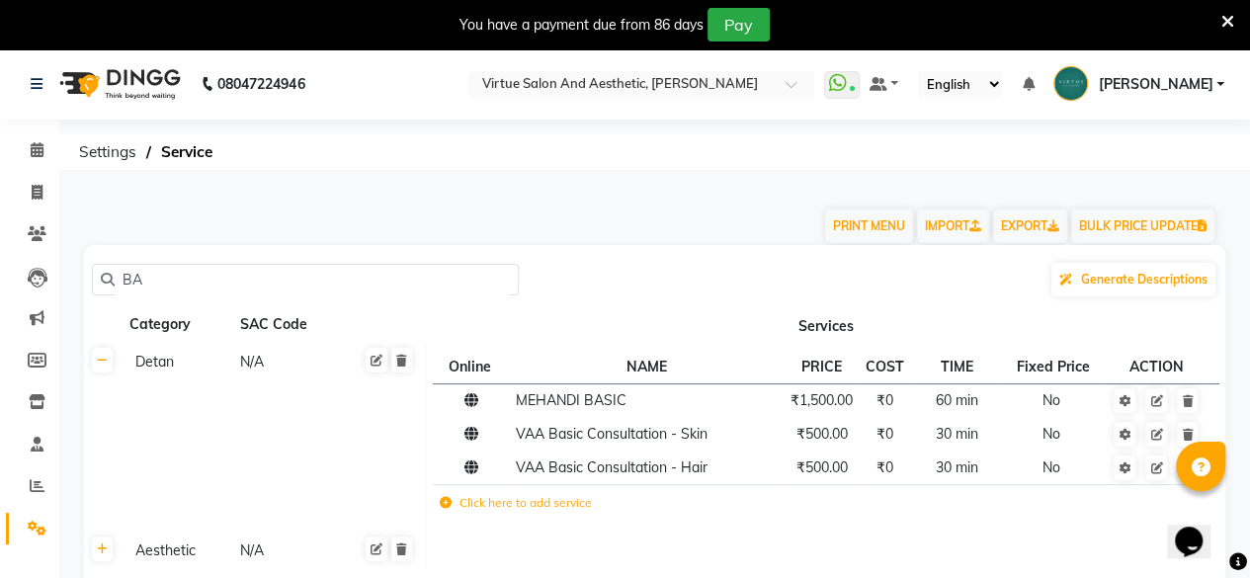
type input "B"
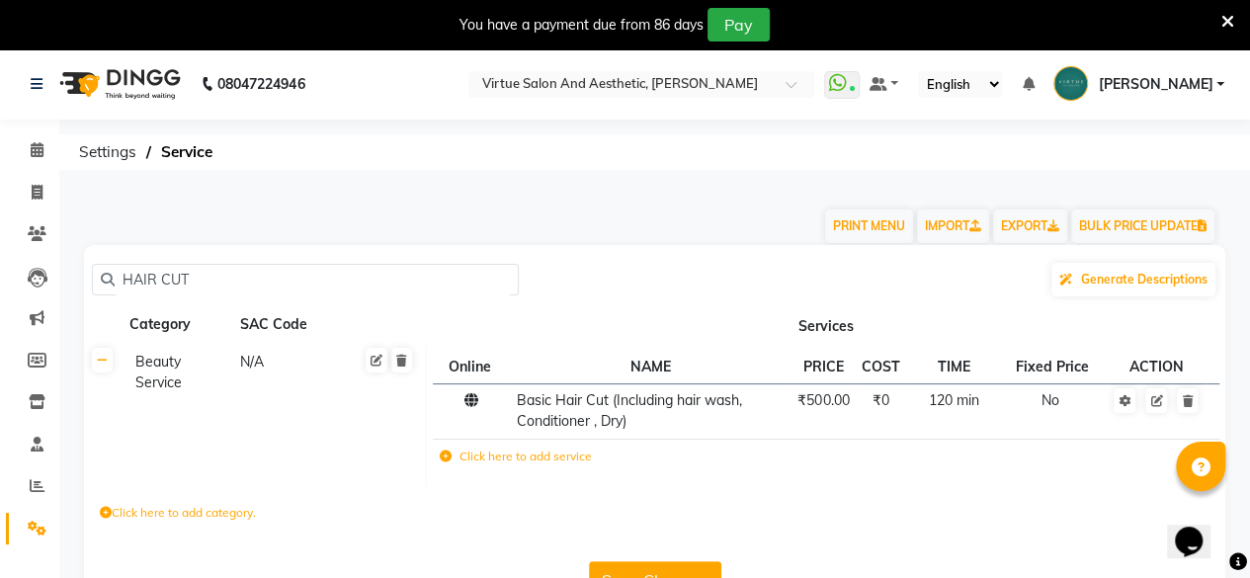
type input "HAIR CUT"
click at [824, 410] on td "₹500.00" at bounding box center [824, 411] width 64 height 55
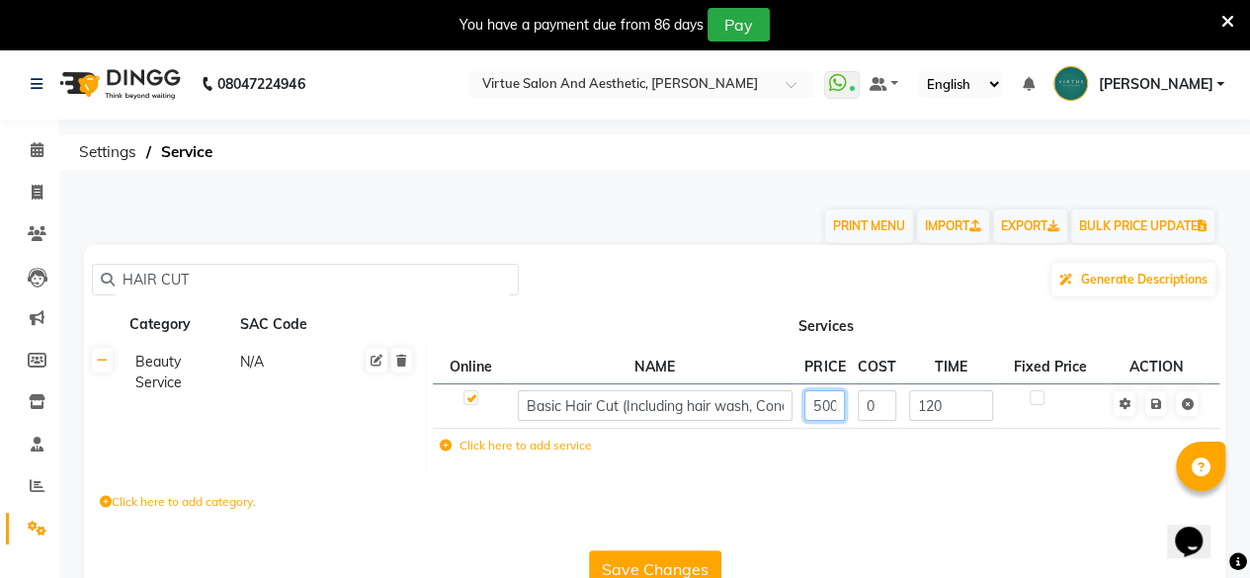
click at [824, 410] on input "500" at bounding box center [825, 405] width 41 height 31
type input "550"
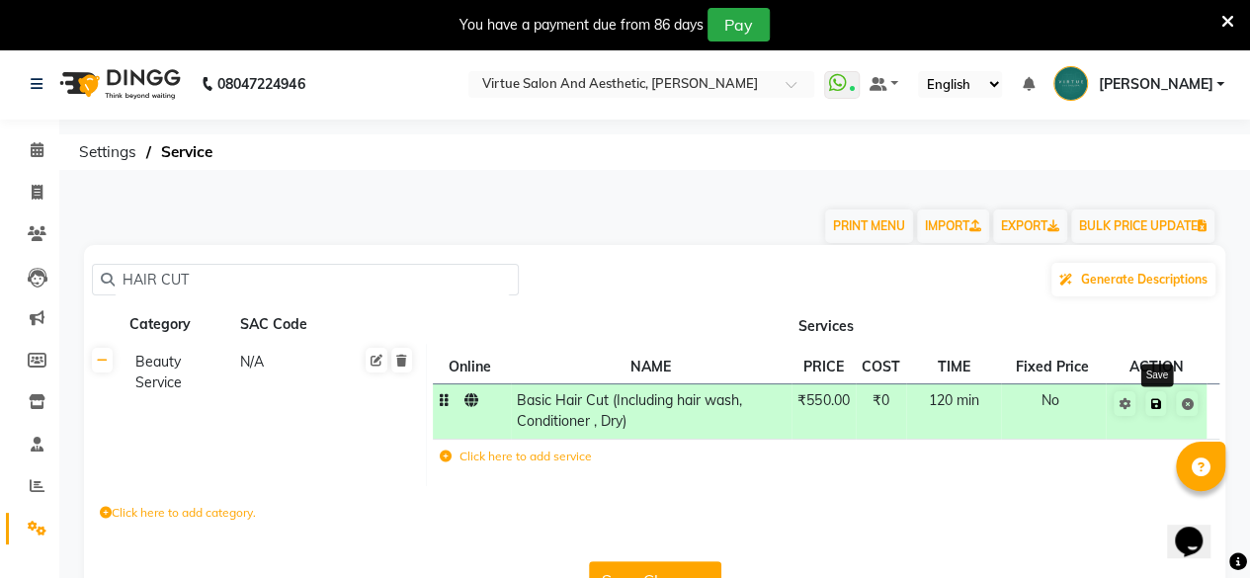
click at [1160, 408] on icon at bounding box center [1156, 404] width 11 height 12
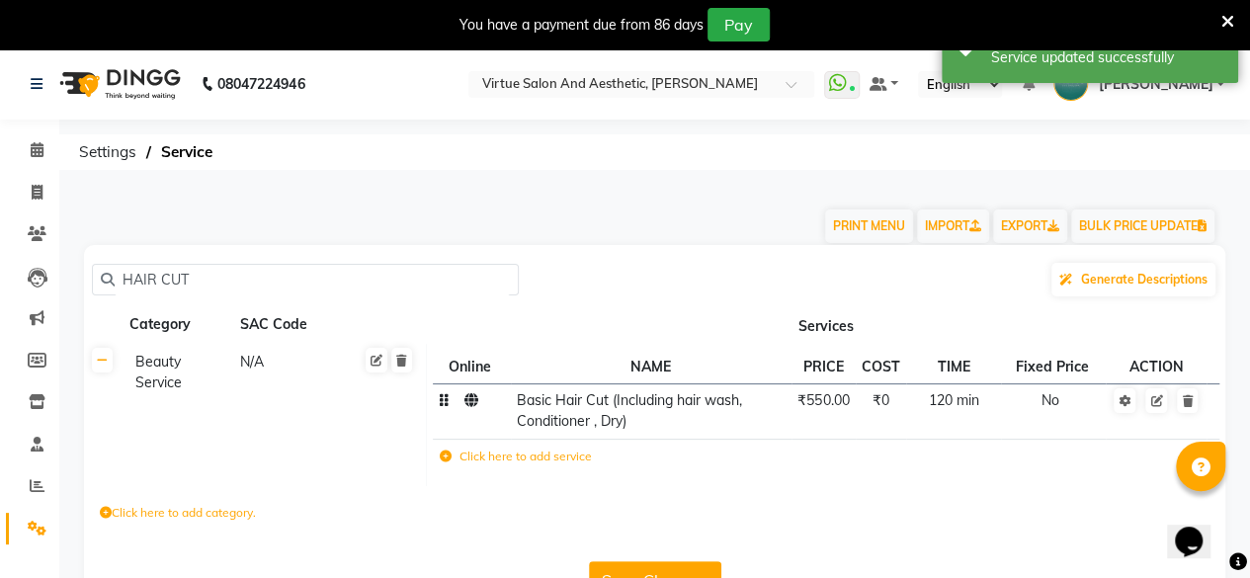
click at [670, 562] on button "Save Changes" at bounding box center [655, 580] width 132 height 38
click at [646, 567] on button "Save Changes" at bounding box center [655, 580] width 132 height 38
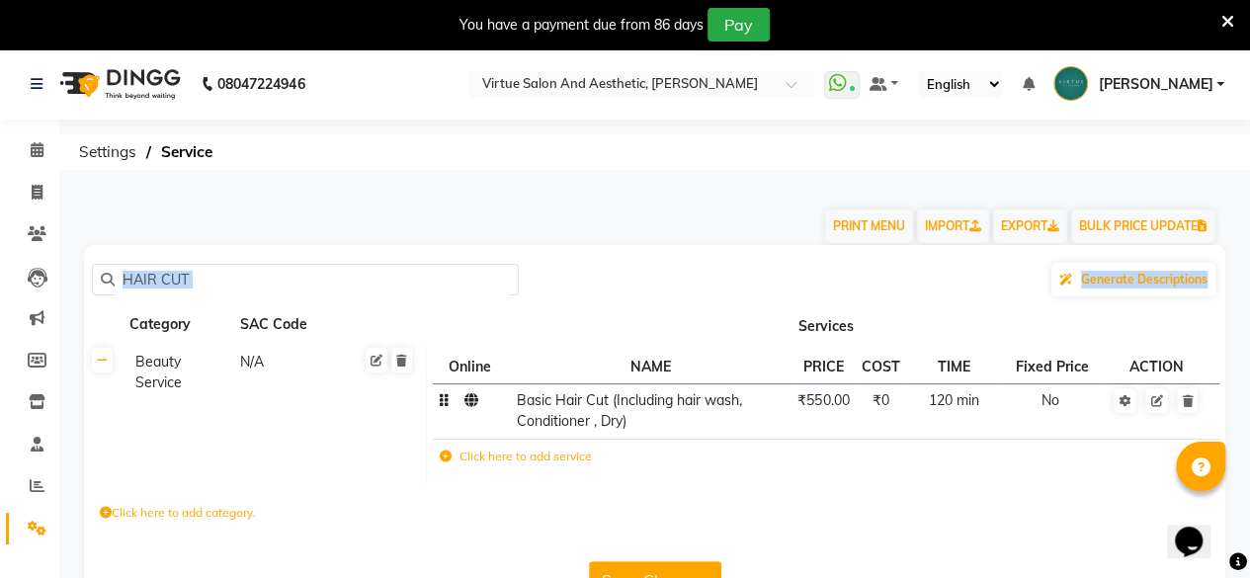
drag, startPoint x: 272, startPoint y: 257, endPoint x: 476, endPoint y: 344, distance: 222.3
click at [476, 344] on div "HAIR CUT Generate Descriptions Category SAC Code Services Beauty Service N/A On…" at bounding box center [655, 426] width 1142 height 362
click at [208, 274] on input "HAIR CUT" at bounding box center [312, 280] width 395 height 31
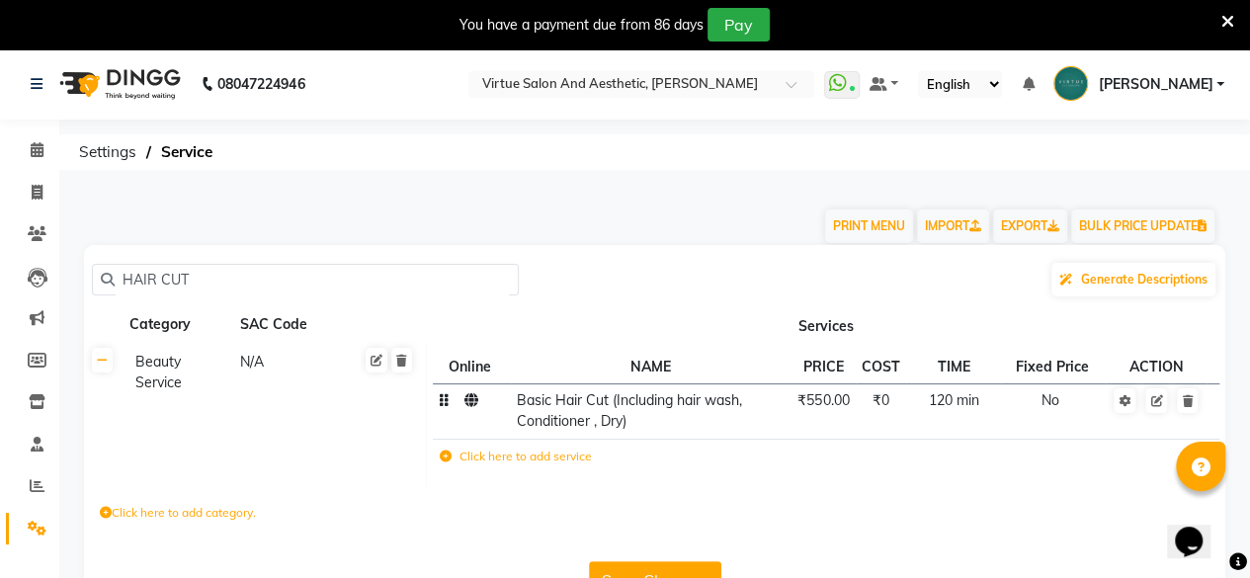
click at [208, 274] on input "HAIR CUT" at bounding box center [312, 280] width 395 height 31
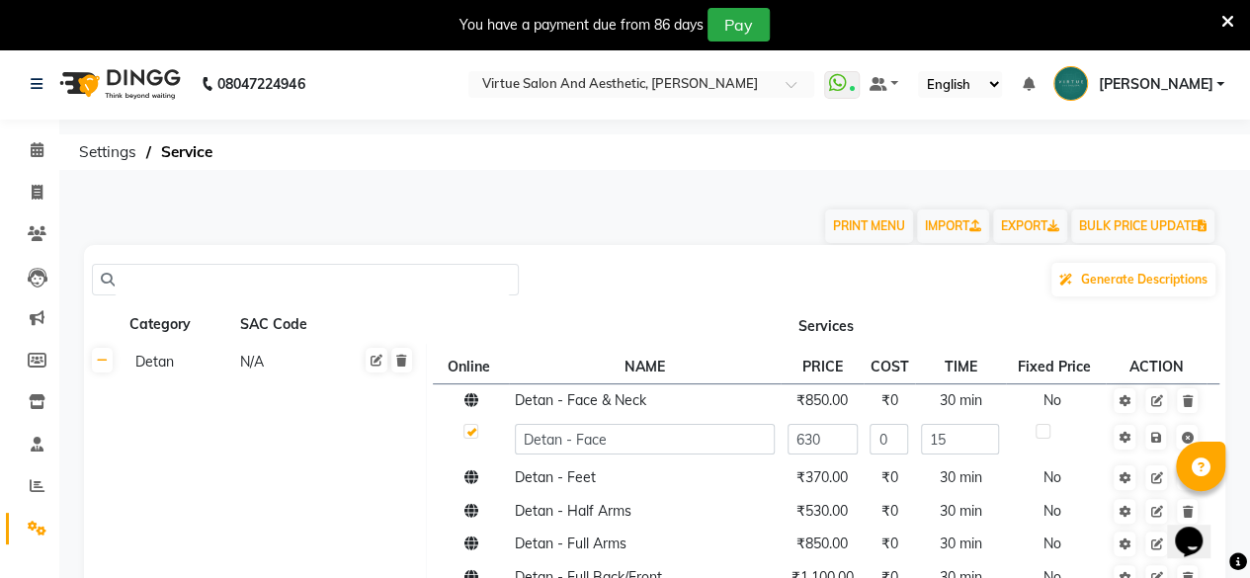
paste input "Change Of Style (including Hair Wash, Conditioning, Blowdry)"
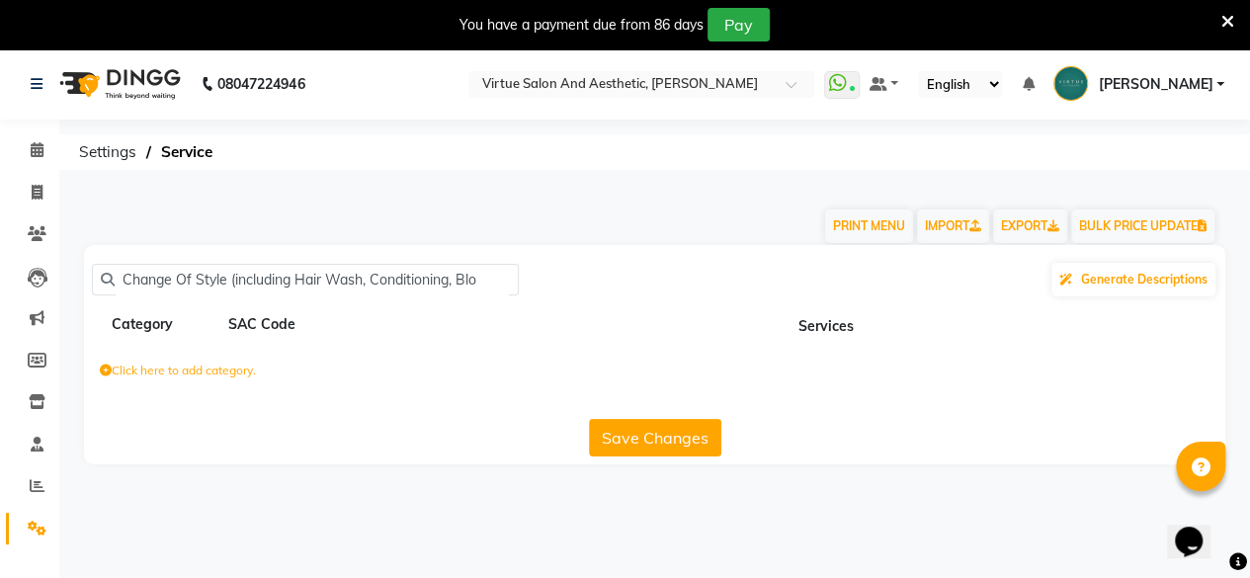
scroll to position [0, 0]
click at [660, 441] on button "Save Changes" at bounding box center [655, 438] width 132 height 38
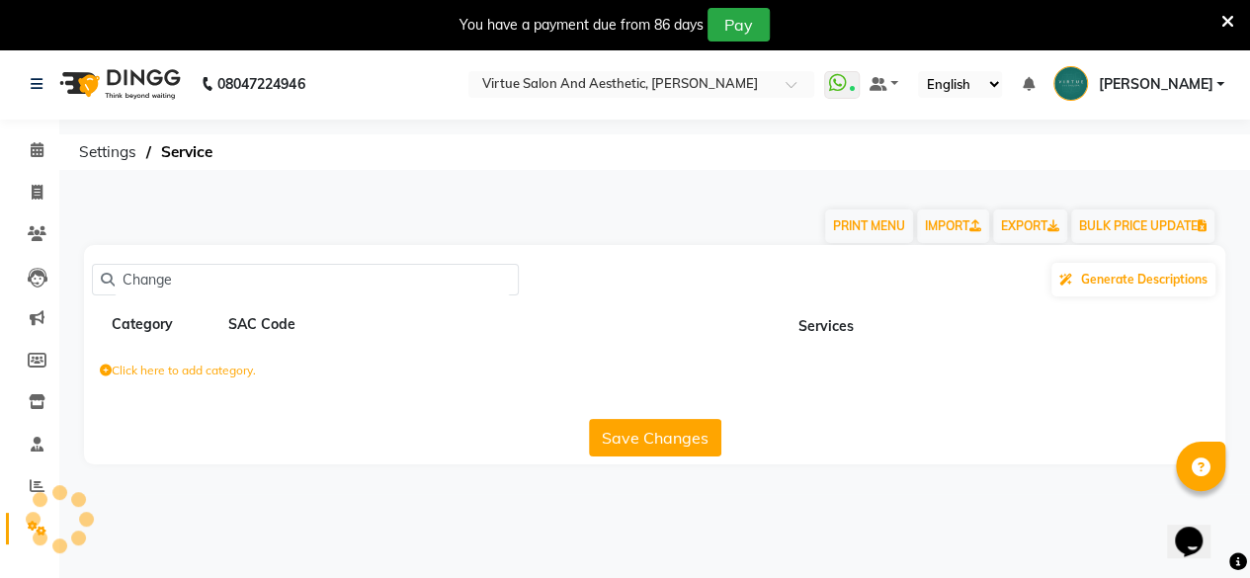
click at [660, 441] on button "Save Changes" at bounding box center [655, 438] width 132 height 38
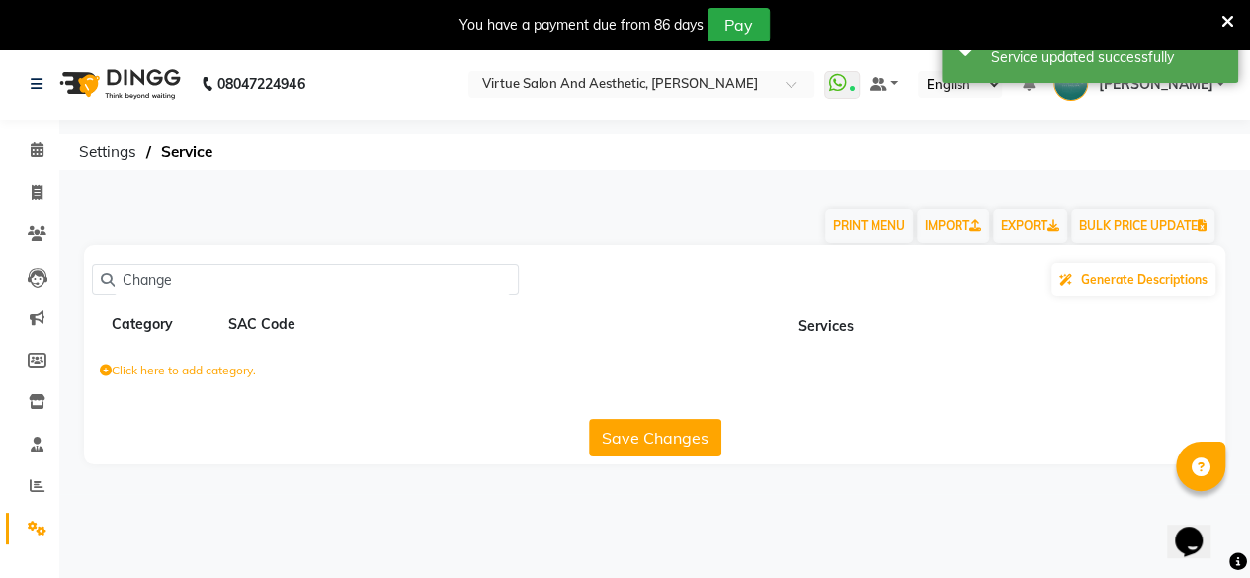
click at [172, 267] on input "Change" at bounding box center [312, 280] width 395 height 31
click at [234, 276] on input "Change" at bounding box center [312, 280] width 395 height 31
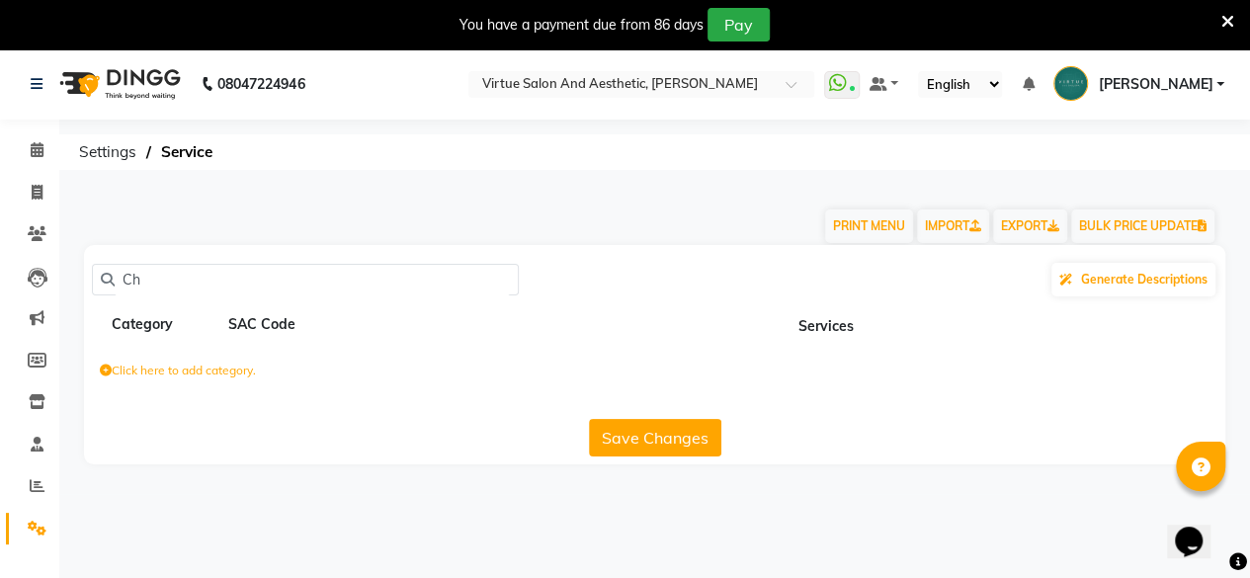
type input "C"
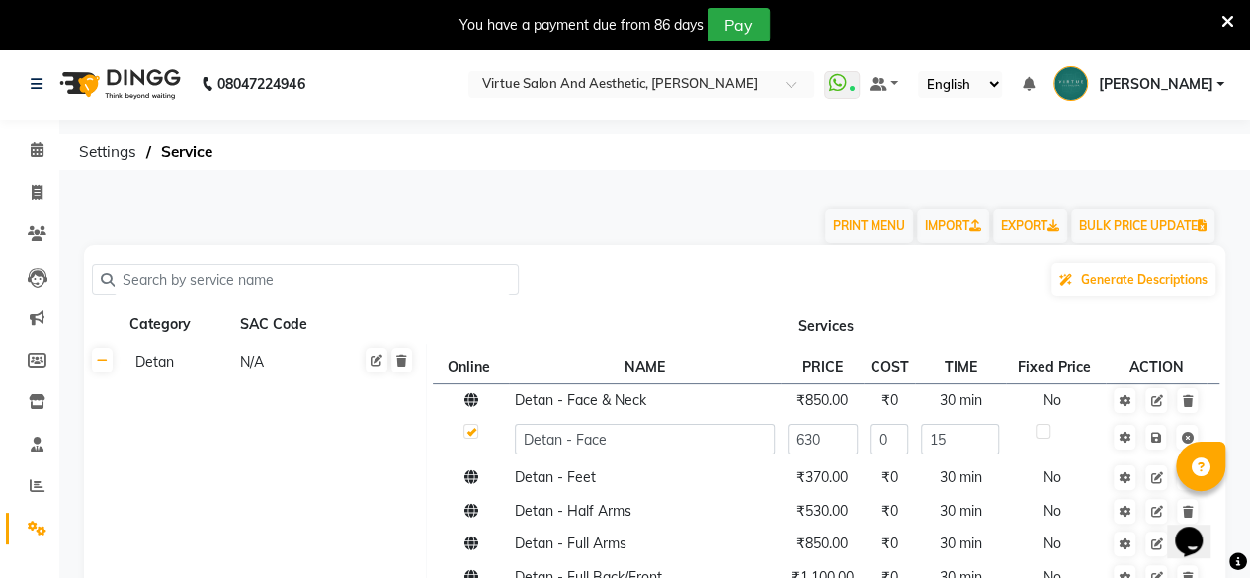
paste input "Change Of Style (including Hair Wash, Conditioning, Blowdry)"
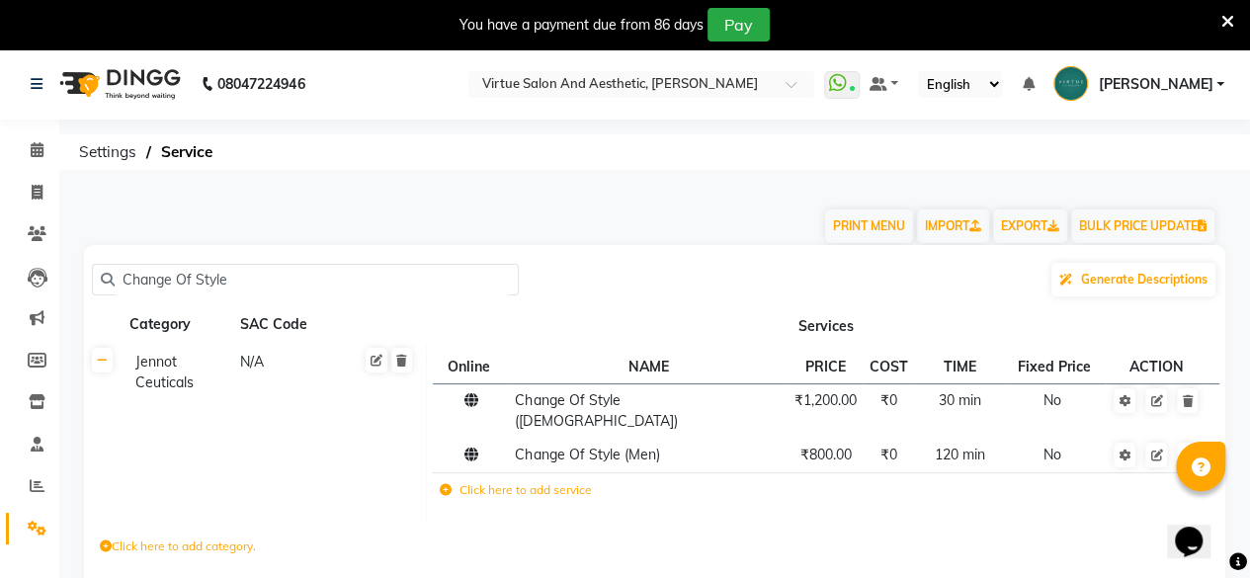
type input "Change Of Style"
click at [820, 446] on span "₹800.00" at bounding box center [825, 455] width 51 height 18
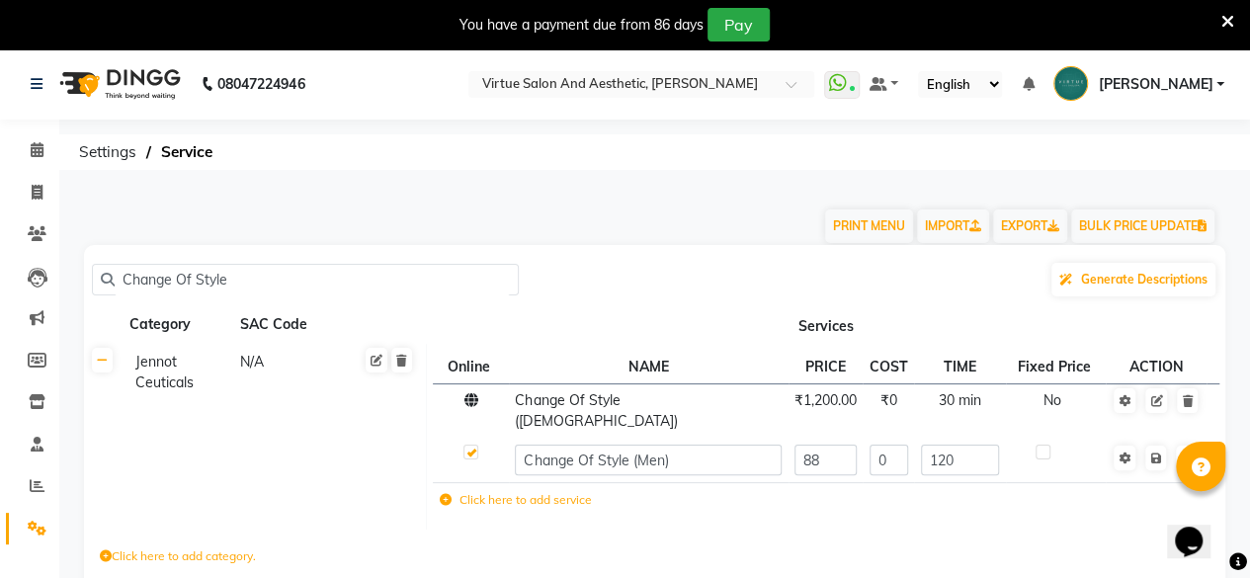
type input "880"
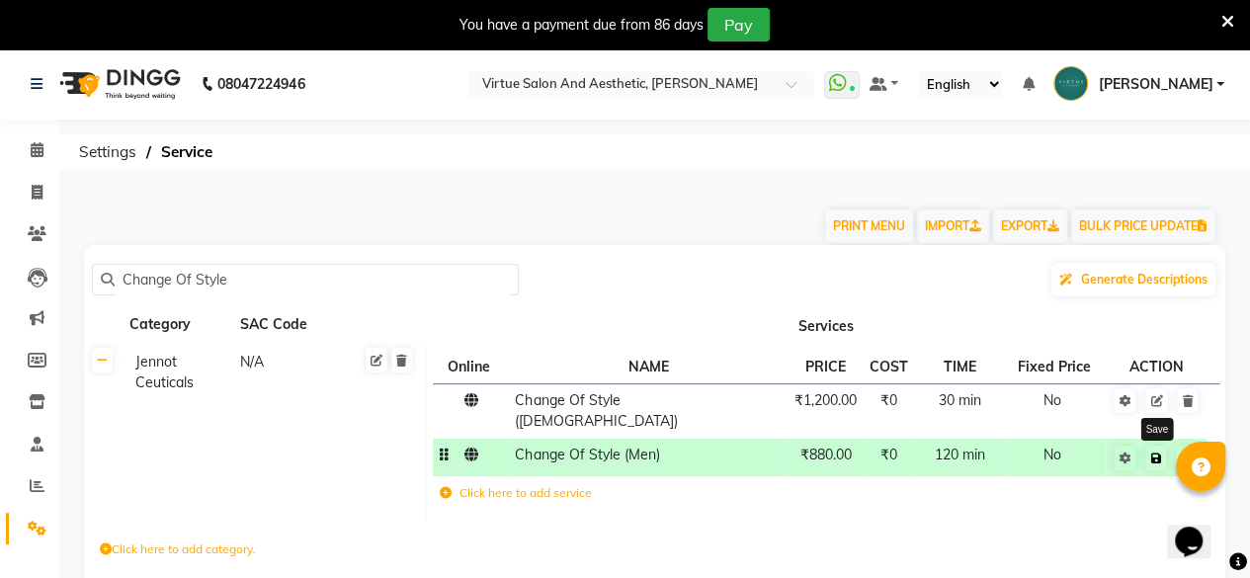
click at [1156, 453] on icon at bounding box center [1156, 459] width 11 height 12
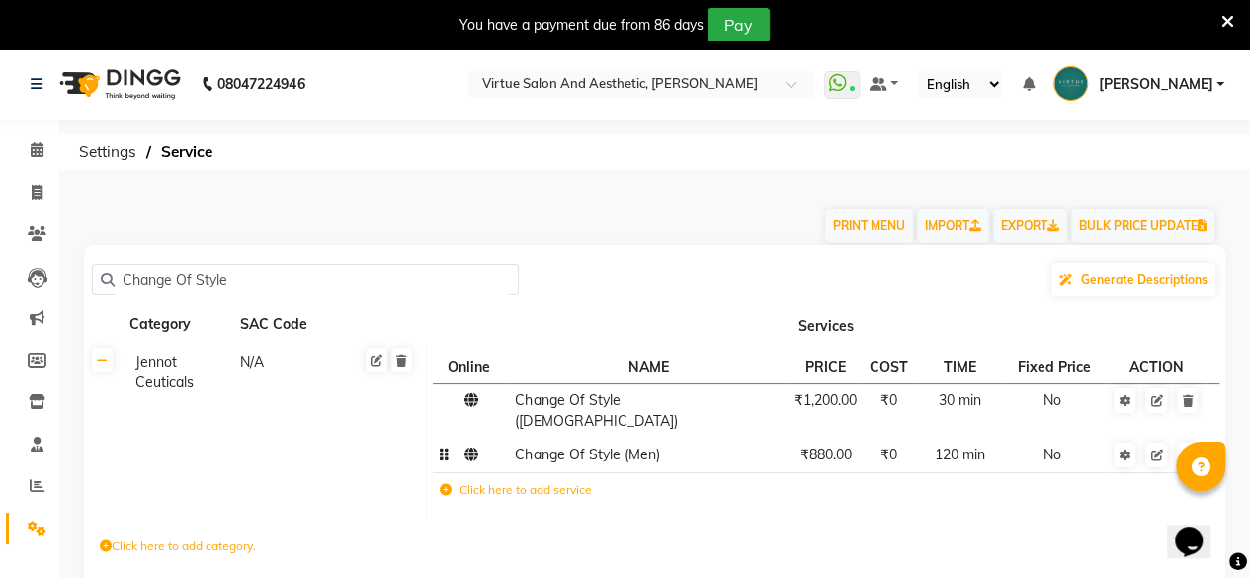
drag, startPoint x: 242, startPoint y: 266, endPoint x: 0, endPoint y: 325, distance: 249.3
click at [0, 325] on app-home "08047224946 Select Location × Virtue Salon And Aesthetic, [PERSON_NAME] WhatsAp…" at bounding box center [625, 359] width 1250 height 622
paste input "Bridal Makeup - Classic Makeup Non-Hd"
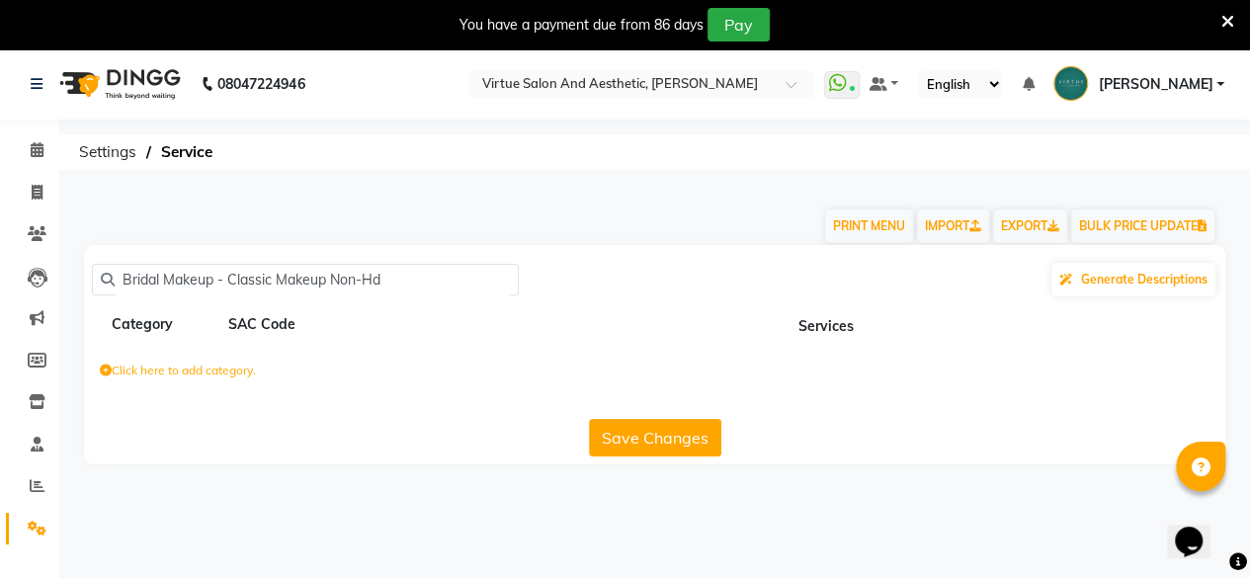
drag, startPoint x: 223, startPoint y: 280, endPoint x: 7, endPoint y: 343, distance: 225.5
click at [7, 343] on app-home "08047224946 Select Location × Virtue Salon And Aesthetic, [PERSON_NAME] WhatsAp…" at bounding box center [625, 271] width 1250 height 446
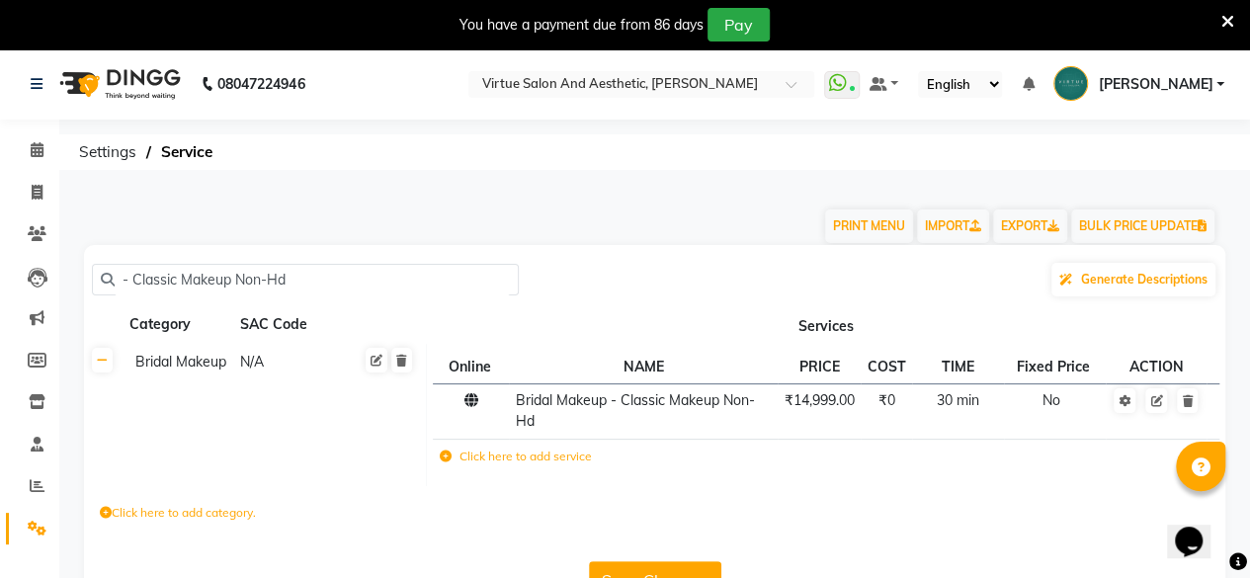
drag, startPoint x: 132, startPoint y: 281, endPoint x: 99, endPoint y: 316, distance: 48.9
click at [101, 315] on div "- Classic Makeup Non-Hd Generate Descriptions Category SAC Code Services Bridal…" at bounding box center [655, 426] width 1142 height 362
type input "Classic Makeup Non-Hd"
click at [1158, 393] on link at bounding box center [1157, 400] width 22 height 25
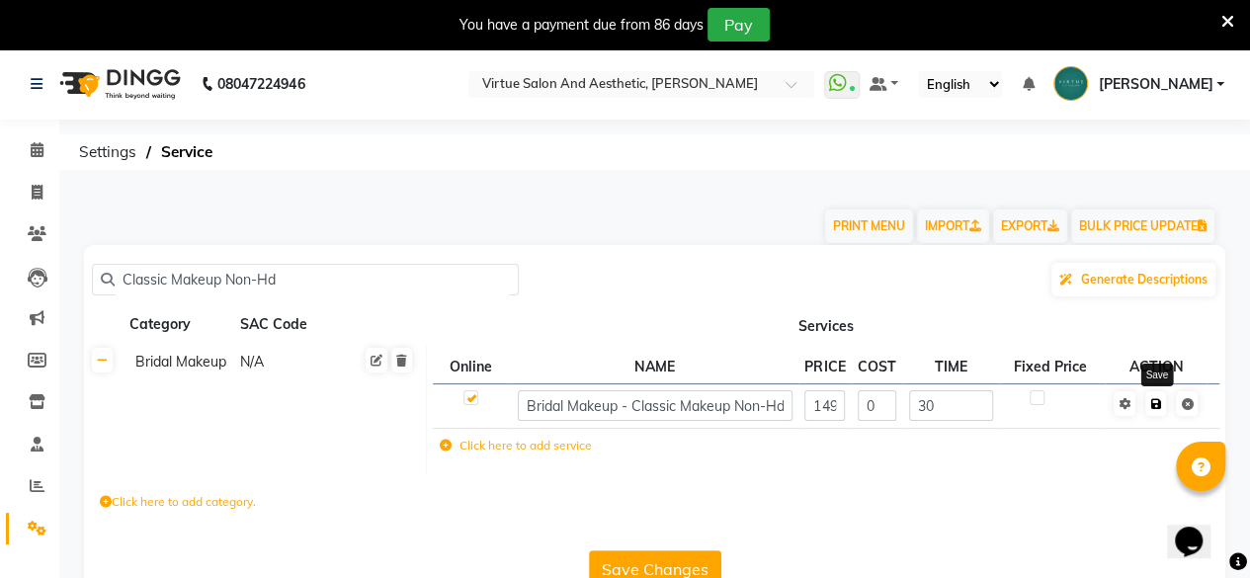
click at [1156, 402] on icon at bounding box center [1156, 404] width 11 height 12
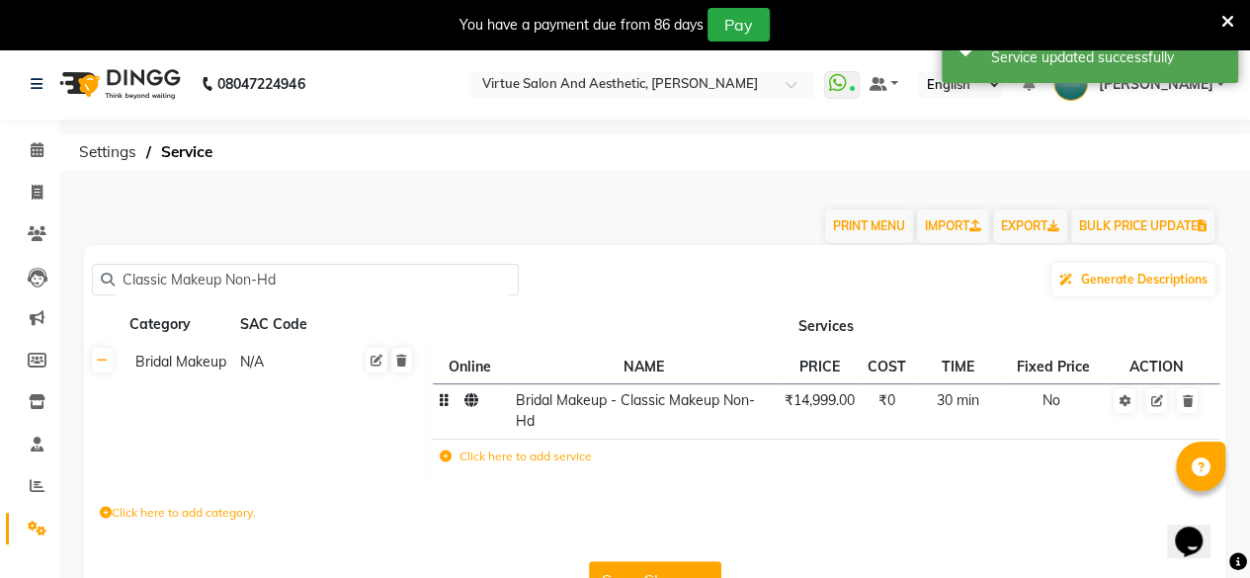
click at [692, 565] on button "Save Changes" at bounding box center [655, 580] width 132 height 38
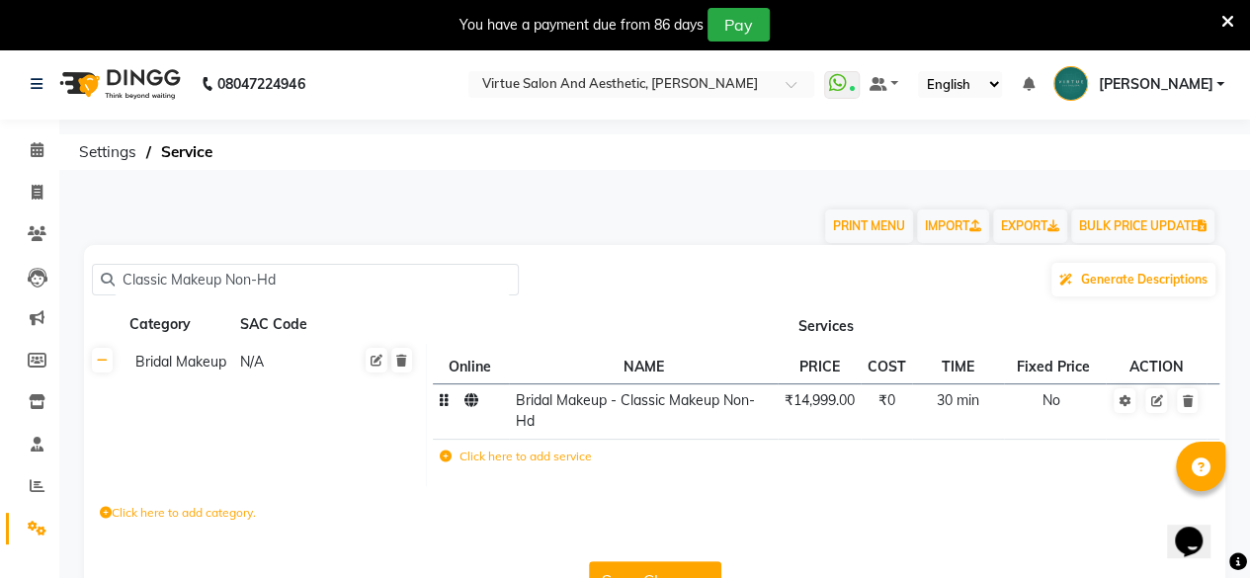
drag, startPoint x: 336, startPoint y: 274, endPoint x: 0, endPoint y: 287, distance: 336.3
click at [0, 287] on app-home "08047224946 Select Location × Virtue Salon And Aesthetic, [PERSON_NAME] WhatsAp…" at bounding box center [625, 342] width 1250 height 588
paste input "Bridegroom Airbrush"
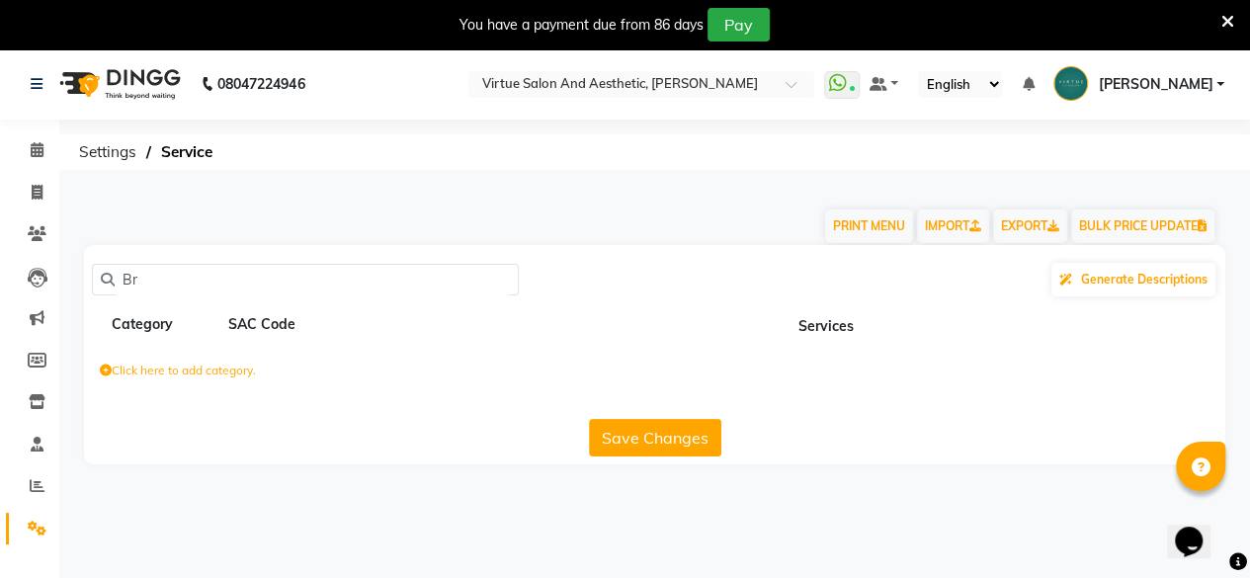
type input "B"
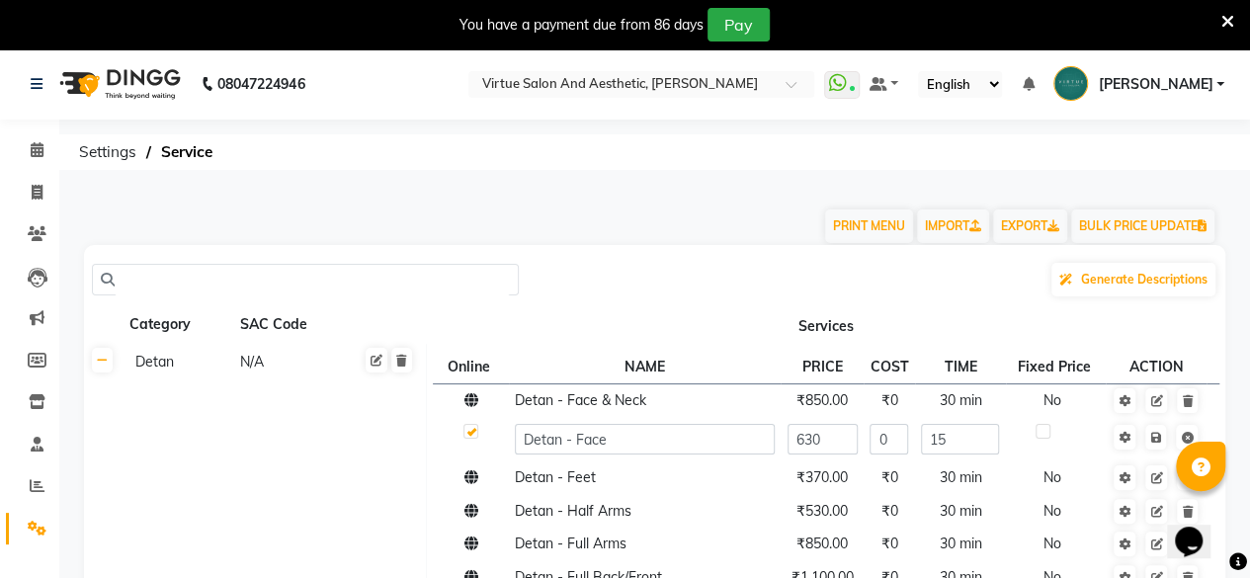
click at [201, 268] on input "text" at bounding box center [312, 280] width 395 height 31
type input "V"
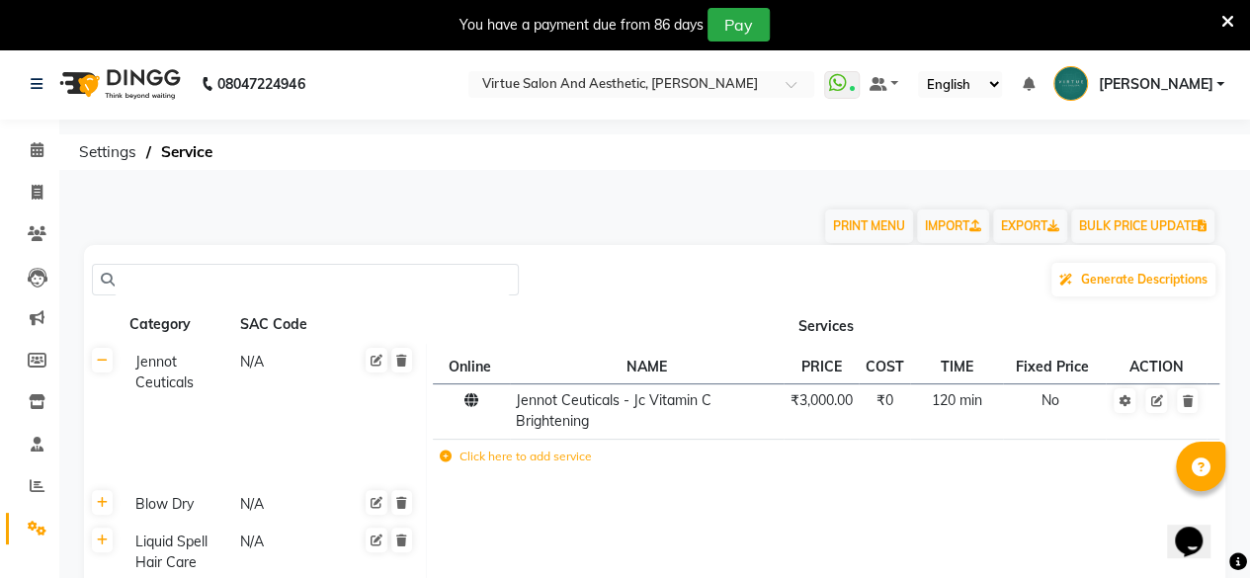
type input "v"
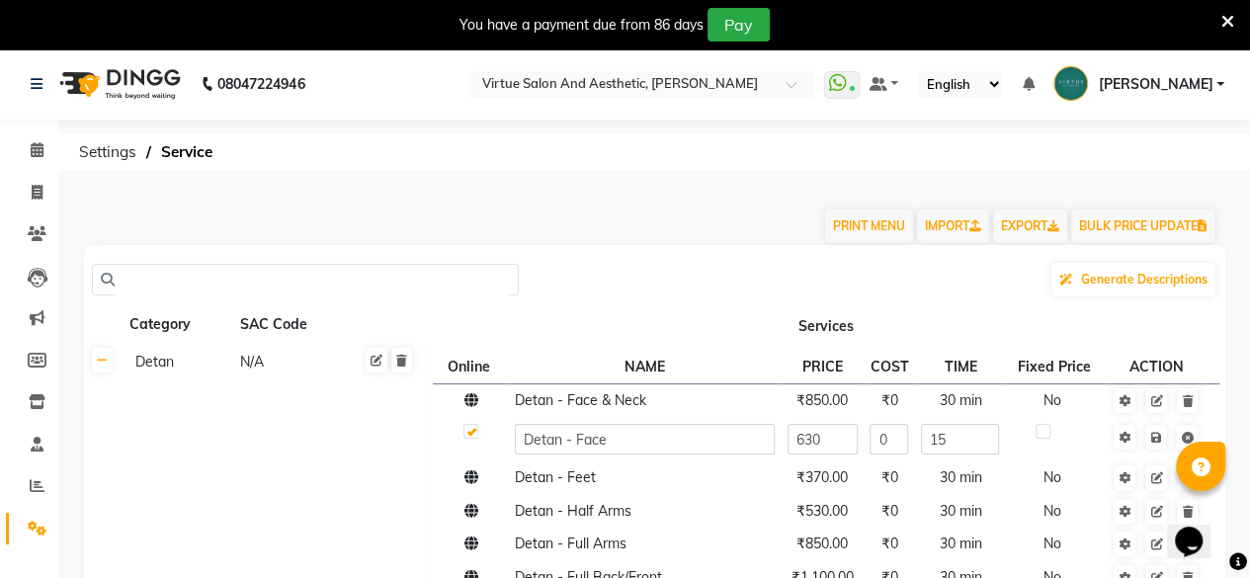
paste input "Bridal Makeup - Groom Airbrush"
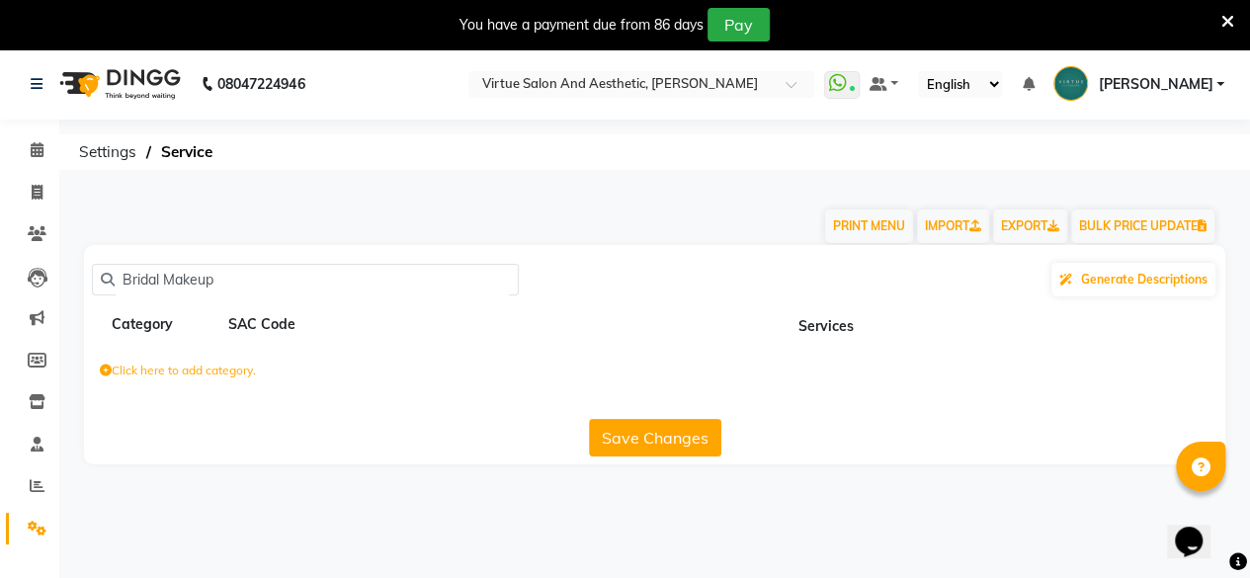
type input "Bridal Makeup"
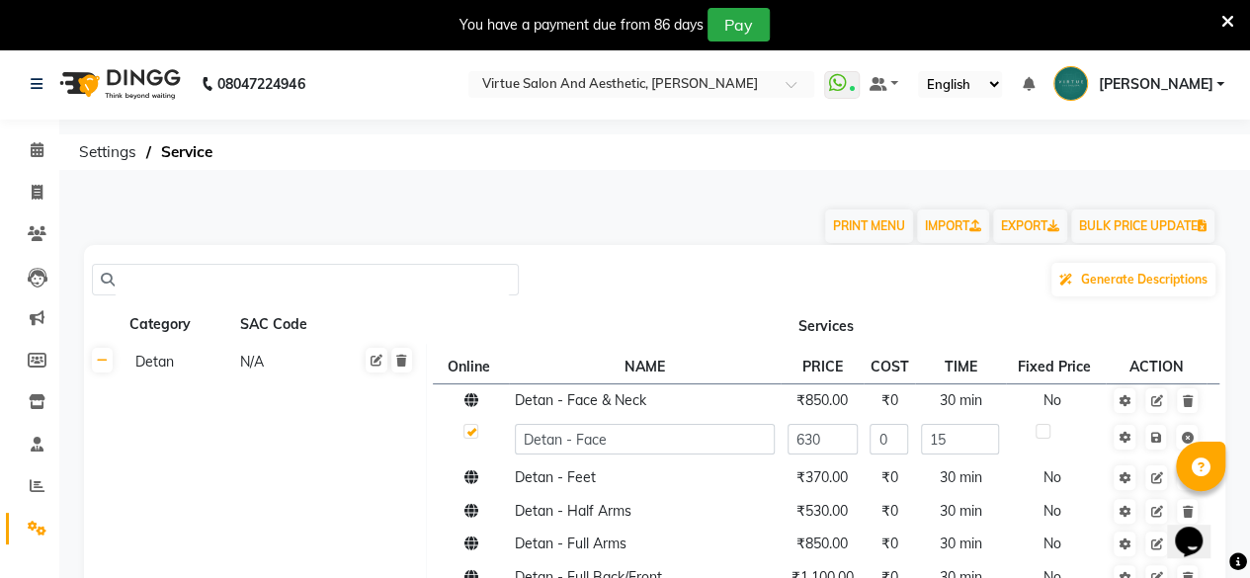
paste input "Bridal Makeup - Groom Airbrush"
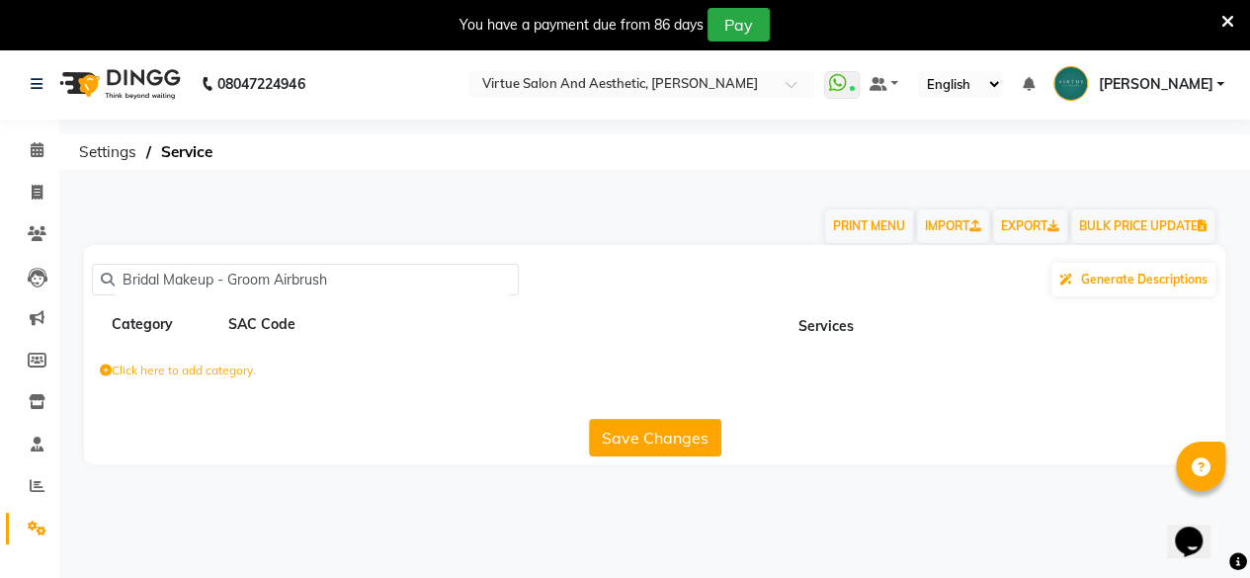
drag, startPoint x: 223, startPoint y: 281, endPoint x: 200, endPoint y: 283, distance: 23.8
click at [200, 283] on input "Bridal Makeup - Groom Airbrush" at bounding box center [312, 280] width 395 height 31
drag, startPoint x: 228, startPoint y: 276, endPoint x: 0, endPoint y: 311, distance: 231.1
click at [0, 311] on app-home "08047224946 Select Location × Virtue Salon And Aesthetic, [PERSON_NAME] WhatsAp…" at bounding box center [625, 271] width 1250 height 446
click at [244, 274] on input "Groom Airbrush" at bounding box center [312, 280] width 395 height 31
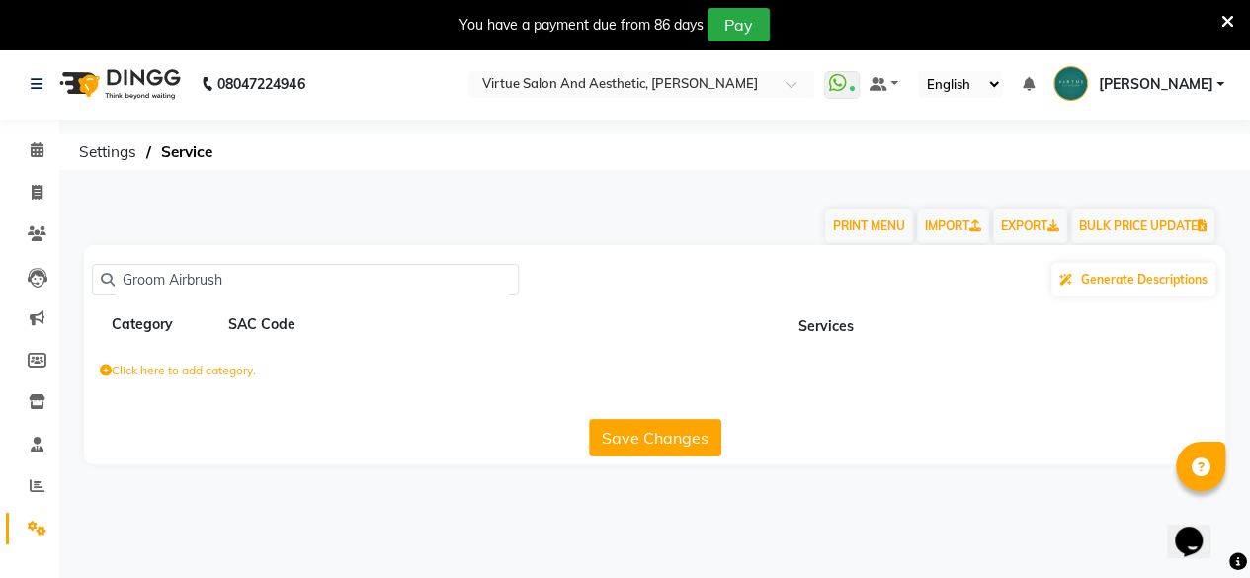
drag, startPoint x: 241, startPoint y: 276, endPoint x: 177, endPoint y: 315, distance: 75.4
click at [177, 315] on div "Groom Airbrush Generate Descriptions Category SAC Code Services Click here to a…" at bounding box center [655, 354] width 1142 height 219
type input "Groom"
click at [171, 280] on input "Groom" at bounding box center [312, 280] width 395 height 31
drag, startPoint x: 168, startPoint y: 281, endPoint x: 0, endPoint y: 320, distance: 172.6
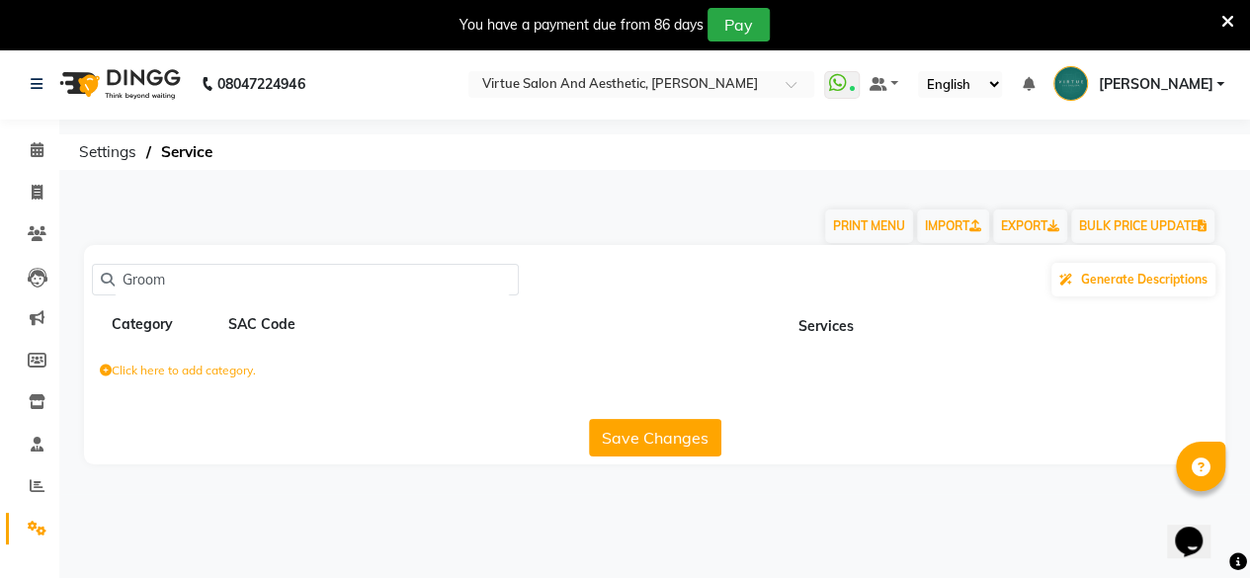
click at [0, 320] on app-home "08047224946 Select Location × Virtue Salon And Aesthetic, [PERSON_NAME] WhatsAp…" at bounding box center [625, 271] width 1250 height 446
paste input "Bridal Makeup - Groom Airbrush"
type input "Bridal Makeup - Groom Airbrush"
drag, startPoint x: 453, startPoint y: 280, endPoint x: 1, endPoint y: 289, distance: 451.8
click at [1, 289] on app-home "08047224946 Select Location × Virtue Salon And Aesthetic, [PERSON_NAME] WhatsAp…" at bounding box center [625, 271] width 1250 height 446
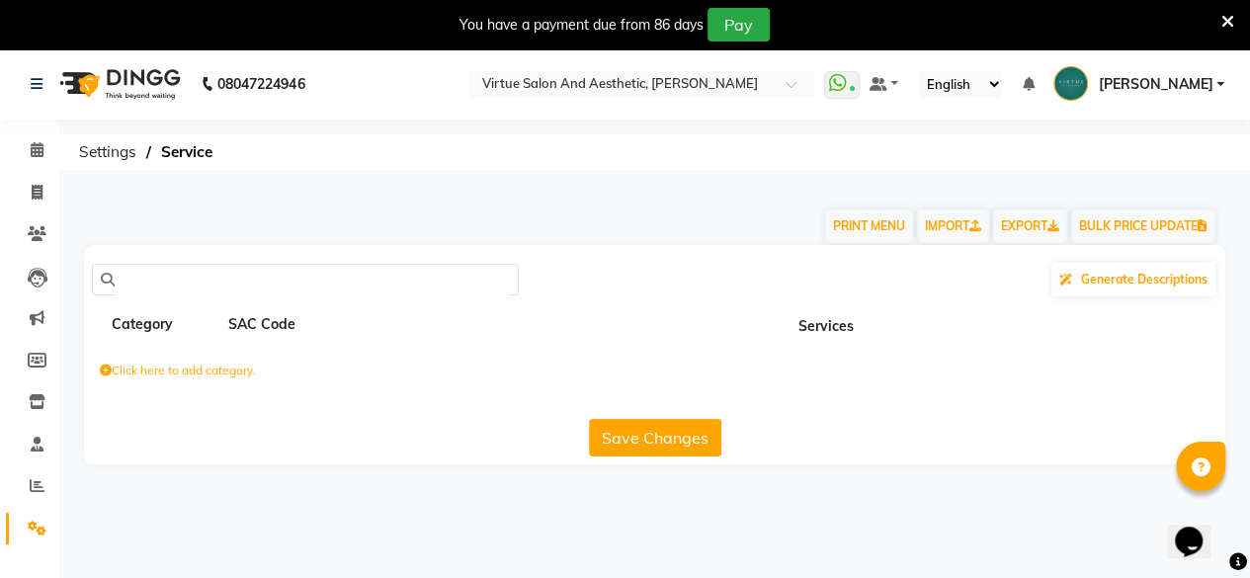
paste input "Bride Groom HD"
type input "Bride"
click at [665, 430] on button "Save Changes" at bounding box center [655, 438] width 132 height 38
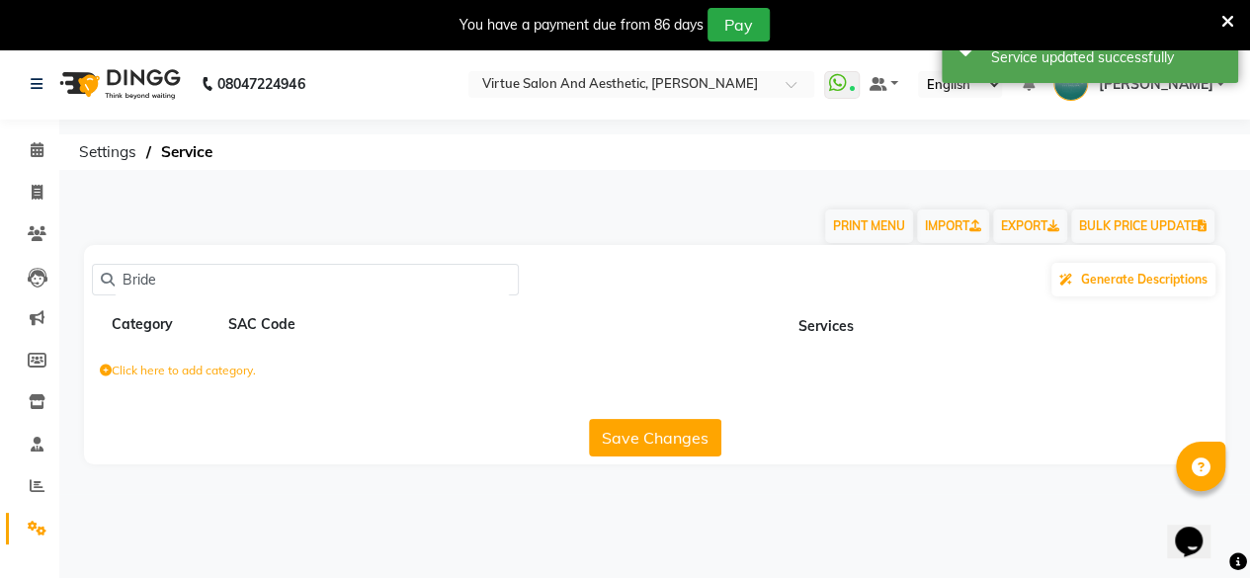
drag, startPoint x: 153, startPoint y: 277, endPoint x: 184, endPoint y: 277, distance: 30.6
click at [178, 291] on input "Bride" at bounding box center [312, 280] width 395 height 31
click at [163, 278] on input "Bride" at bounding box center [312, 280] width 395 height 31
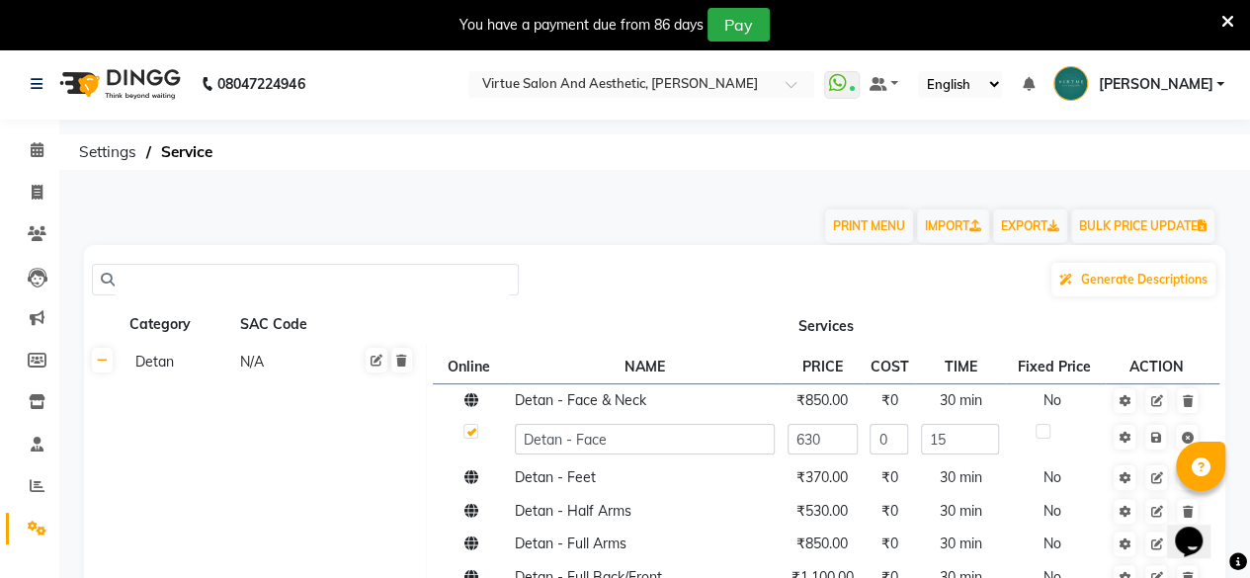
paste input "Bride Groom HD"
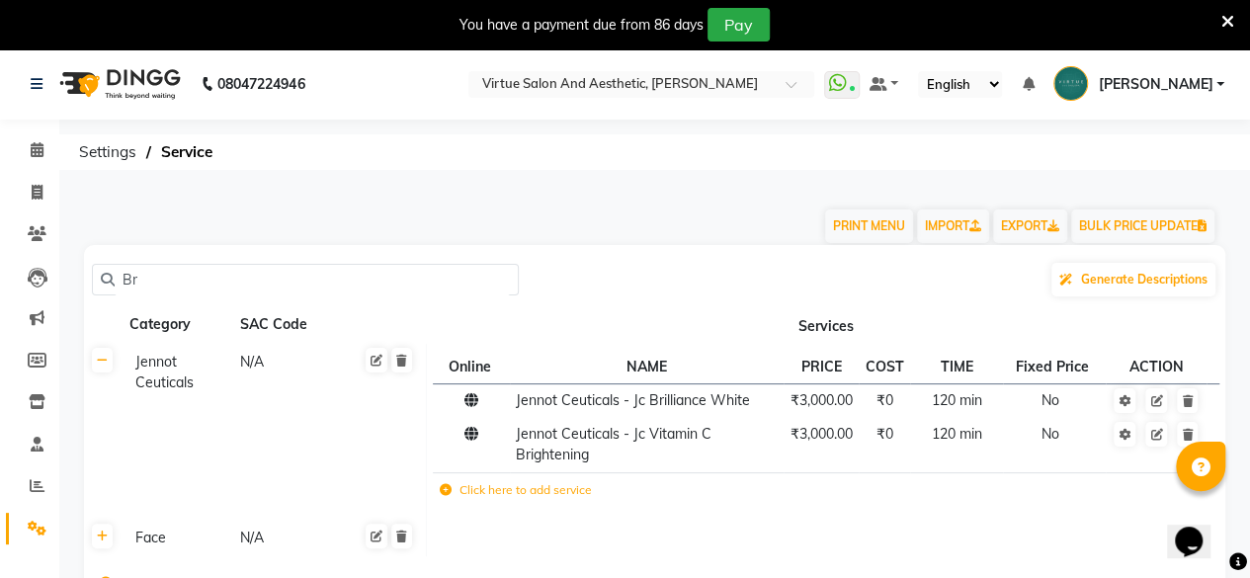
type input "B"
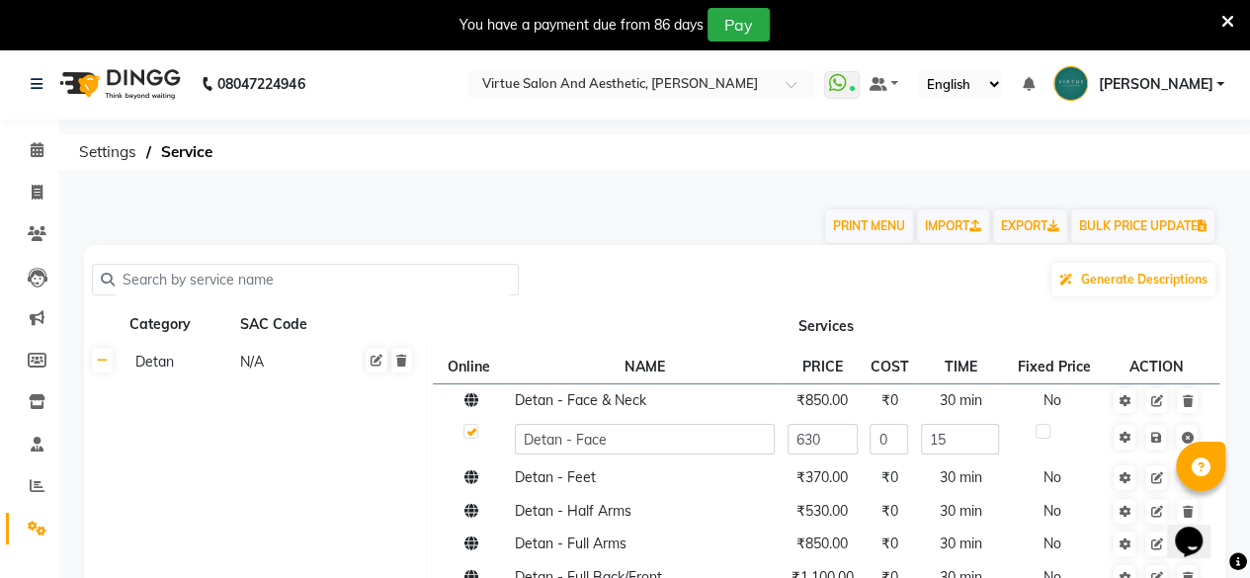
click at [346, 284] on input "text" at bounding box center [312, 280] width 395 height 31
paste input "Out Door Charges"
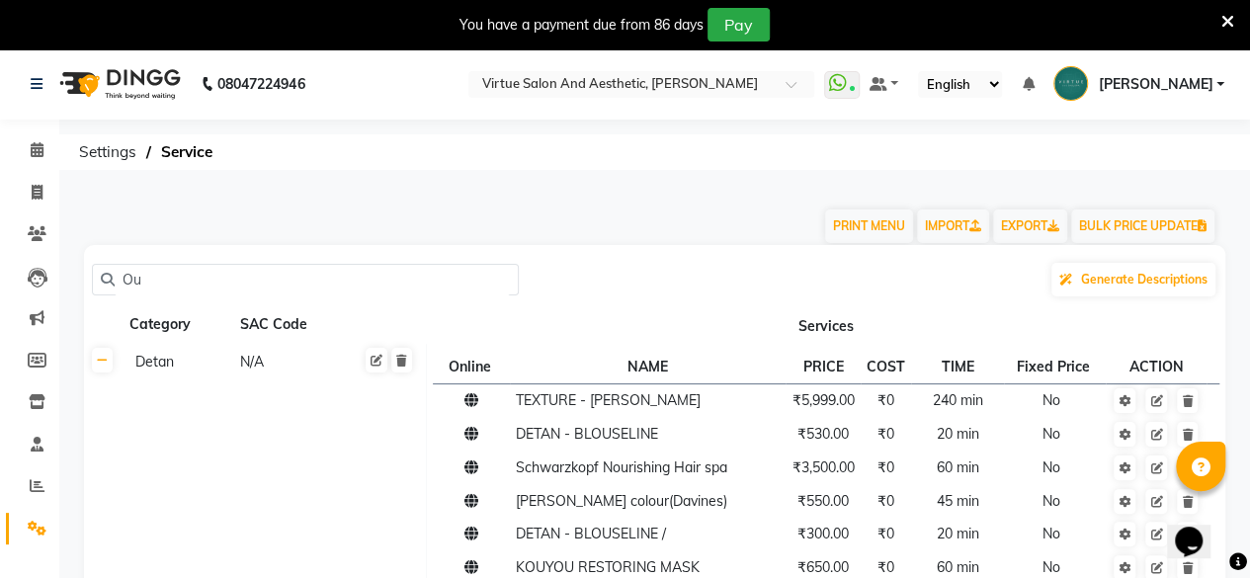
type input "O"
paste input "Out Door Charges"
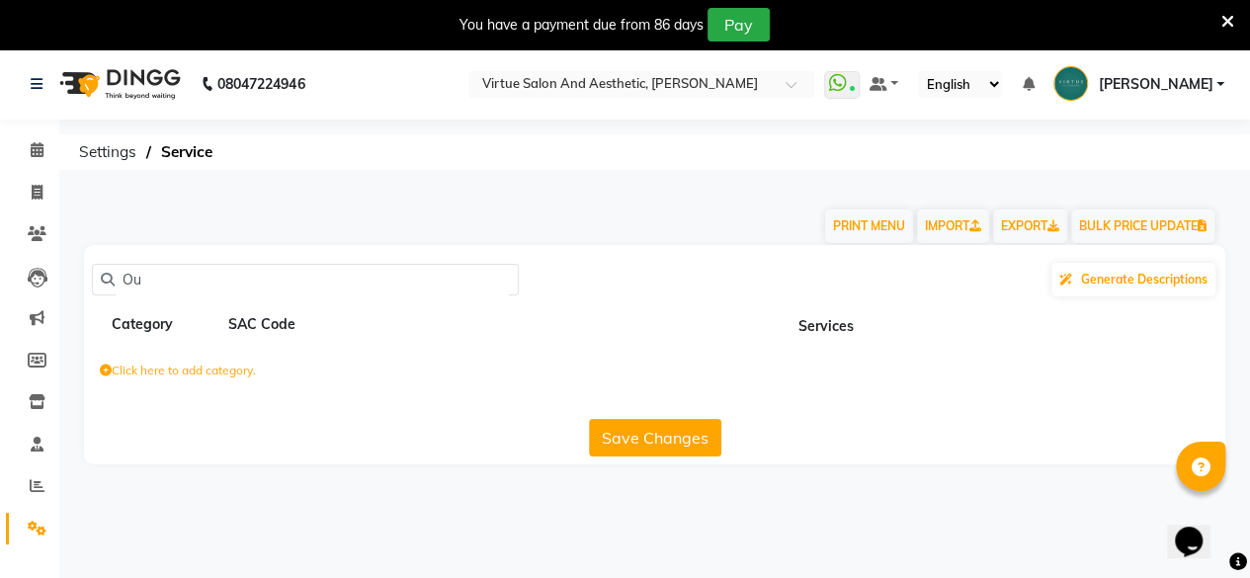
type input "O"
paste input "Out Door Charges"
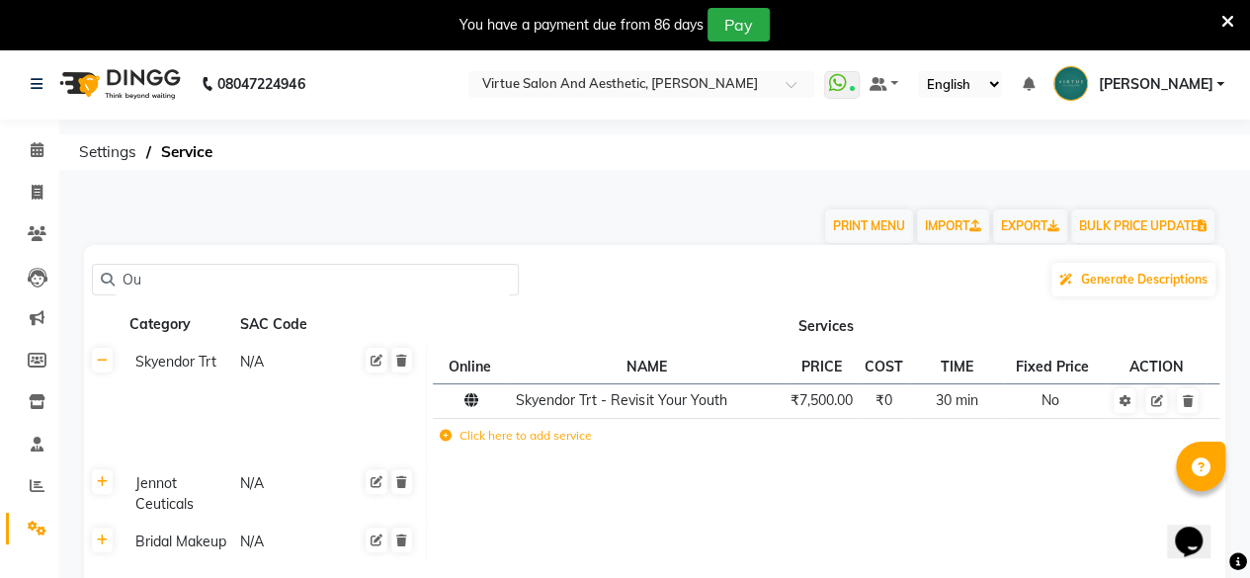
type input "O"
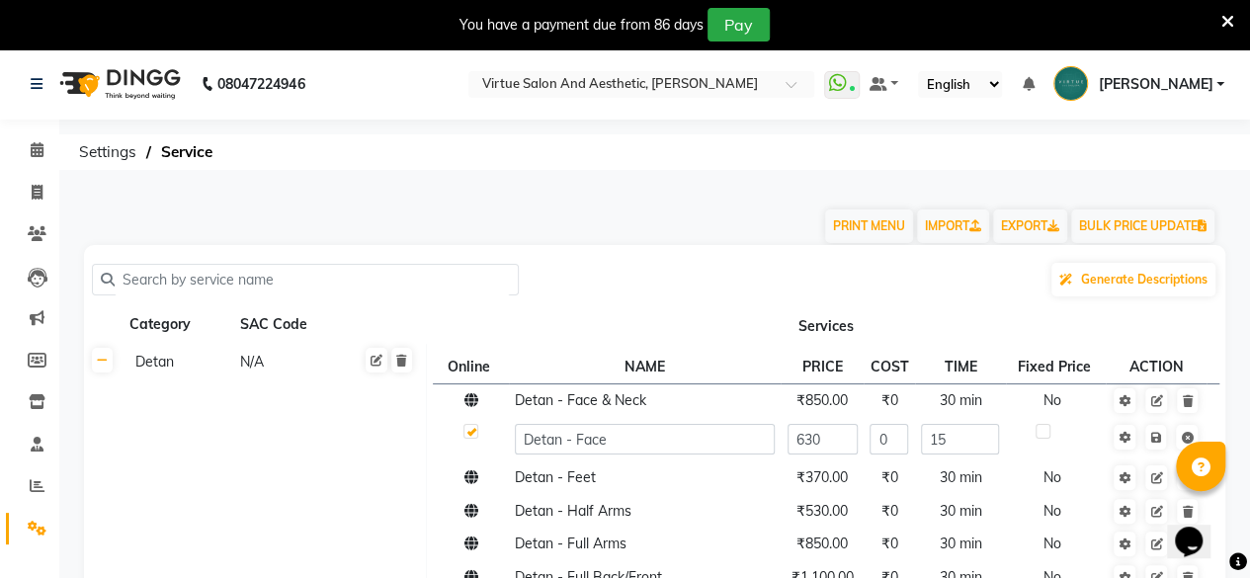
click at [312, 290] on input "text" at bounding box center [312, 280] width 395 height 31
paste input "Bridal Makeup - Party Makeup([DEMOGRAPHIC_DATA])"
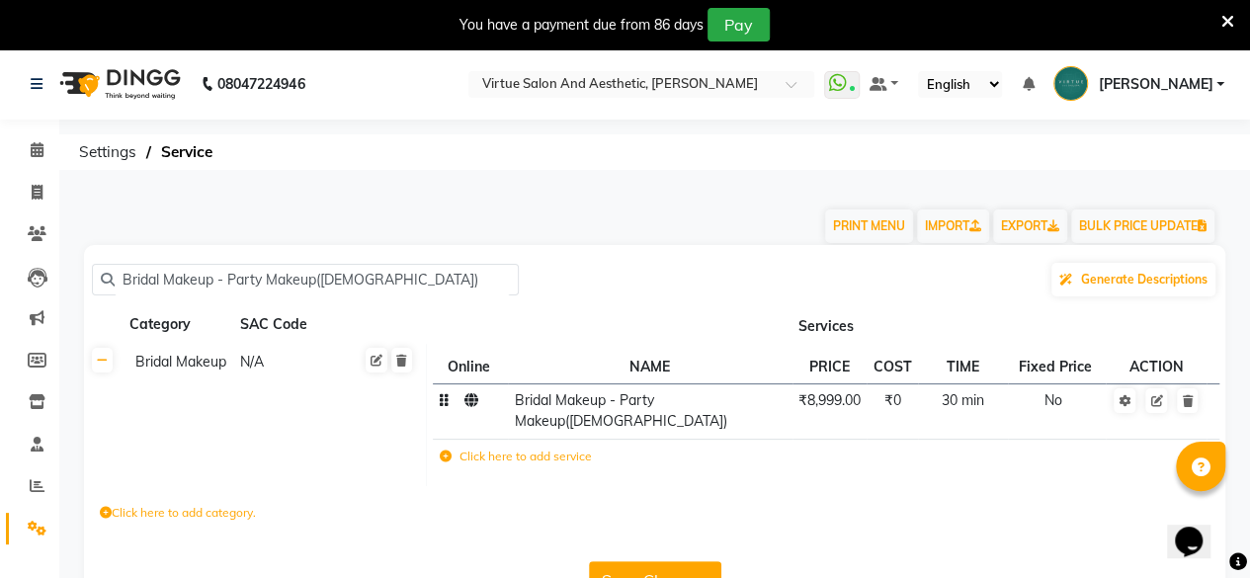
type input "Bridal Makeup - Party Makeup([DEMOGRAPHIC_DATA])"
click at [850, 404] on span "₹8,999.00" at bounding box center [830, 400] width 62 height 18
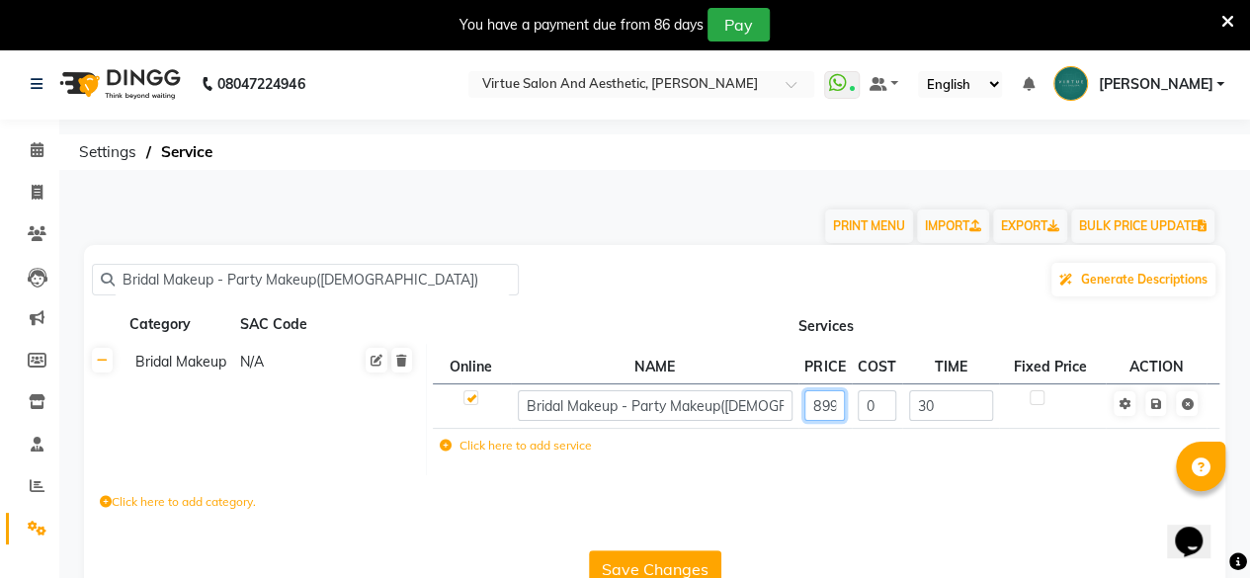
click at [828, 396] on input "8999" at bounding box center [825, 405] width 41 height 31
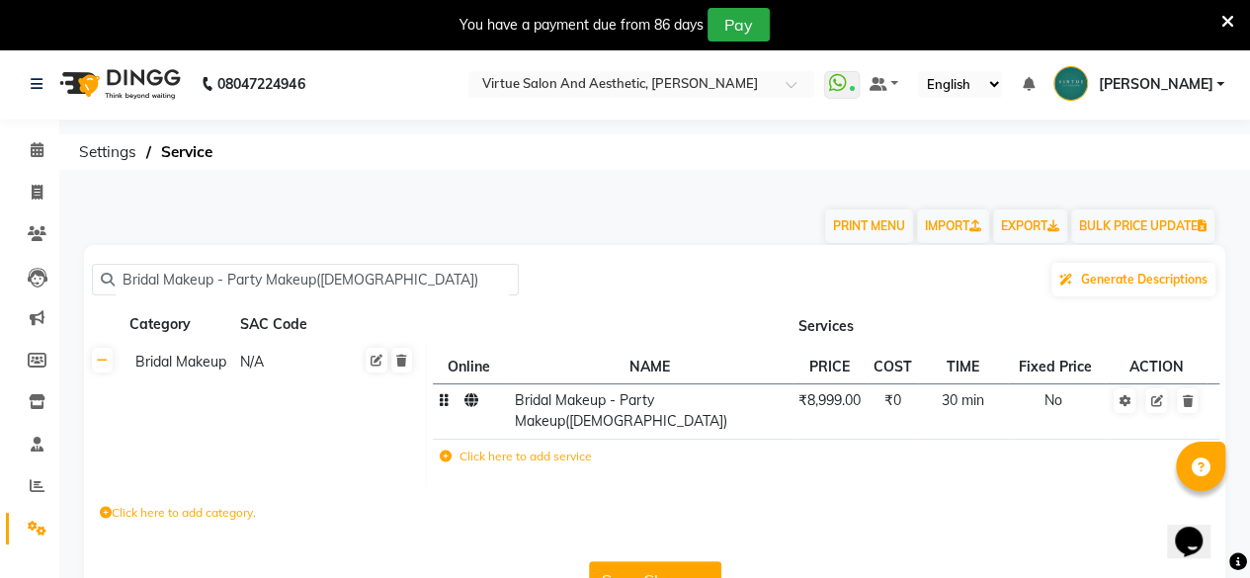
click at [673, 561] on button "Save Changes" at bounding box center [655, 580] width 132 height 38
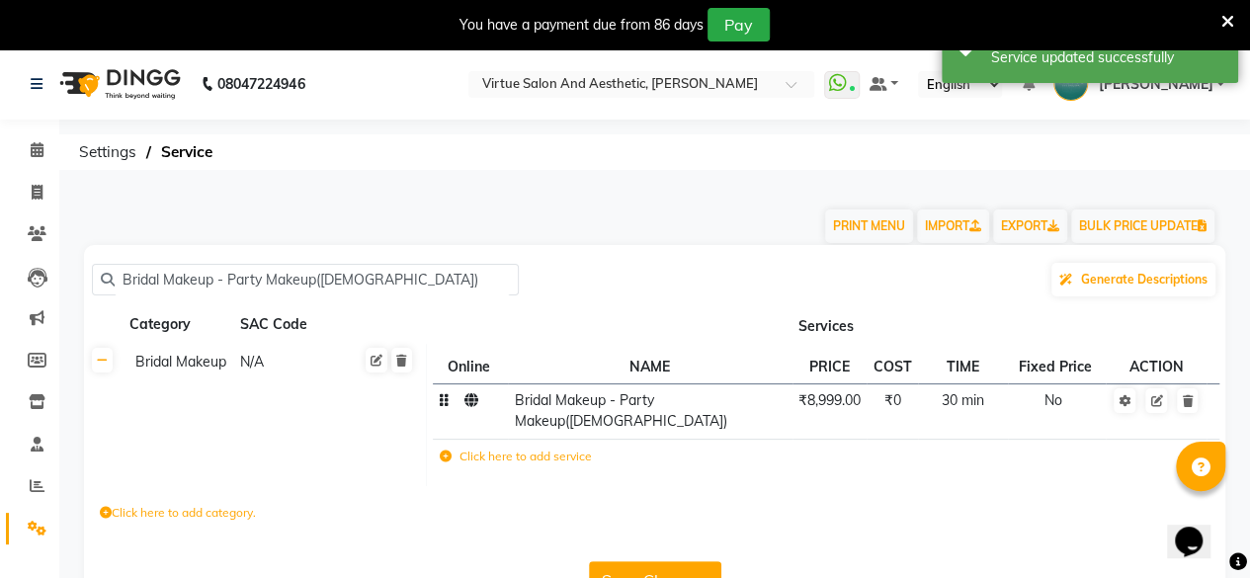
click at [673, 561] on button "Save Changes" at bounding box center [655, 580] width 132 height 38
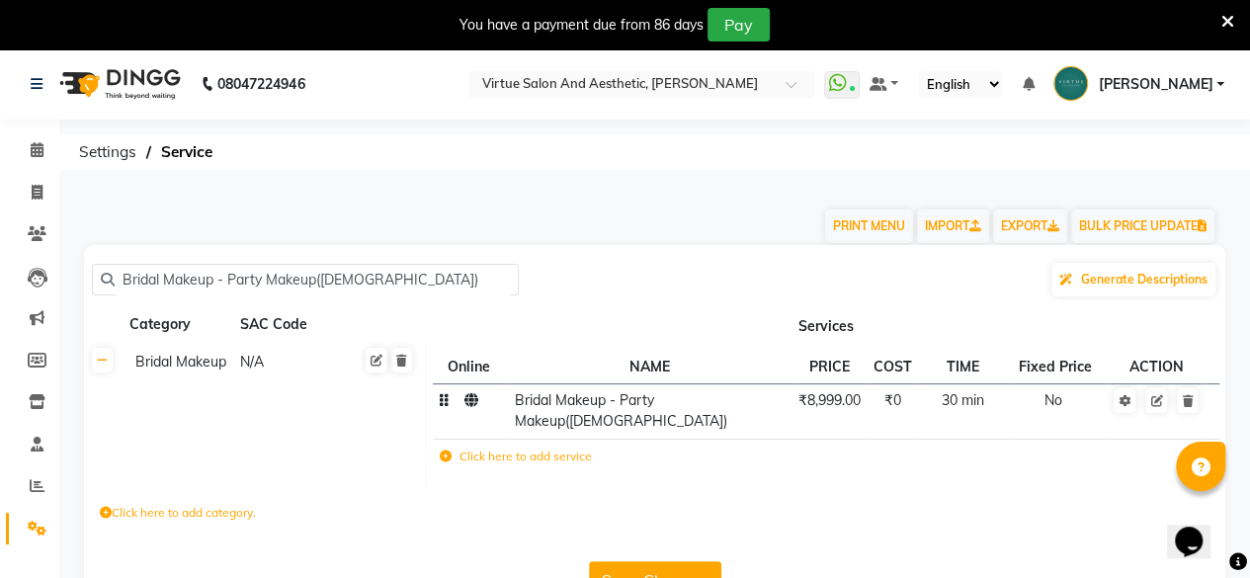
drag, startPoint x: 394, startPoint y: 277, endPoint x: 0, endPoint y: 299, distance: 395.0
click at [0, 299] on app-home "08047224946 Select Location × Virtue Salon And Aesthetic, [PERSON_NAME] WhatsAp…" at bounding box center [625, 342] width 1250 height 588
paste input "Trail Make up (Half face )"
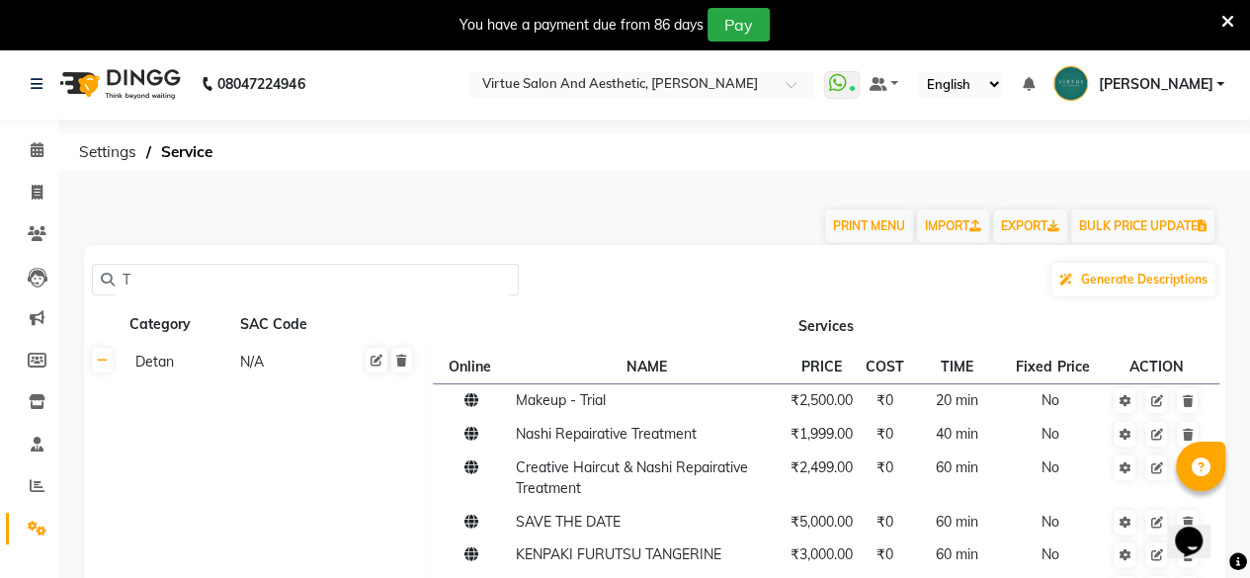
scroll to position [198, 0]
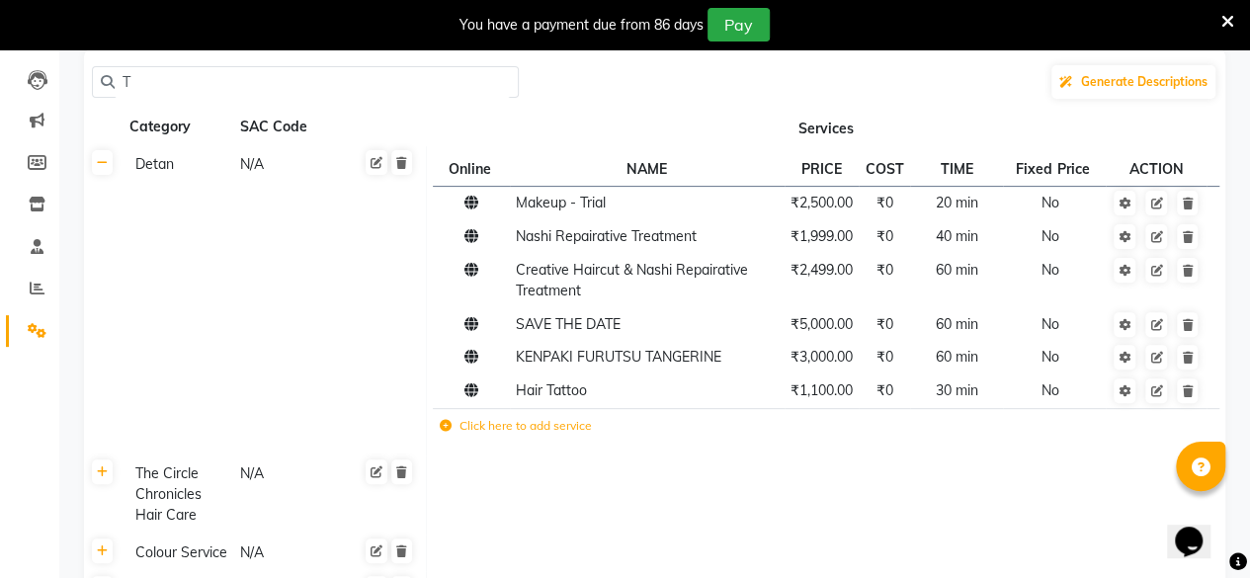
type input "T"
click at [831, 211] on span "₹2,500.00" at bounding box center [822, 203] width 62 height 18
click at [824, 211] on span "₹2,500.00" at bounding box center [822, 203] width 62 height 18
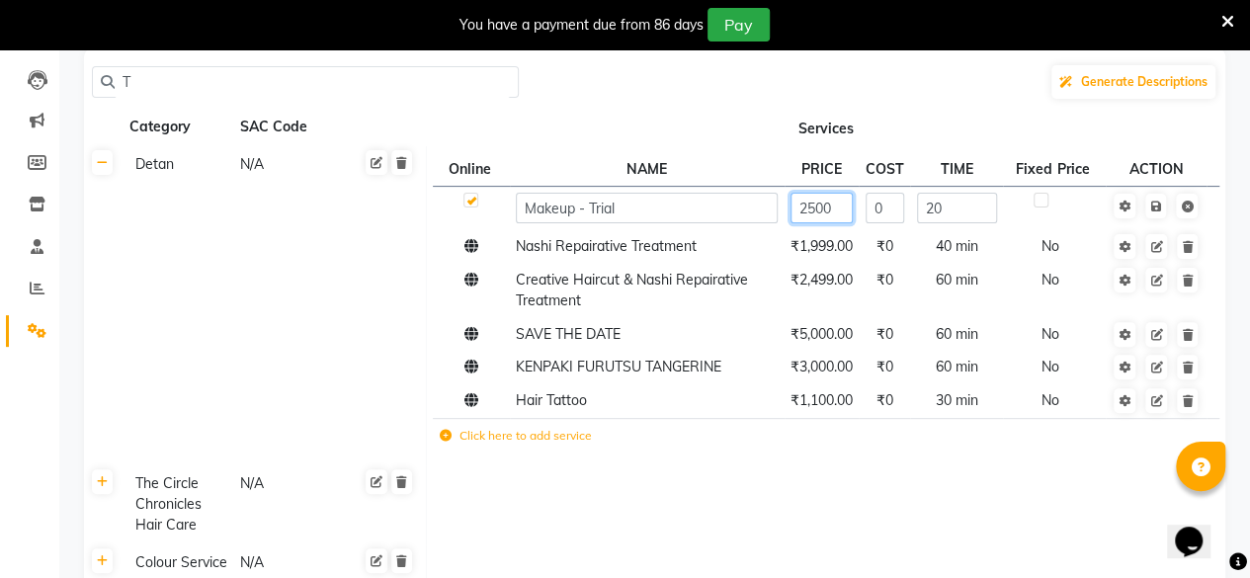
scroll to position [0, 0]
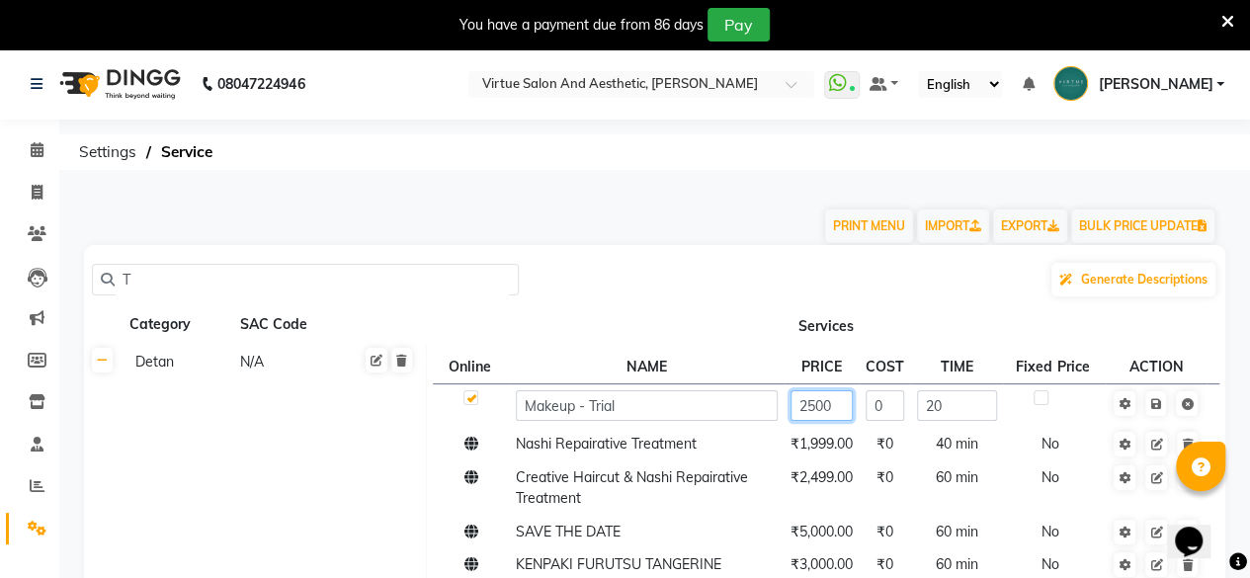
click at [821, 404] on input "2500" at bounding box center [822, 405] width 62 height 31
type input "2100"
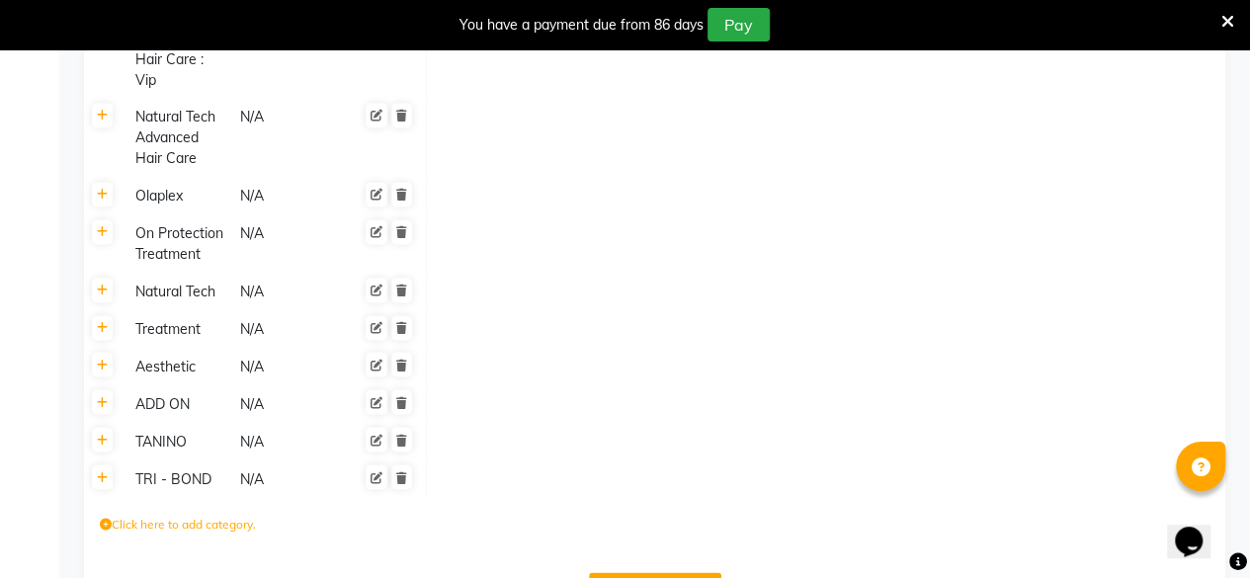
scroll to position [1516, 0]
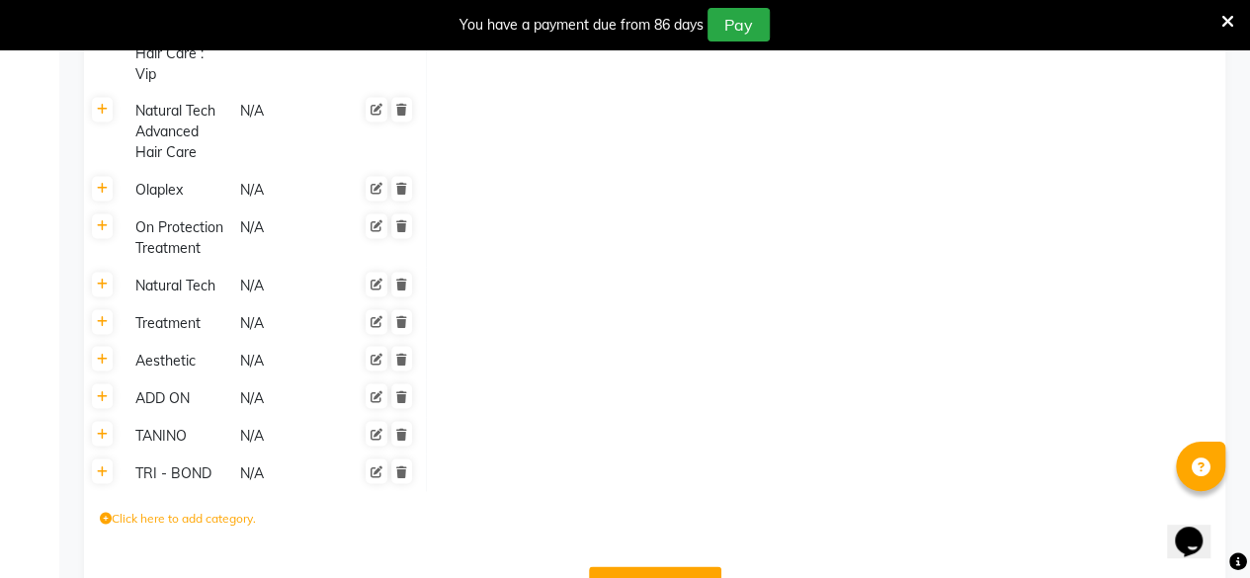
click at [623, 566] on button "Save Changes" at bounding box center [655, 585] width 132 height 38
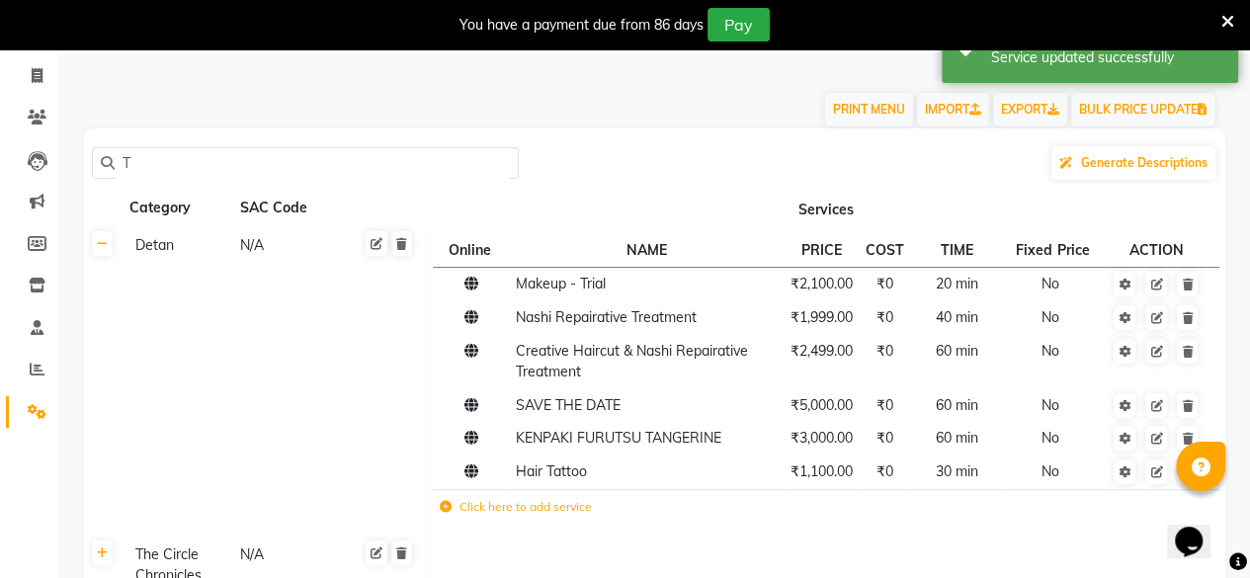
scroll to position [0, 0]
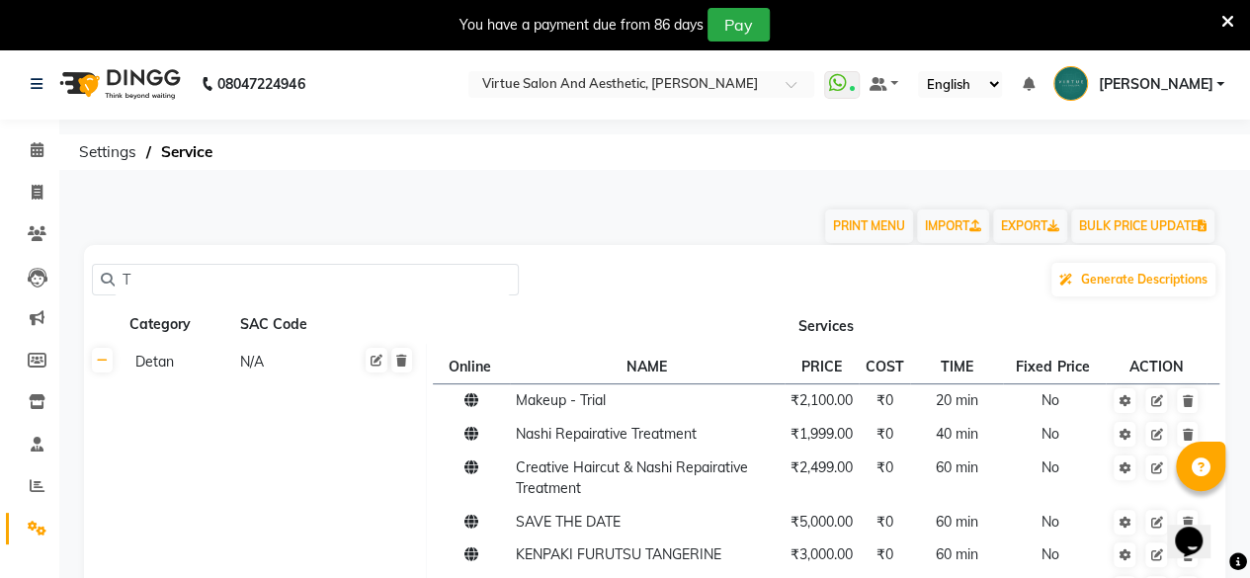
drag, startPoint x: 146, startPoint y: 271, endPoint x: 91, endPoint y: 303, distance: 64.2
paste input "Classic"
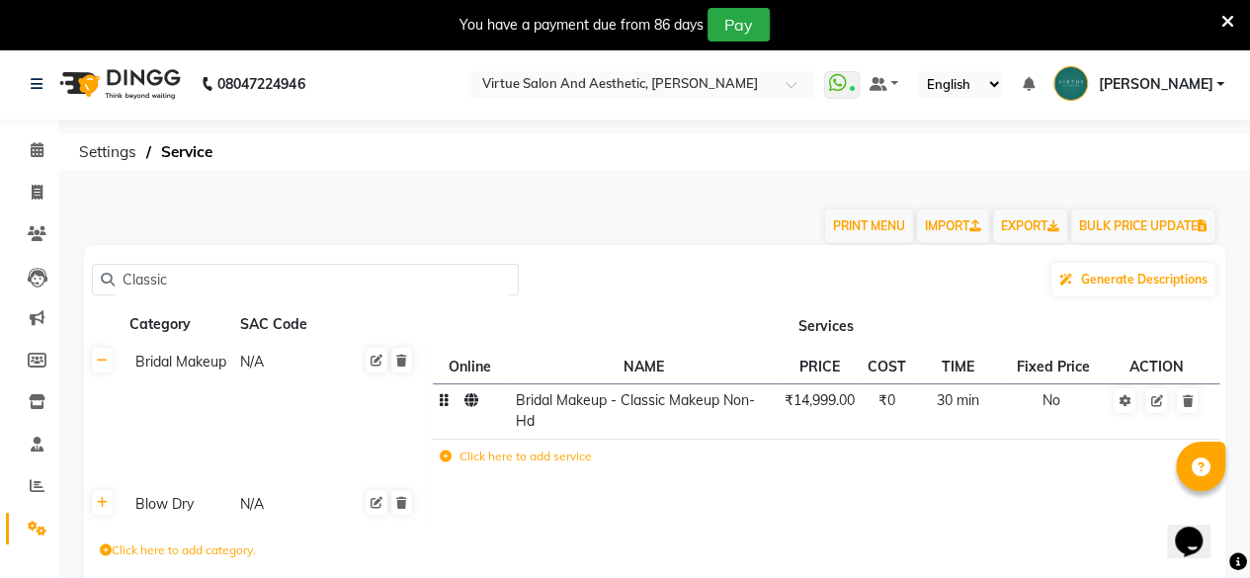
type input "Classic"
click at [550, 430] on td "Bridal Makeup - Classic Makeup Non-Hd" at bounding box center [643, 411] width 269 height 55
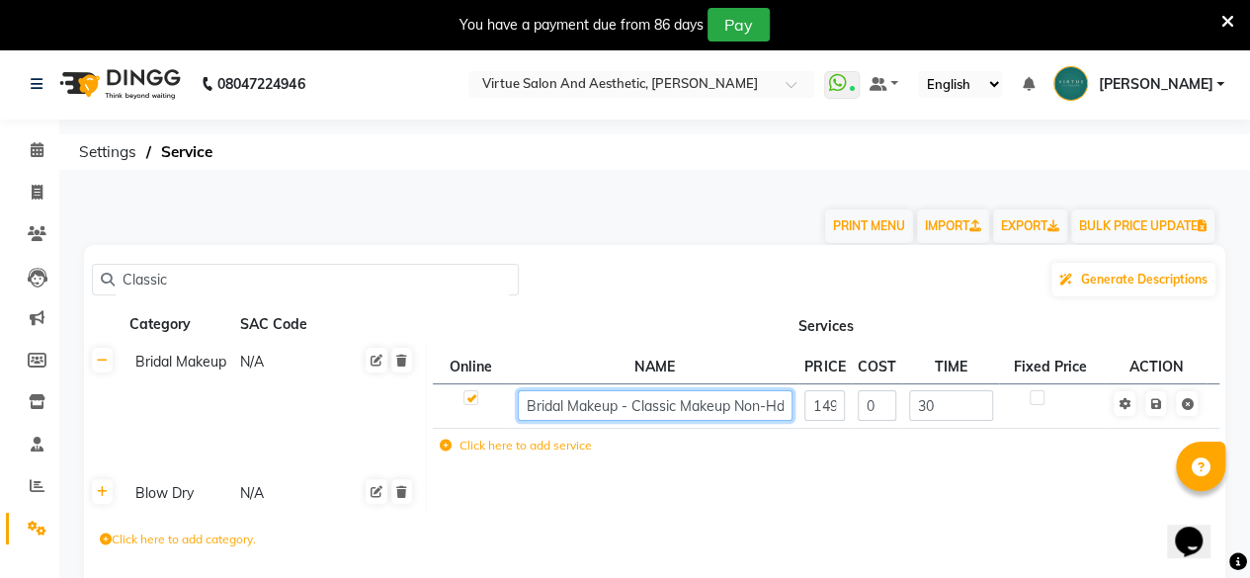
click at [783, 405] on input "Bridal Makeup - Classic Makeup Non-Hd" at bounding box center [655, 405] width 275 height 31
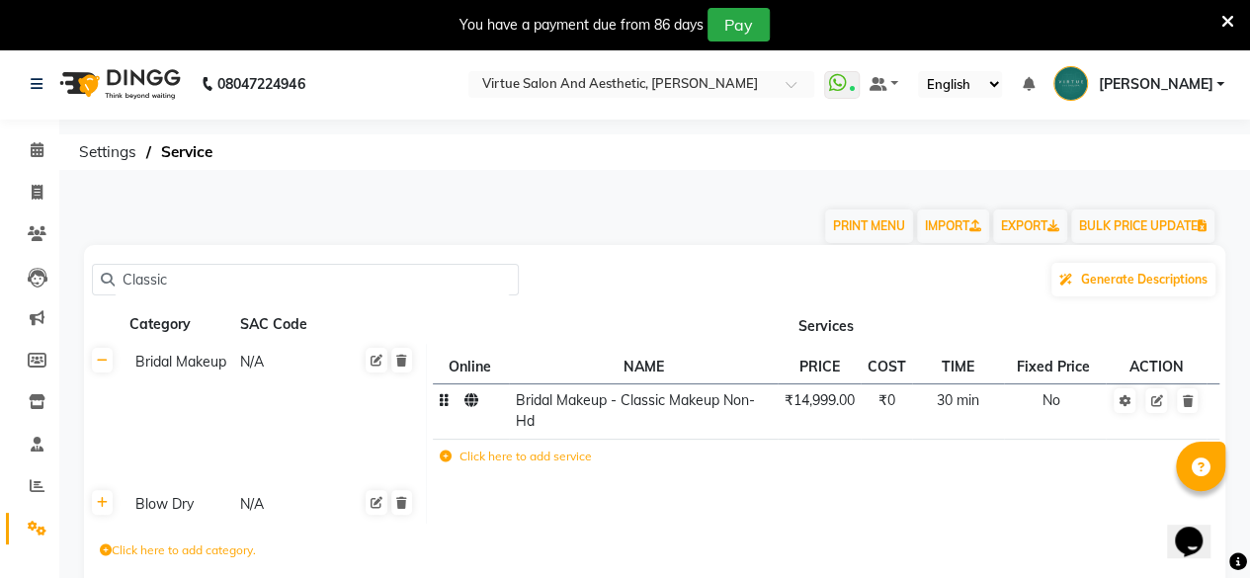
click at [223, 276] on input "Classic" at bounding box center [312, 280] width 395 height 31
drag, startPoint x: 176, startPoint y: 256, endPoint x: 137, endPoint y: 286, distance: 48.6
click at [135, 283] on div "Classic Generate Descriptions Category SAC Code Services Bridal Makeup N/A Onli…" at bounding box center [655, 444] width 1142 height 399
drag, startPoint x: 182, startPoint y: 279, endPoint x: 61, endPoint y: 302, distance: 122.9
click at [62, 303] on main "PRINT MENU IMPORT EXPORT BULK PRICE UPDATE Classic Generate Descriptions Catego…" at bounding box center [654, 430] width 1191 height 488
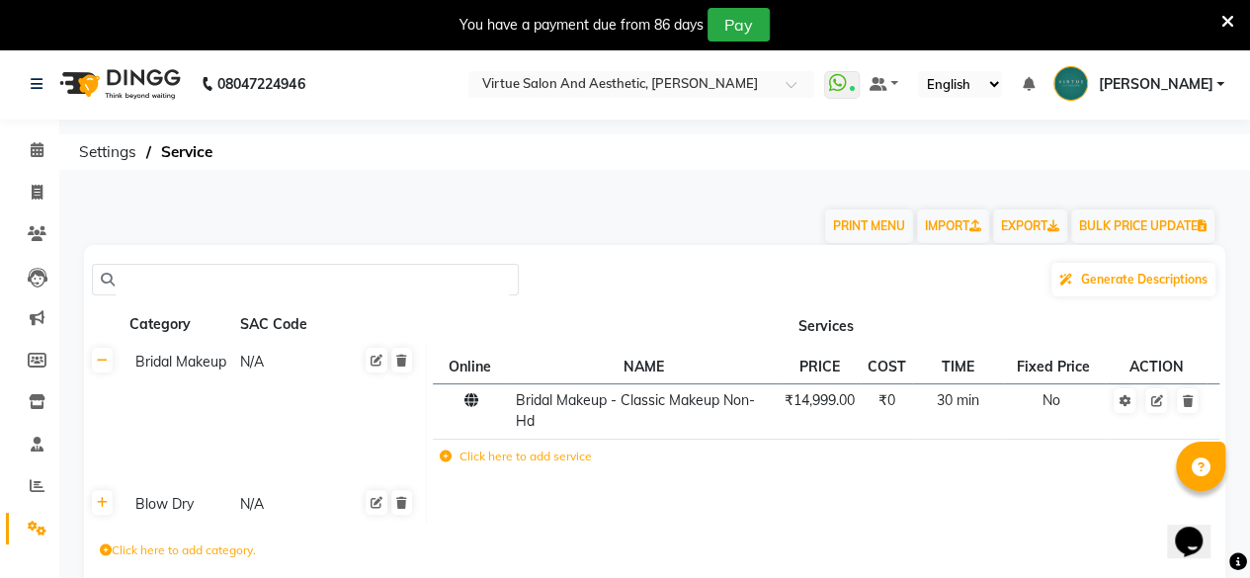
paste input "Classic Manicure"
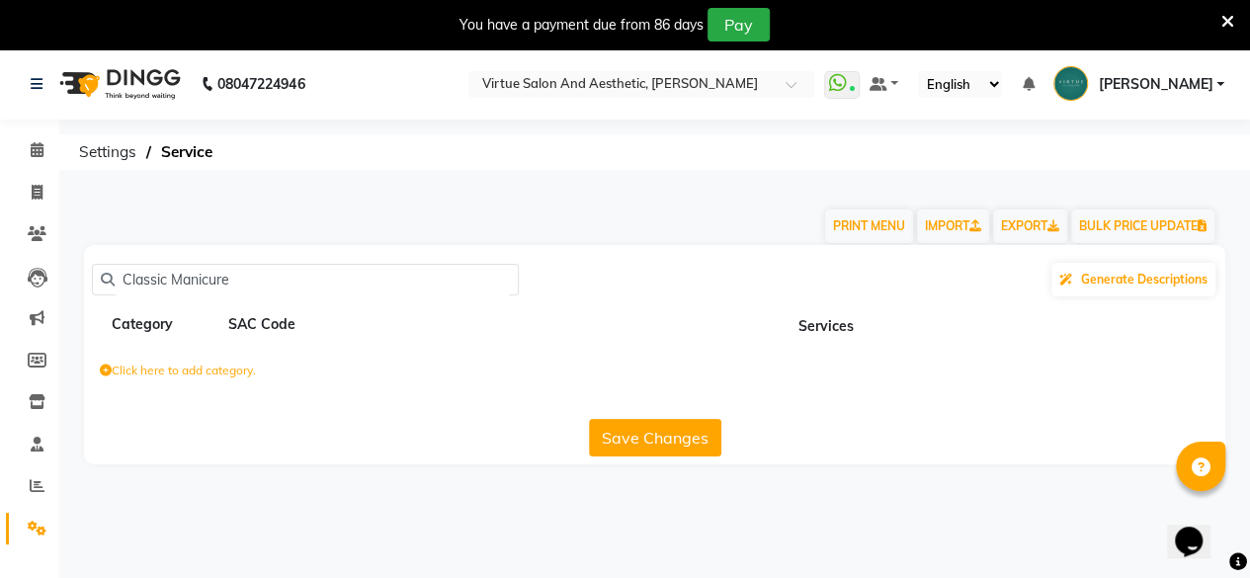
click at [172, 276] on input "Classic Manicure" at bounding box center [312, 280] width 395 height 31
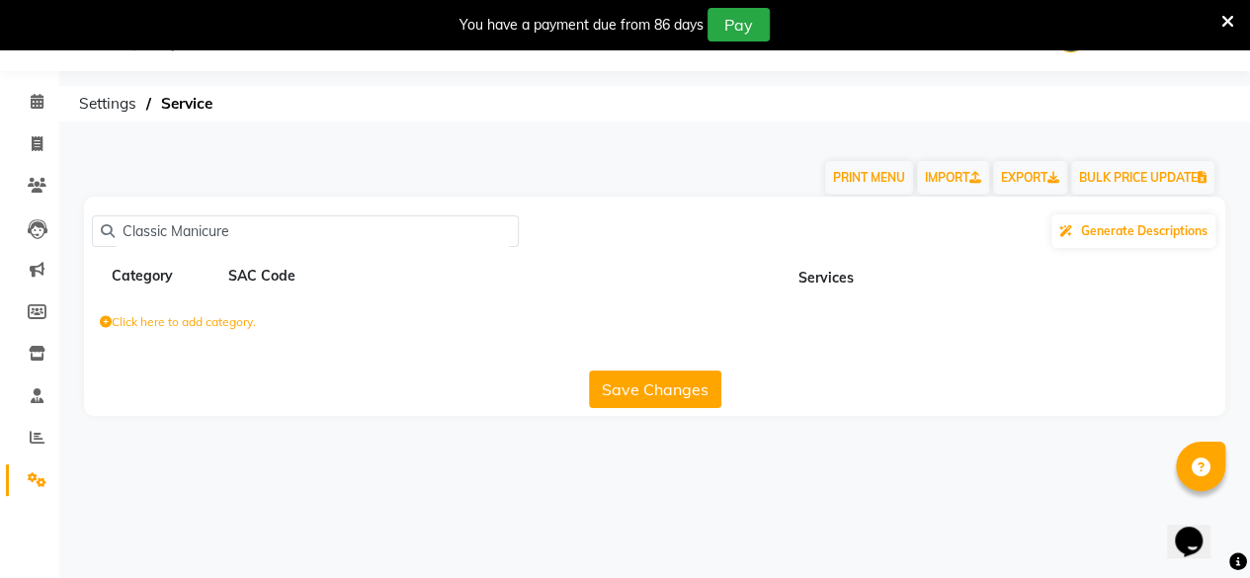
drag, startPoint x: 172, startPoint y: 276, endPoint x: 0, endPoint y: 625, distance: 389.0
click at [0, 530] on html "08047224946 Select Location × Virtue Salon And Aesthetic, [PERSON_NAME] WhatsAp…" at bounding box center [625, 241] width 1250 height 578
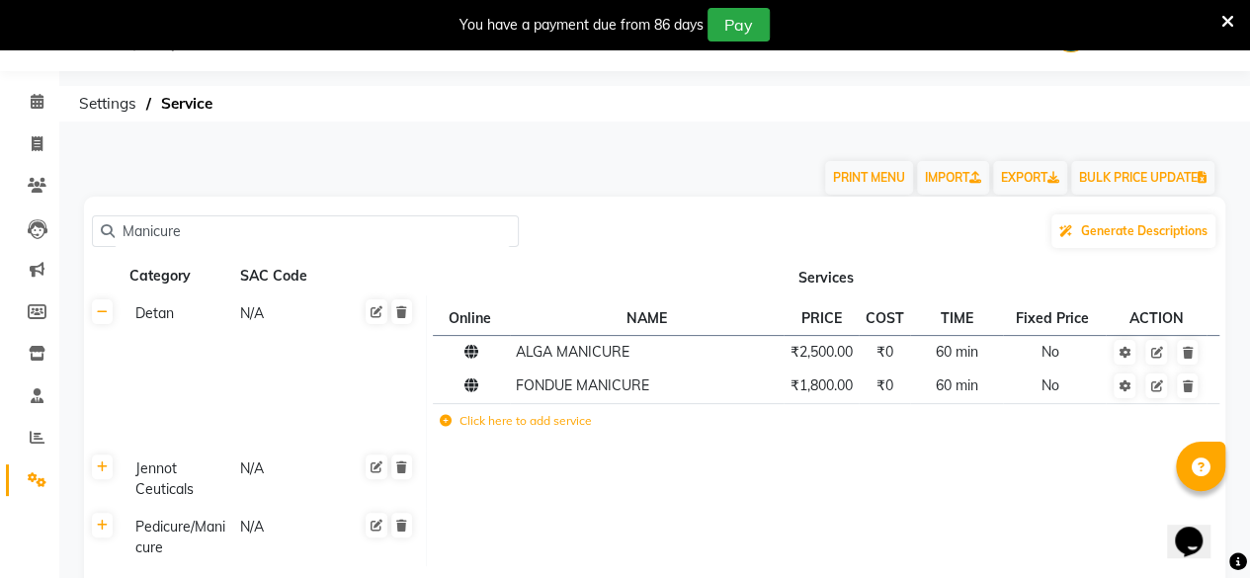
type input "Manicure"
drag, startPoint x: 204, startPoint y: 225, endPoint x: 0, endPoint y: 294, distance: 214.7
click at [0, 294] on app-home "08047224946 Select Location × Virtue Salon And Aesthetic, [PERSON_NAME] WhatsAp…" at bounding box center [625, 358] width 1250 height 717
paste input "Classic pedicure"
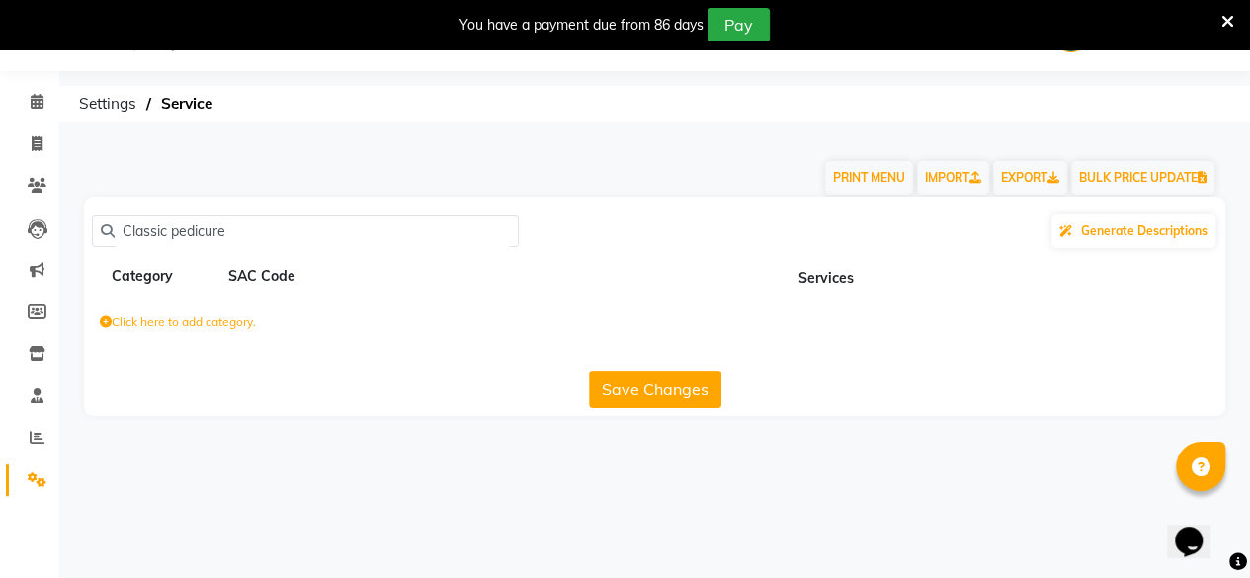
drag, startPoint x: 168, startPoint y: 230, endPoint x: 71, endPoint y: 276, distance: 107.0
click at [71, 276] on div "Classic pedicure Generate Descriptions Category SAC Code Services Click here to…" at bounding box center [654, 306] width 1171 height 219
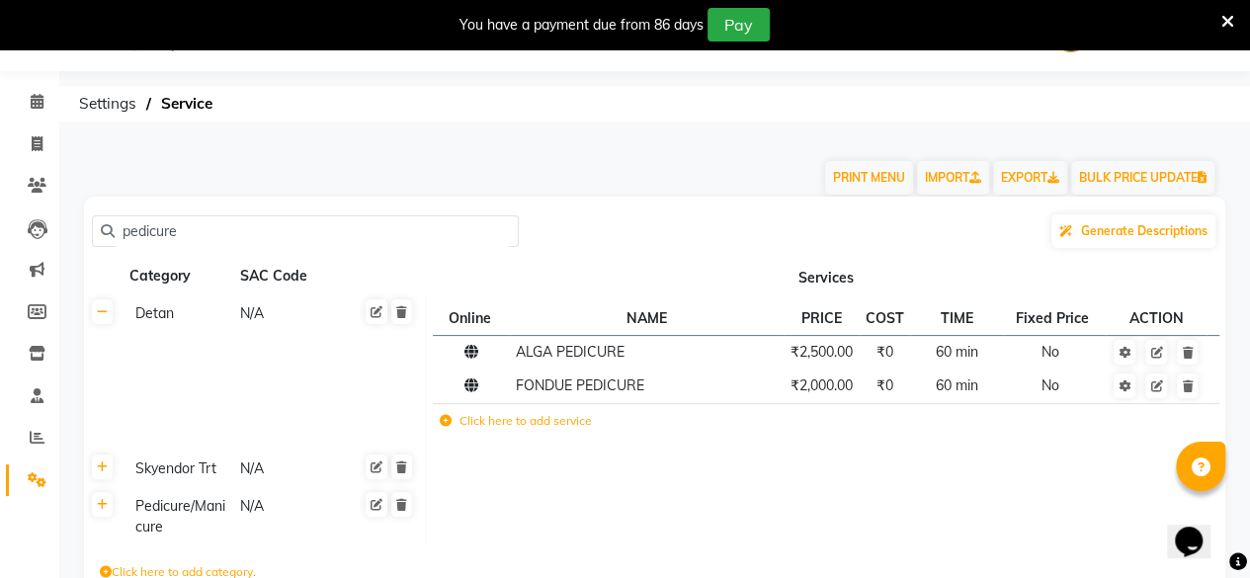
type input "pedicure"
drag, startPoint x: 221, startPoint y: 225, endPoint x: 43, endPoint y: 271, distance: 183.6
click at [43, 271] on app-home "08047224946 Select Location × Virtue Salon And Aesthetic, [PERSON_NAME] WhatsAp…" at bounding box center [625, 348] width 1250 height 696
paste input "Cut,File,Polish Hands / Feet"
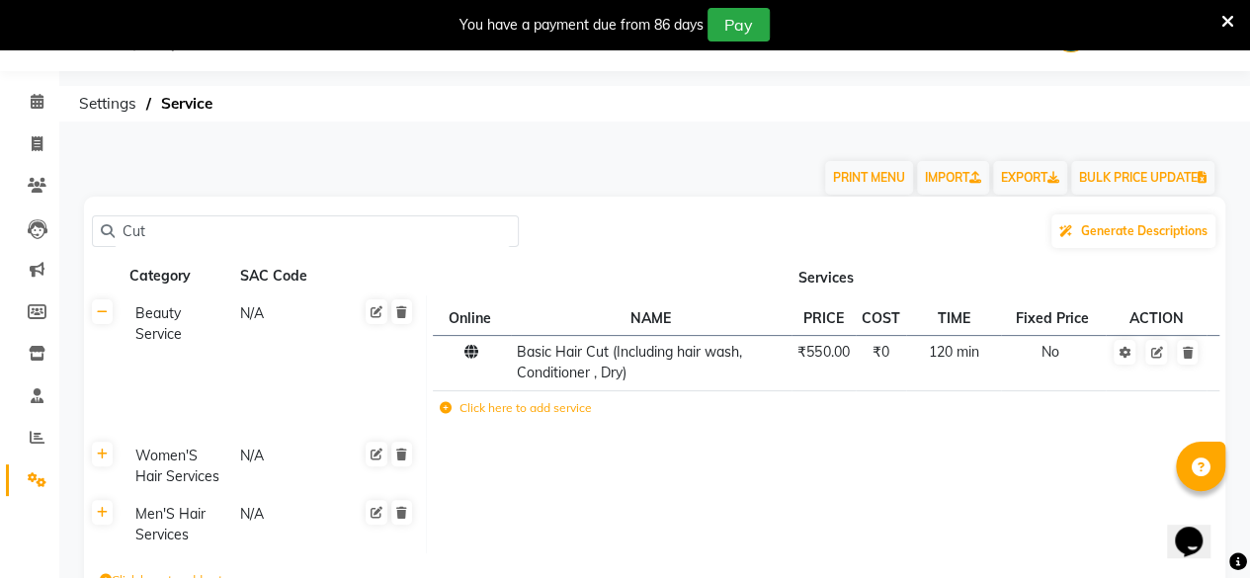
click at [148, 233] on input "Cut" at bounding box center [312, 231] width 395 height 31
type input "C"
paste input "Cut,File,Polish Hands / Feet"
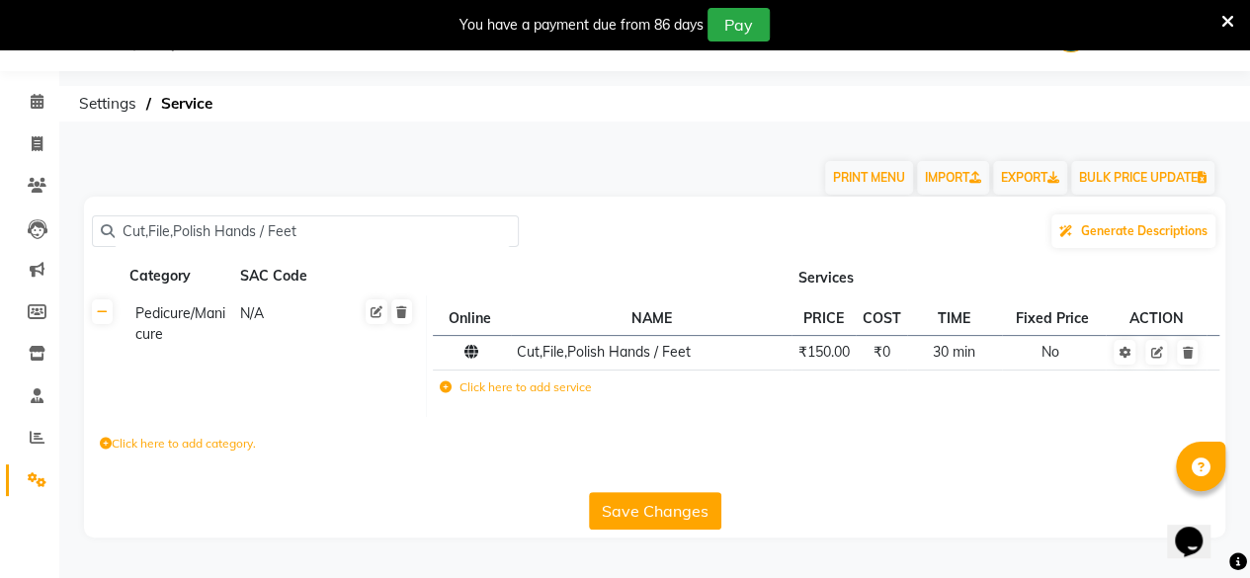
click at [172, 232] on input "Cut,File,Polish Hands / Feet" at bounding box center [312, 231] width 395 height 31
click at [262, 227] on input "Polish Hands / Feet" at bounding box center [312, 231] width 395 height 31
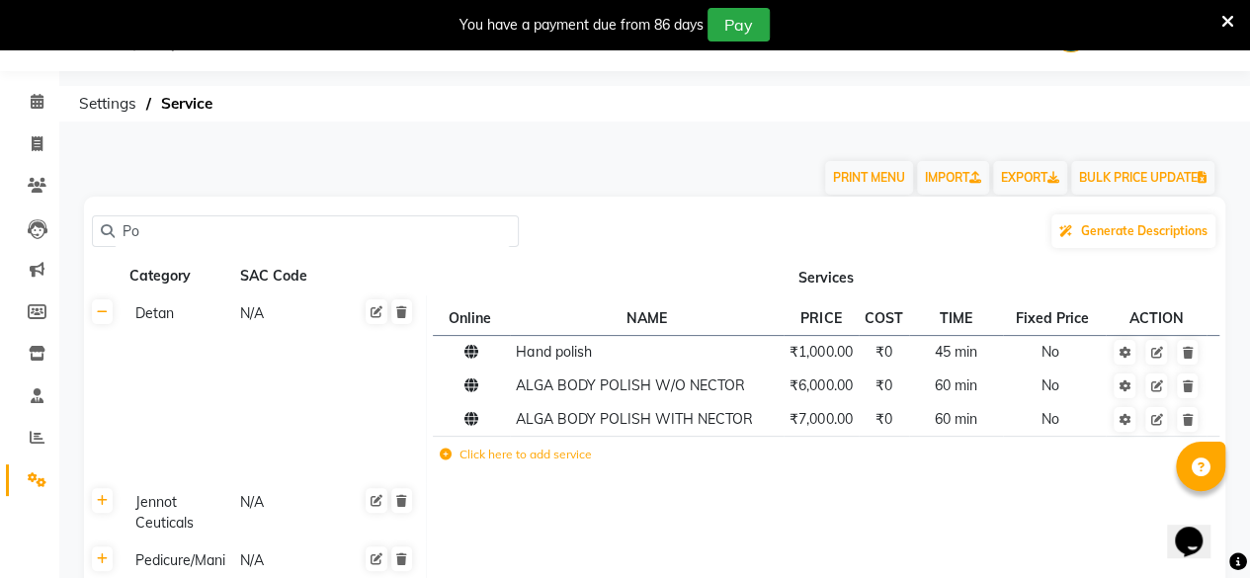
type input "P"
paste input "Cut,File,Polish Hands / Feet"
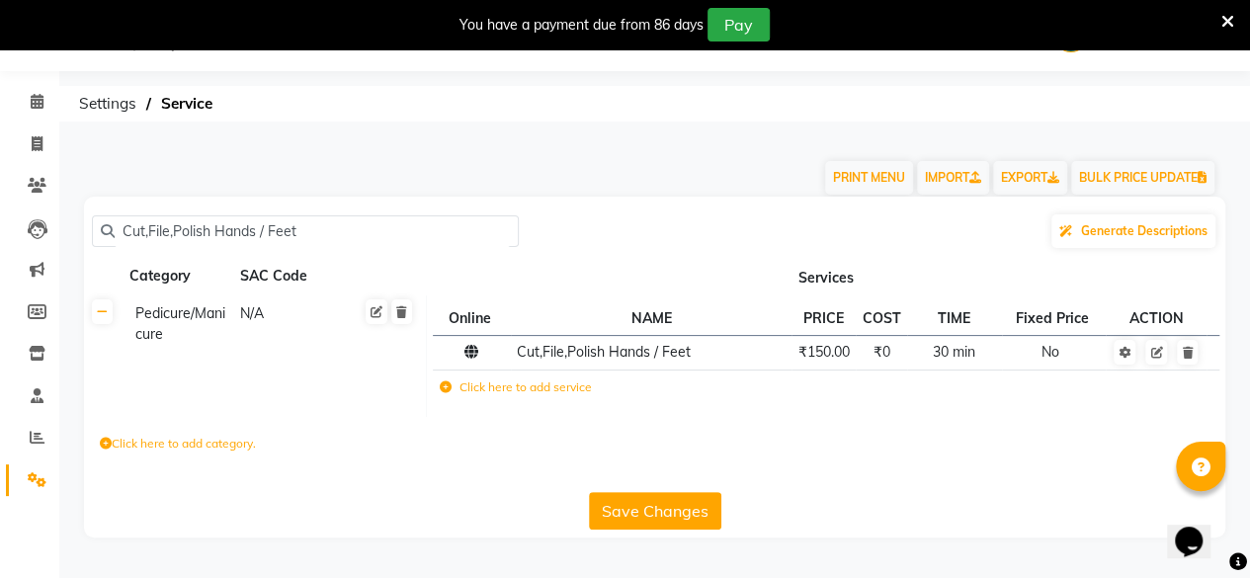
click at [167, 231] on input "Cut,File,Polish Hands / Feet" at bounding box center [312, 231] width 395 height 31
click at [170, 229] on input "Cut,File,Polish Hands / Feet" at bounding box center [312, 231] width 395 height 31
type input ",Polish Hands / Feet"
click at [829, 361] on td "₹150.00" at bounding box center [824, 352] width 64 height 35
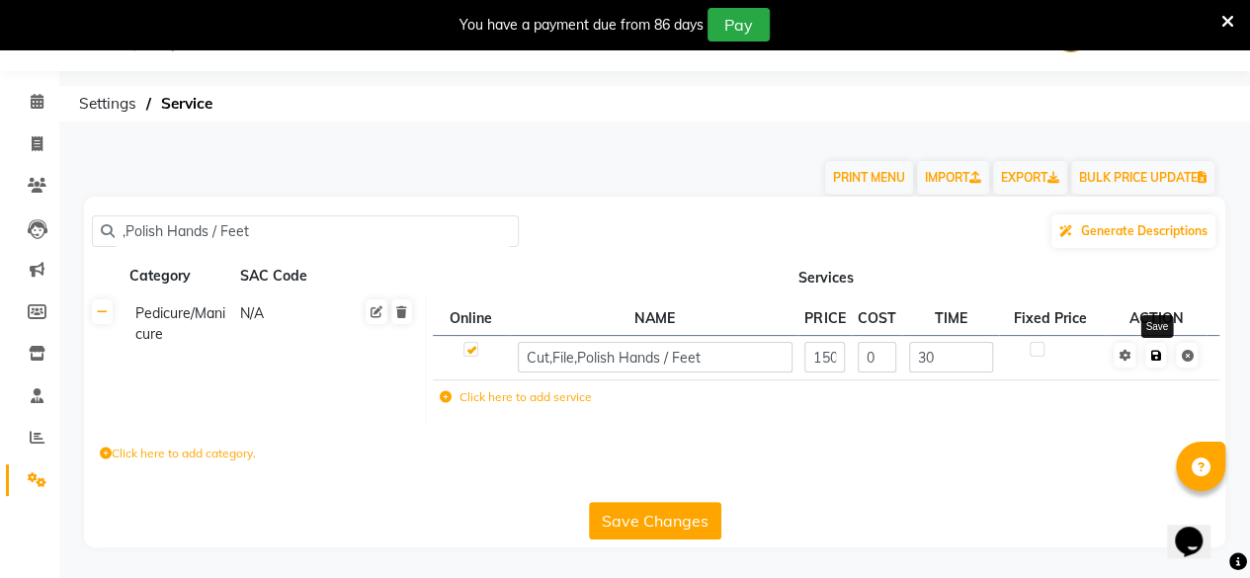
click at [1152, 354] on icon at bounding box center [1156, 356] width 11 height 12
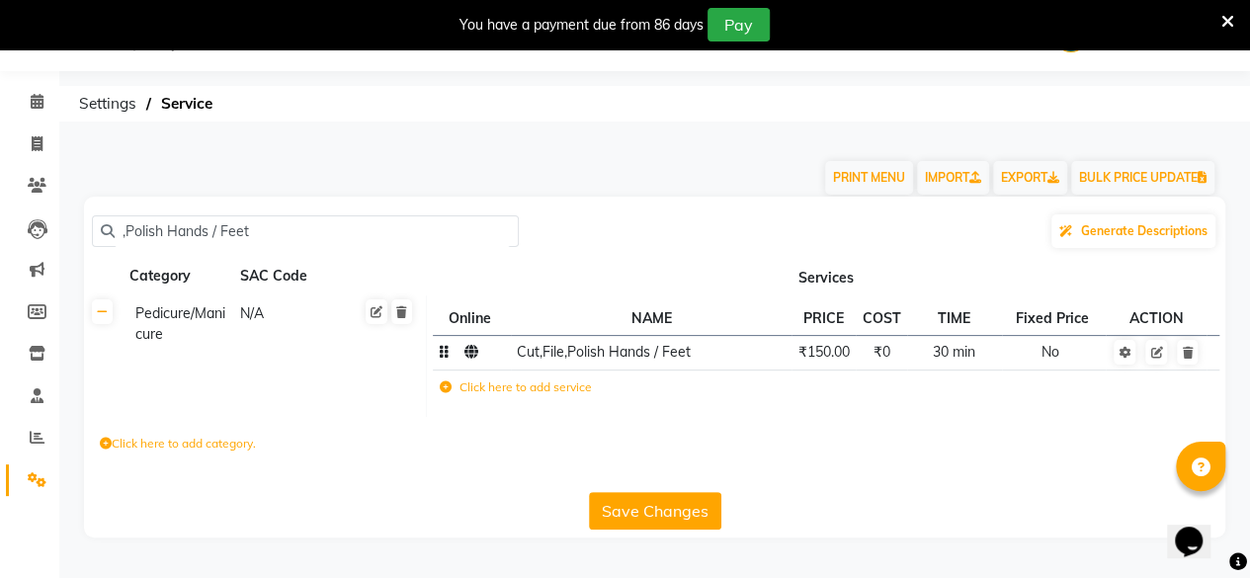
drag, startPoint x: 267, startPoint y: 224, endPoint x: 0, endPoint y: 343, distance: 292.0
click at [0, 343] on app-home "08047224946 Select Location × Virtue Salon And Aesthetic, [PERSON_NAME] WhatsAp…" at bounding box center [625, 283] width 1250 height 567
paste input "Signature Manicure"
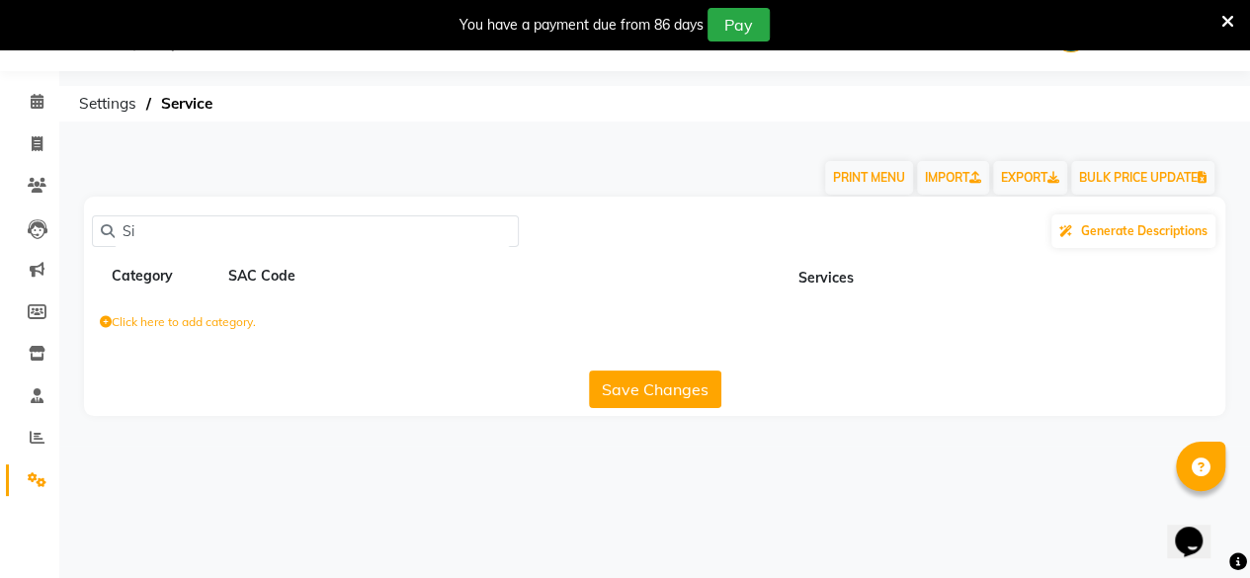
type input "S"
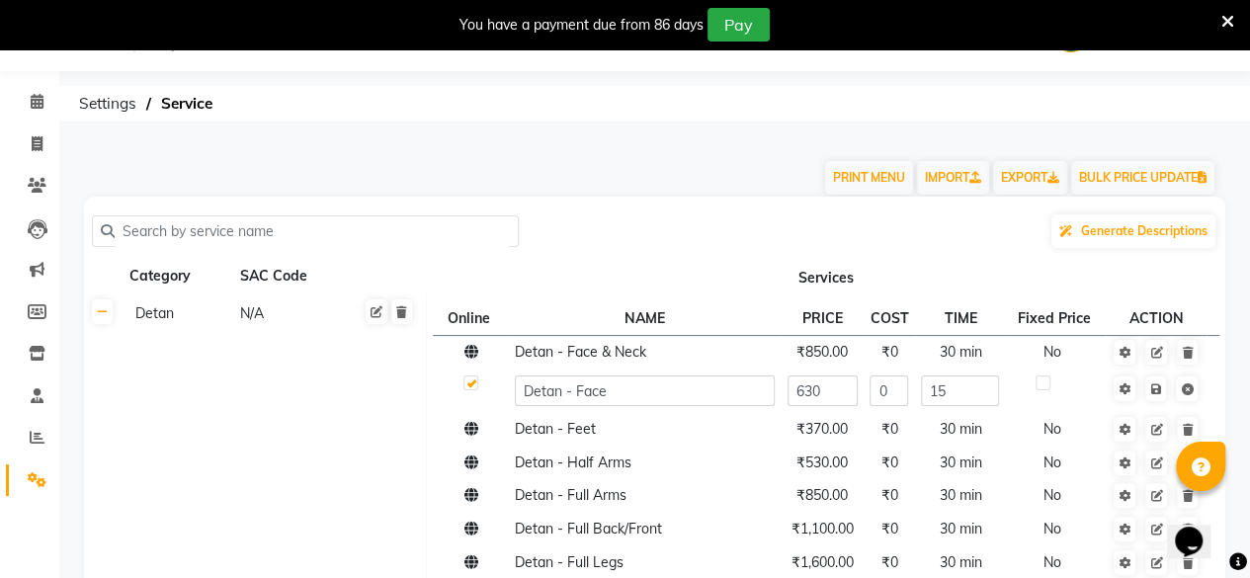
click at [139, 226] on input "text" at bounding box center [312, 231] width 395 height 31
paste input "Virtue Signature"
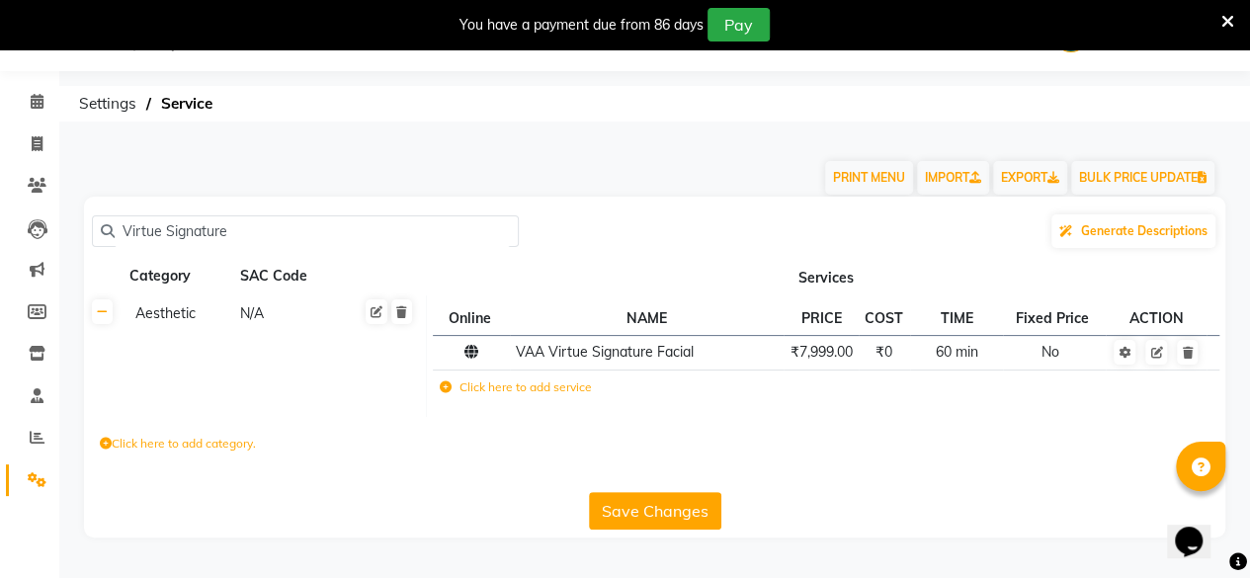
type input "Virtue Signature"
drag, startPoint x: 213, startPoint y: 227, endPoint x: 47, endPoint y: 234, distance: 165.2
click at [51, 234] on app-home "08047224946 Select Location × Virtue Salon And Aesthetic, [PERSON_NAME] WhatsAp…" at bounding box center [625, 283] width 1250 height 567
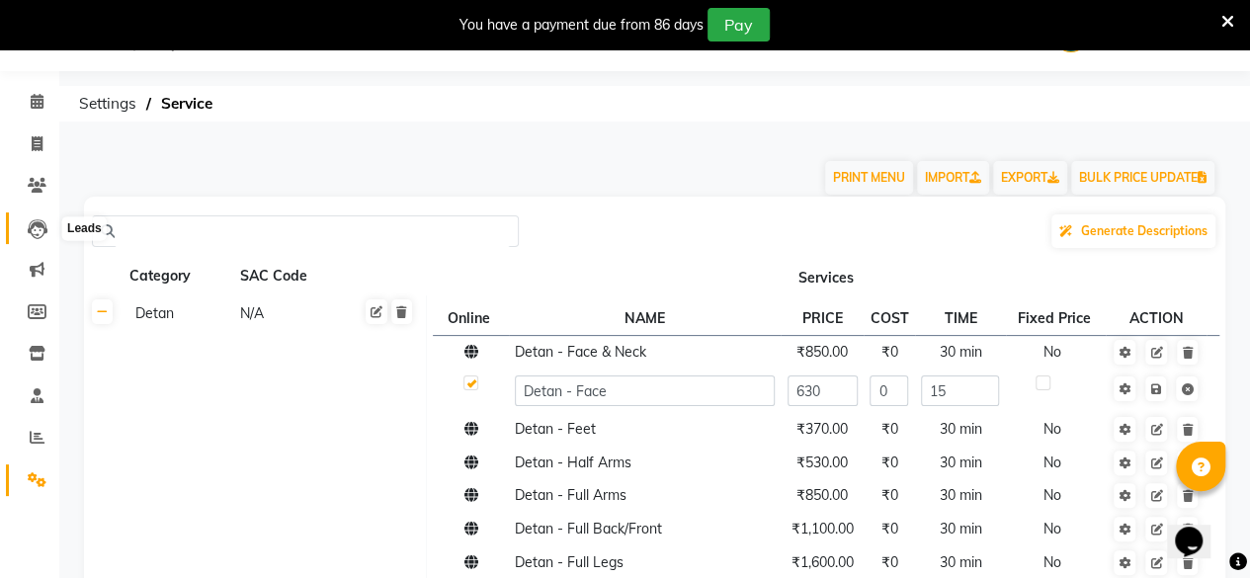
paste input "Spa"
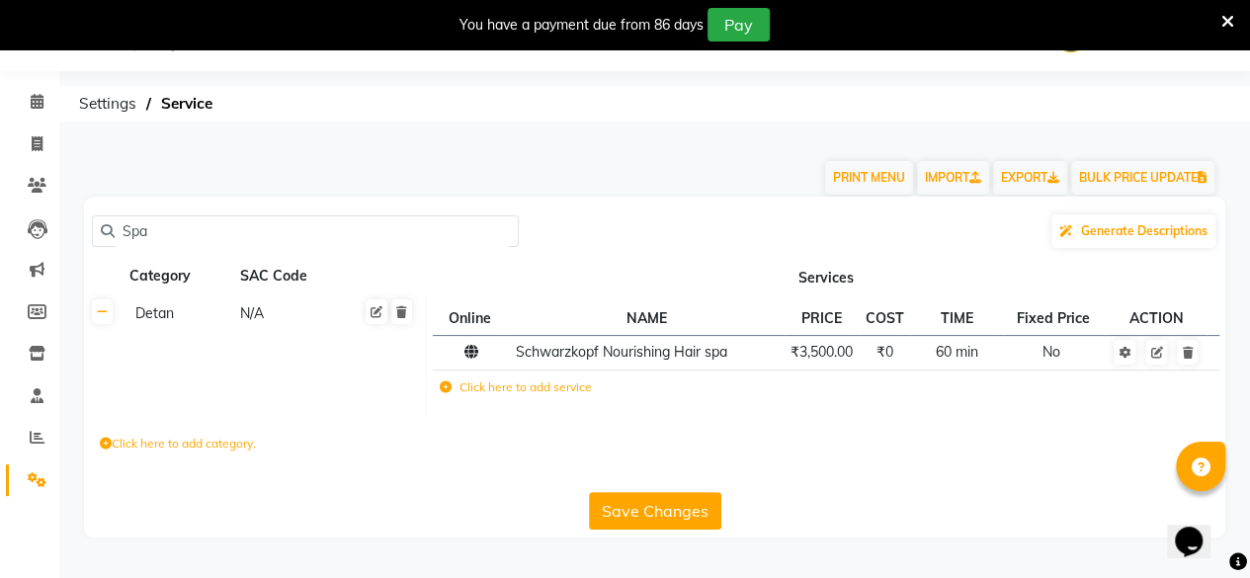
type input "Spa"
click at [663, 517] on button "Save Changes" at bounding box center [655, 511] width 132 height 38
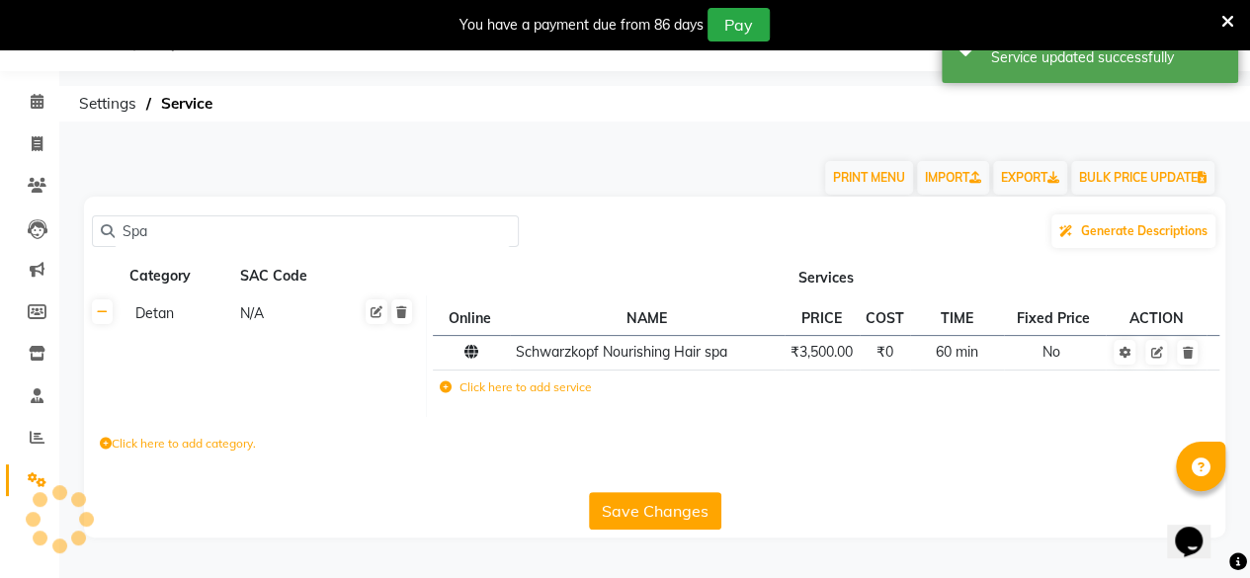
click at [663, 517] on button "Save Changes" at bounding box center [655, 511] width 132 height 38
click at [662, 517] on button "Save Changes" at bounding box center [655, 511] width 132 height 38
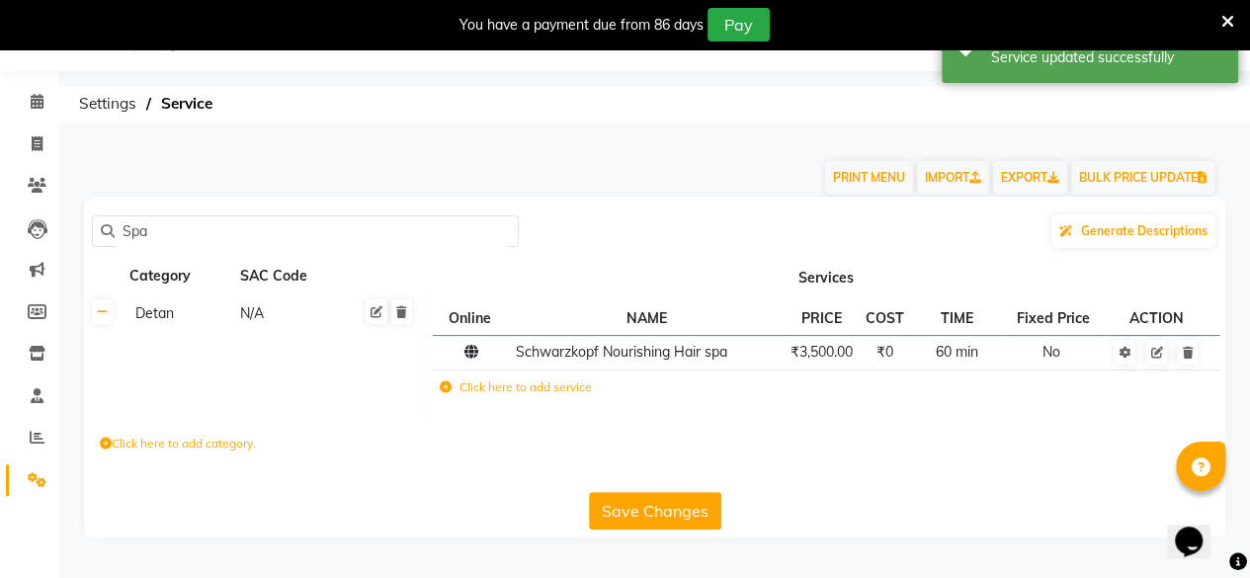
click at [662, 517] on button "Save Changes" at bounding box center [655, 511] width 132 height 38
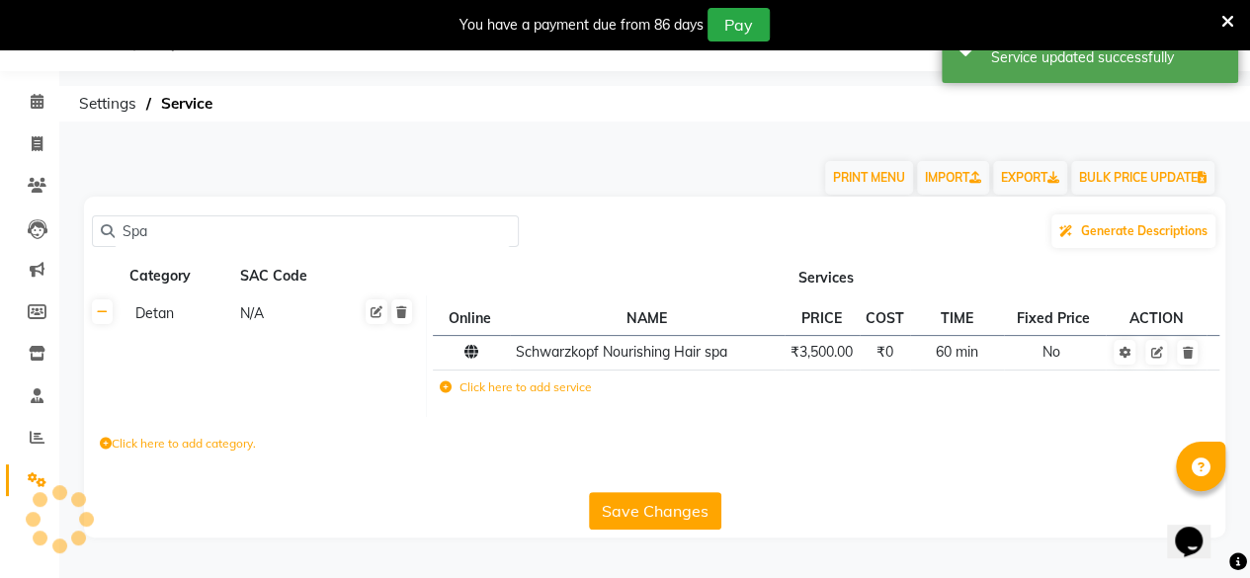
click at [662, 517] on button "Save Changes" at bounding box center [655, 511] width 132 height 38
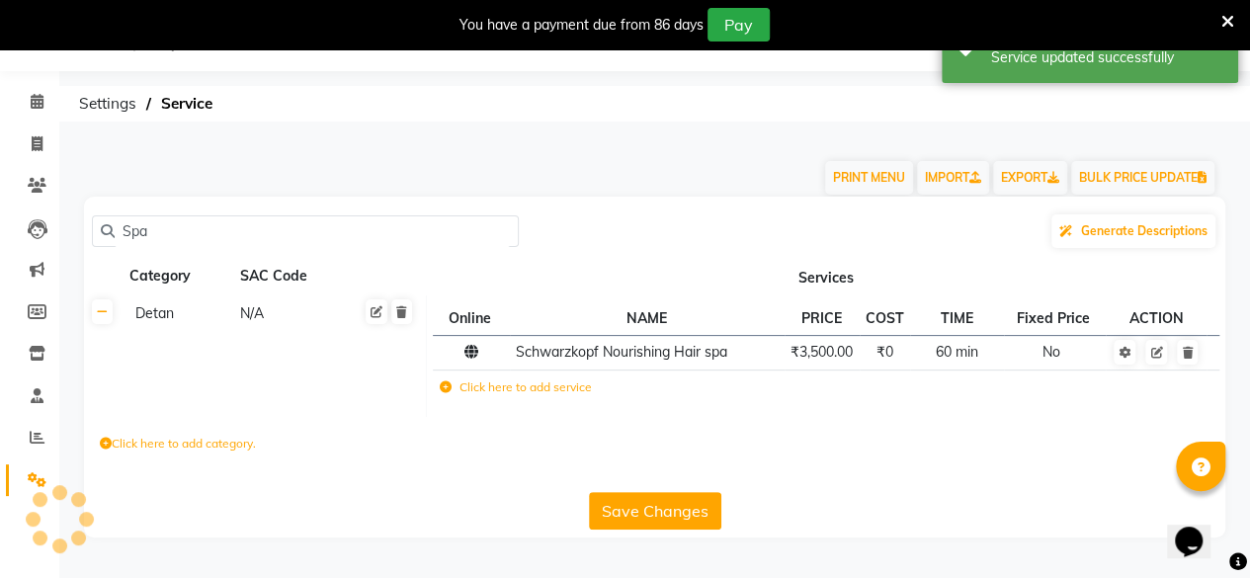
click at [662, 517] on button "Save Changes" at bounding box center [655, 511] width 132 height 38
click at [661, 517] on button "Save Changes" at bounding box center [655, 511] width 132 height 38
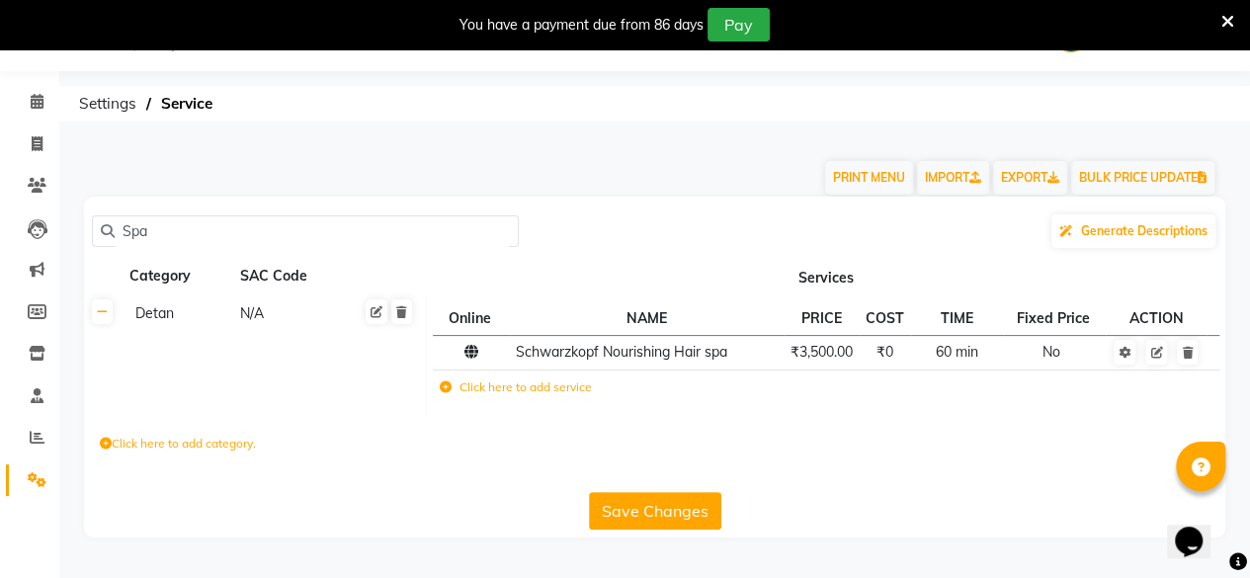
click at [652, 519] on button "Save Changes" at bounding box center [655, 511] width 132 height 38
